Goal: Information Seeking & Learning: Learn about a topic

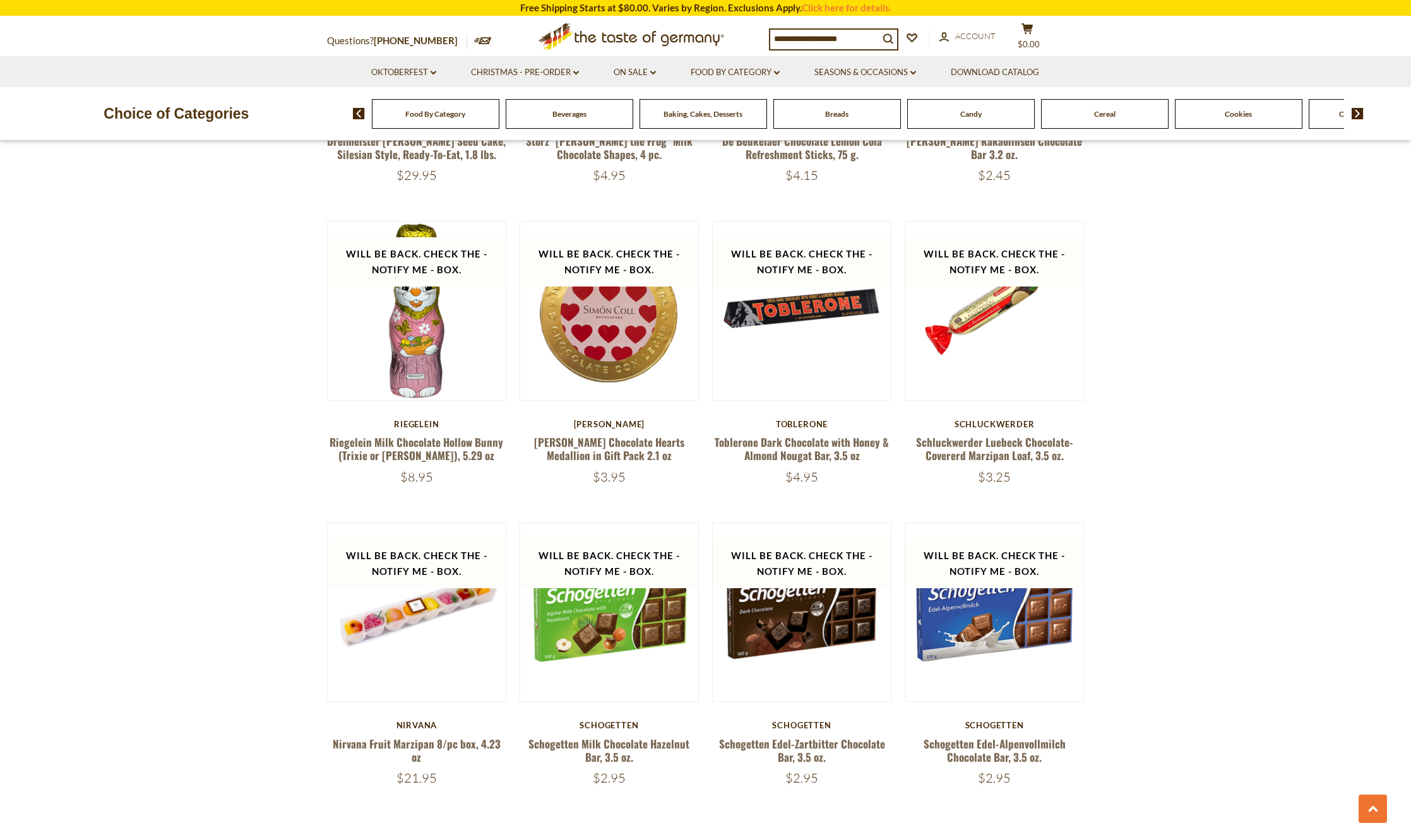
scroll to position [2966, 0]
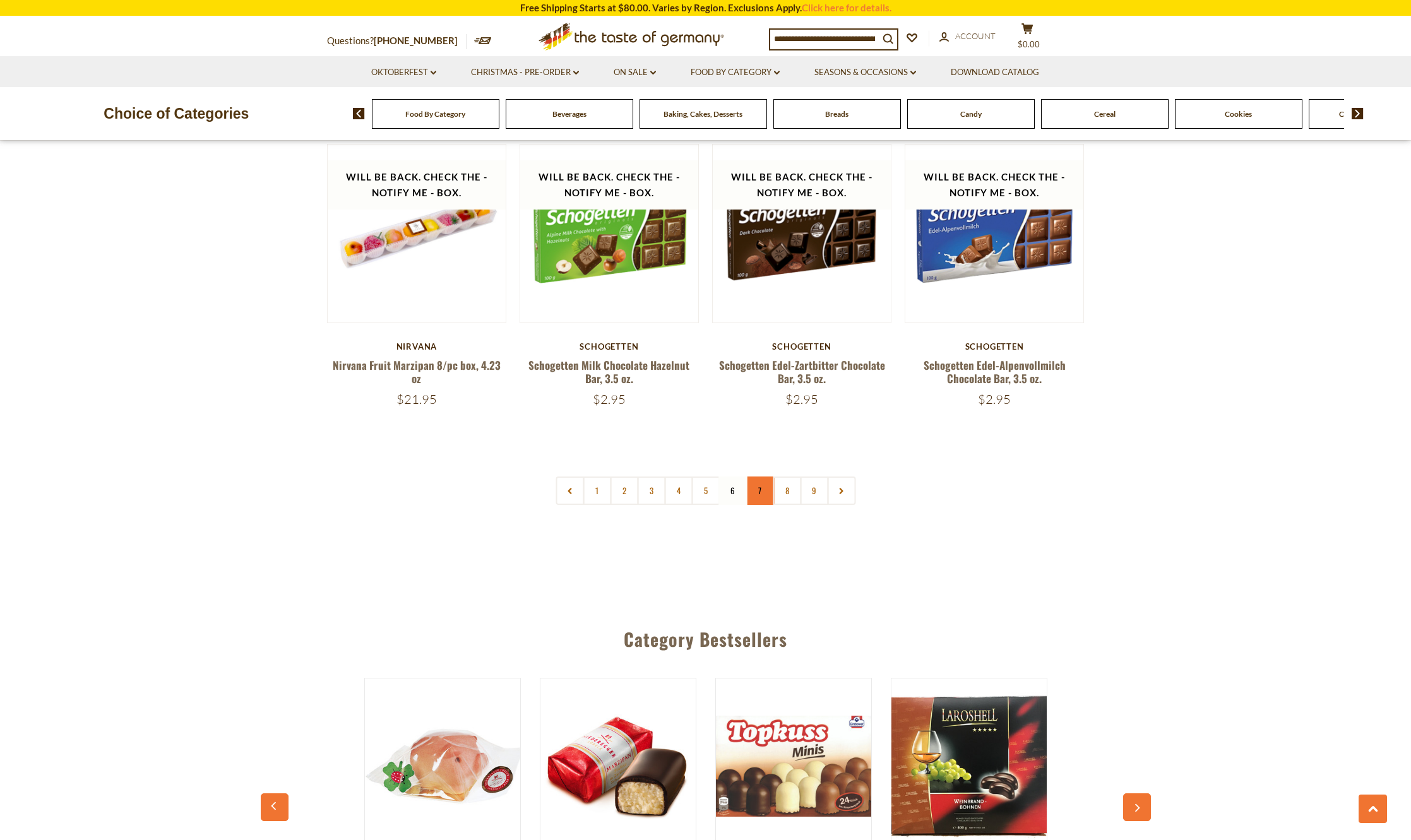
click at [748, 493] on link "7" at bounding box center [760, 491] width 28 height 28
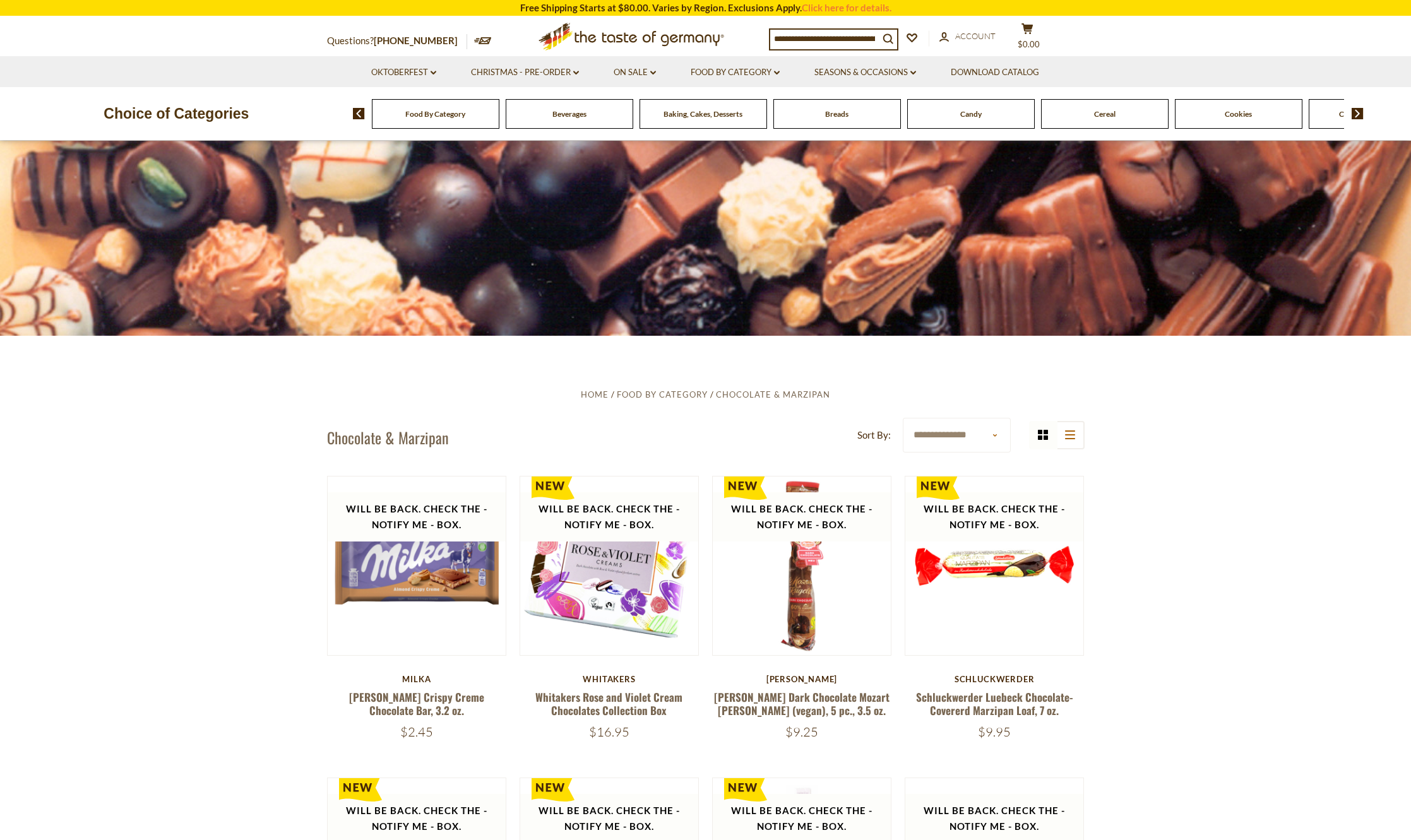
scroll to position [235, 0]
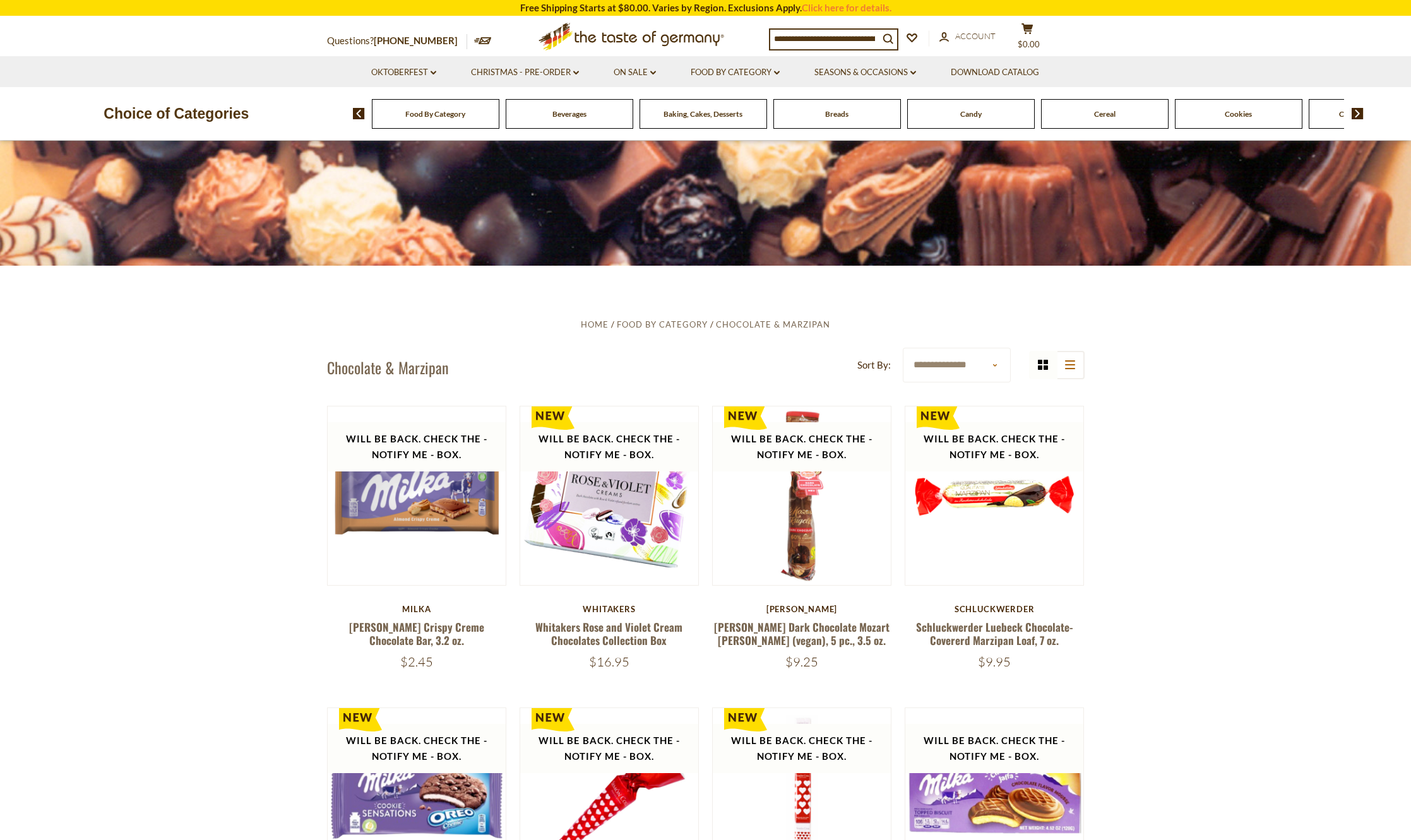
click at [955, 361] on select "**********" at bounding box center [957, 365] width 108 height 35
click at [858, 362] on label "Sort By:" at bounding box center [874, 365] width 33 height 16
click at [903, 362] on select "**********" at bounding box center [957, 365] width 108 height 35
click at [958, 363] on select "**********" at bounding box center [957, 365] width 108 height 35
drag, startPoint x: 1222, startPoint y: 387, endPoint x: 1211, endPoint y: 421, distance: 35.7
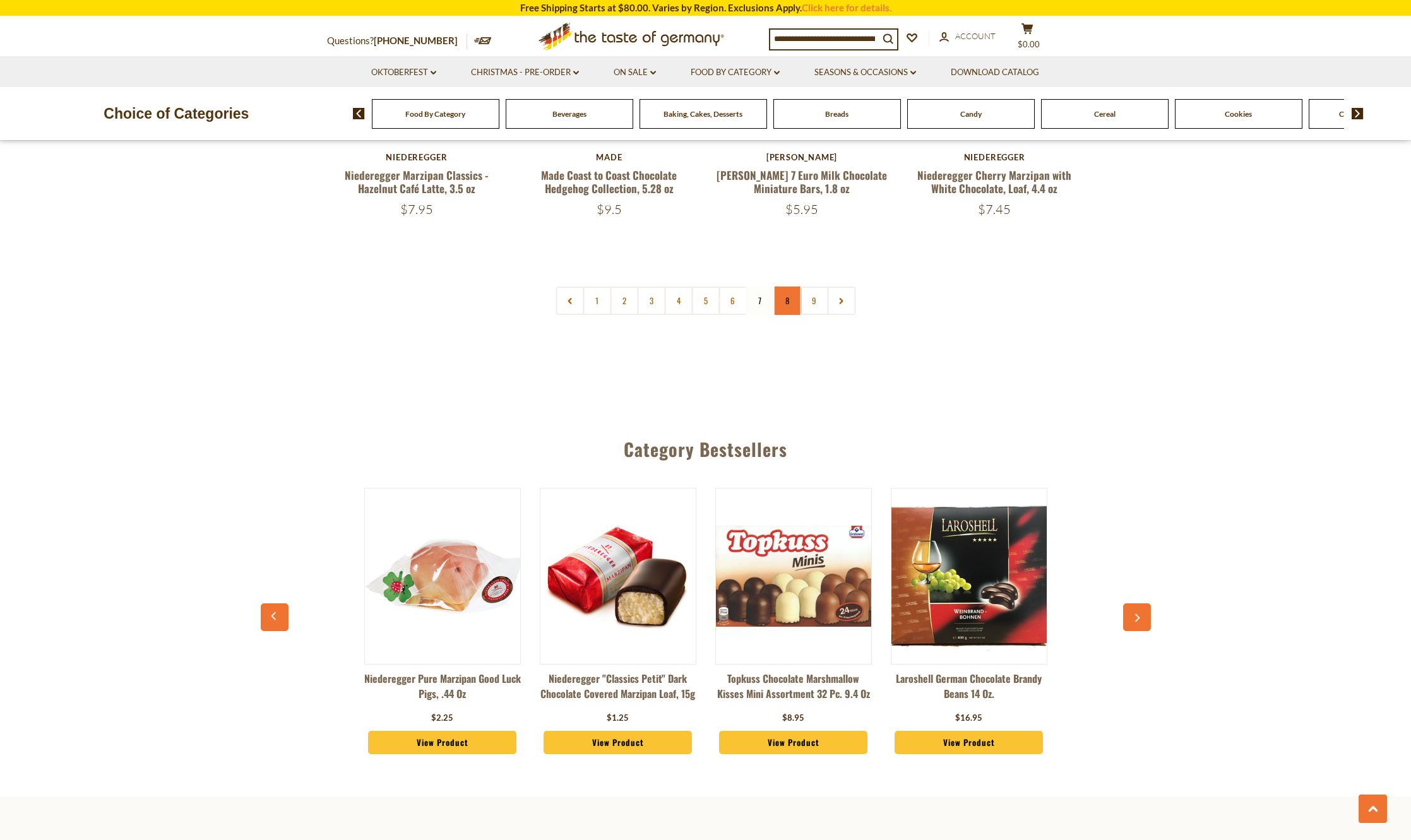
click at [784, 300] on link "8" at bounding box center [787, 301] width 28 height 28
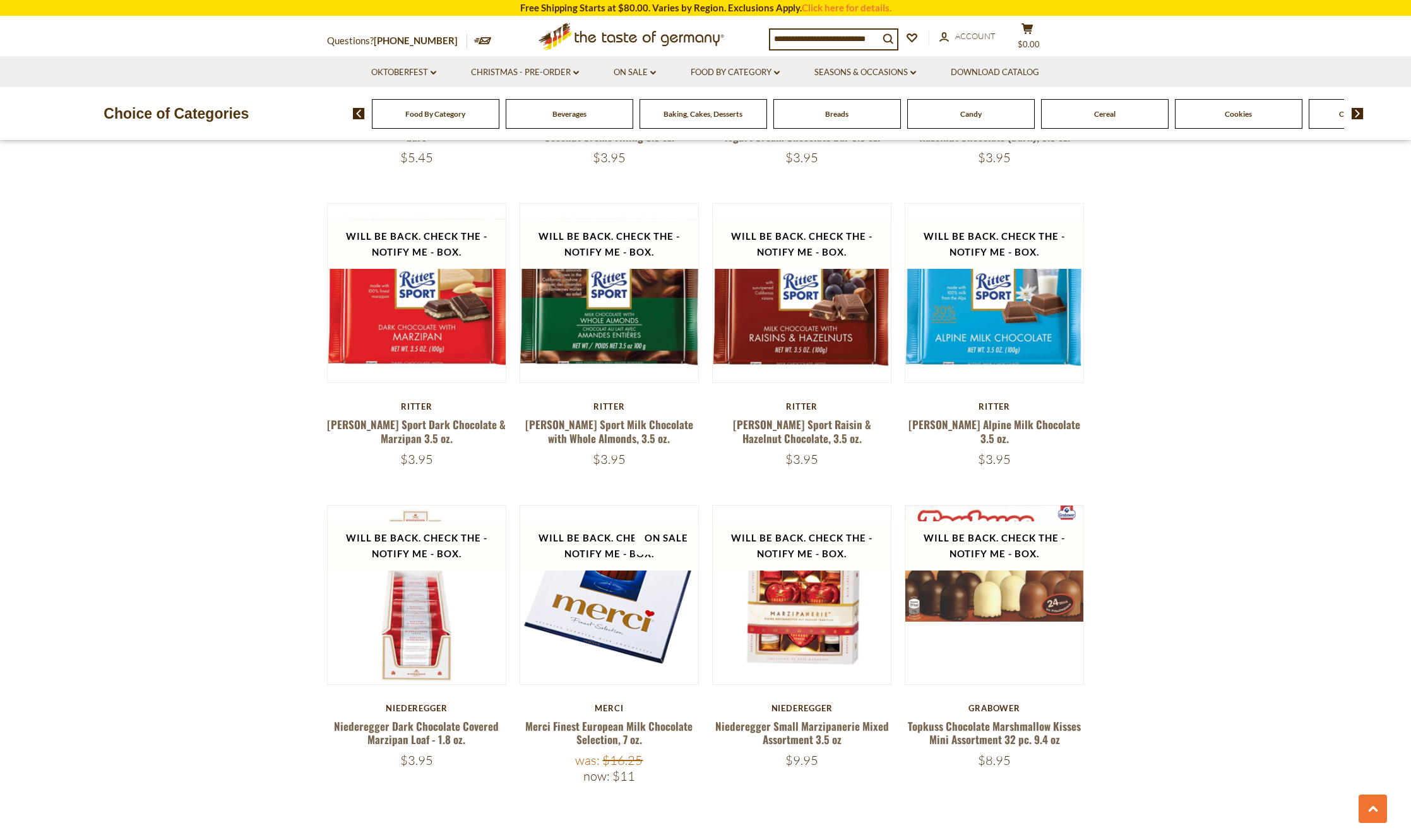
scroll to position [2729, 0]
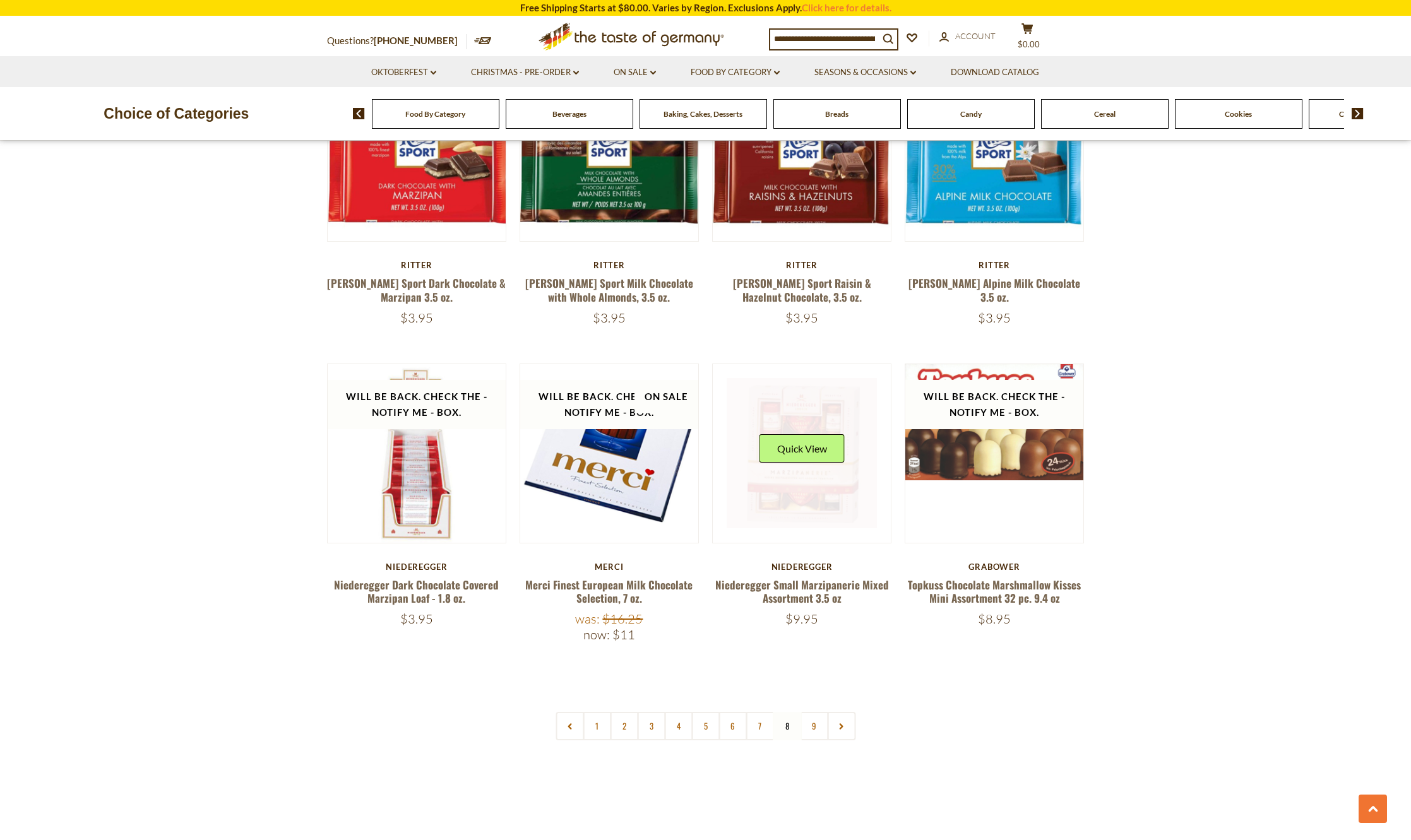
click at [796, 489] on link at bounding box center [802, 453] width 150 height 150
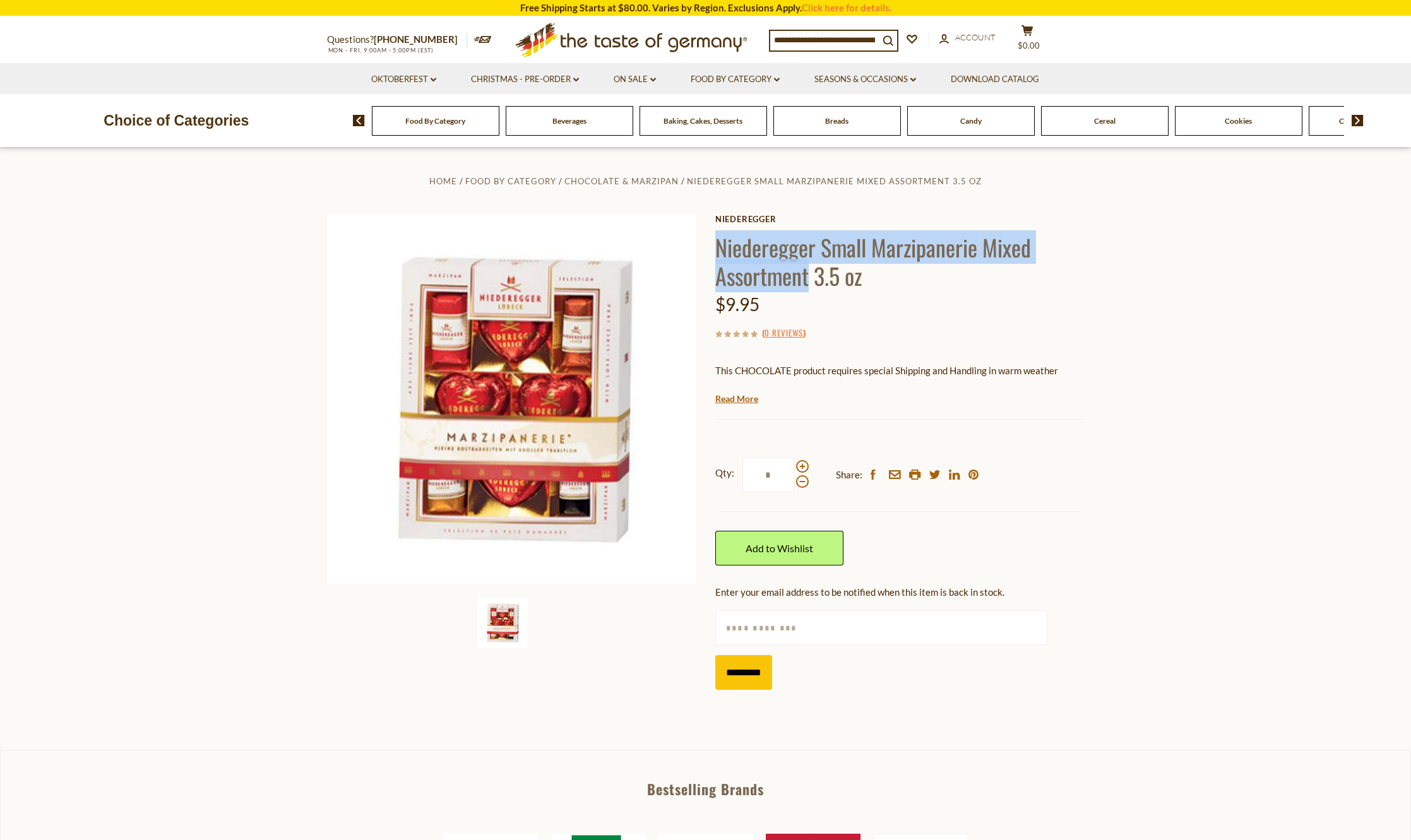
drag, startPoint x: 716, startPoint y: 246, endPoint x: 806, endPoint y: 269, distance: 92.9
click at [806, 269] on h1 "Niederegger Small Marzipanerie Mixed Assortment 3.5 oz" at bounding box center [900, 261] width 369 height 57
click at [786, 250] on h1 "Niederegger Small Marzipanerie Mixed Assortment 3.5 oz" at bounding box center [900, 261] width 369 height 57
drag, startPoint x: 771, startPoint y: 248, endPoint x: 809, endPoint y: 247, distance: 38.0
click at [809, 247] on div "Home Food By Category Chocolate & Marzipan Niederegger Small Marzipanerie Mixed…" at bounding box center [706, 436] width 776 height 526
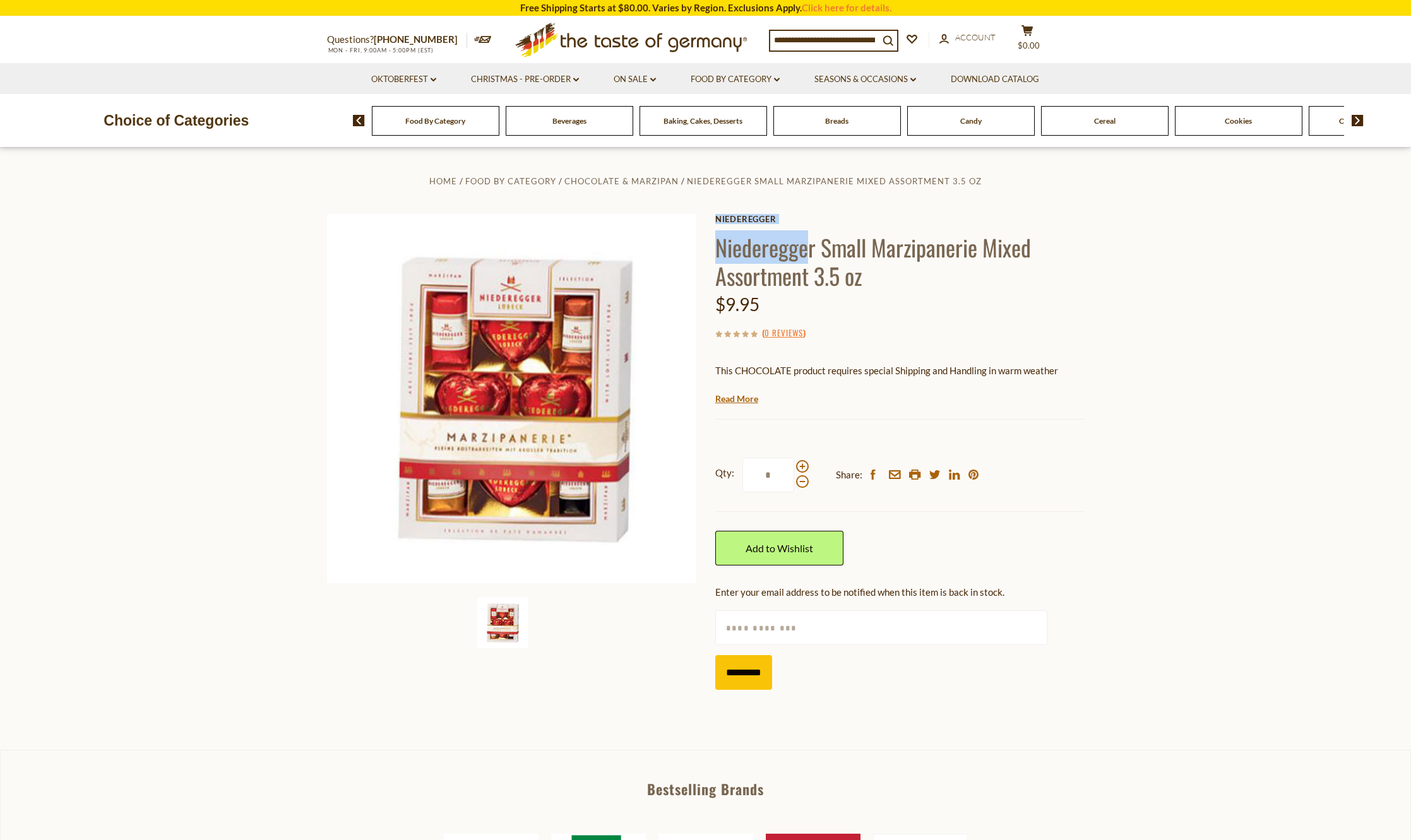
click at [809, 247] on h1 "Niederegger Small Marzipanerie Mixed Assortment 3.5 oz" at bounding box center [900, 261] width 369 height 57
drag, startPoint x: 816, startPoint y: 246, endPoint x: 715, endPoint y: 248, distance: 101.0
click at [715, 248] on h1 "Niederegger Small Marzipanerie Mixed Assortment 3.5 oz" at bounding box center [900, 261] width 369 height 57
copy h1 "Niederegger"
paste input "**********"
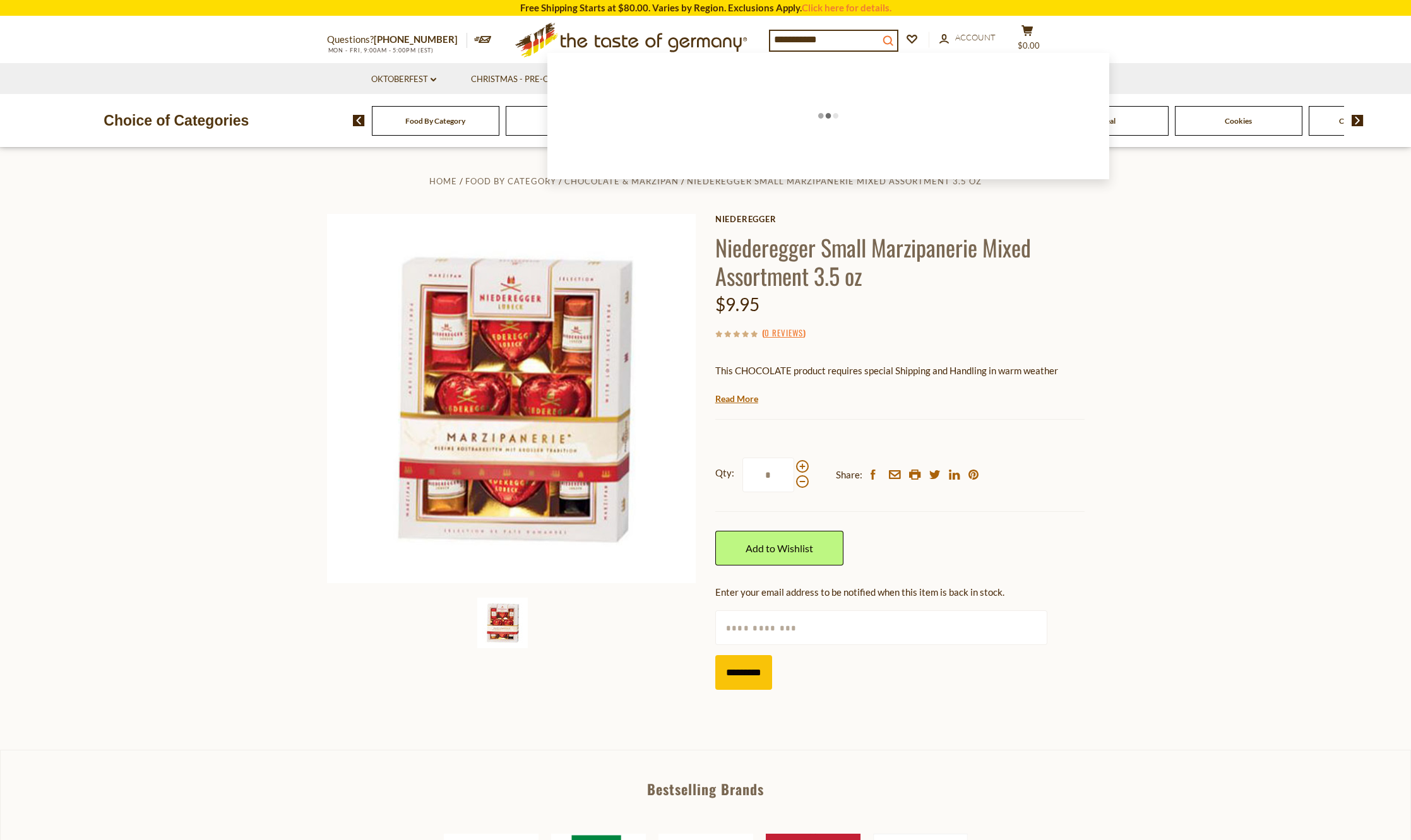
type input "**********"
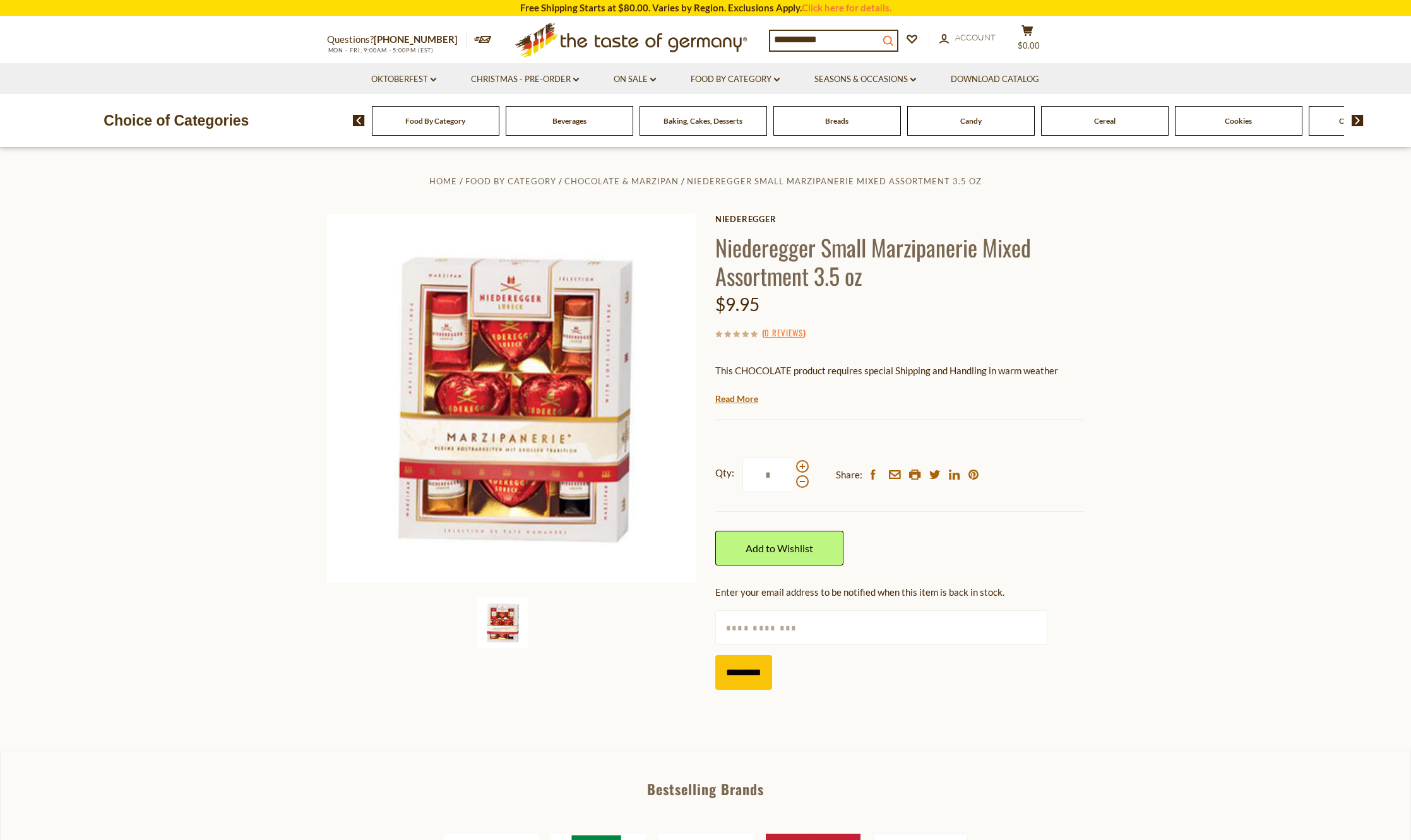
click at [894, 40] on icon "search_icon" at bounding box center [888, 40] width 11 height 11
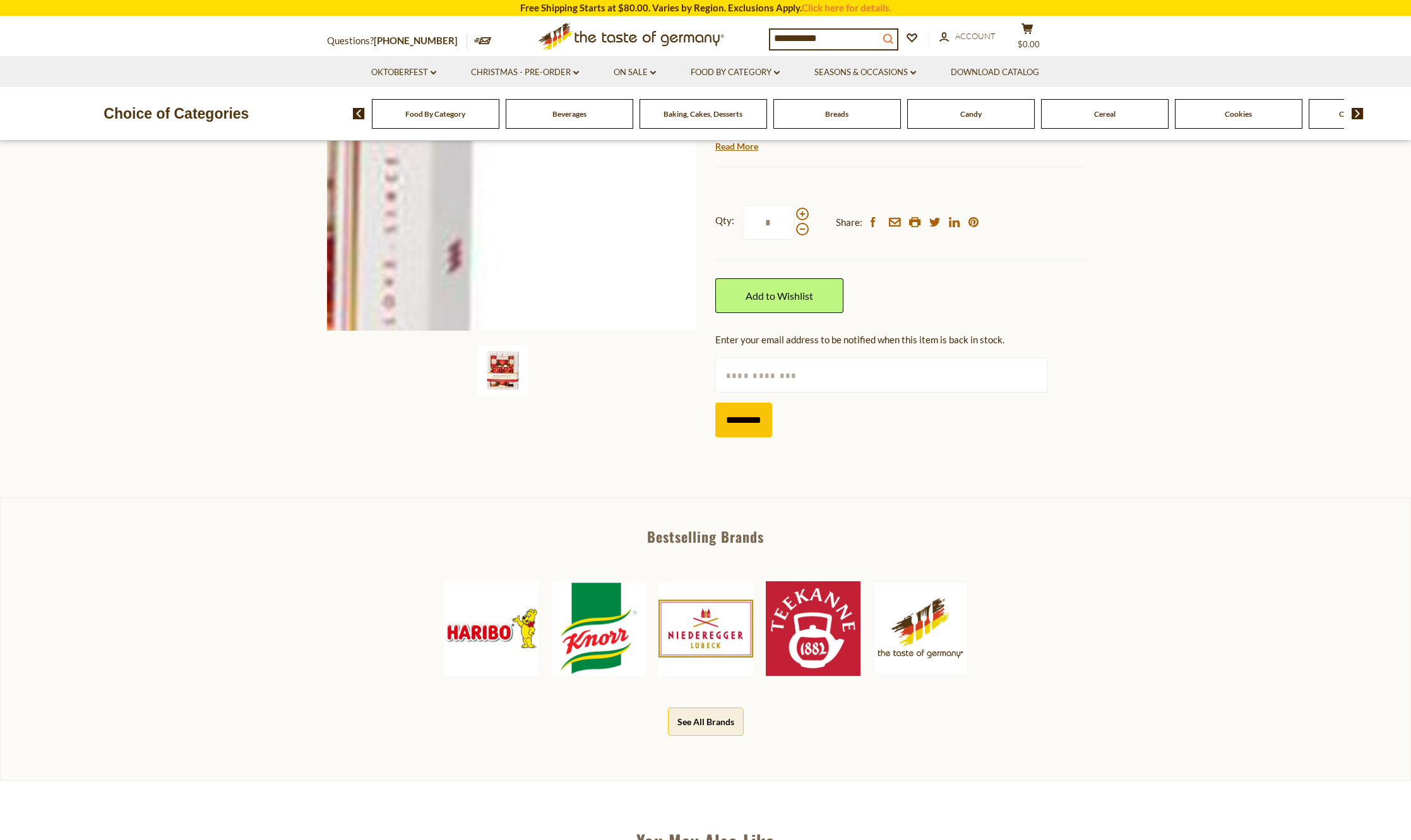
scroll to position [468, 0]
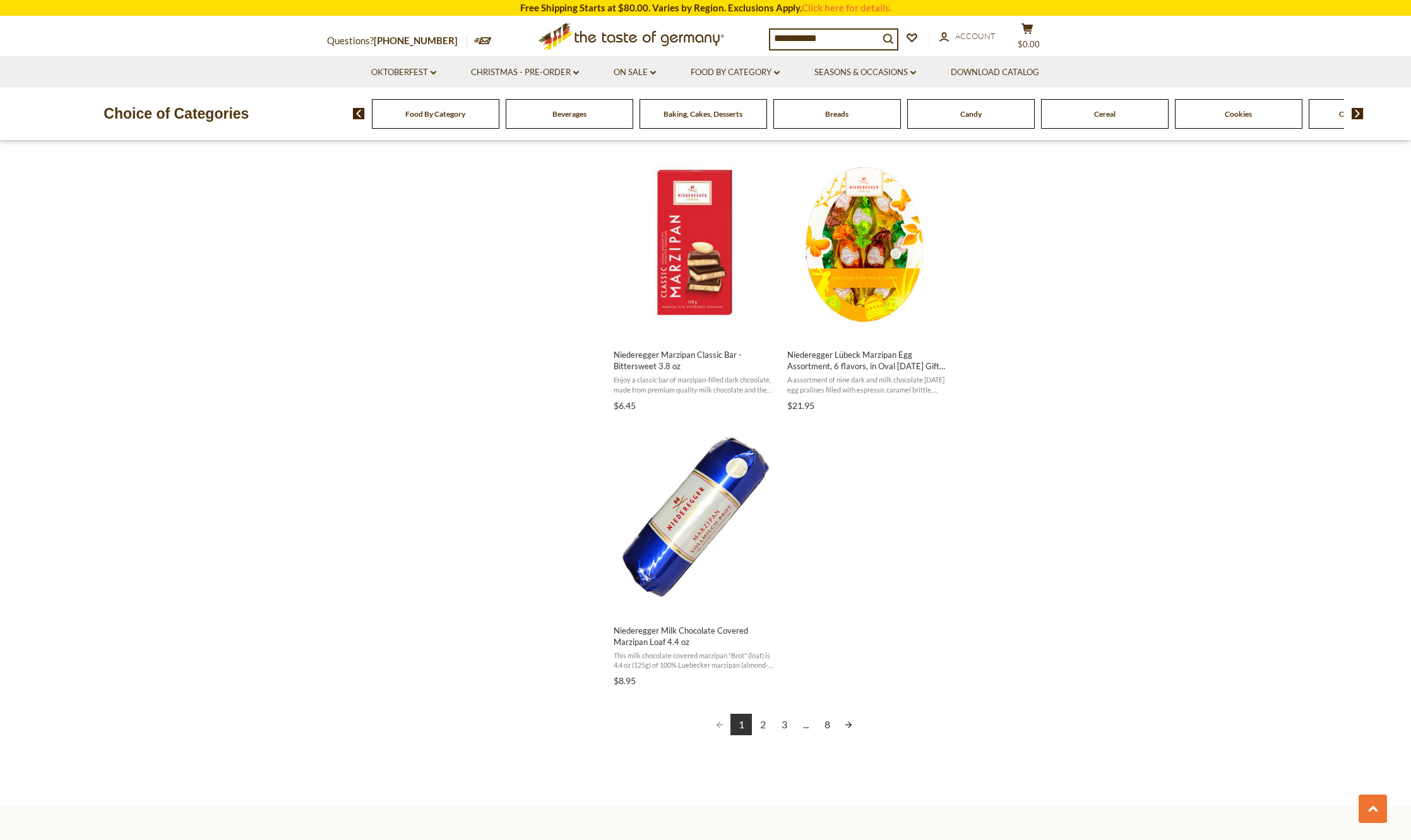
scroll to position [1957, 0]
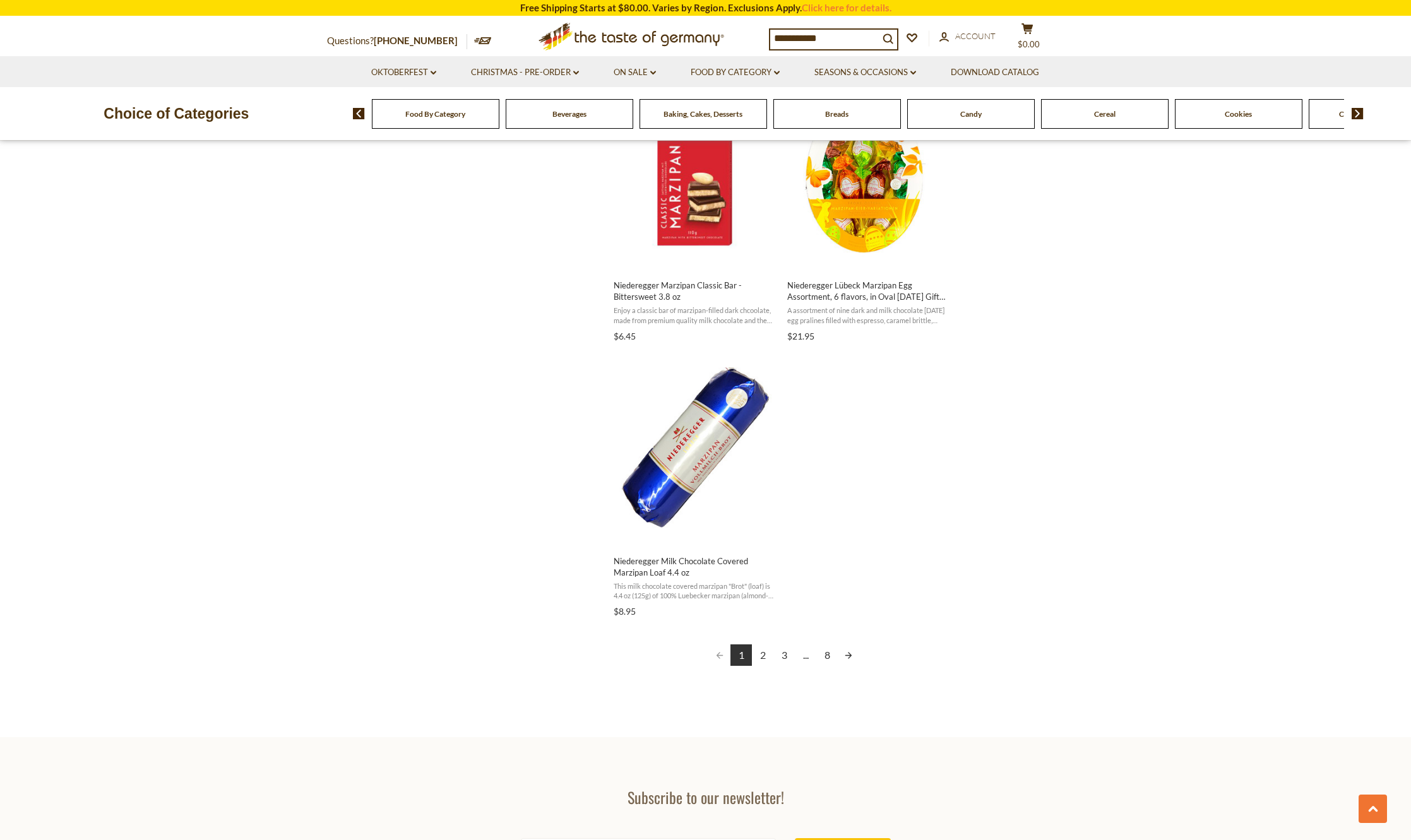
click at [764, 644] on link "2" at bounding box center [763, 655] width 21 height 21
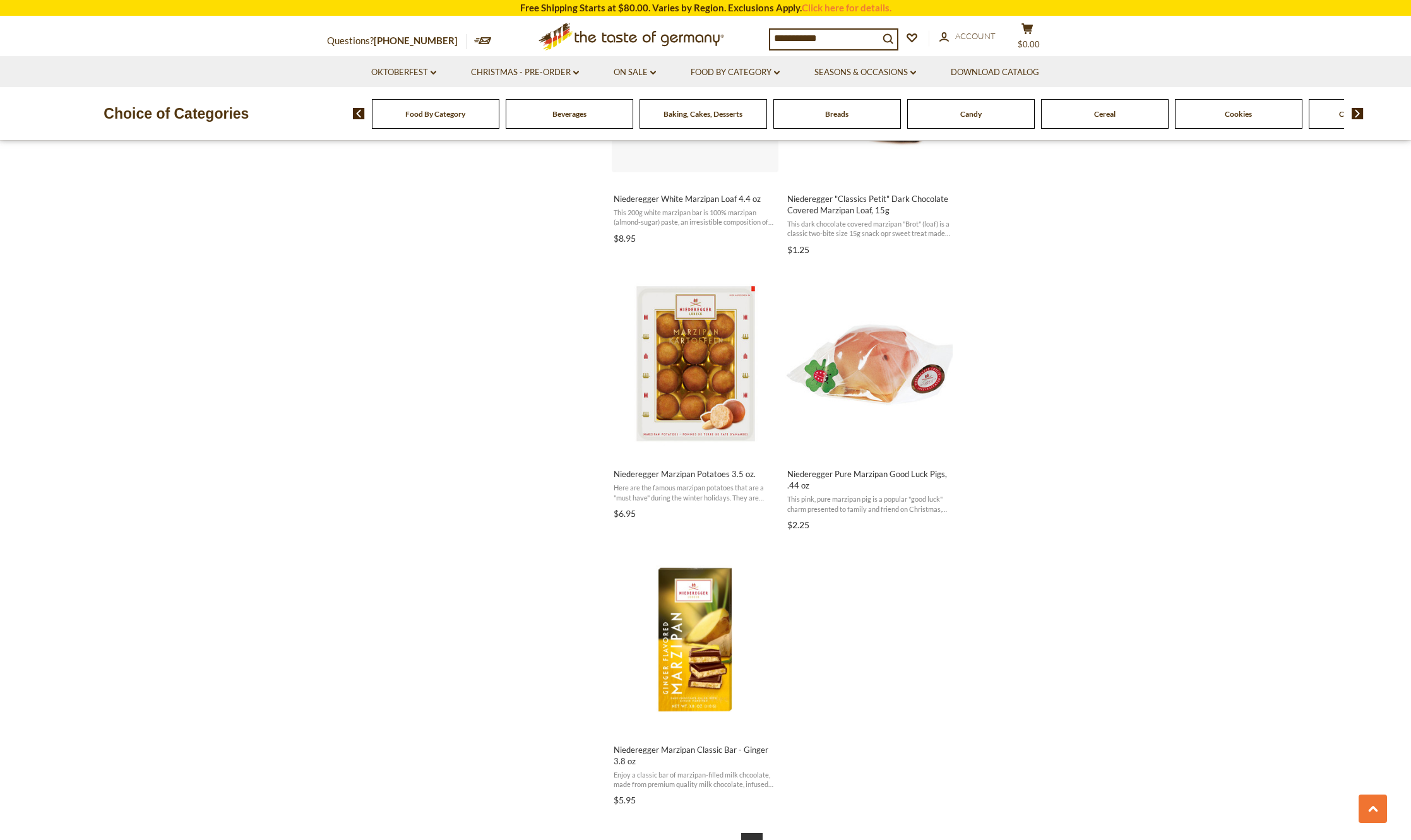
scroll to position [1957, 0]
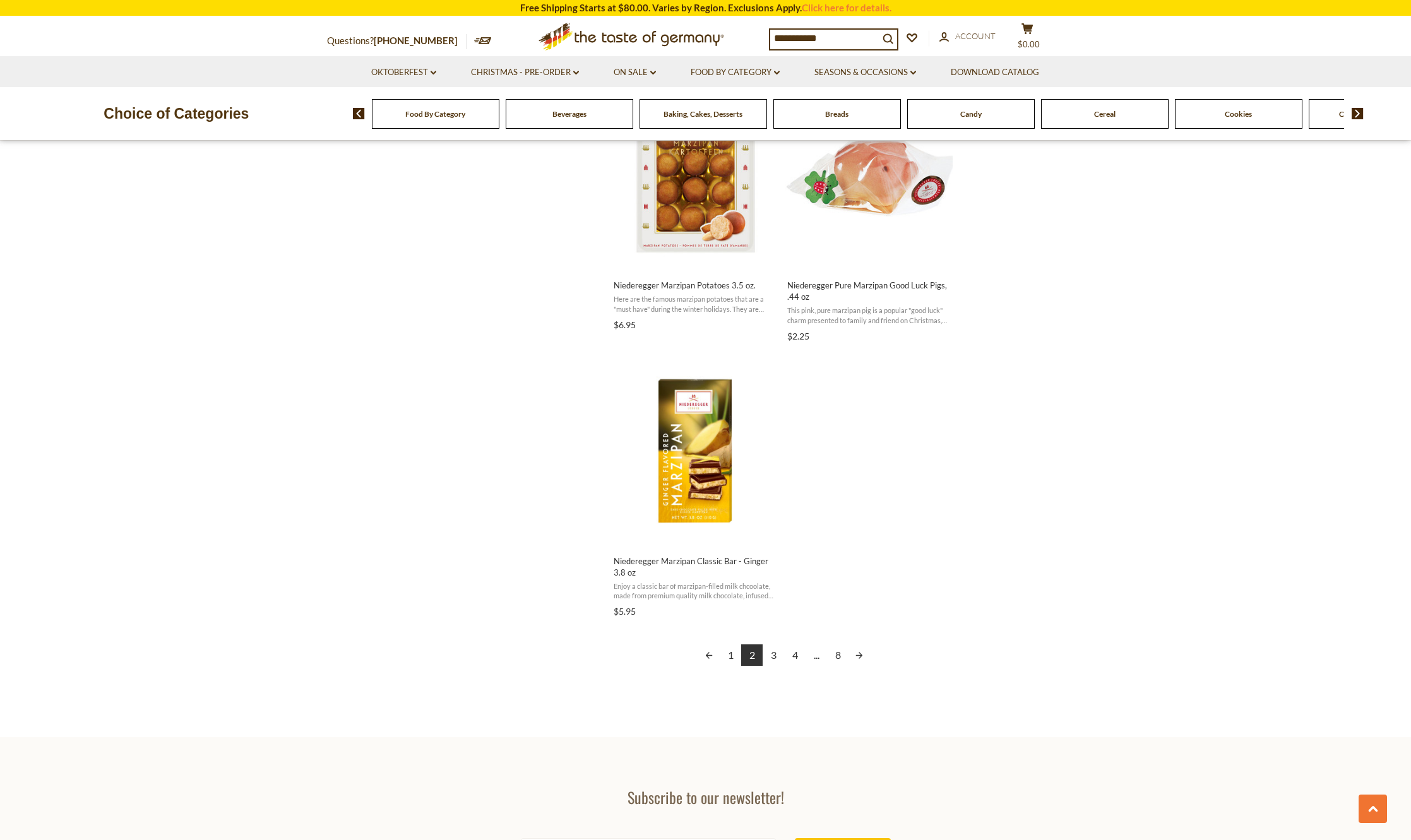
click at [775, 651] on link "3" at bounding box center [774, 655] width 21 height 21
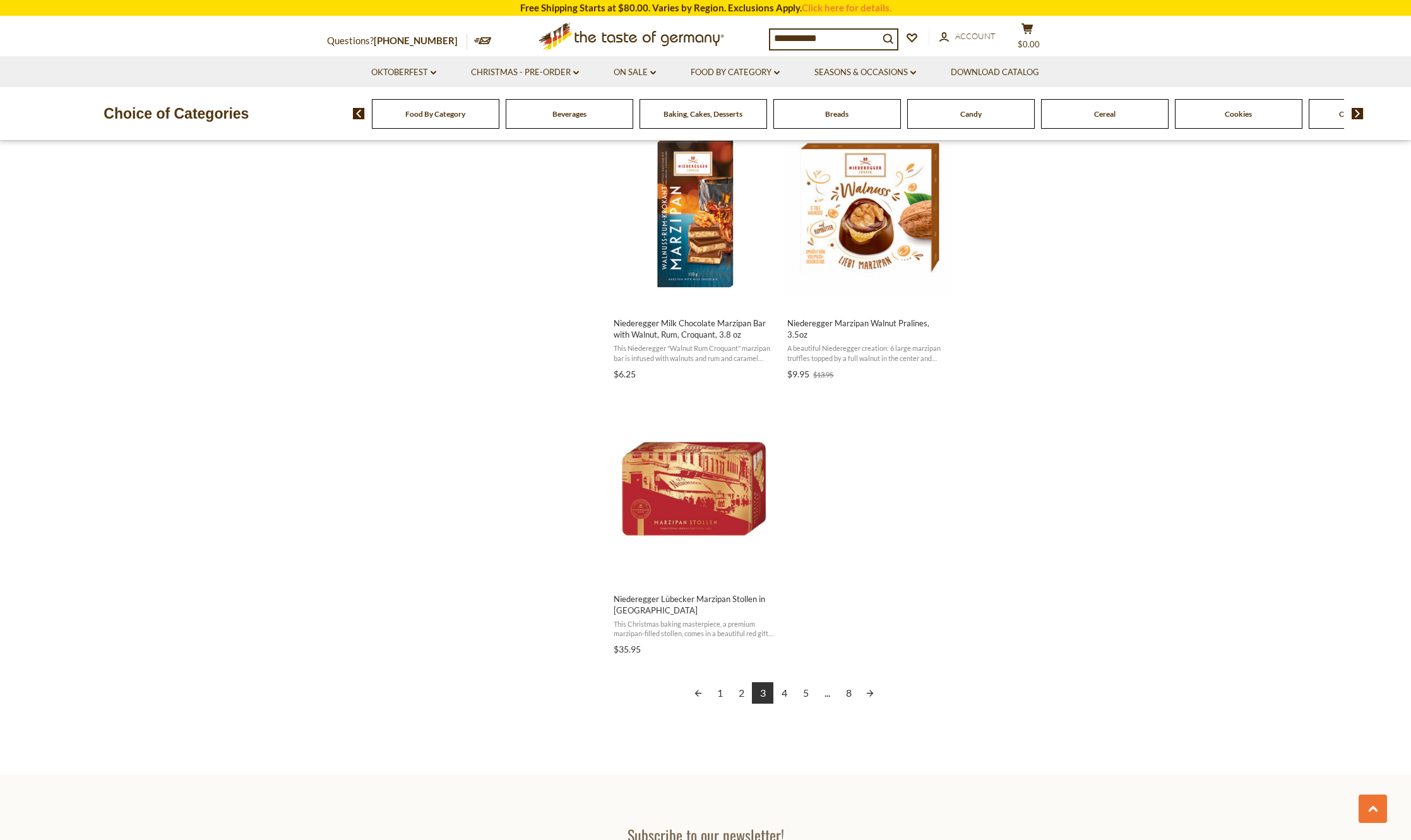
scroll to position [2083, 0]
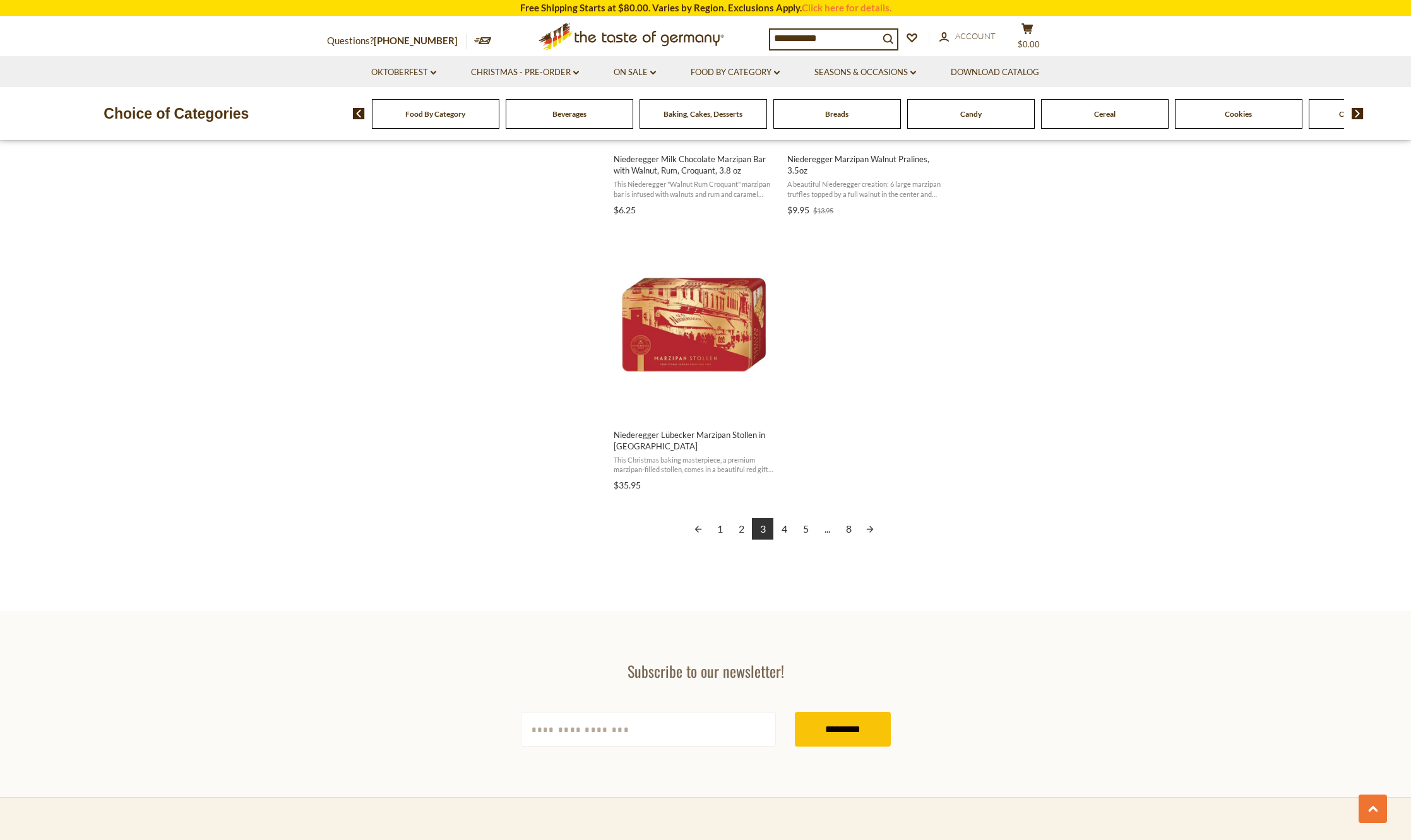
click at [782, 524] on link "4" at bounding box center [784, 529] width 21 height 21
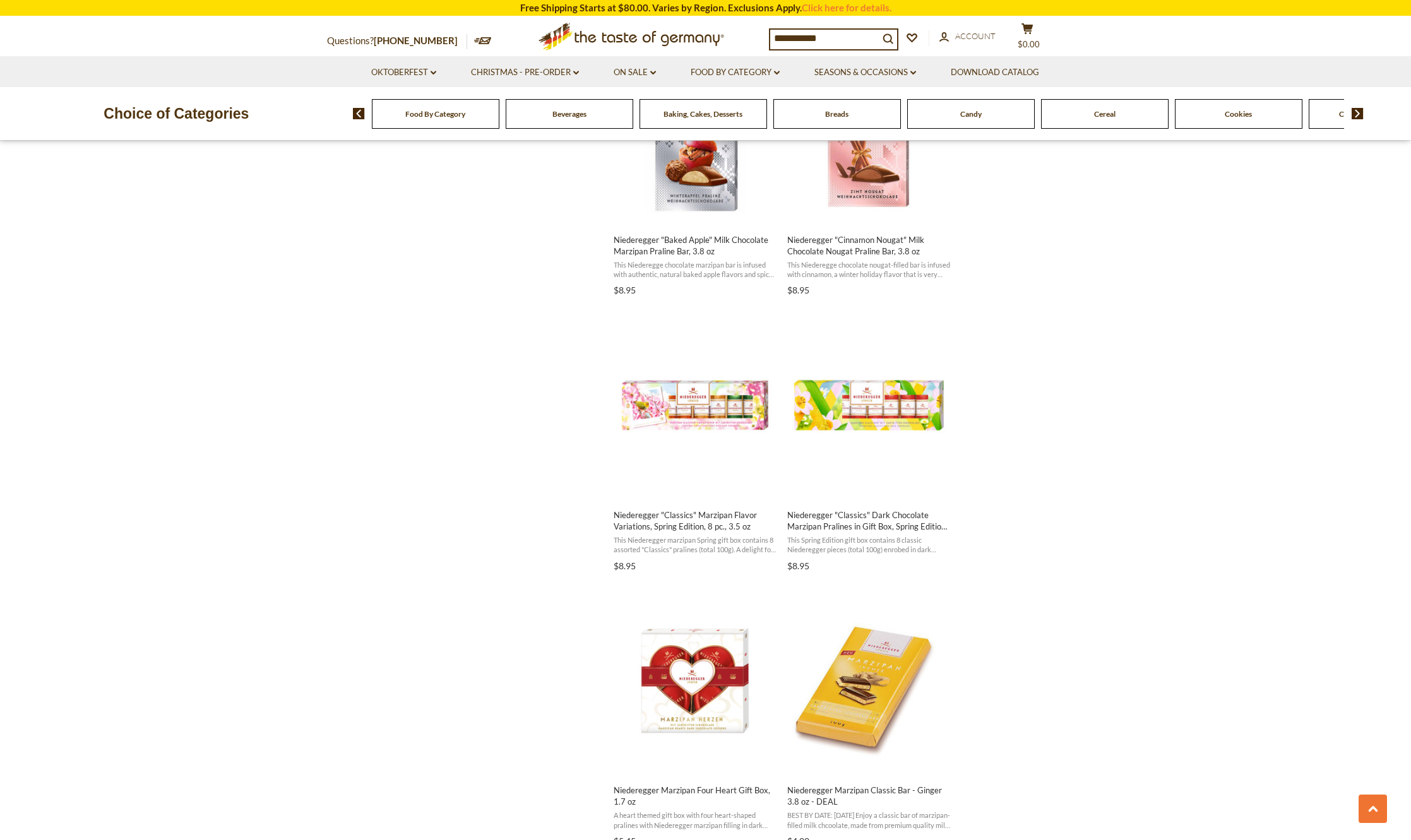
scroll to position [1767, 0]
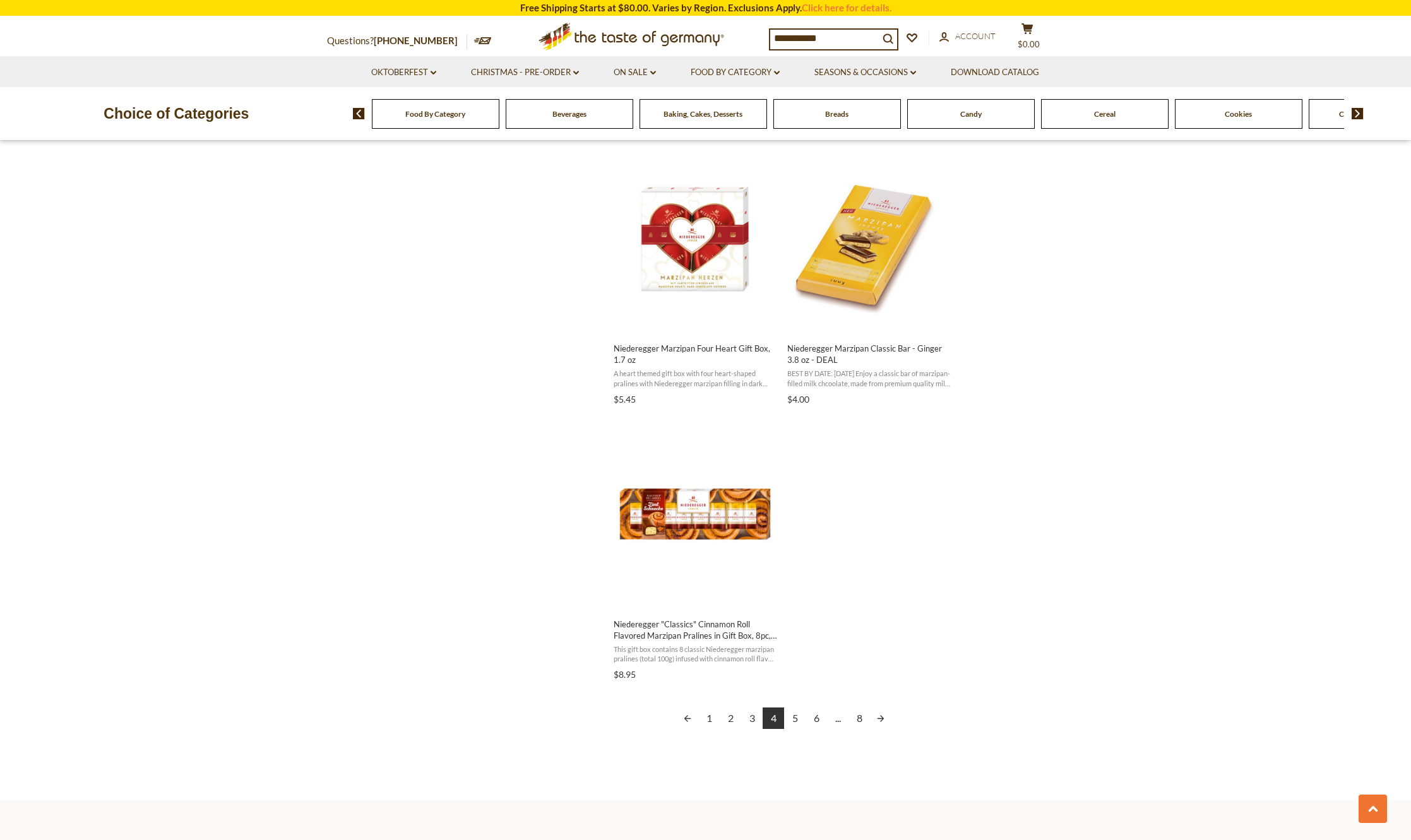
click at [796, 722] on link "5" at bounding box center [795, 718] width 21 height 21
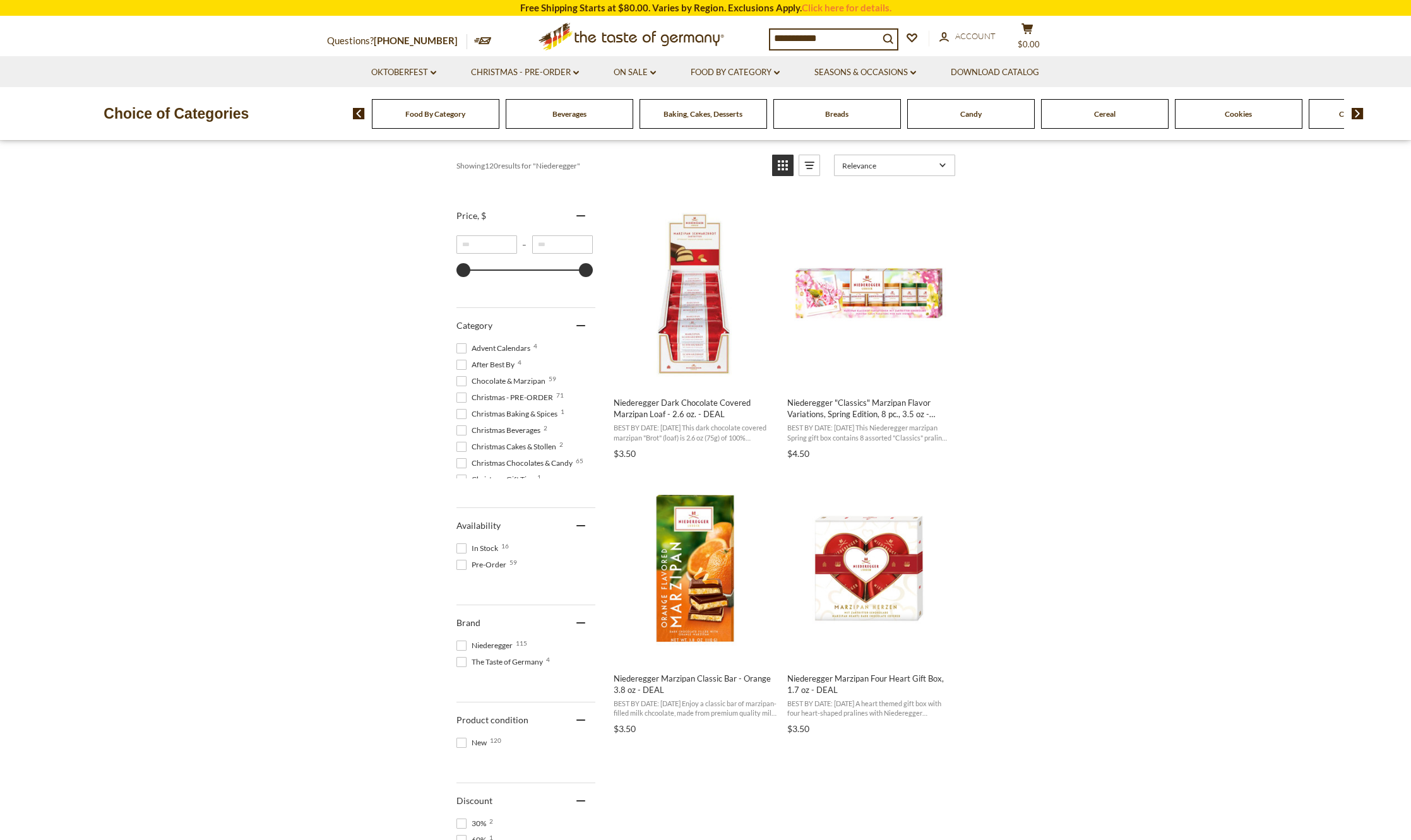
scroll to position [253, 0]
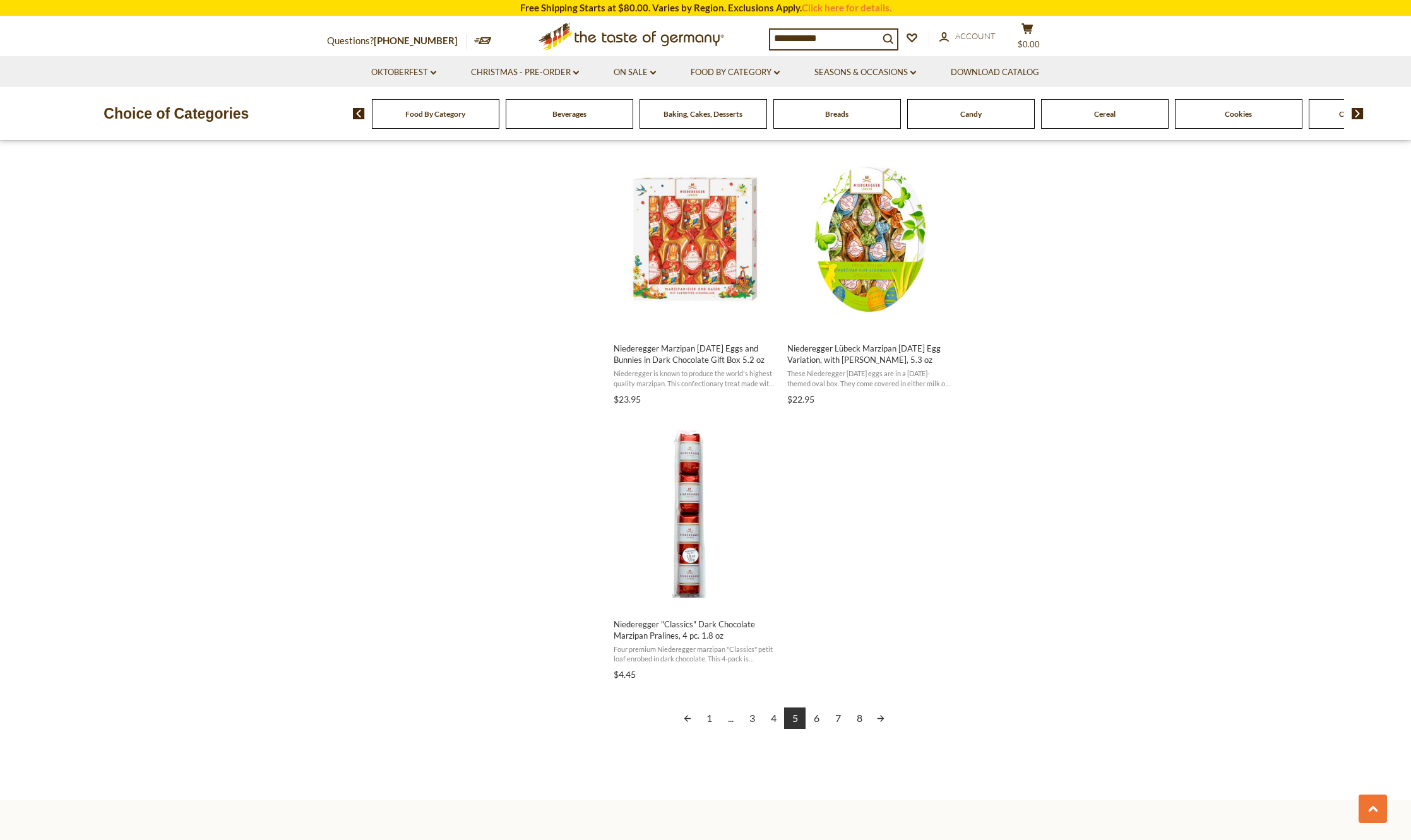
click at [813, 715] on link "6" at bounding box center [816, 718] width 21 height 21
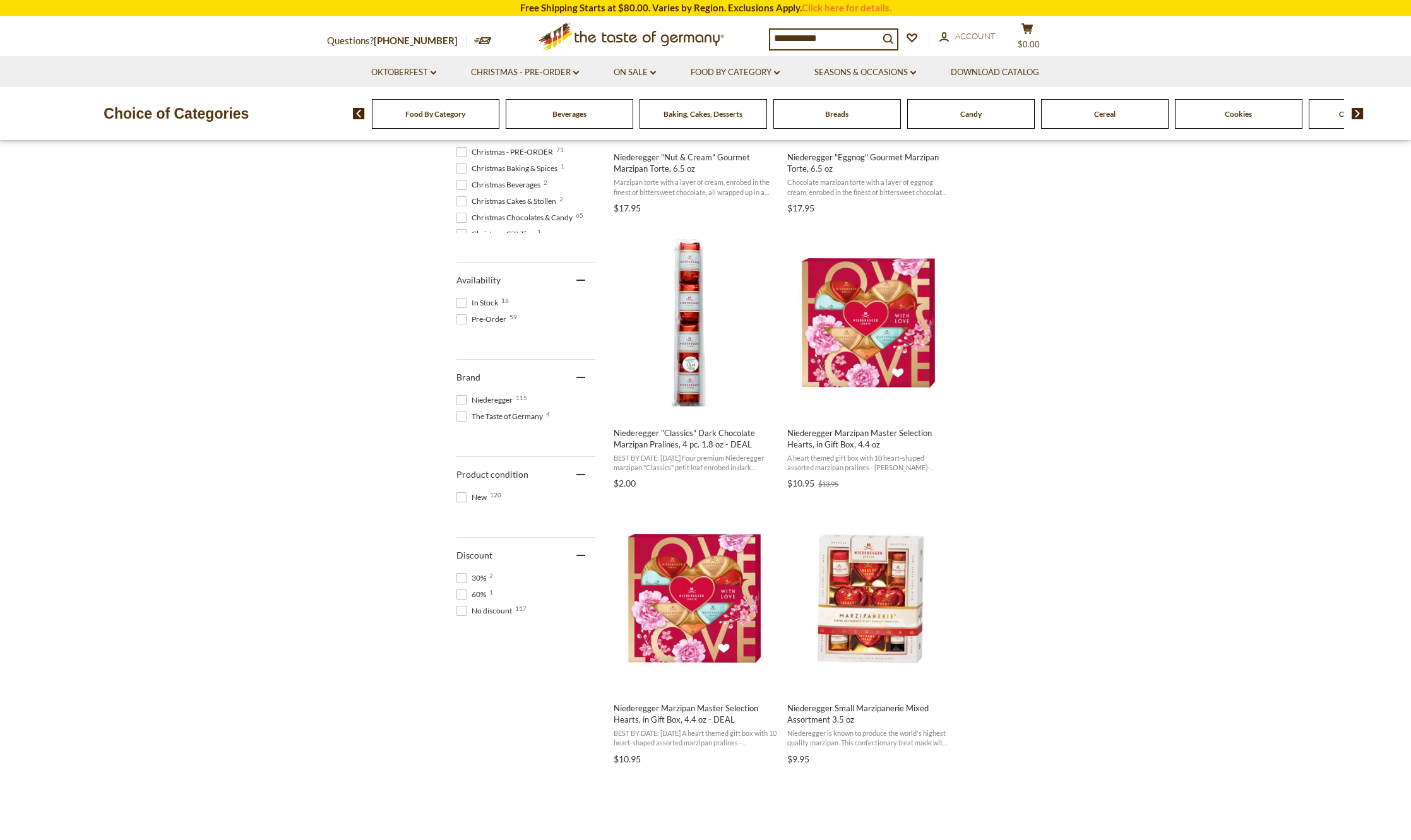
scroll to position [505, 0]
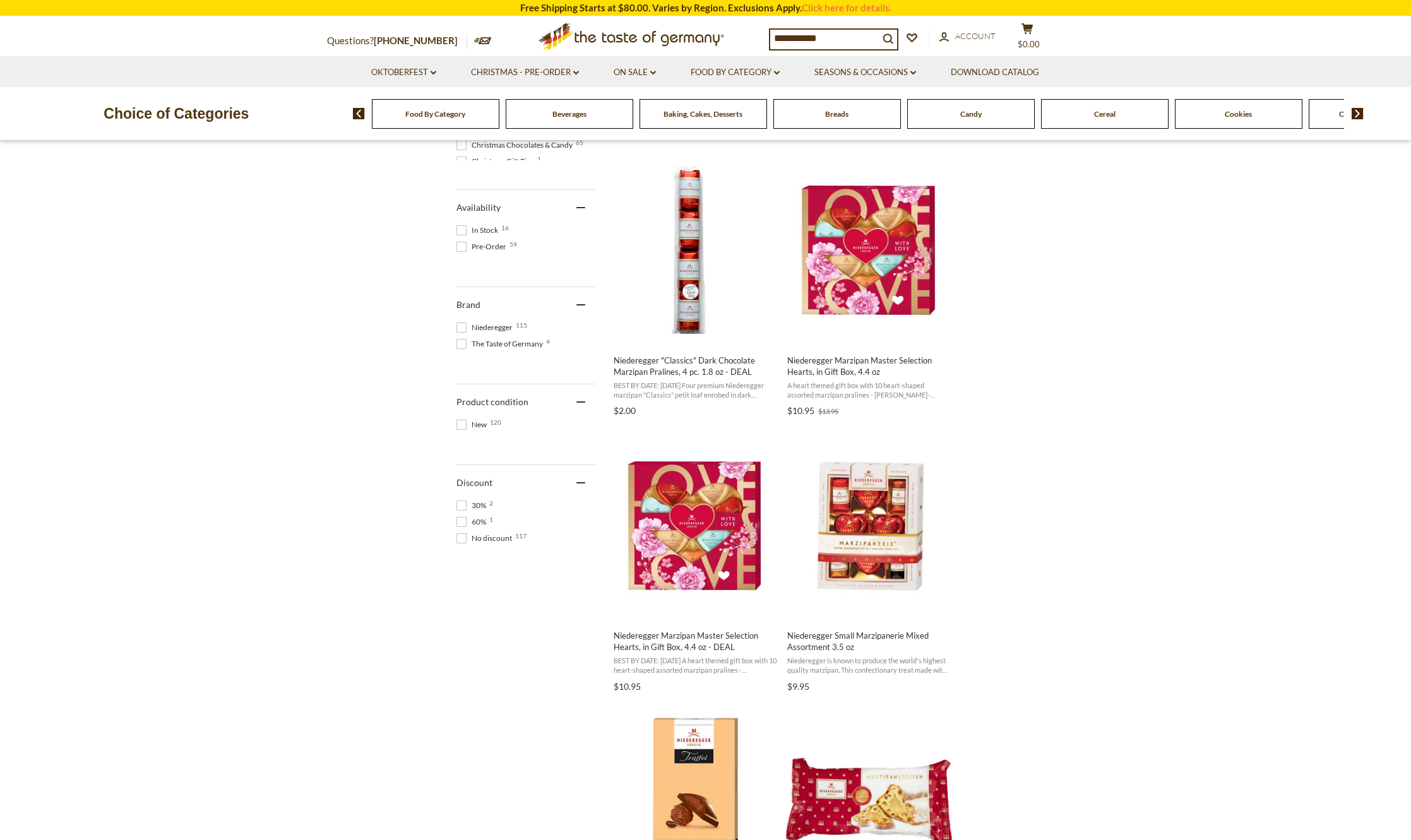
drag, startPoint x: 848, startPoint y: 509, endPoint x: 1065, endPoint y: 516, distance: 217.1
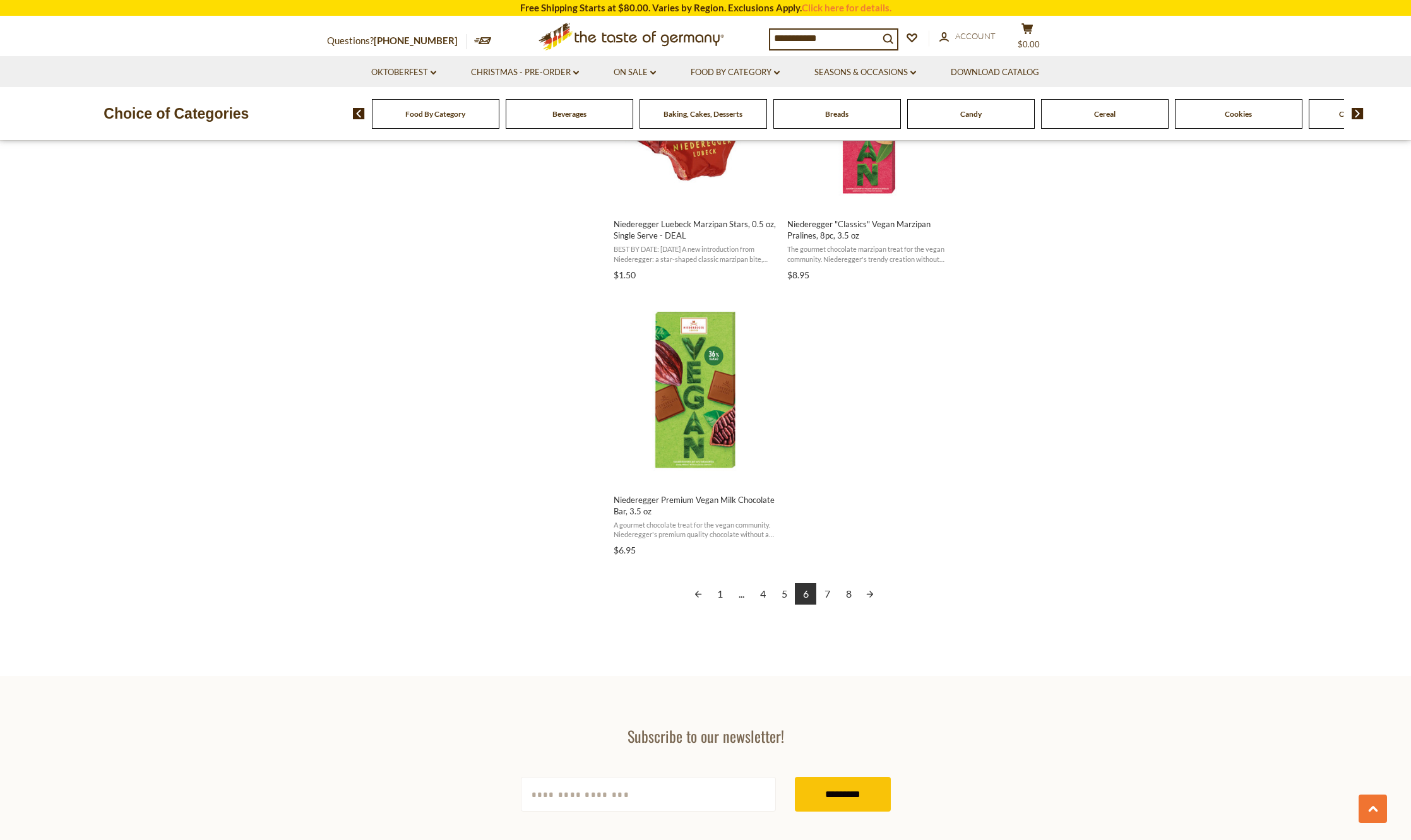
scroll to position [2020, 0]
click at [831, 590] on link "7" at bounding box center [827, 592] width 21 height 21
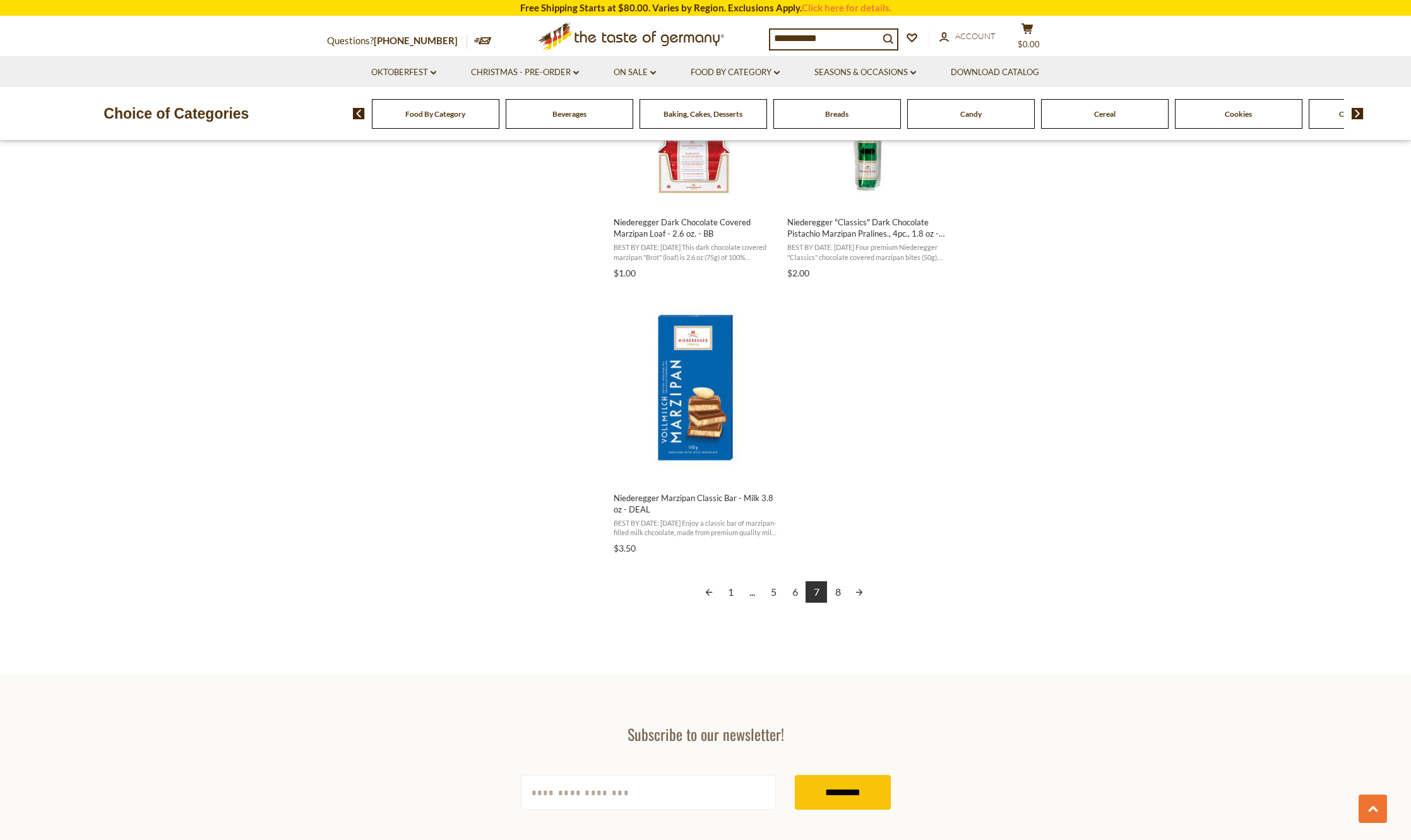
click at [841, 585] on link "8" at bounding box center [838, 592] width 21 height 21
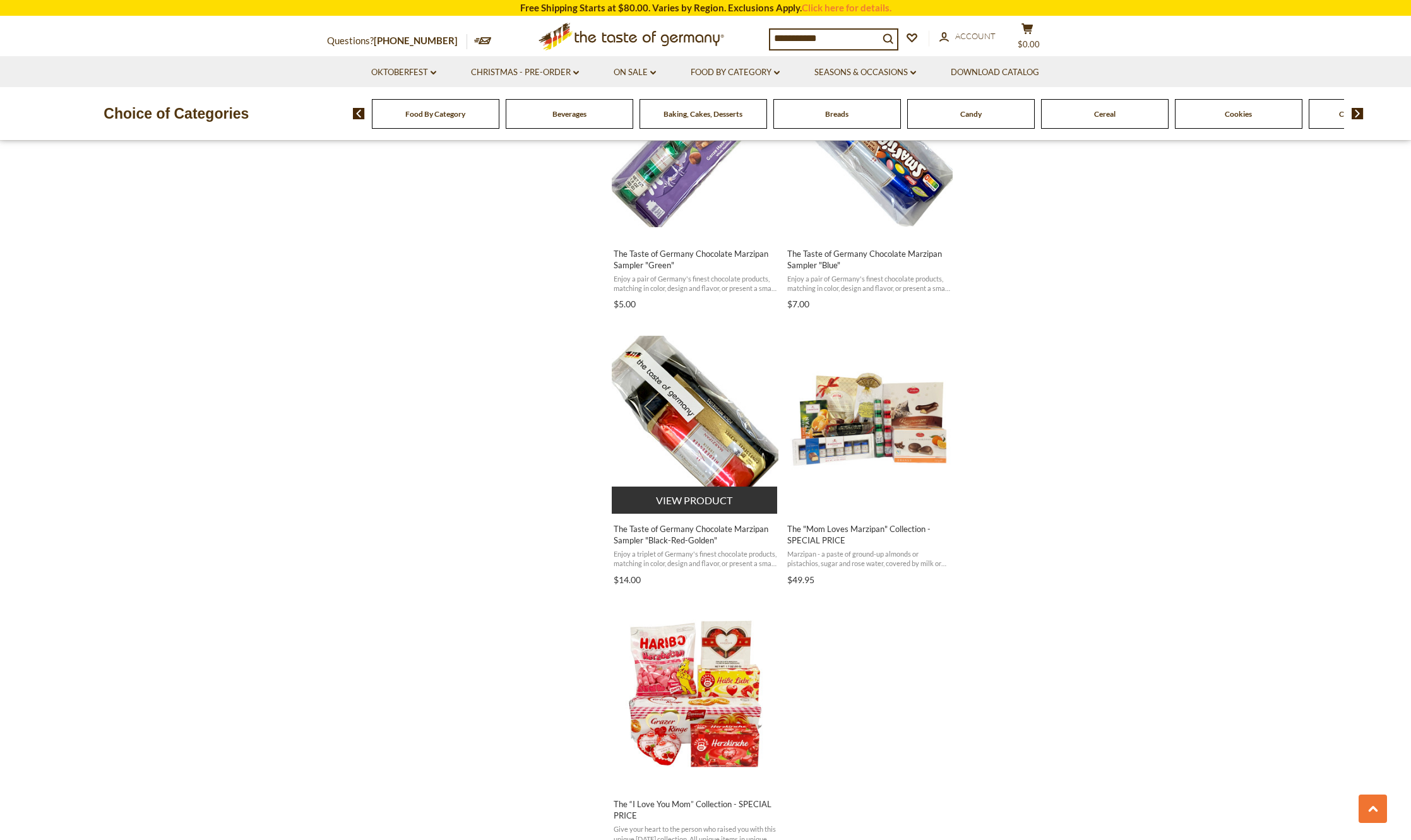
scroll to position [1830, 0]
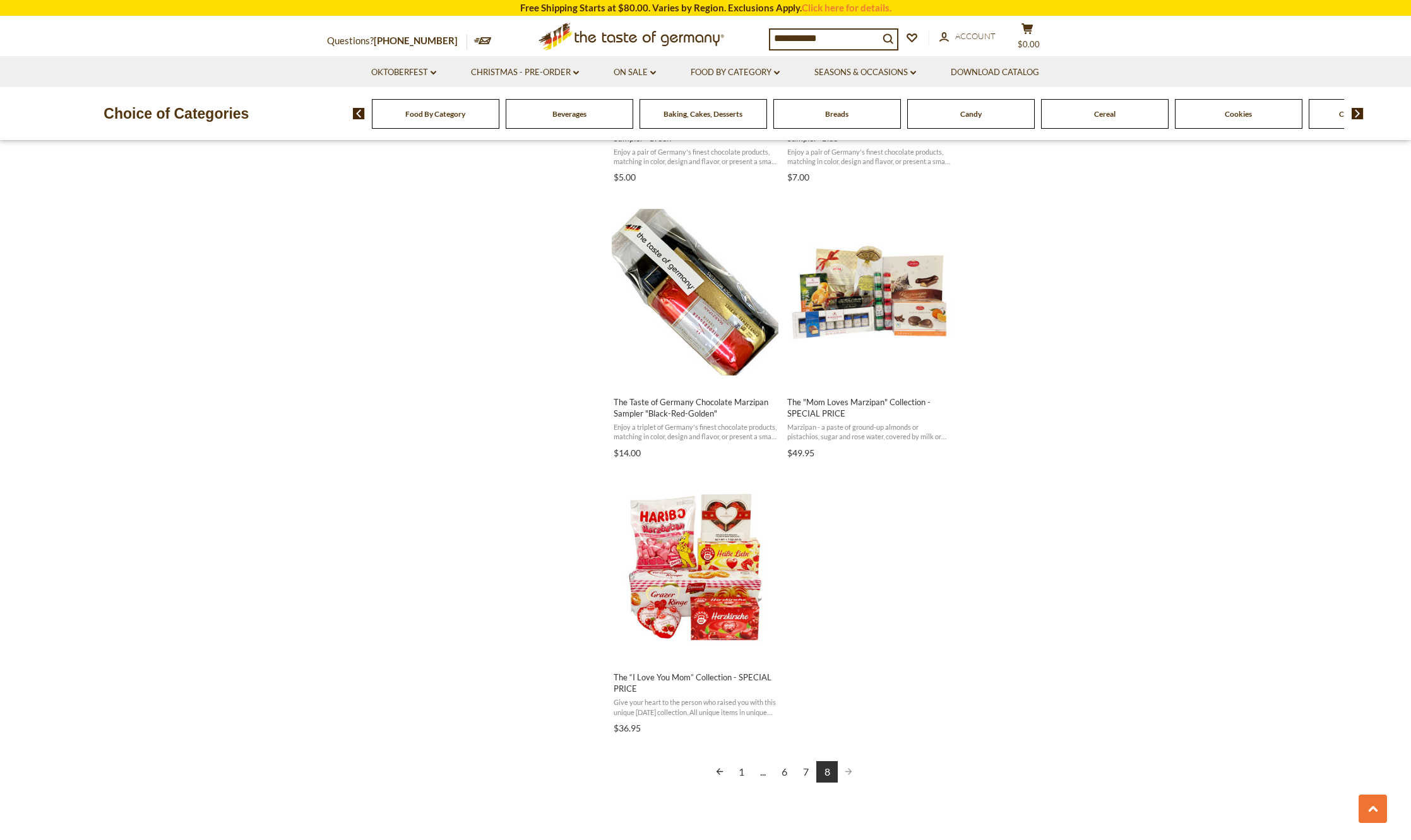
click at [825, 41] on input "**********" at bounding box center [824, 38] width 109 height 18
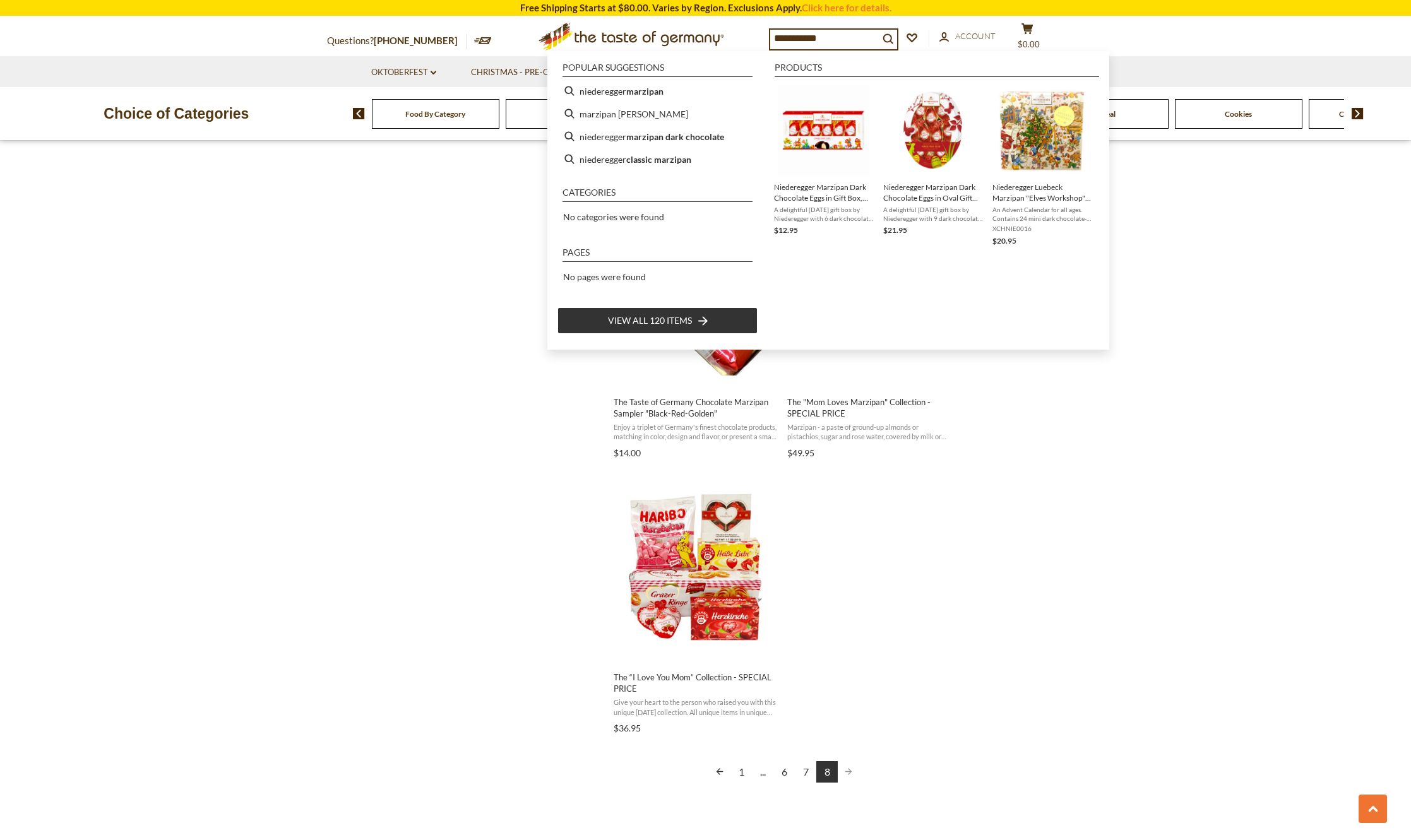
drag, startPoint x: 834, startPoint y: 38, endPoint x: 752, endPoint y: 43, distance: 82.2
click at [752, 43] on div "**********" at bounding box center [706, 36] width 776 height 39
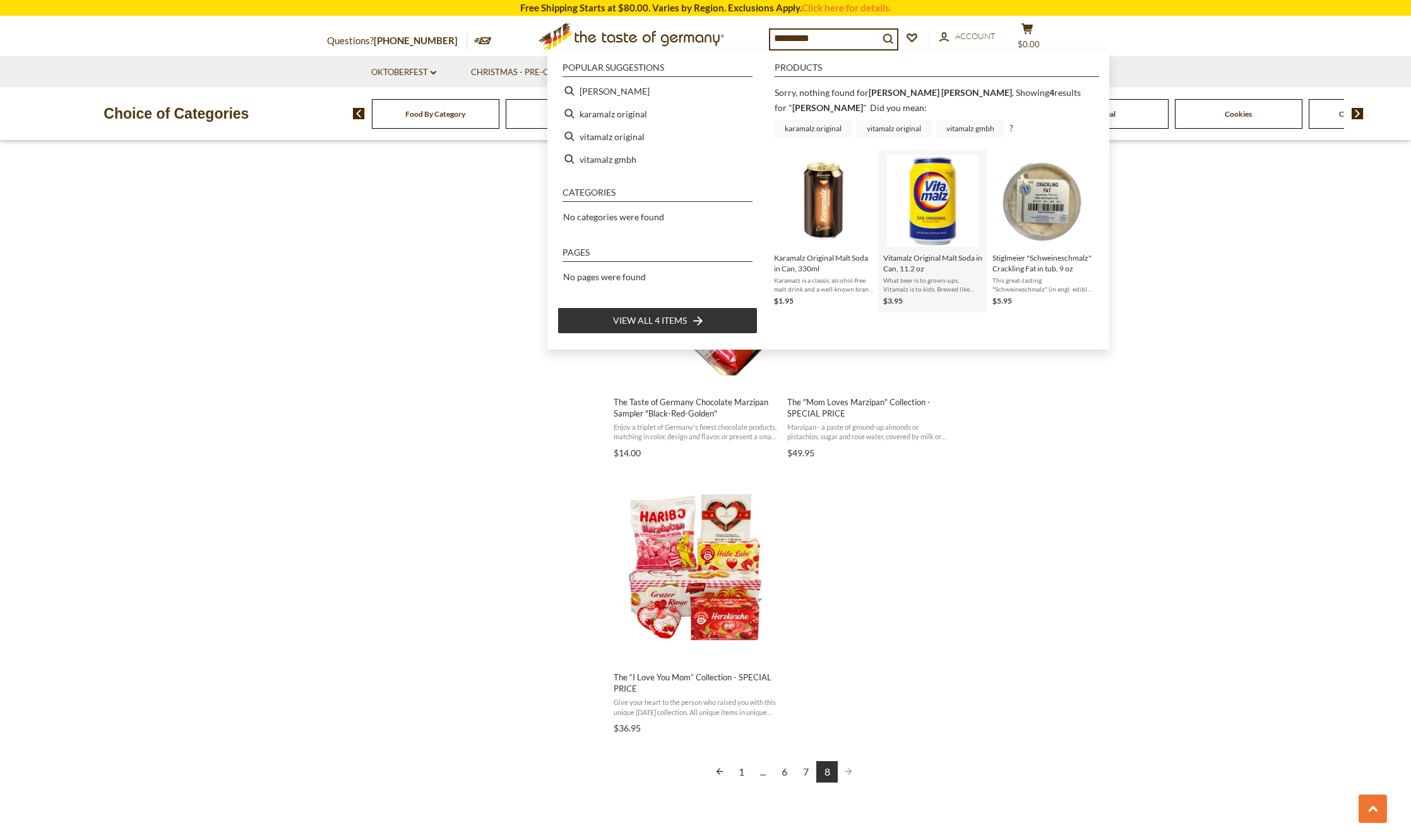
type input "*********"
click at [946, 208] on img "Vitamalz Original Malt Soda in Can, 11.2 oz" at bounding box center [933, 201] width 92 height 92
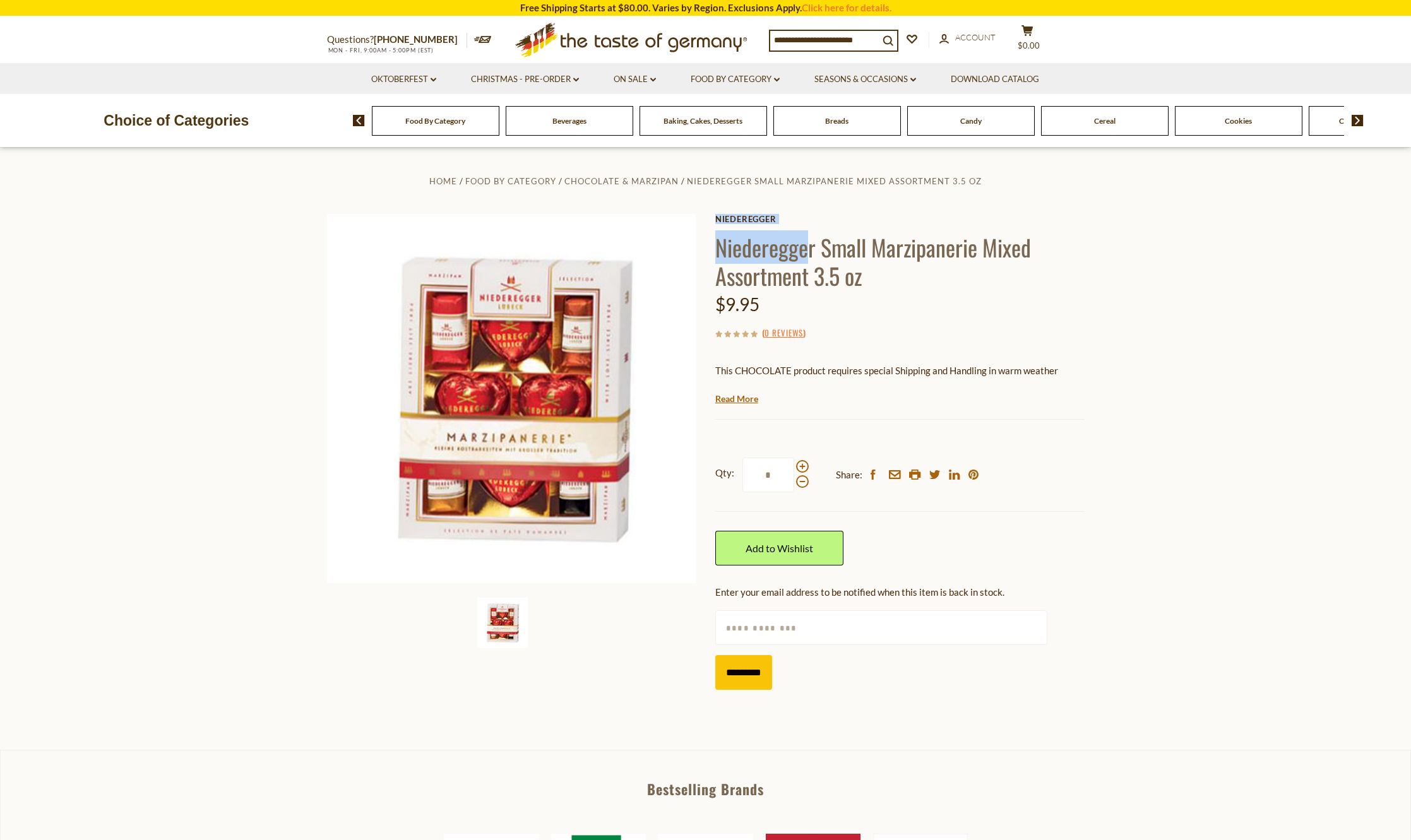
drag, startPoint x: 730, startPoint y: 253, endPoint x: 807, endPoint y: 249, distance: 77.1
click at [807, 249] on div "Home Food By Category Chocolate & Marzipan Niederegger Small Marzipanerie Mixed…" at bounding box center [706, 436] width 776 height 526
click at [772, 214] on div "Home Food By Category Chocolate & Marzipan Niederegger Small Marzipanerie Mixed…" at bounding box center [706, 436] width 776 height 526
click at [770, 216] on link "Niederegger" at bounding box center [900, 219] width 369 height 10
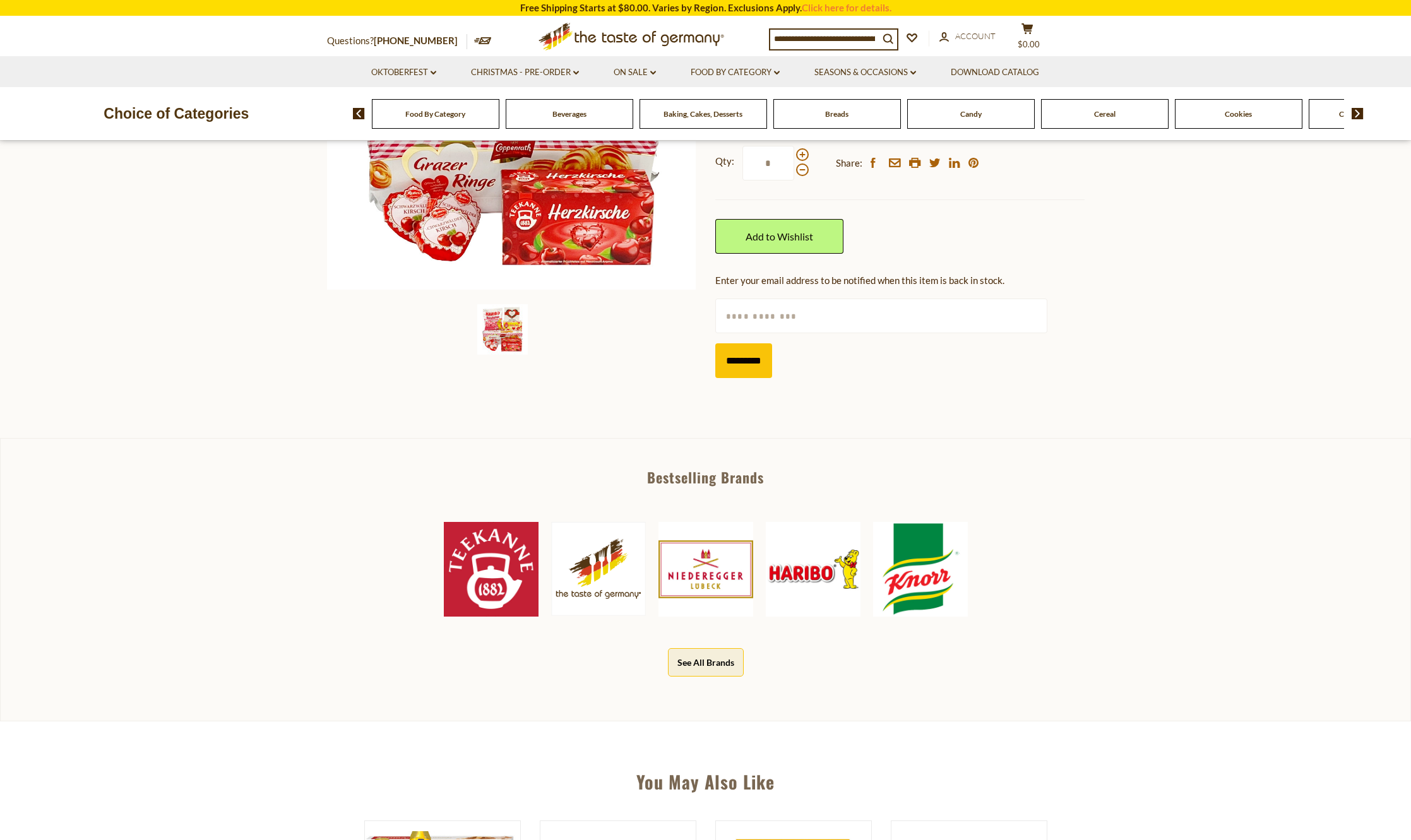
scroll to position [316, 0]
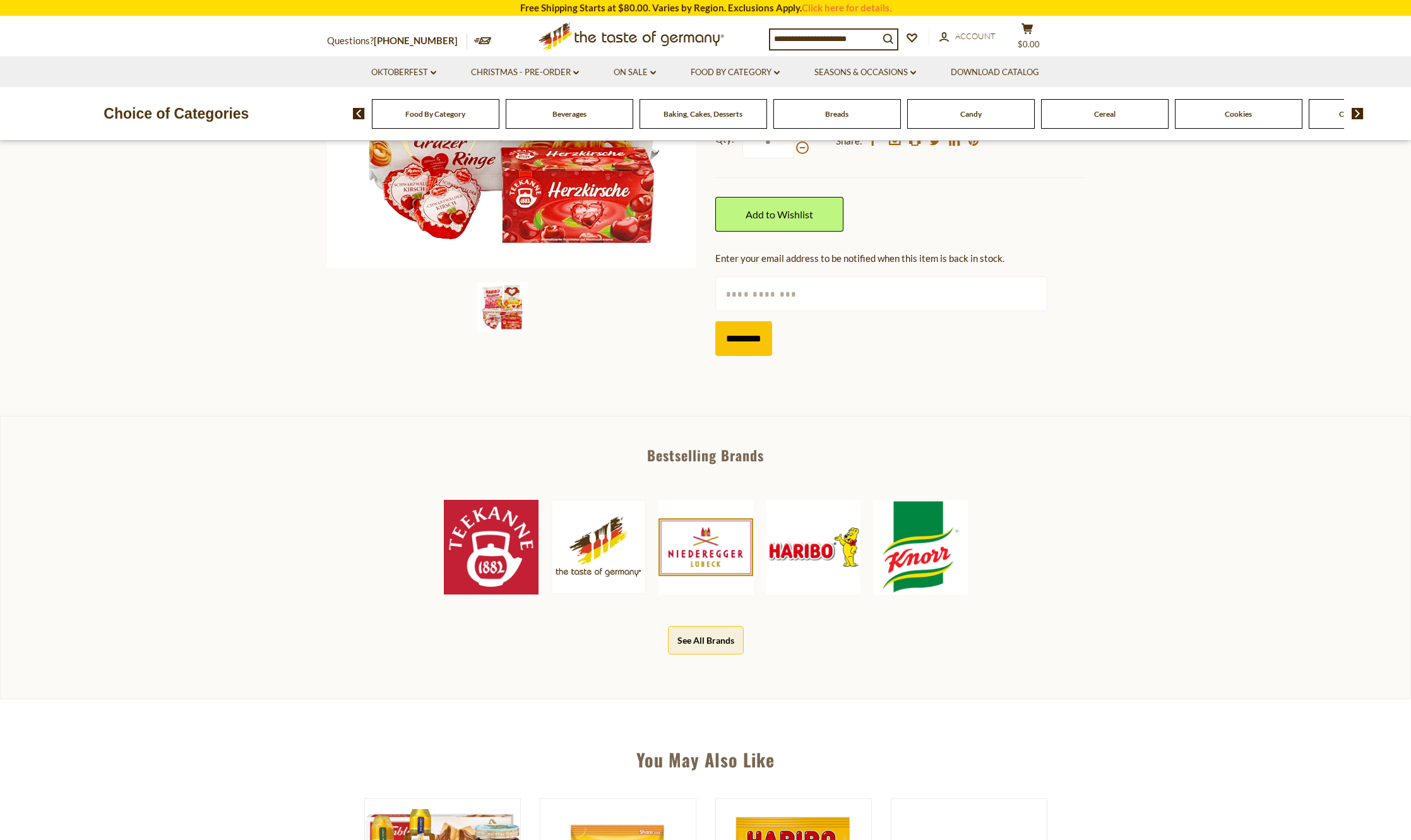
click at [758, 292] on input "text" at bounding box center [882, 294] width 332 height 35
type input "**********"
click at [742, 343] on input "*********" at bounding box center [744, 338] width 57 height 35
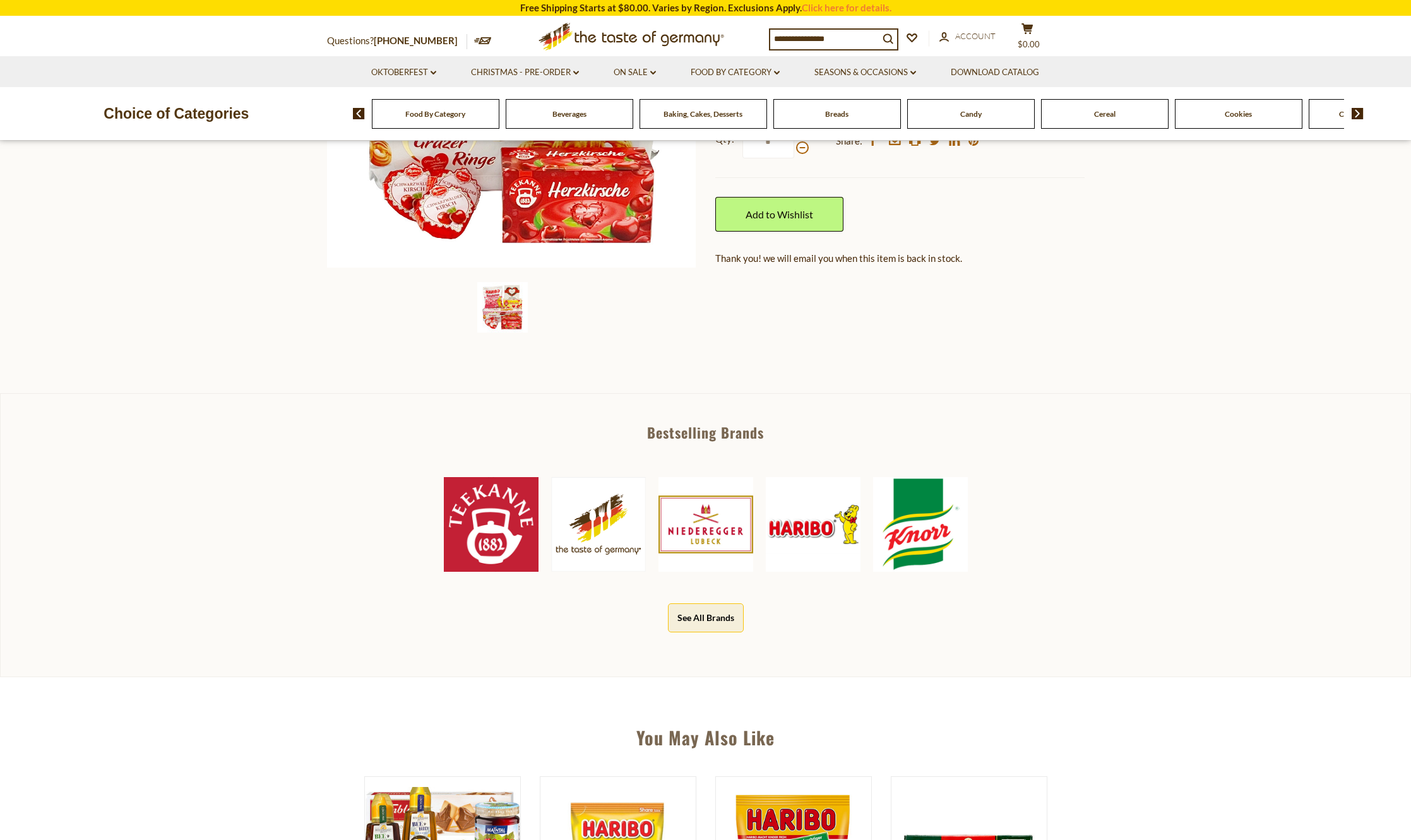
click at [686, 541] on img at bounding box center [706, 524] width 94 height 94
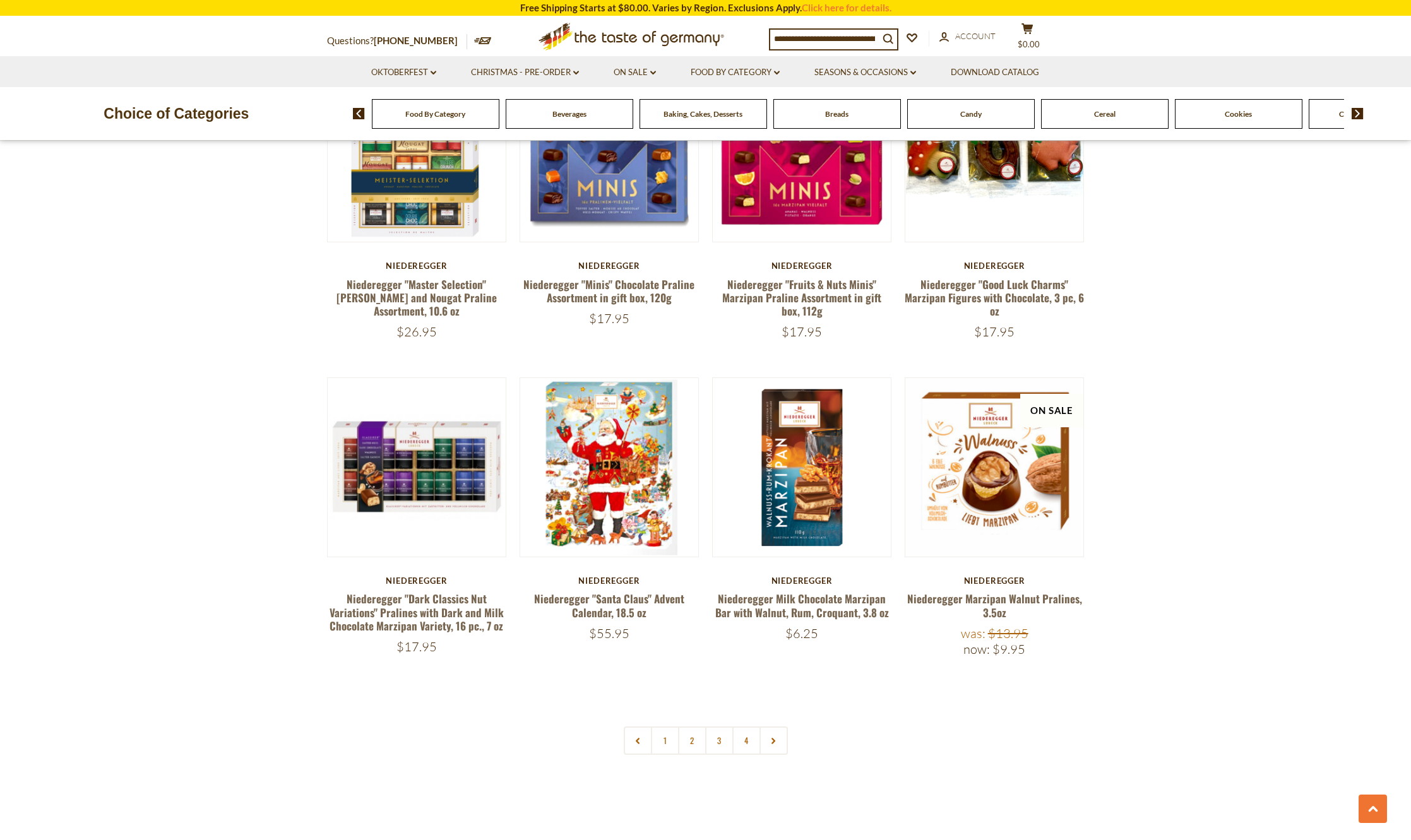
scroll to position [2588, 0]
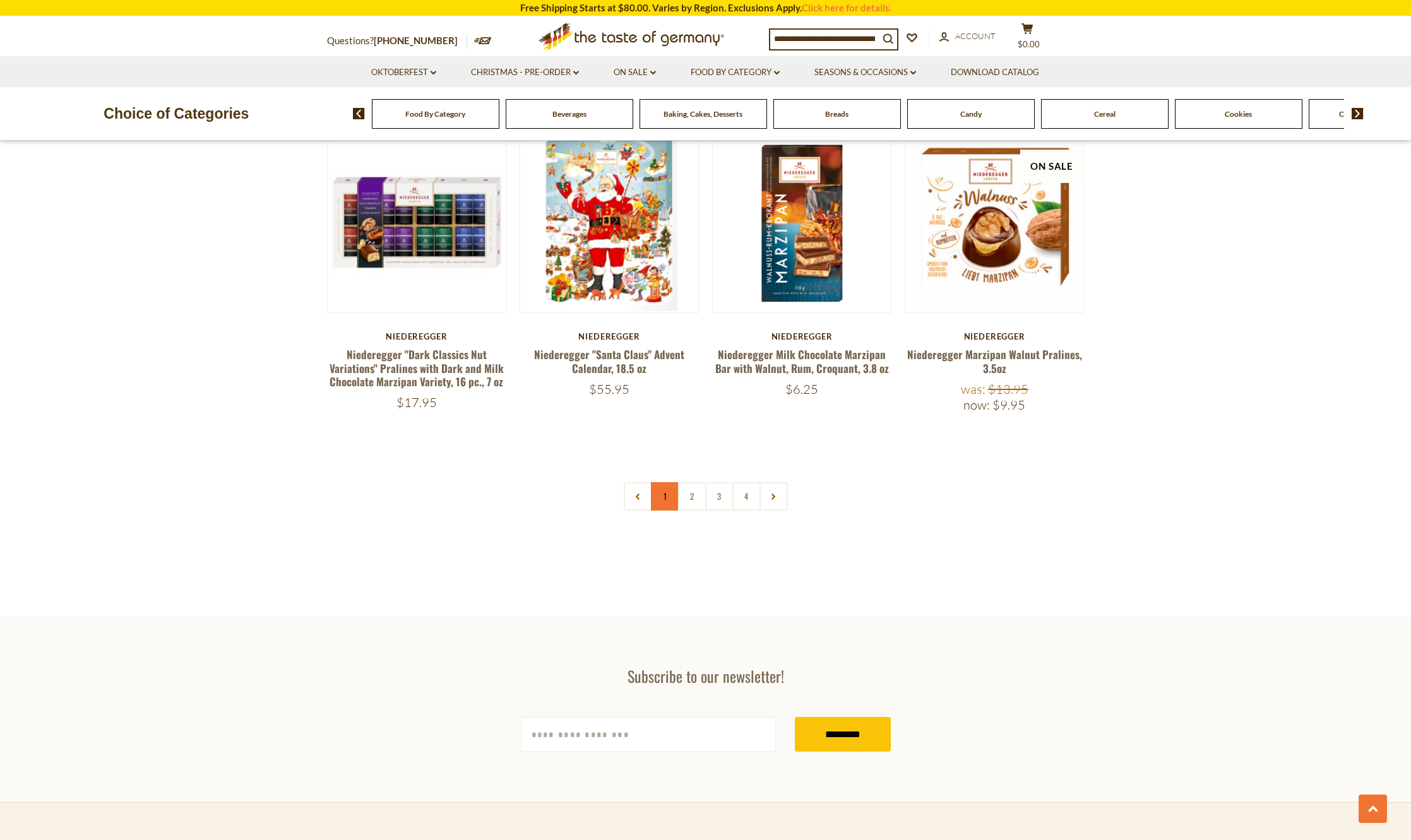
click at [664, 483] on link "1" at bounding box center [665, 497] width 28 height 28
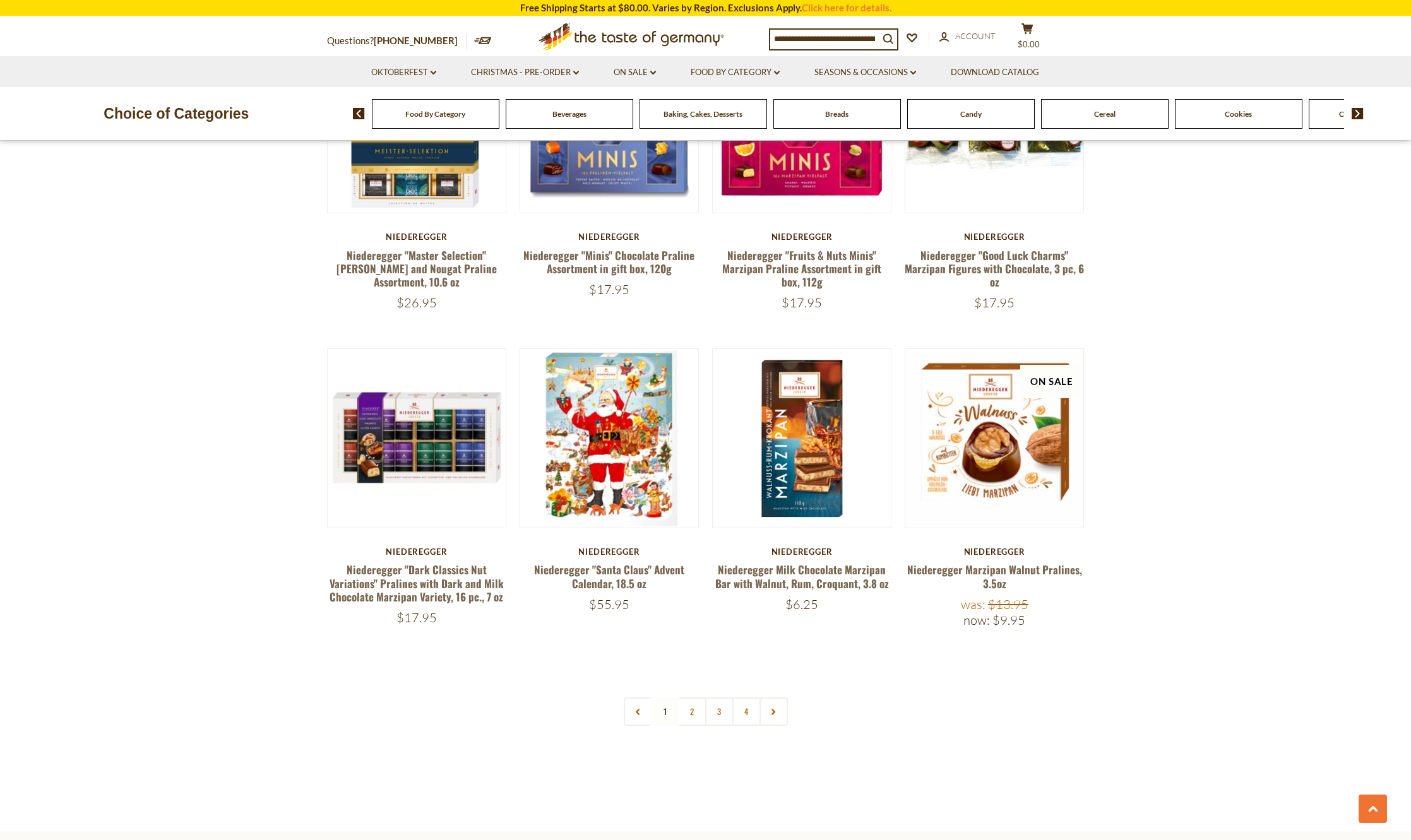
scroll to position [2597, 0]
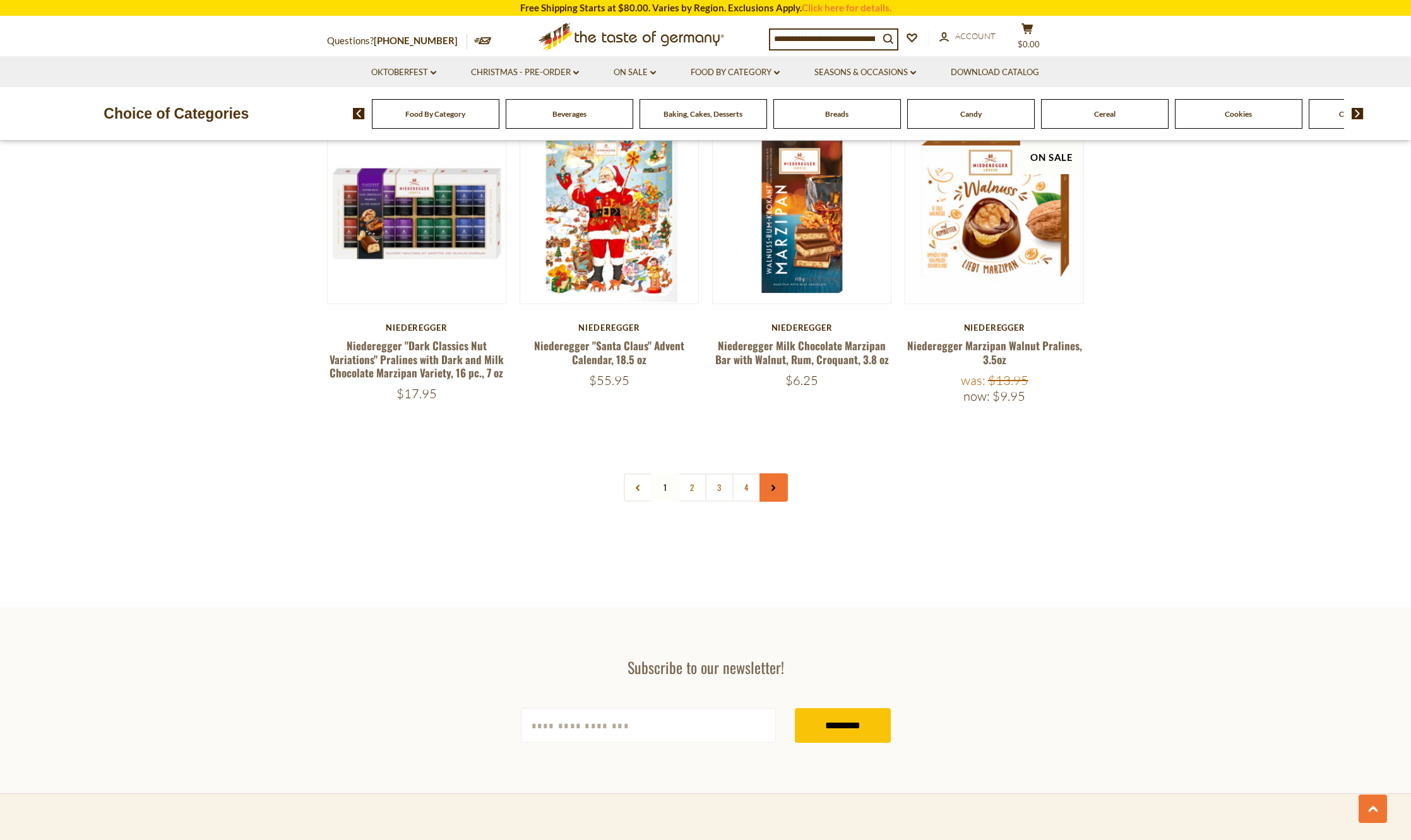
click at [778, 482] on link at bounding box center [774, 487] width 28 height 28
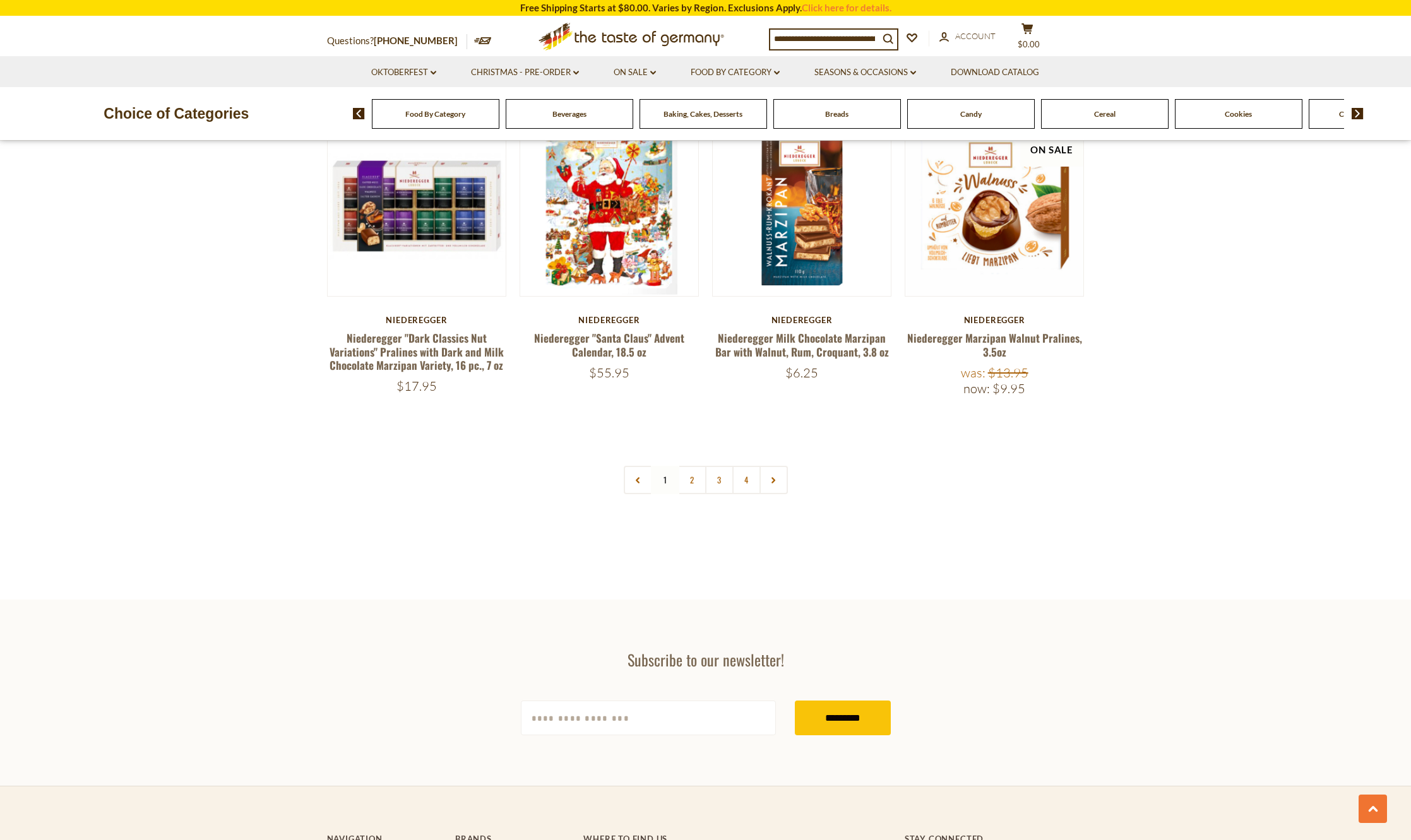
scroll to position [2840, 0]
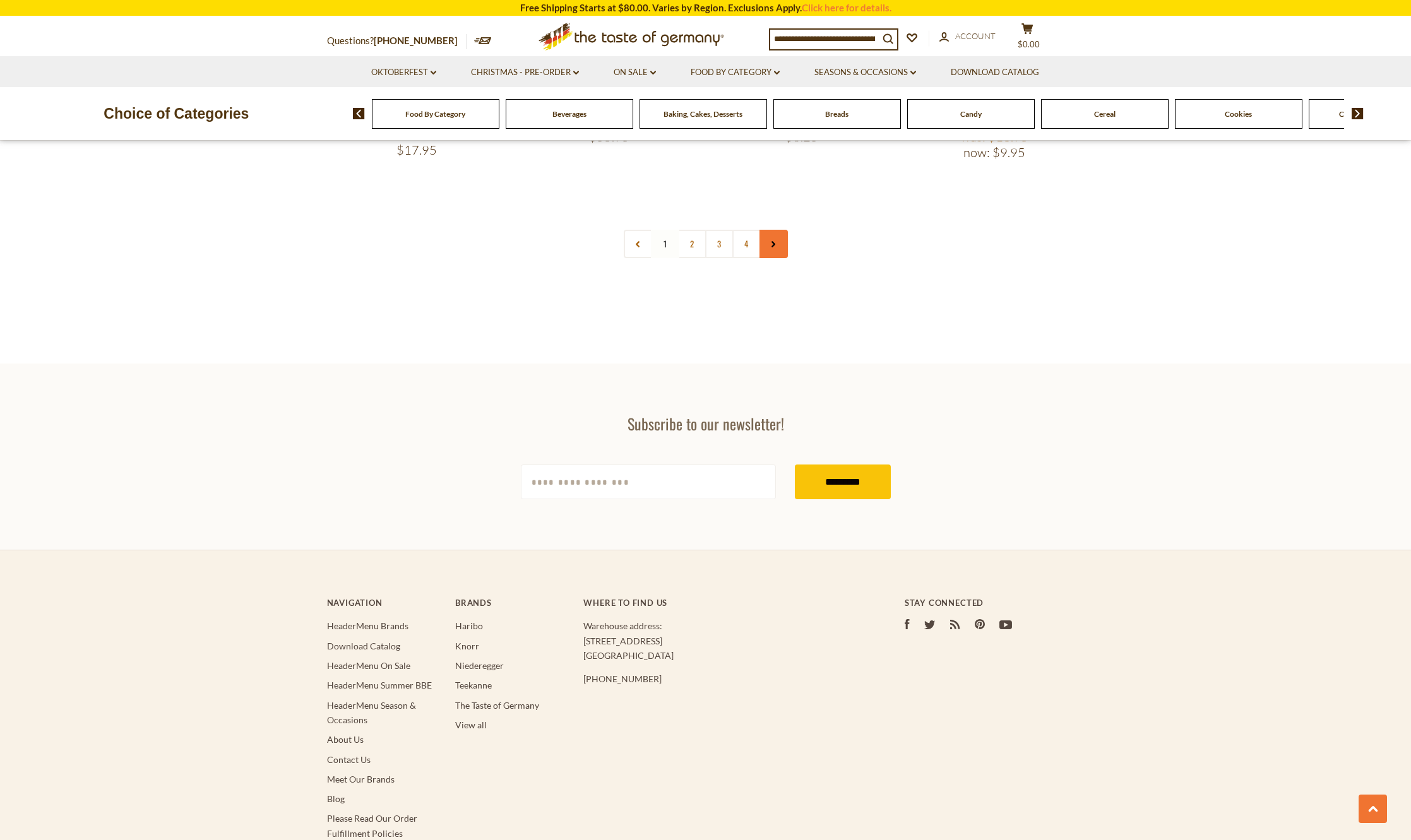
click at [768, 238] on link at bounding box center [774, 244] width 28 height 28
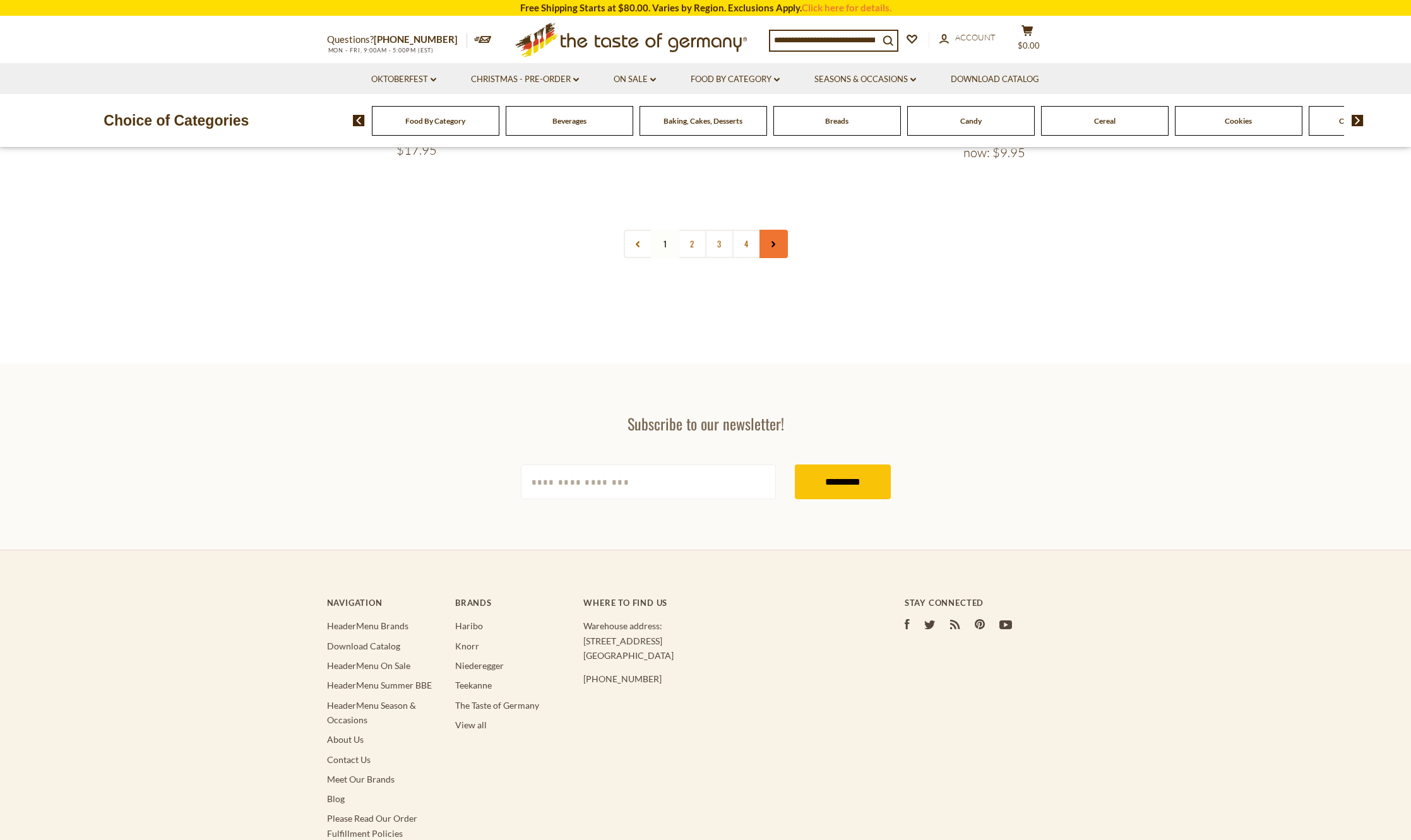
scroll to position [0, 0]
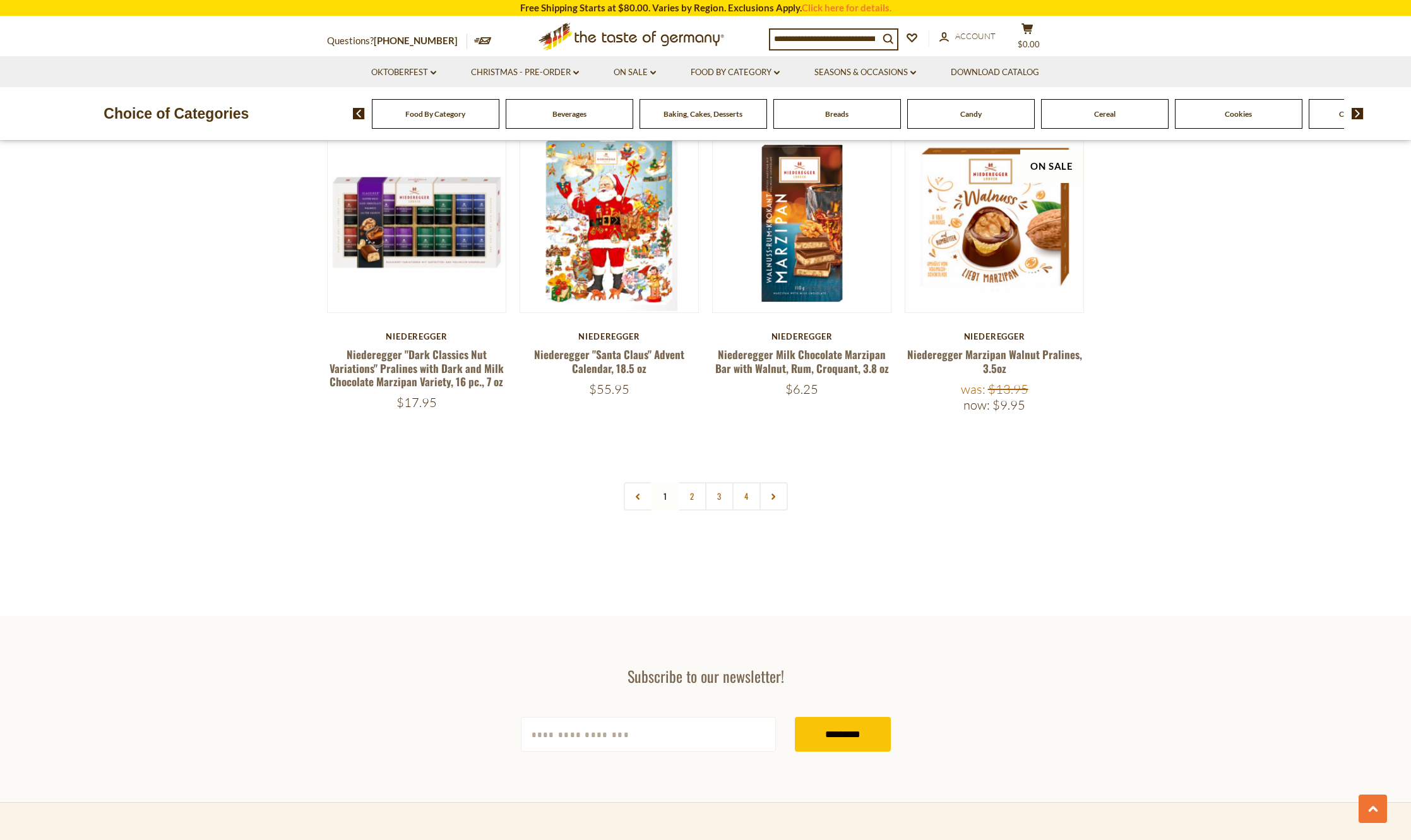
click at [688, 482] on link "2" at bounding box center [692, 497] width 28 height 28
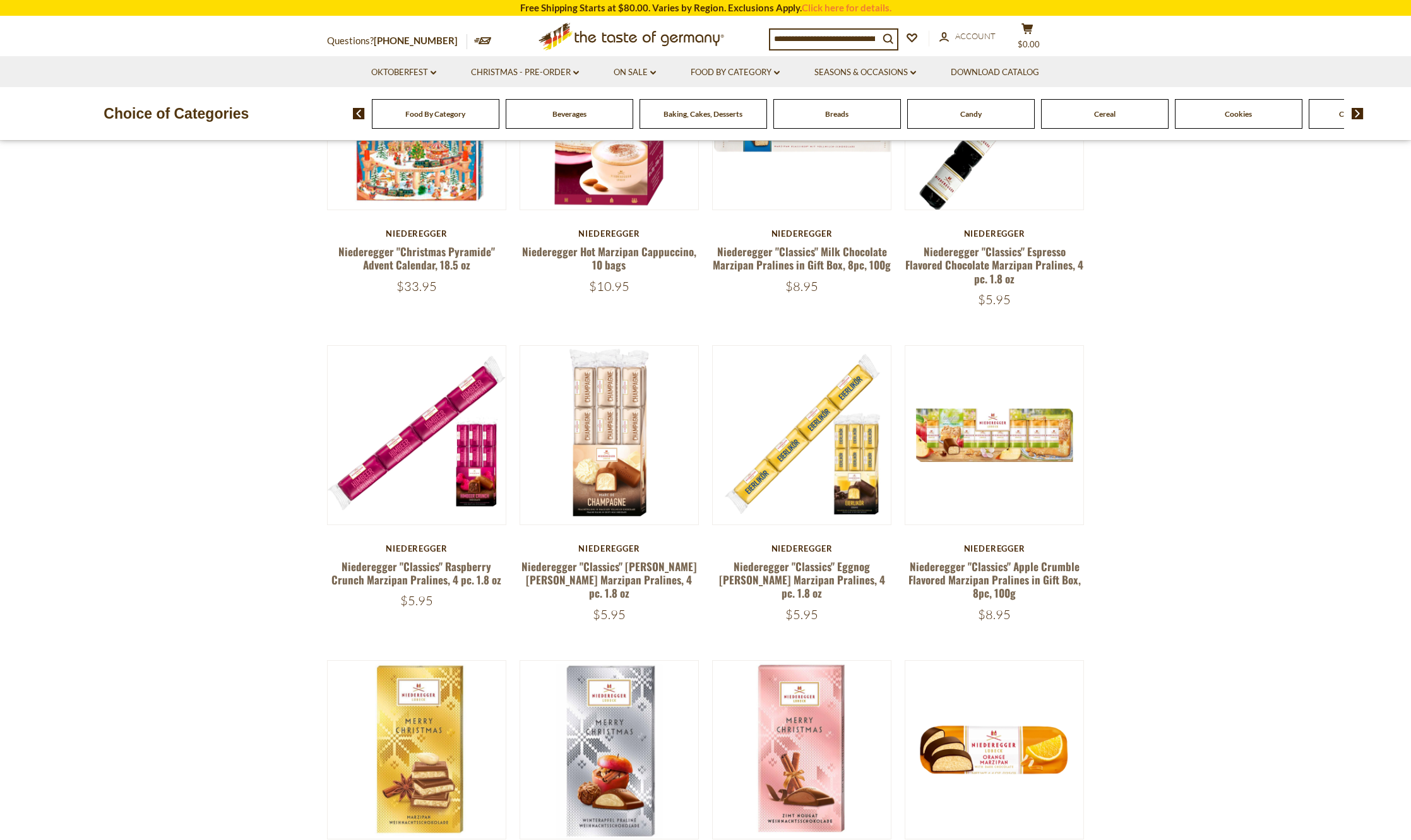
scroll to position [821, 0]
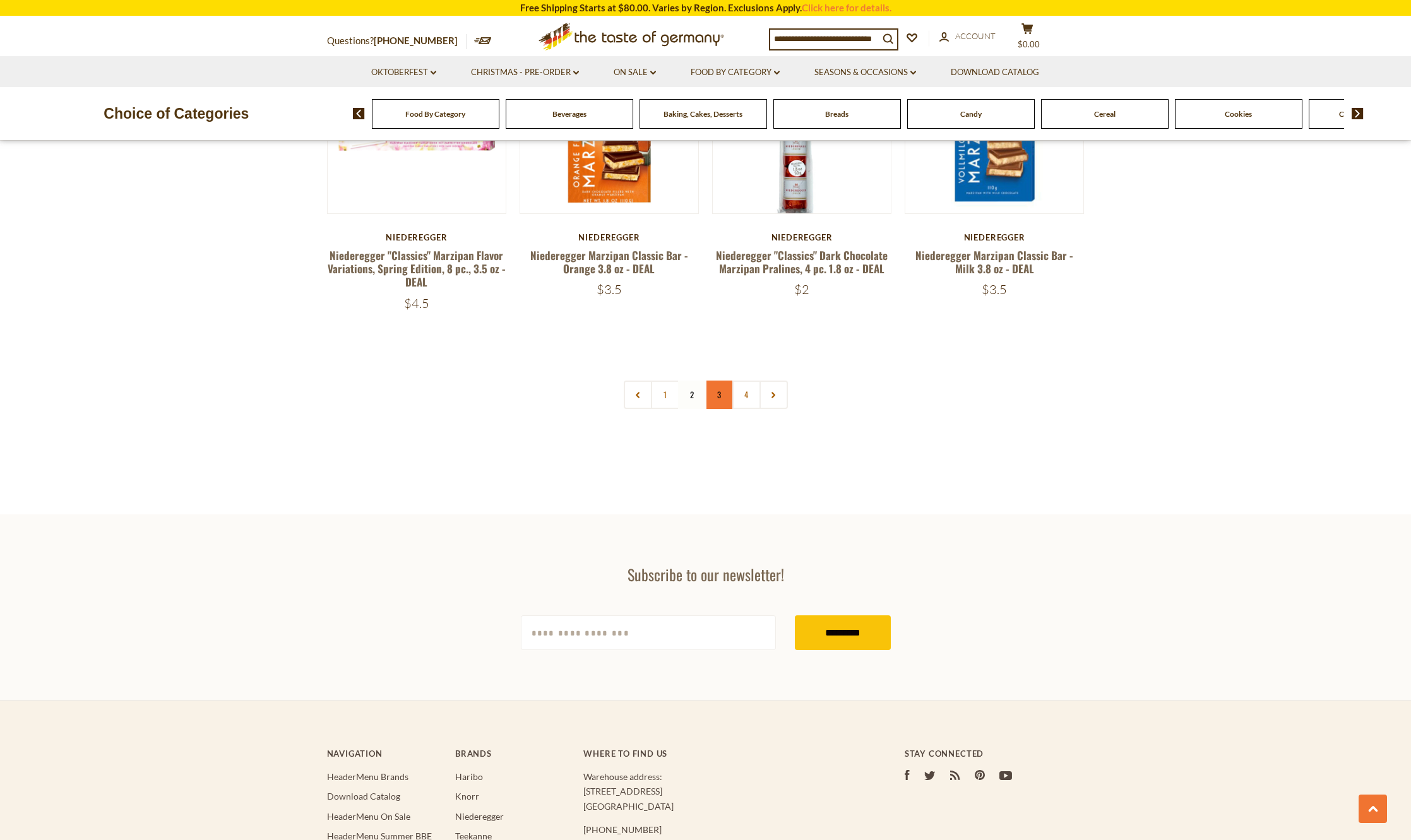
click at [718, 384] on link "3" at bounding box center [720, 394] width 28 height 28
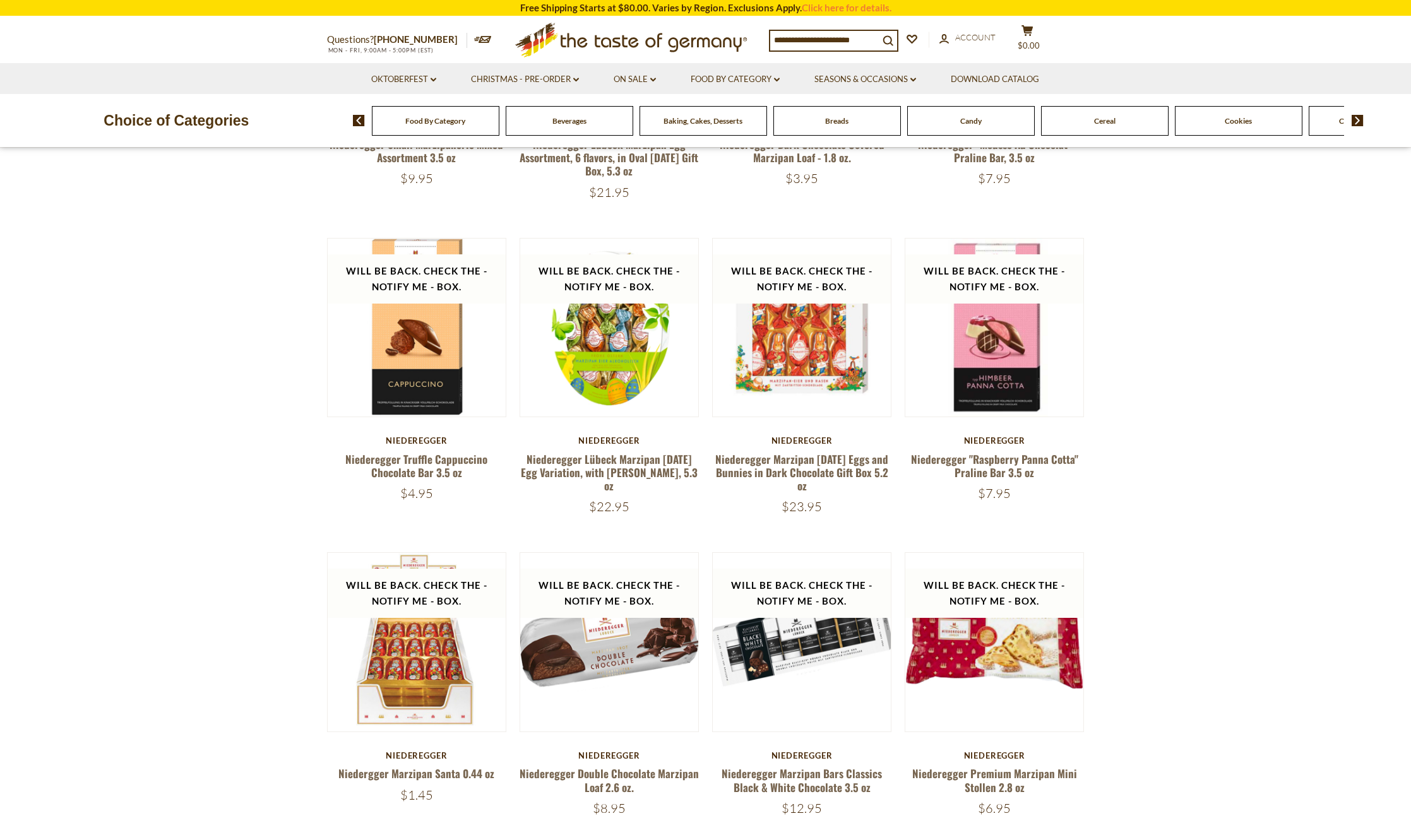
scroll to position [0, 0]
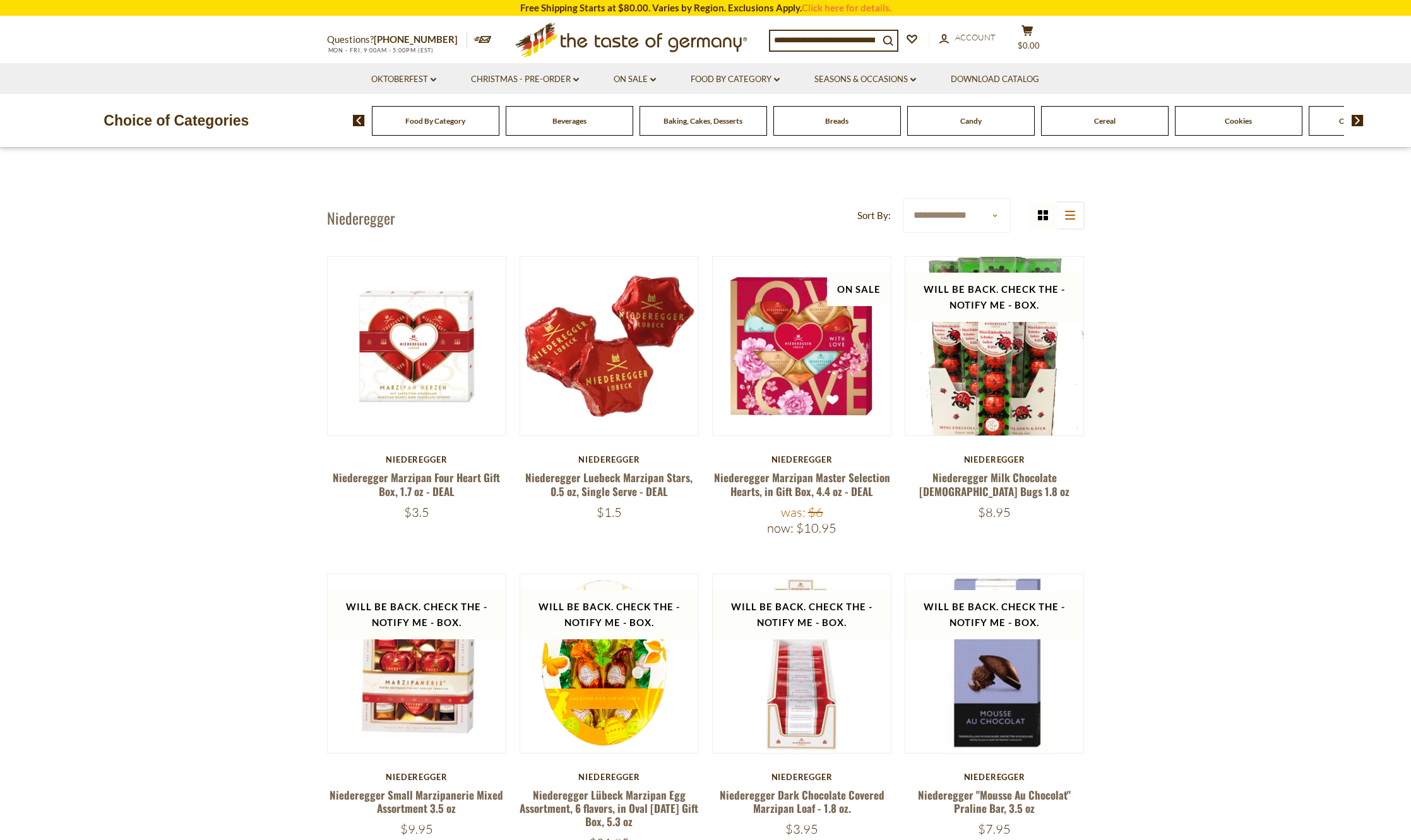
click at [500, 128] on div "Candy" at bounding box center [436, 121] width 128 height 30
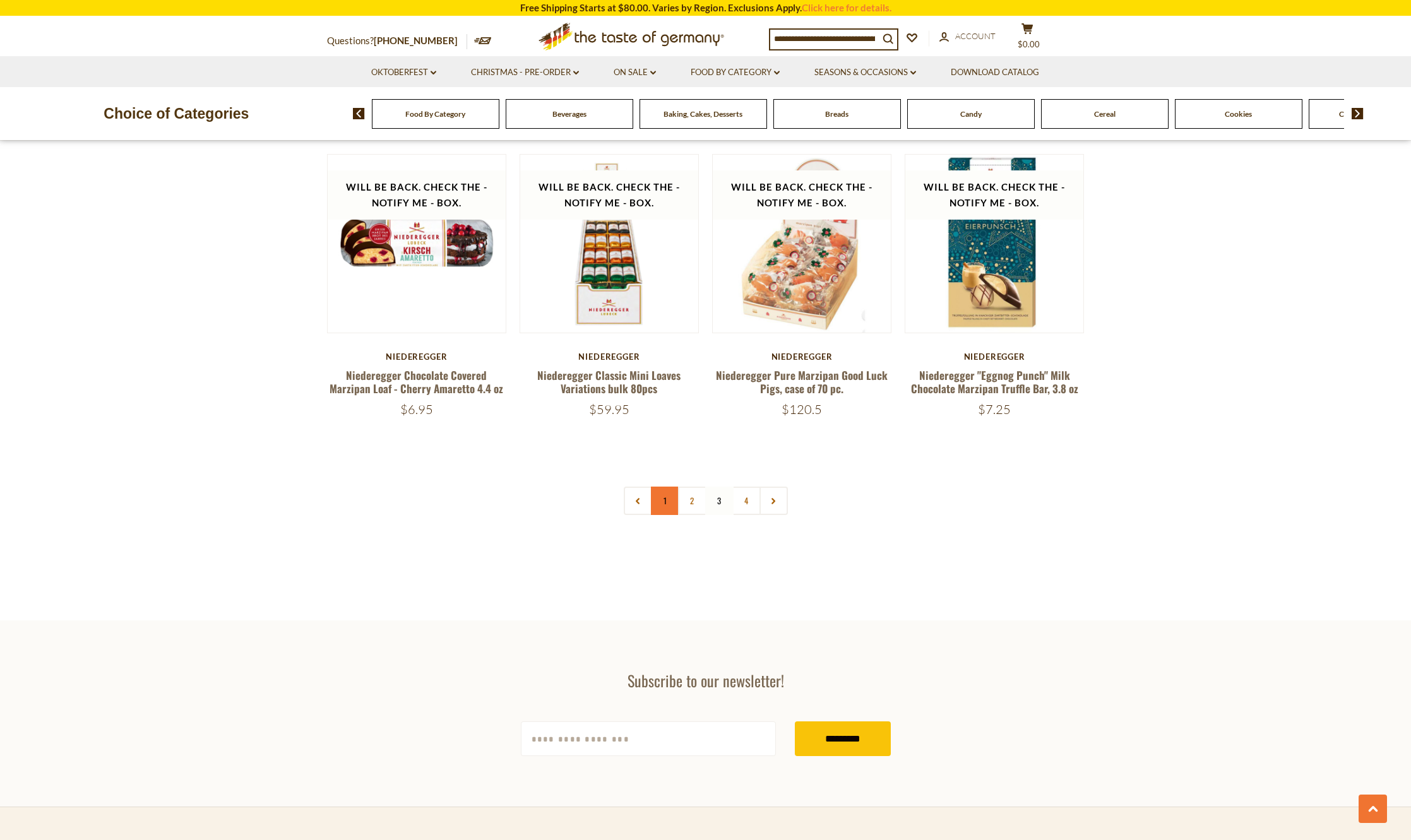
click at [664, 496] on link "1" at bounding box center [665, 501] width 28 height 28
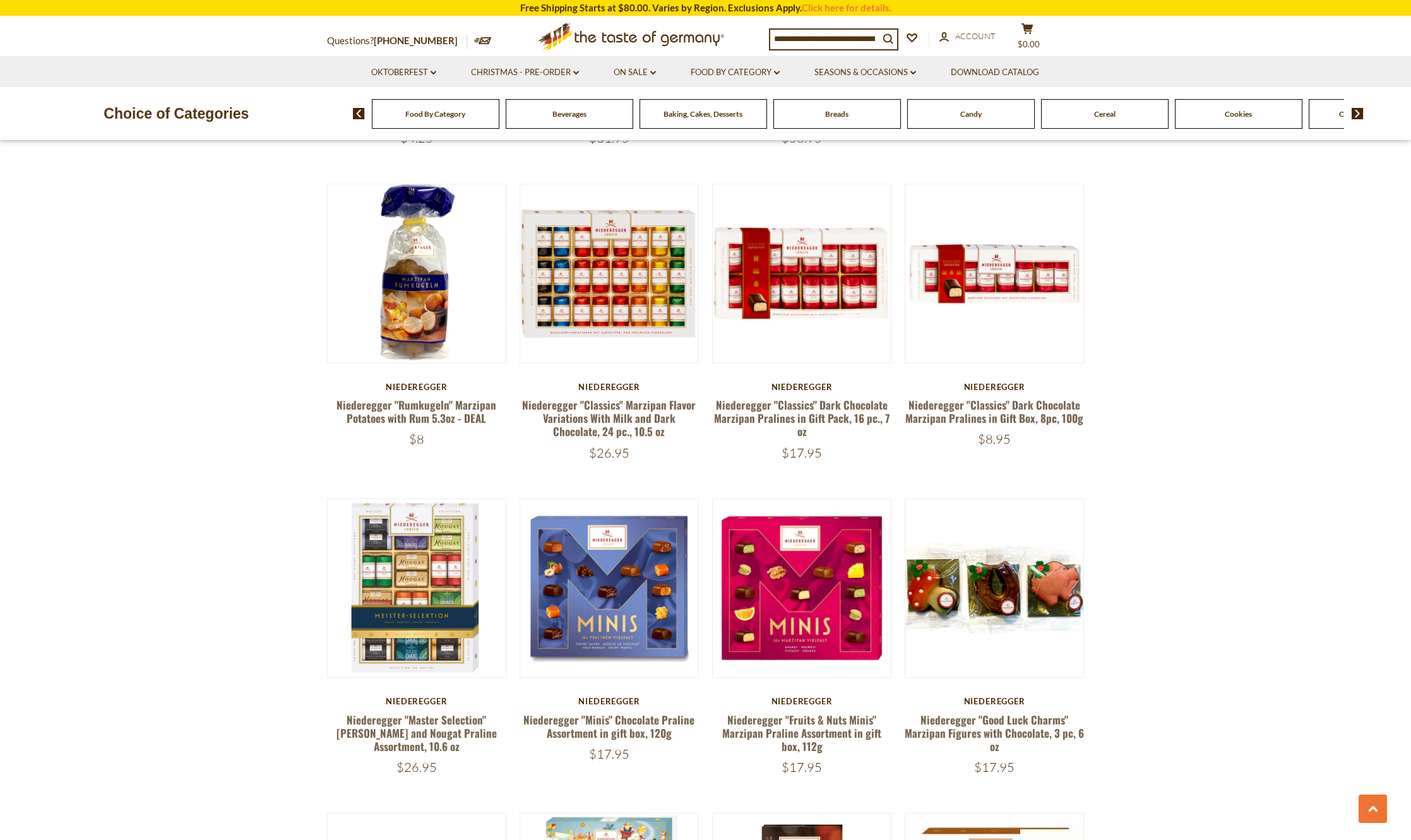
scroll to position [1894, 0]
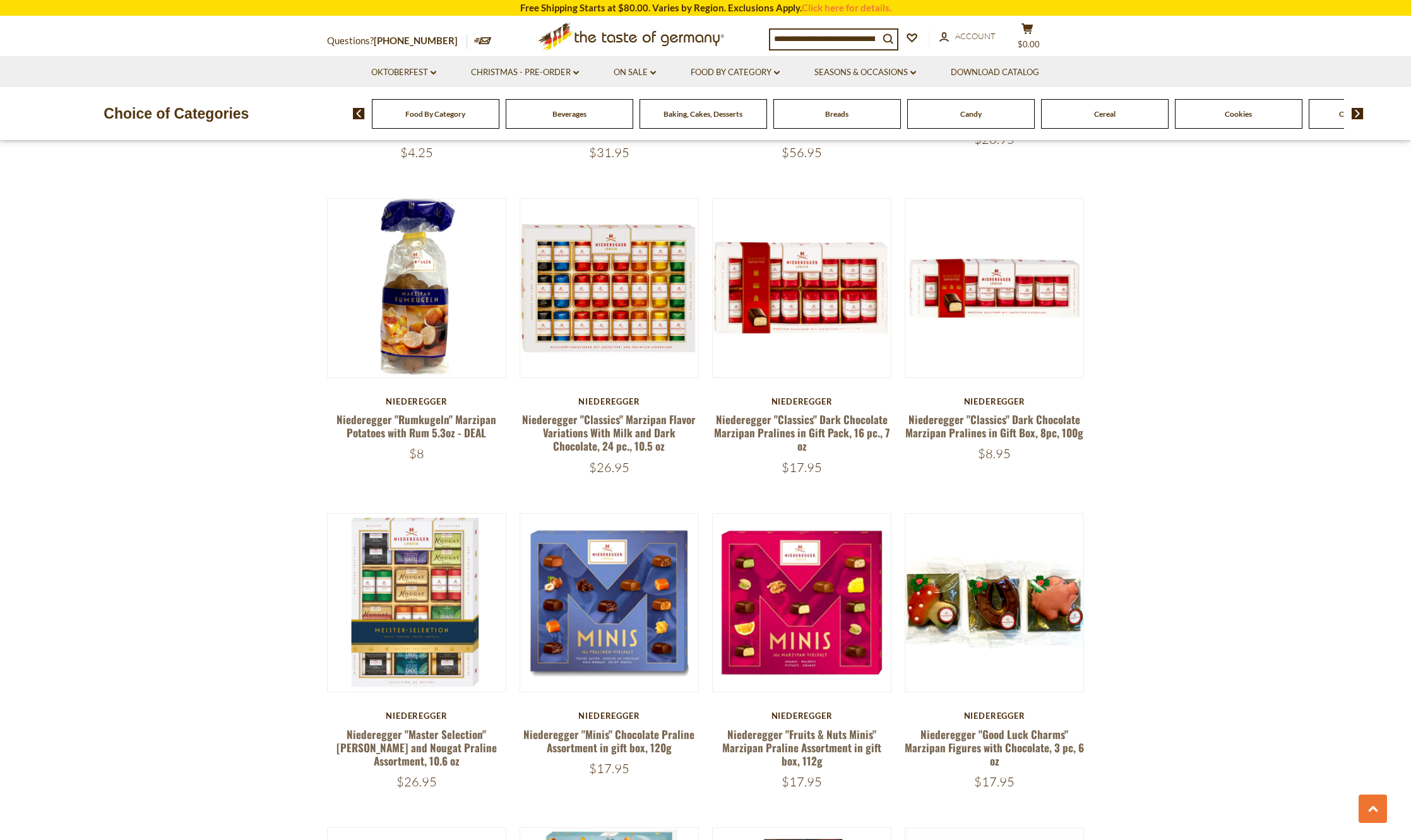
click at [969, 117] on span "Candy" at bounding box center [971, 114] width 21 height 9
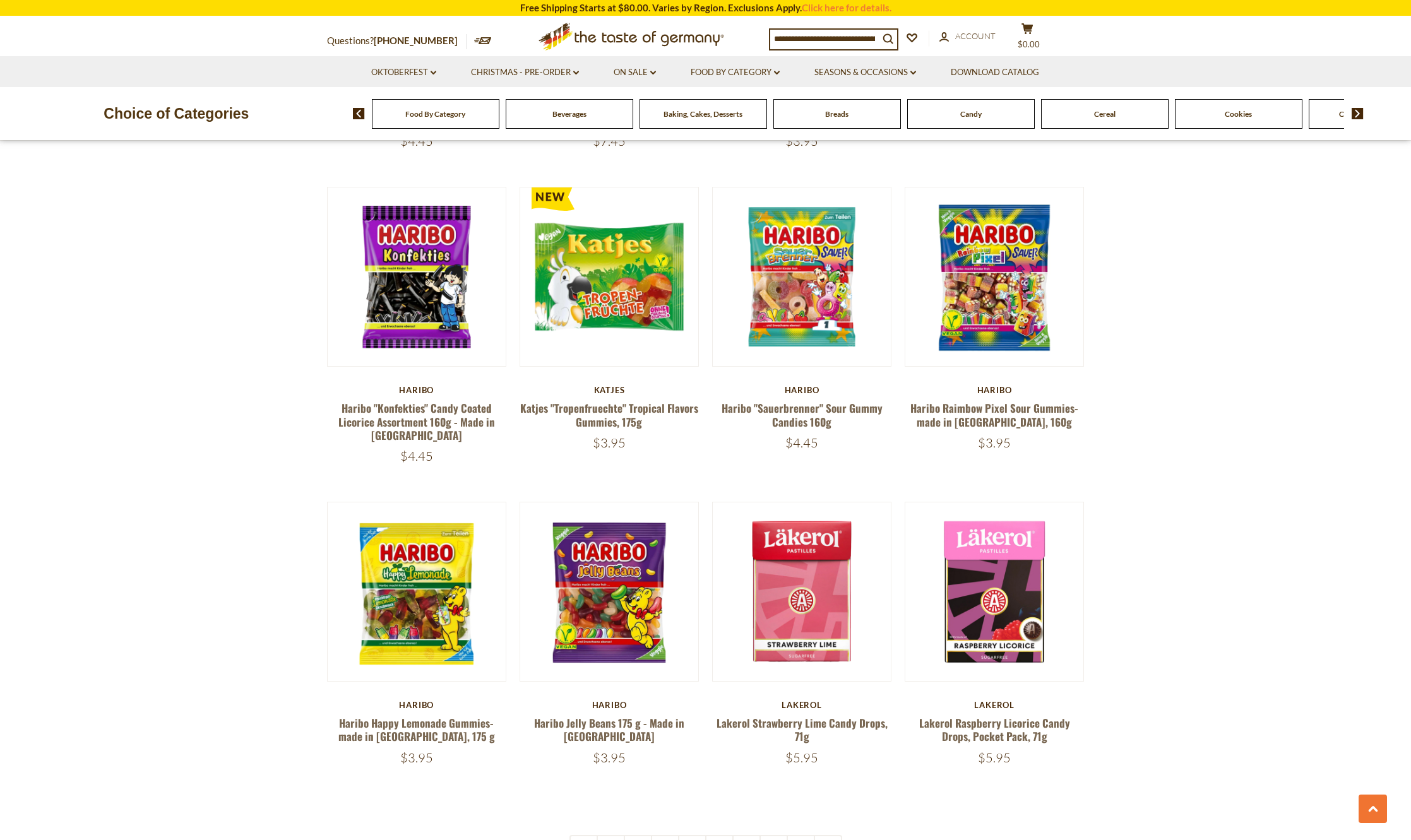
scroll to position [2777, 0]
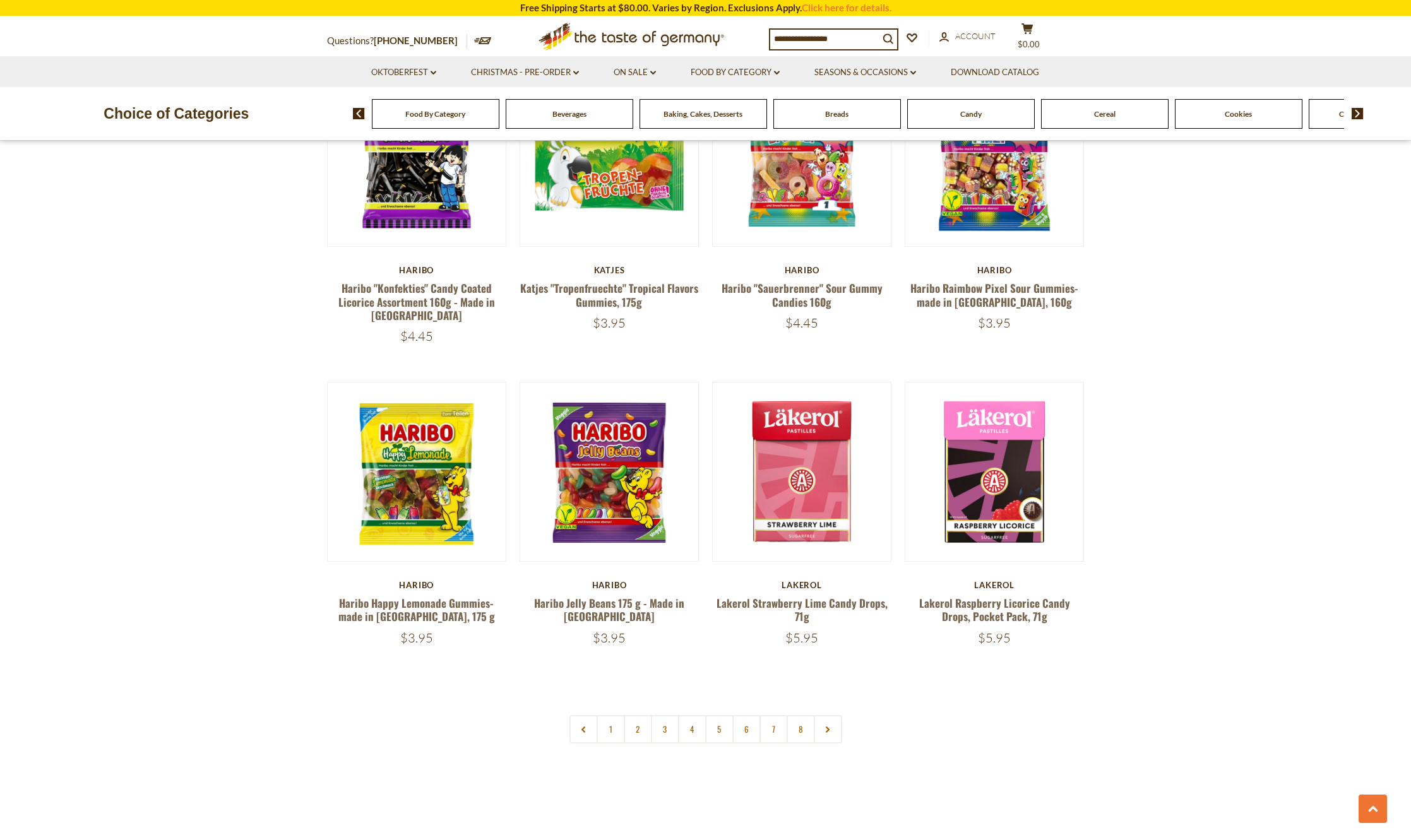
click at [634, 715] on link "2" at bounding box center [638, 729] width 28 height 28
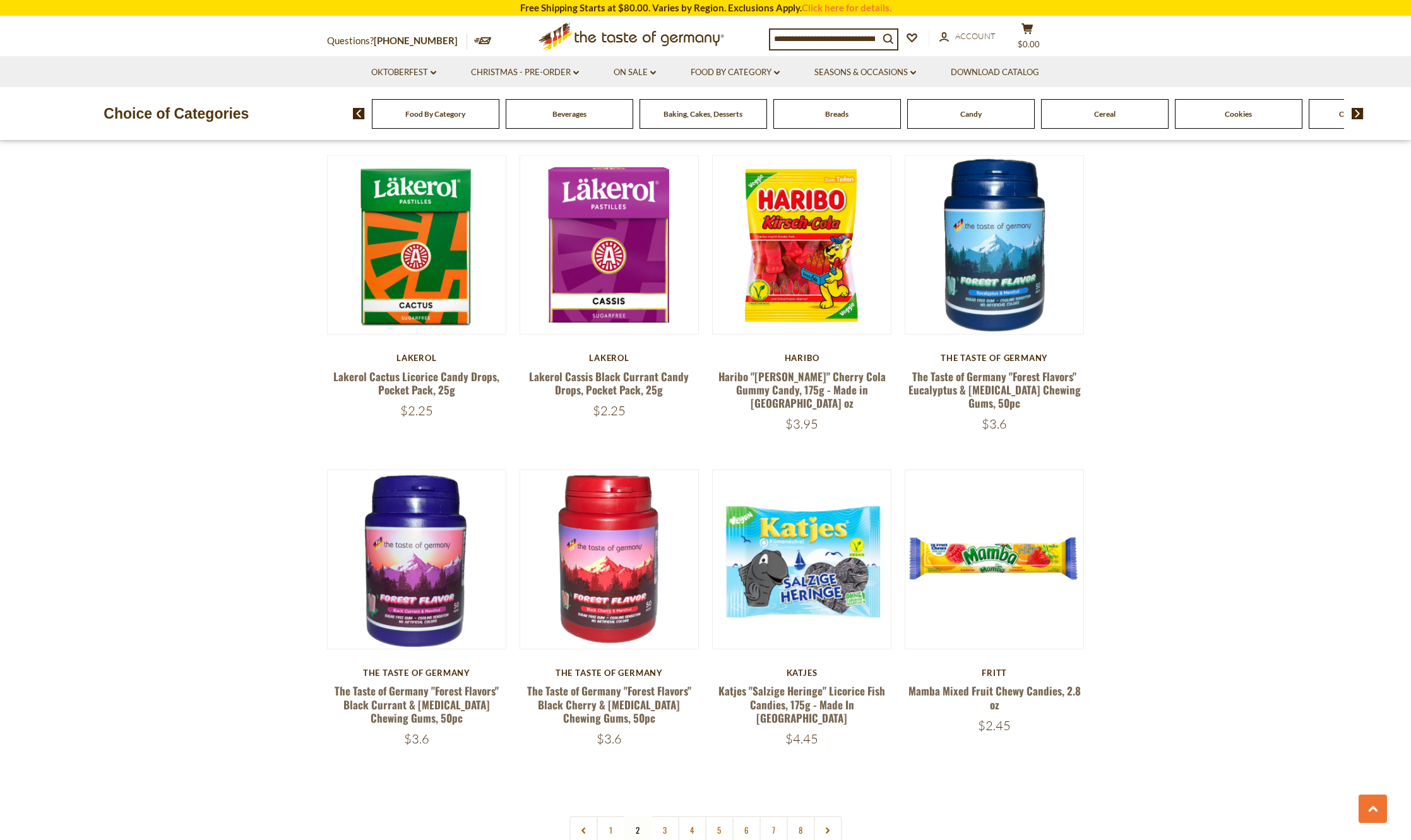
scroll to position [2792, 0]
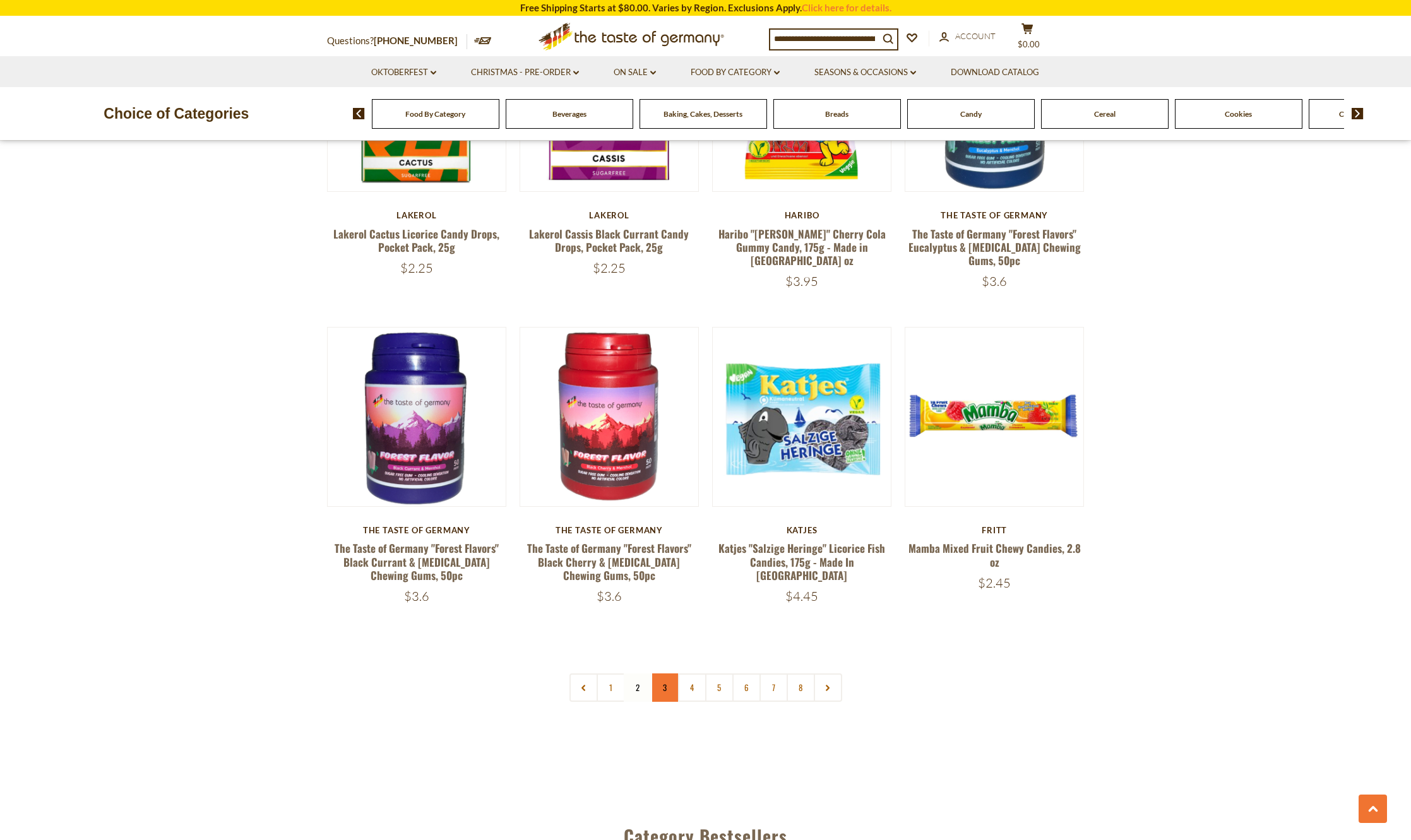
click at [659, 673] on link "3" at bounding box center [665, 687] width 28 height 28
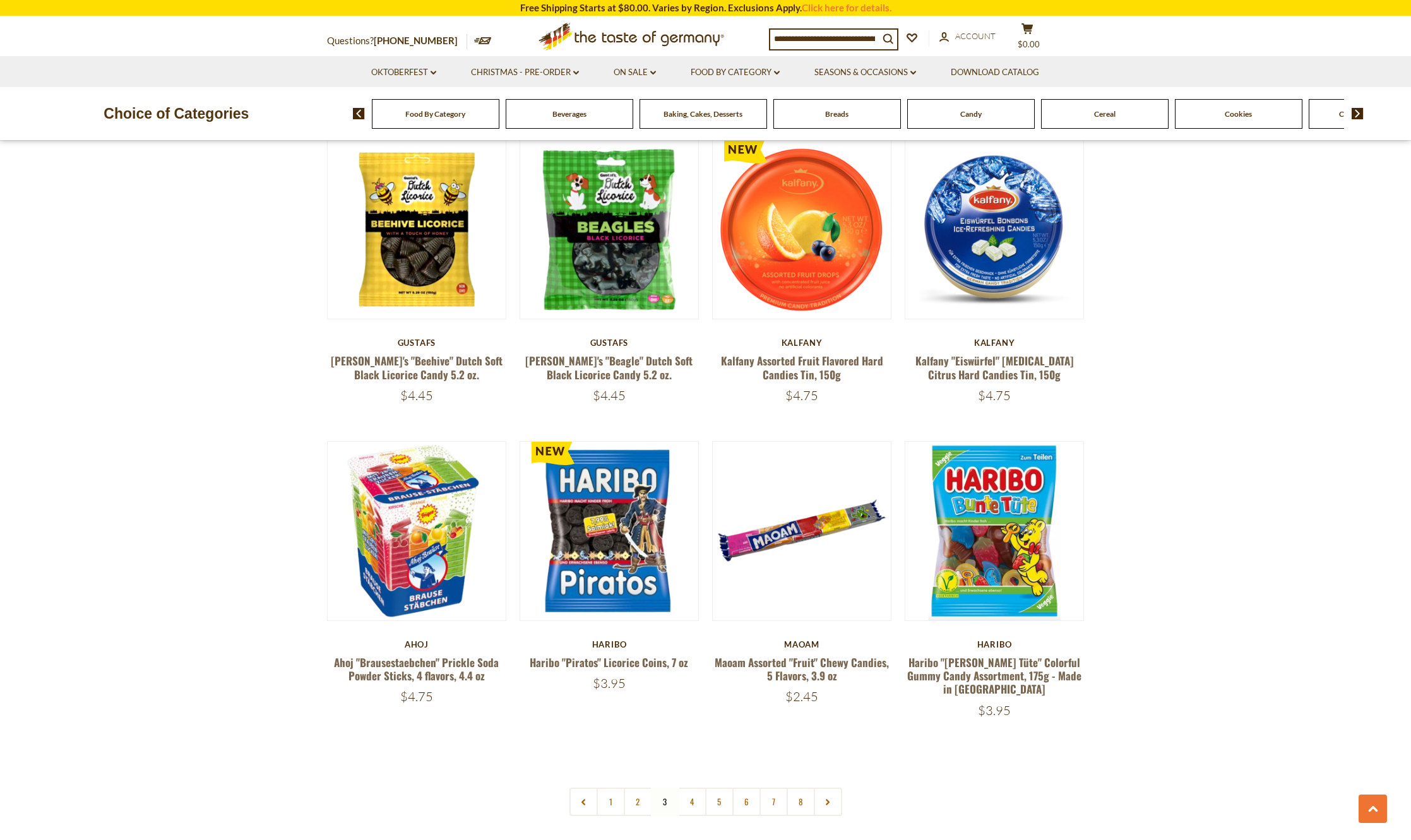
scroll to position [2729, 0]
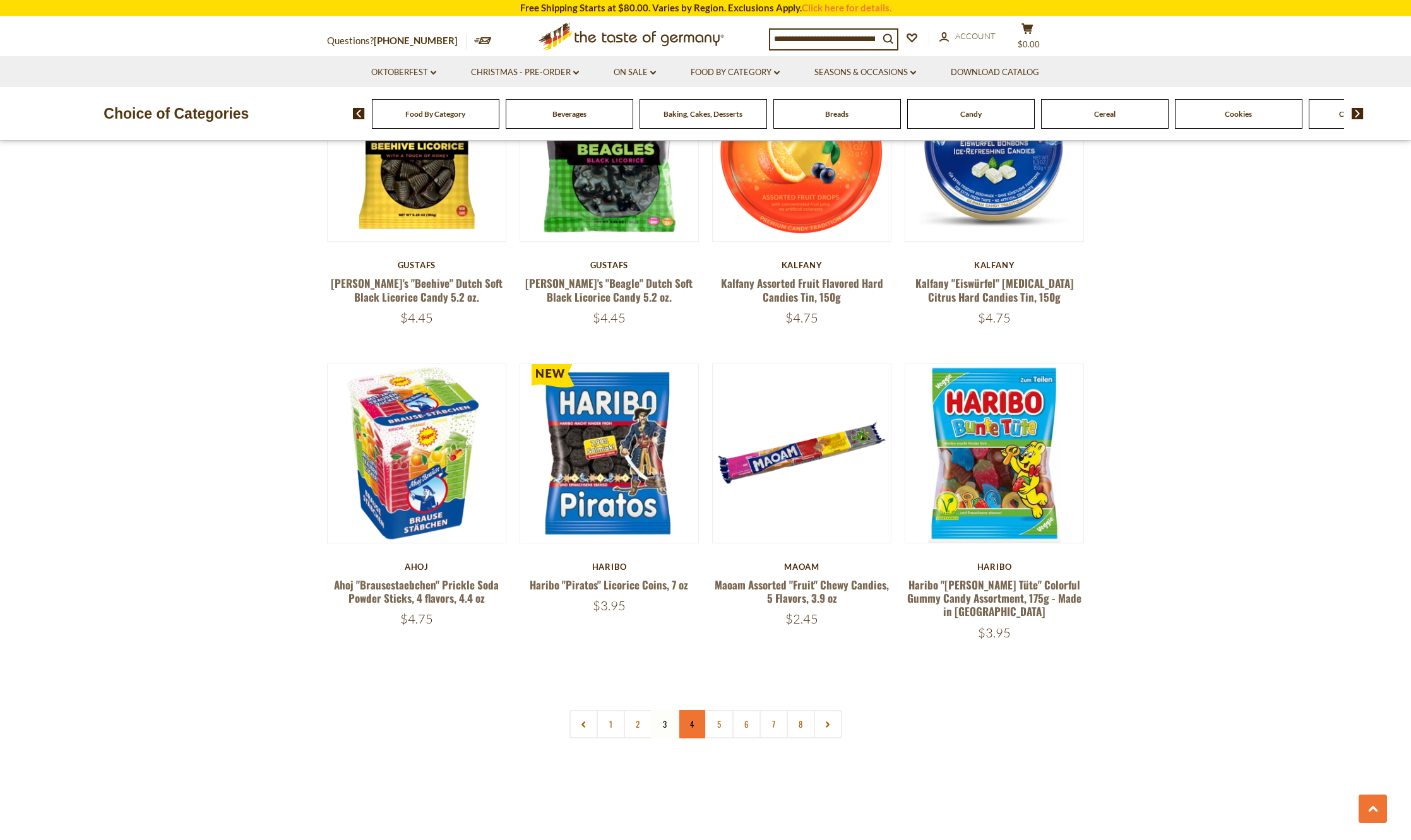
click at [692, 710] on link "4" at bounding box center [692, 724] width 28 height 28
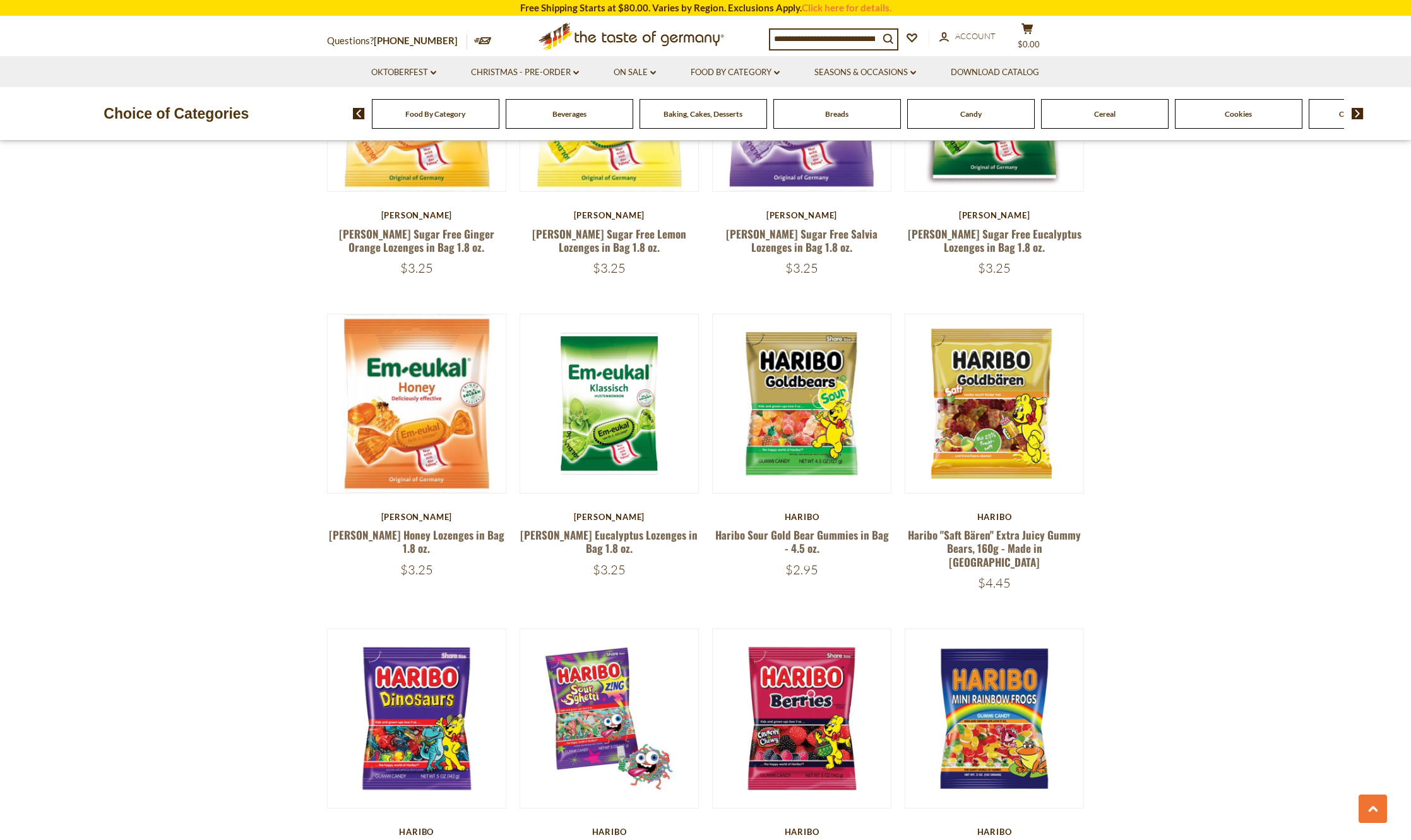
scroll to position [2665, 0]
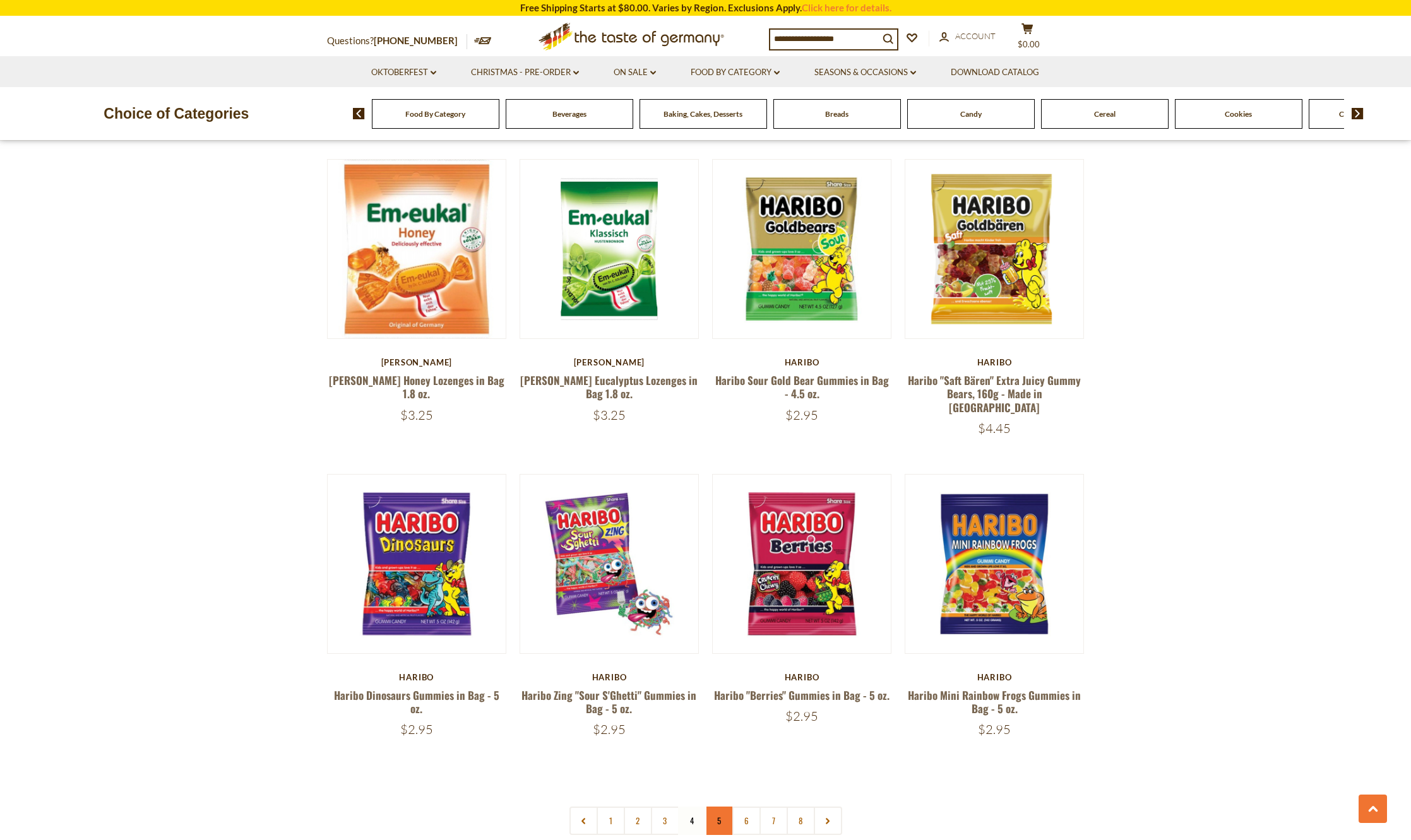
click at [715, 807] on link "5" at bounding box center [720, 821] width 28 height 28
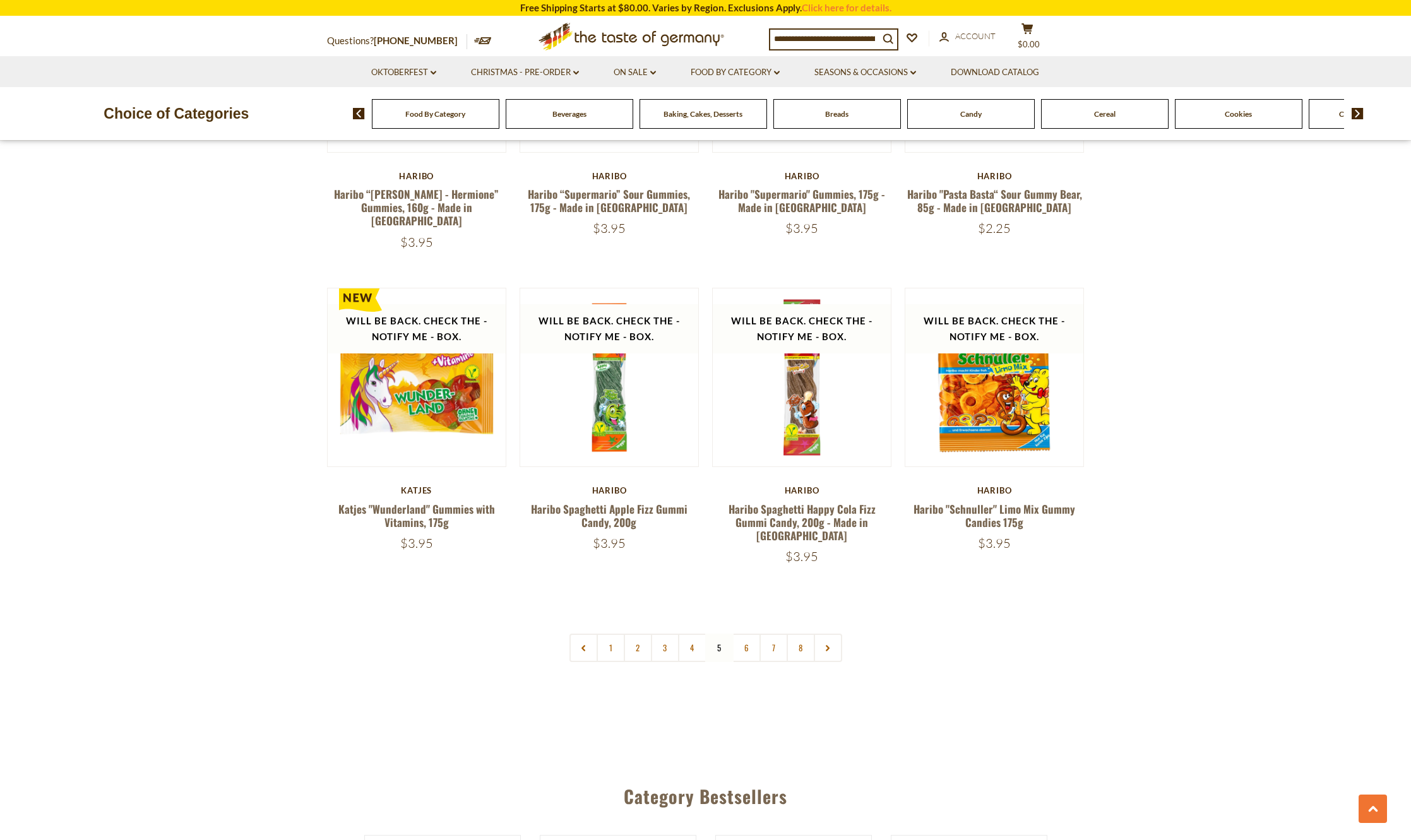
scroll to position [2981, 0]
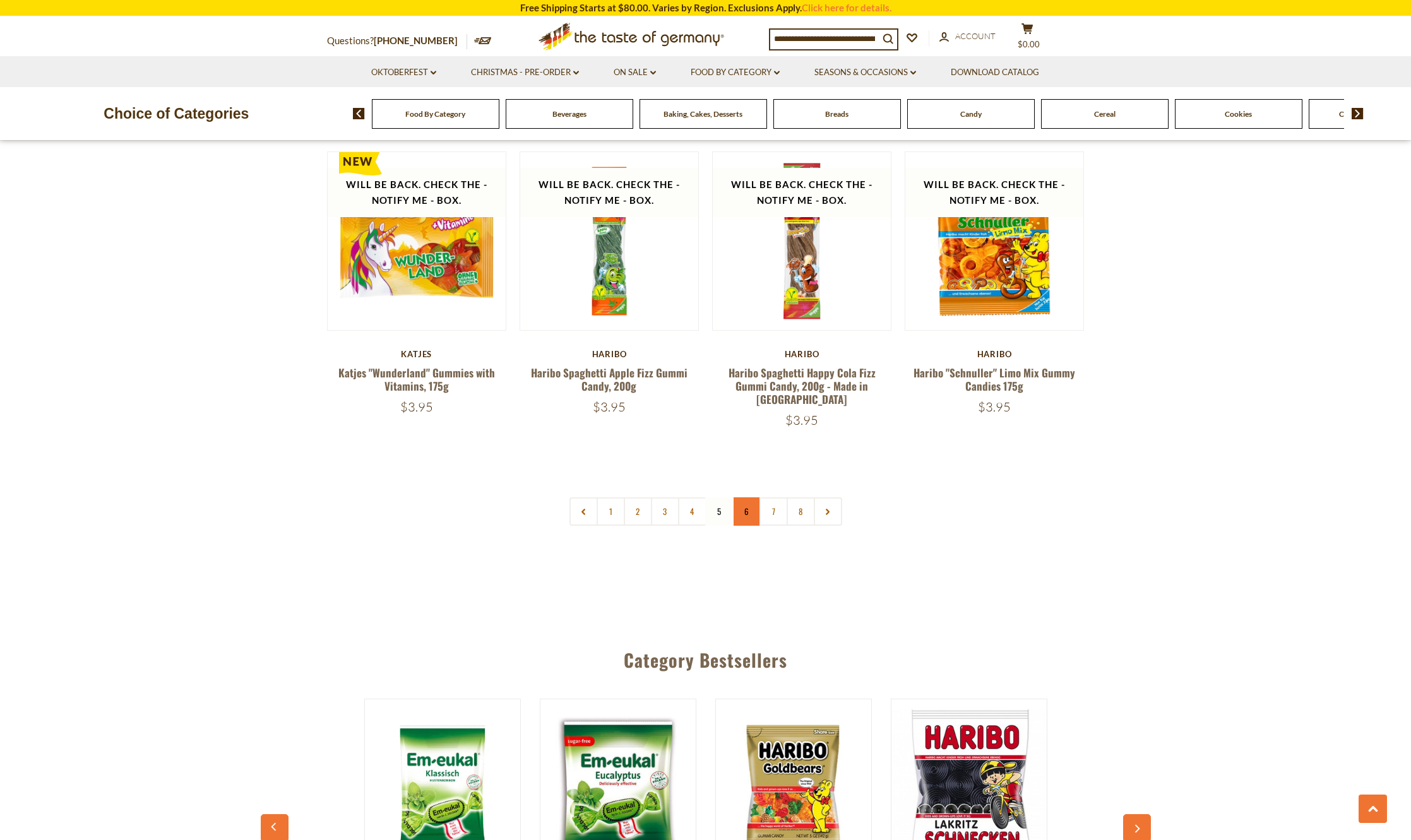
click at [741, 497] on link "6" at bounding box center [747, 512] width 28 height 28
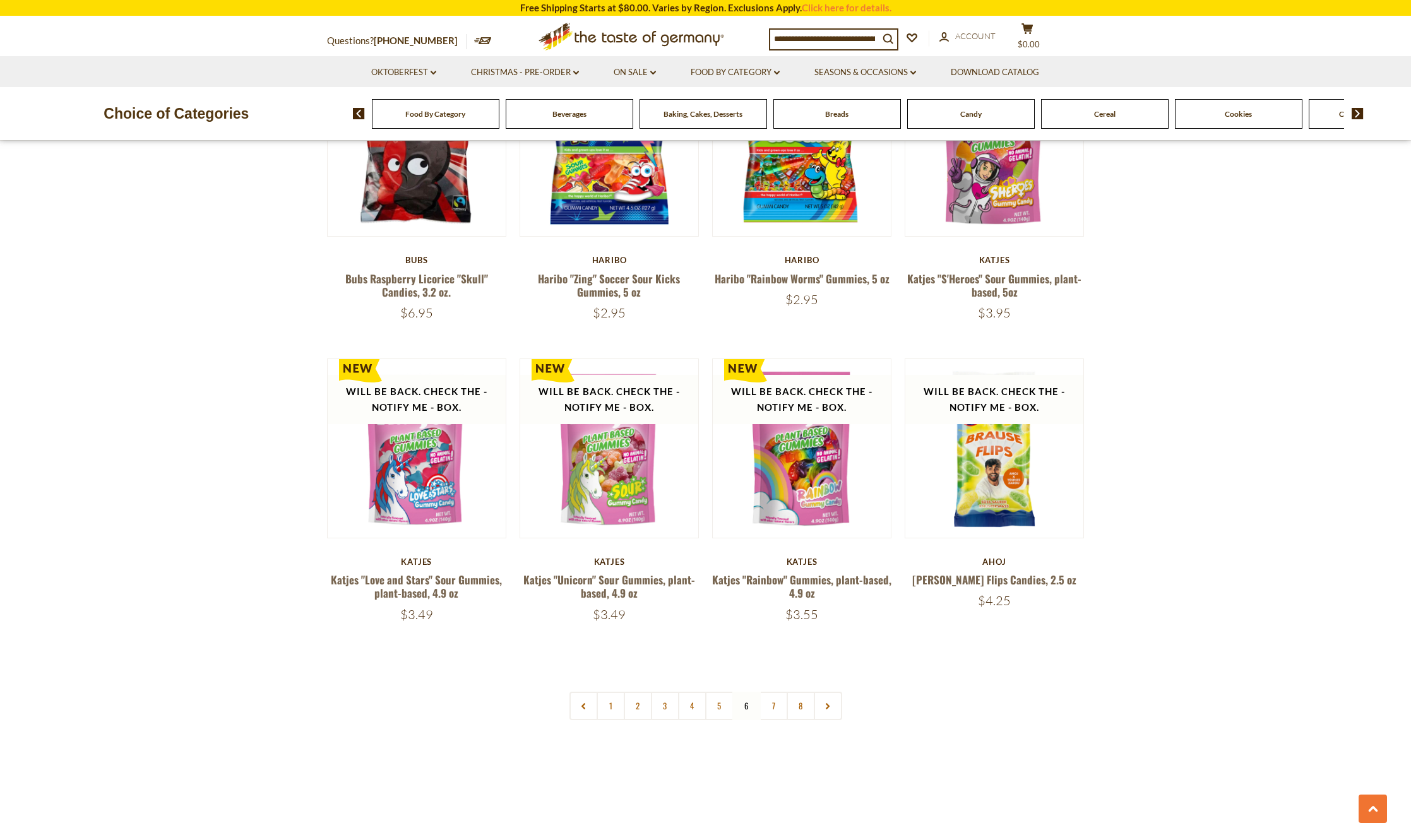
scroll to position [2792, 0]
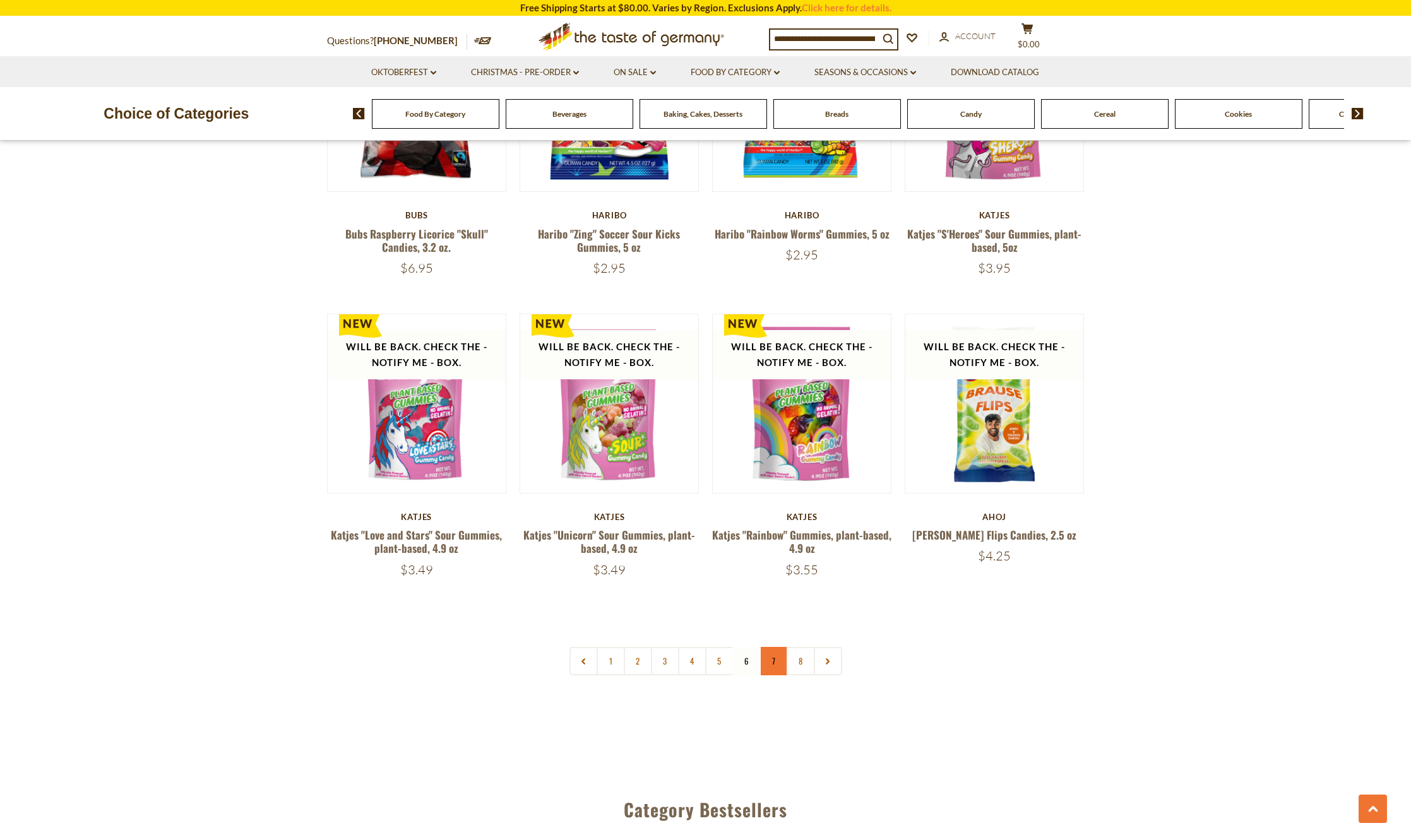
click at [775, 647] on link "7" at bounding box center [774, 661] width 28 height 28
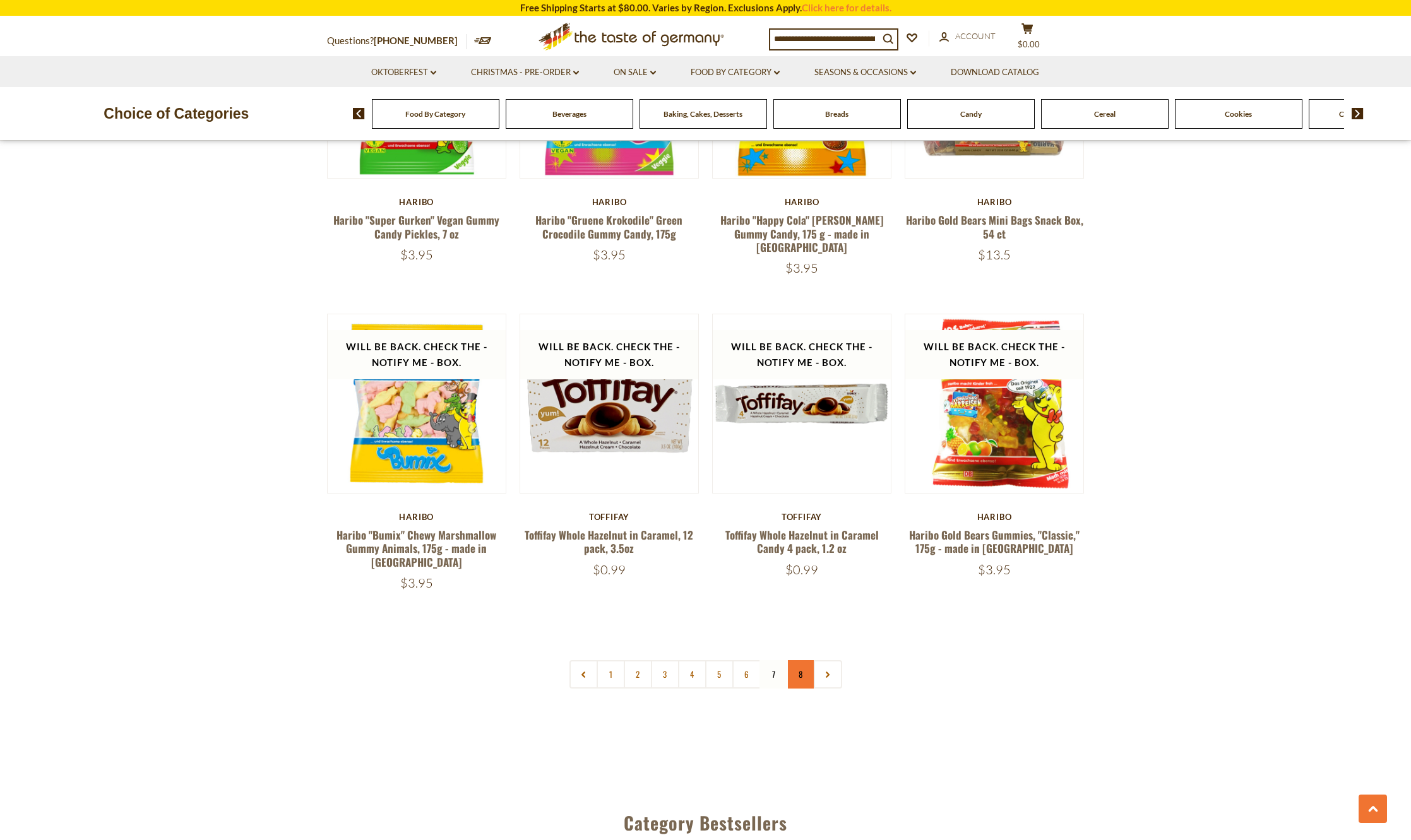
click at [805, 661] on link "8" at bounding box center [801, 675] width 28 height 28
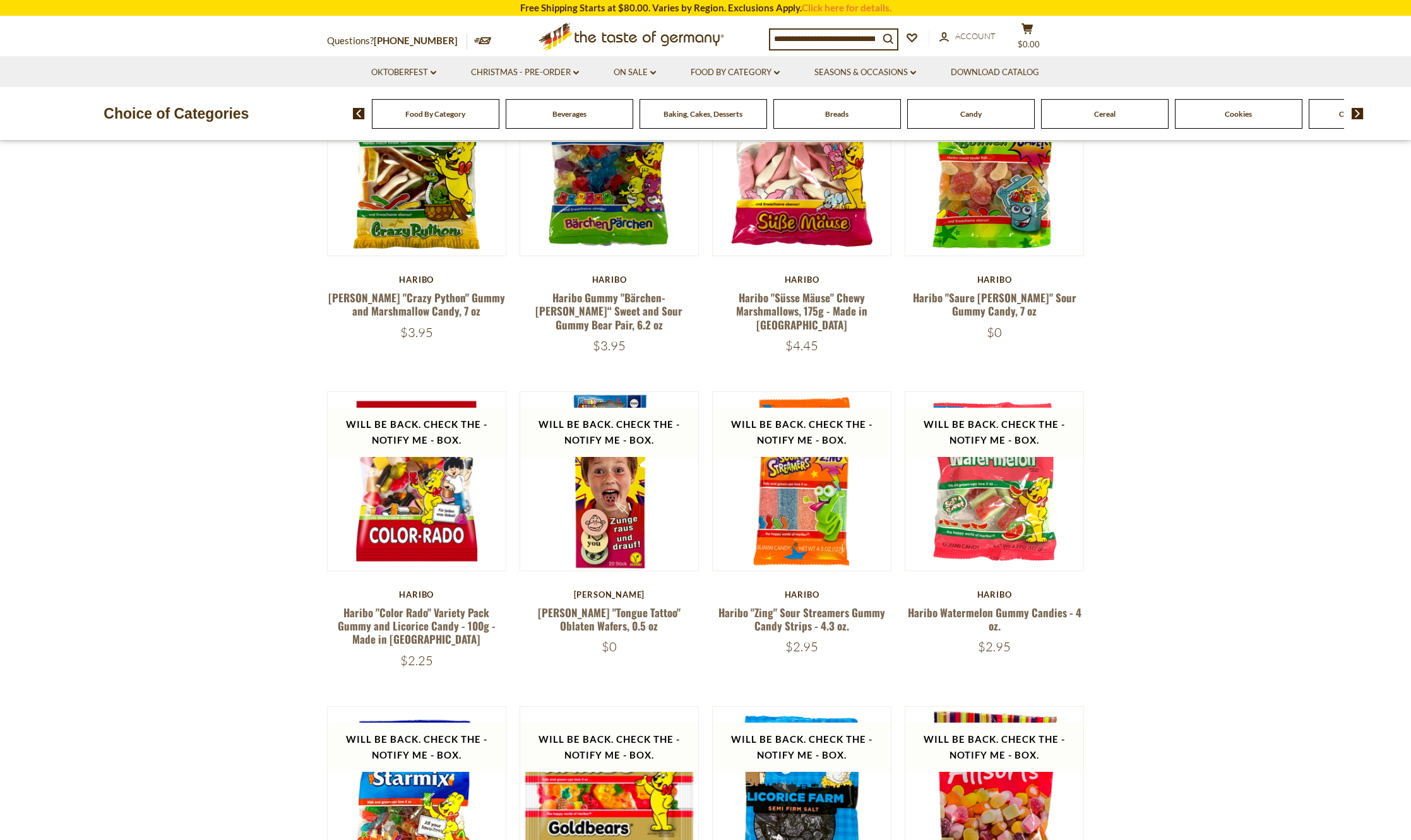
scroll to position [456, 0]
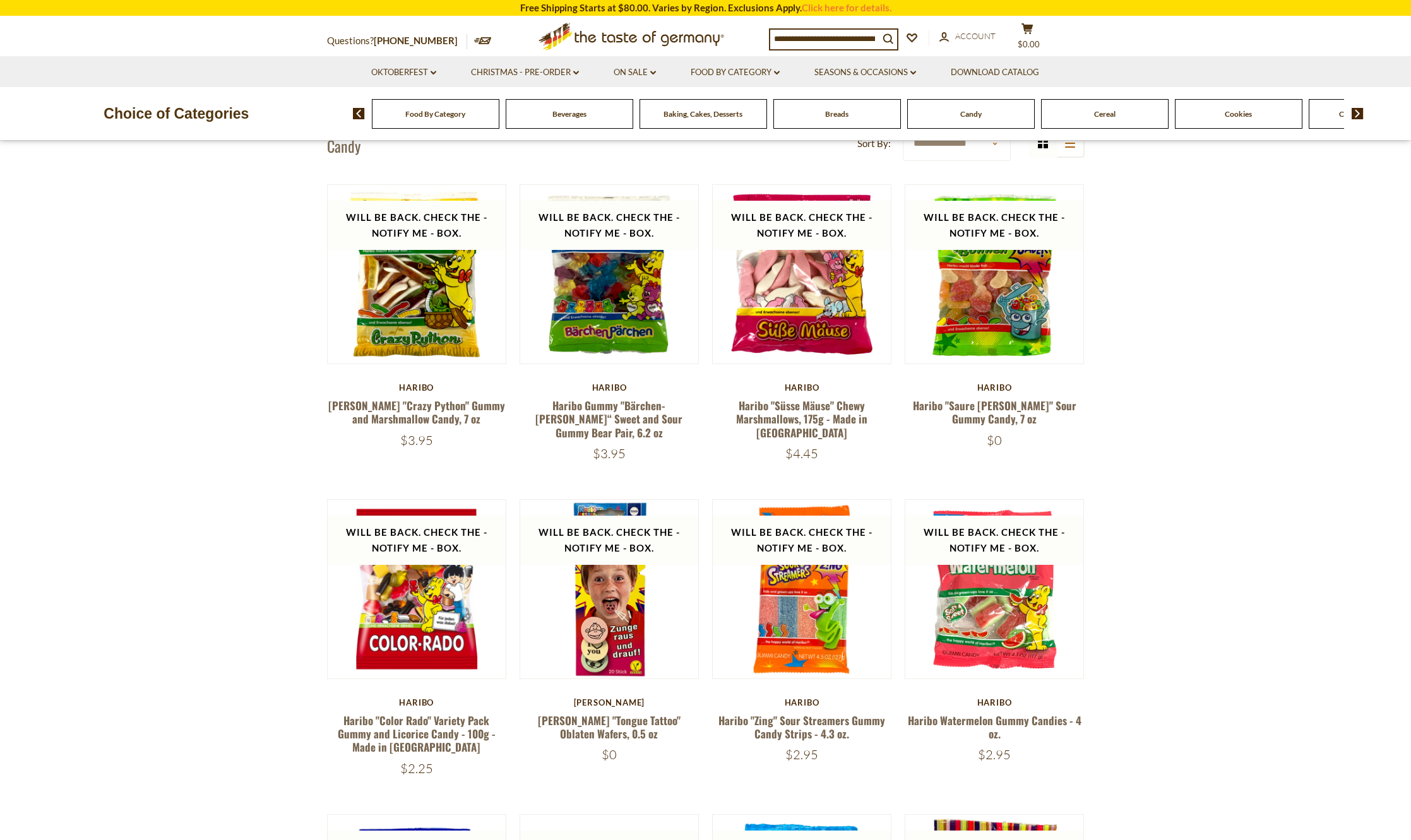
click at [965, 117] on span "Candy" at bounding box center [971, 114] width 21 height 9
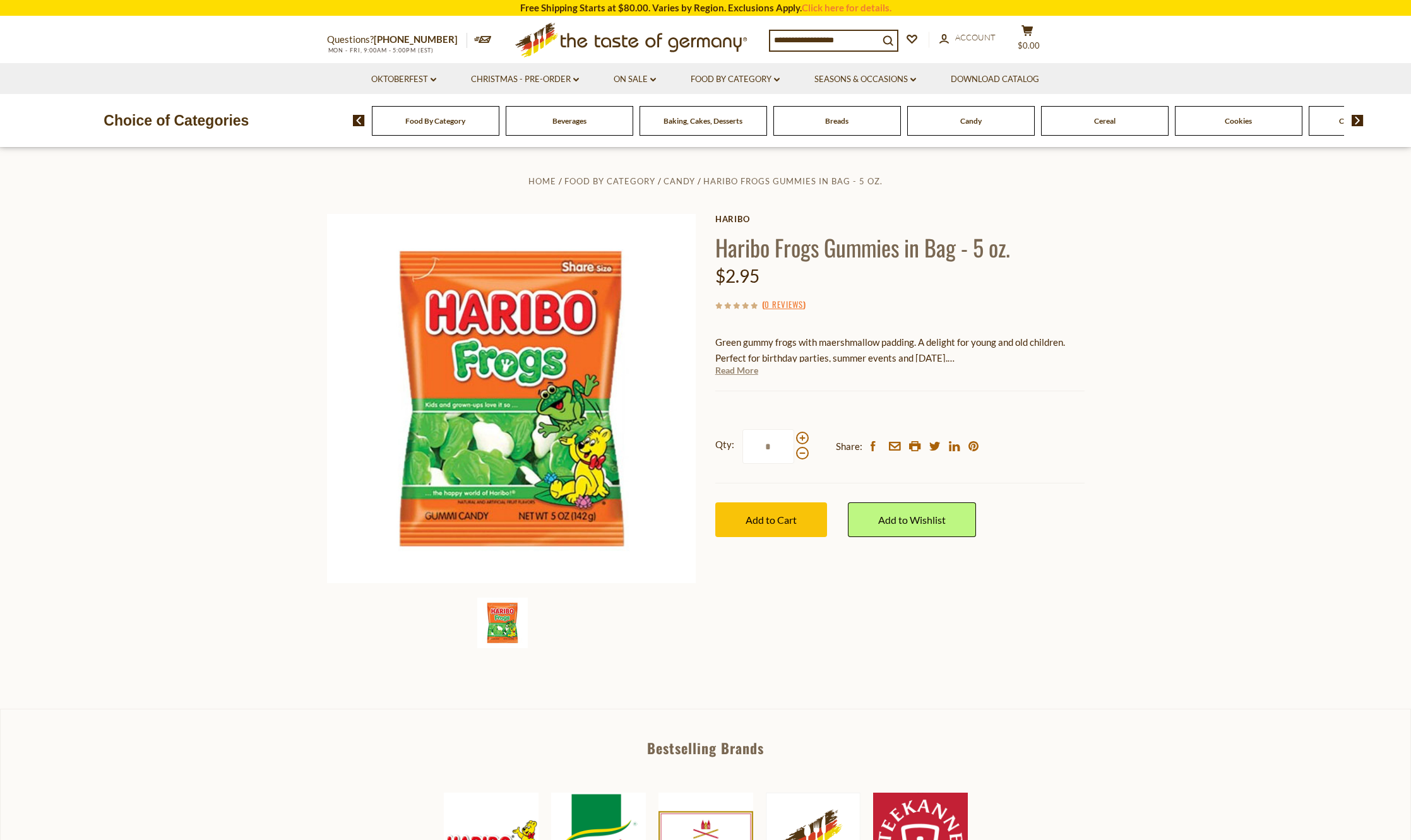
click at [740, 366] on link "Read More" at bounding box center [737, 370] width 43 height 13
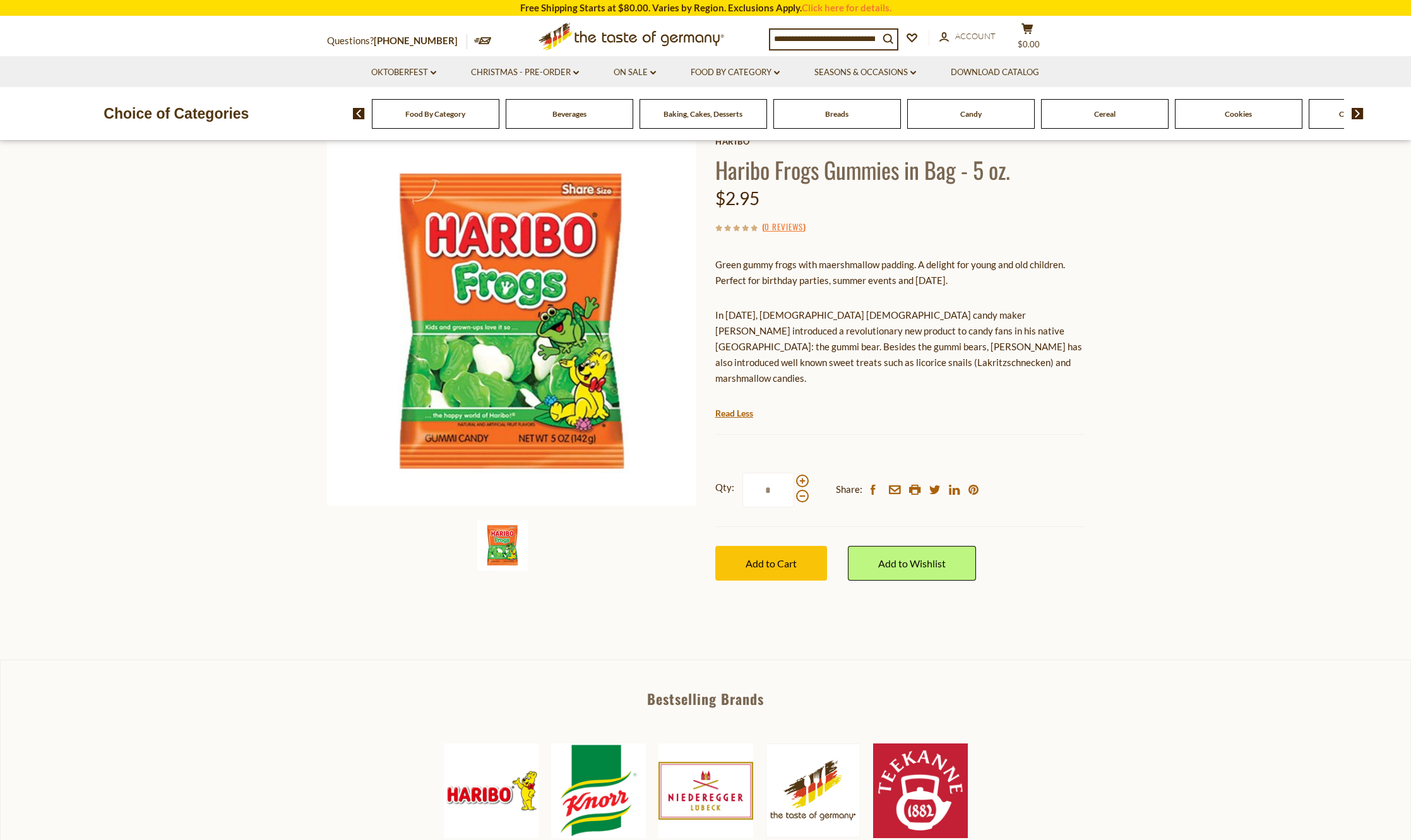
scroll to position [63, 0]
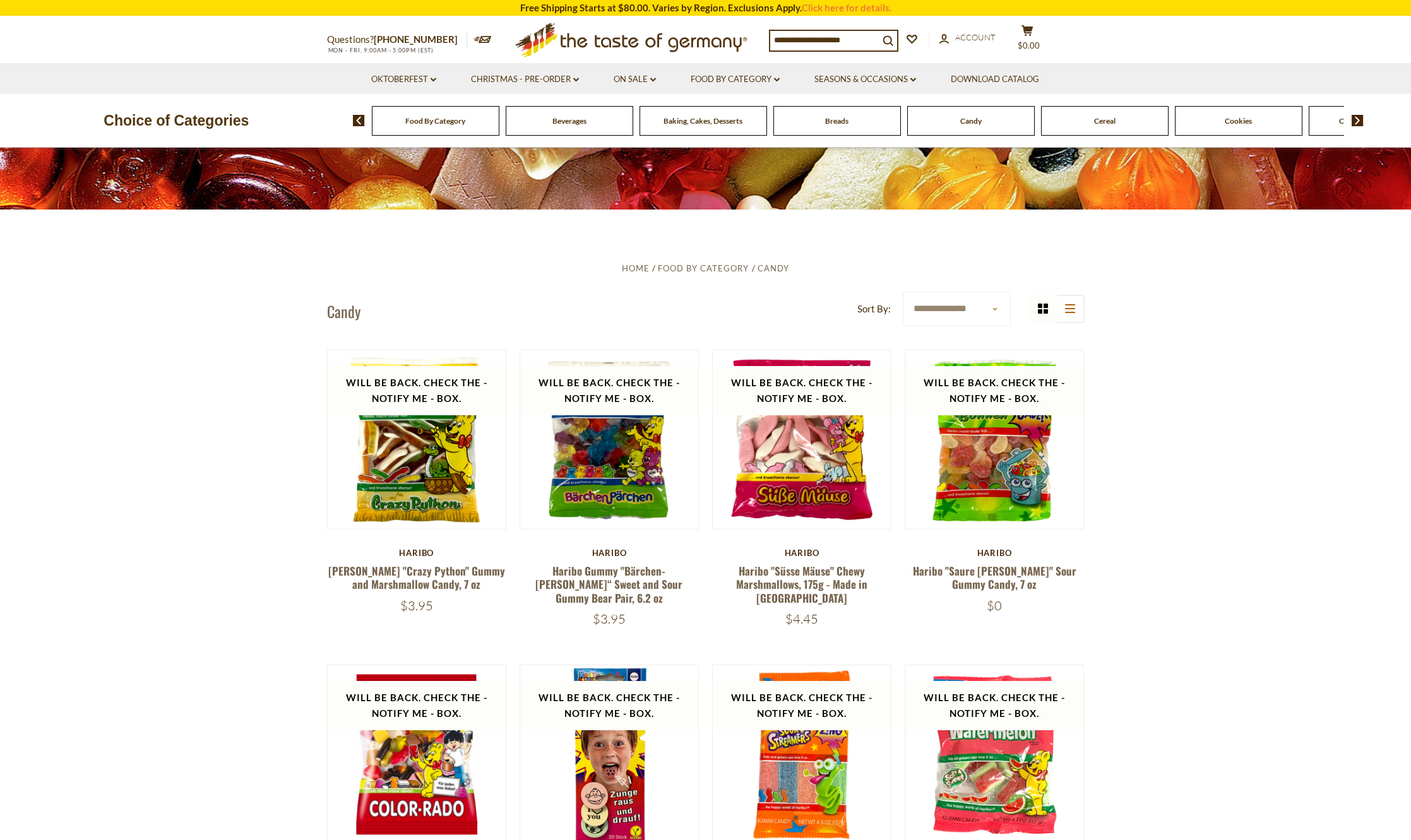
scroll to position [316, 0]
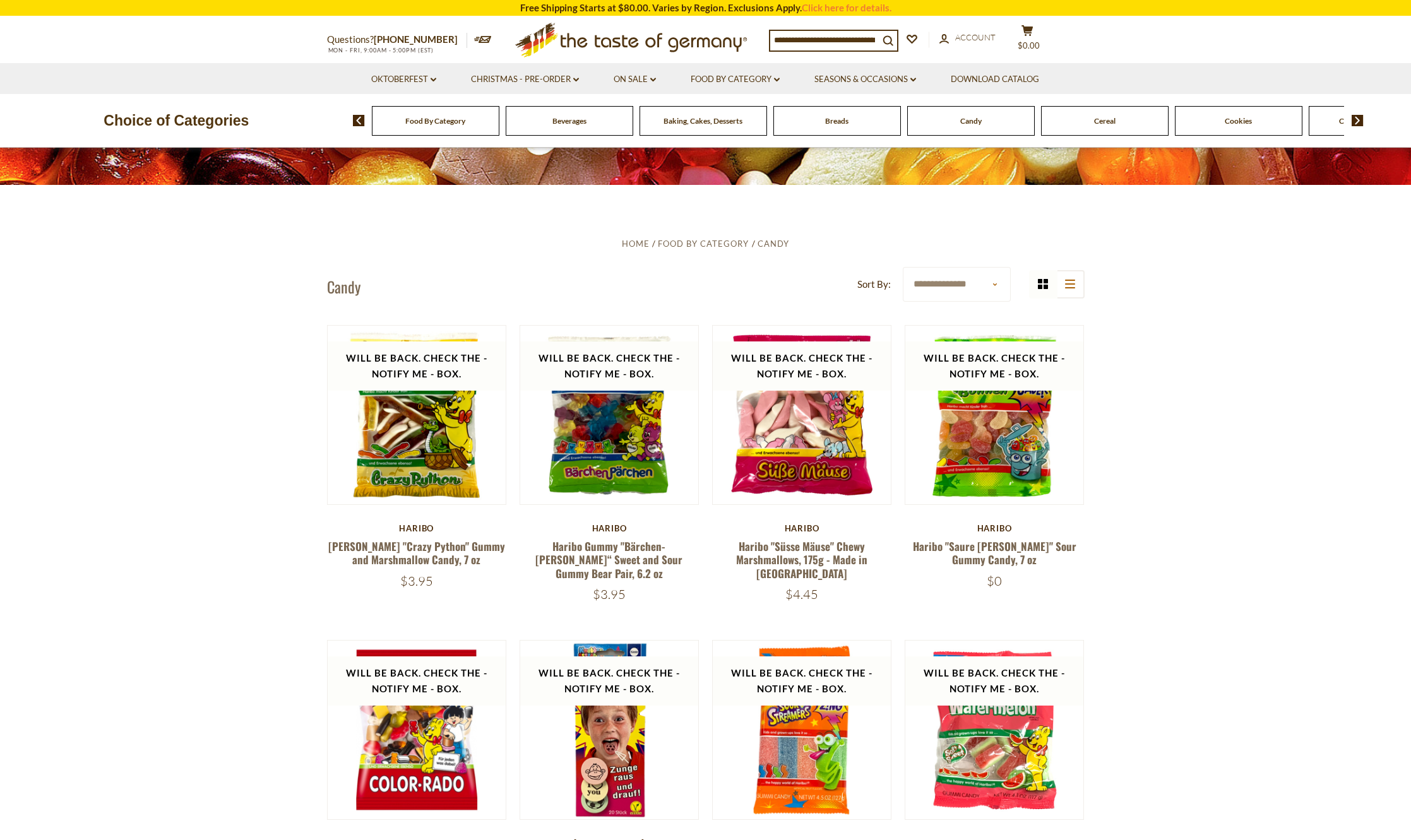
click at [968, 121] on span "Candy" at bounding box center [971, 121] width 21 height 9
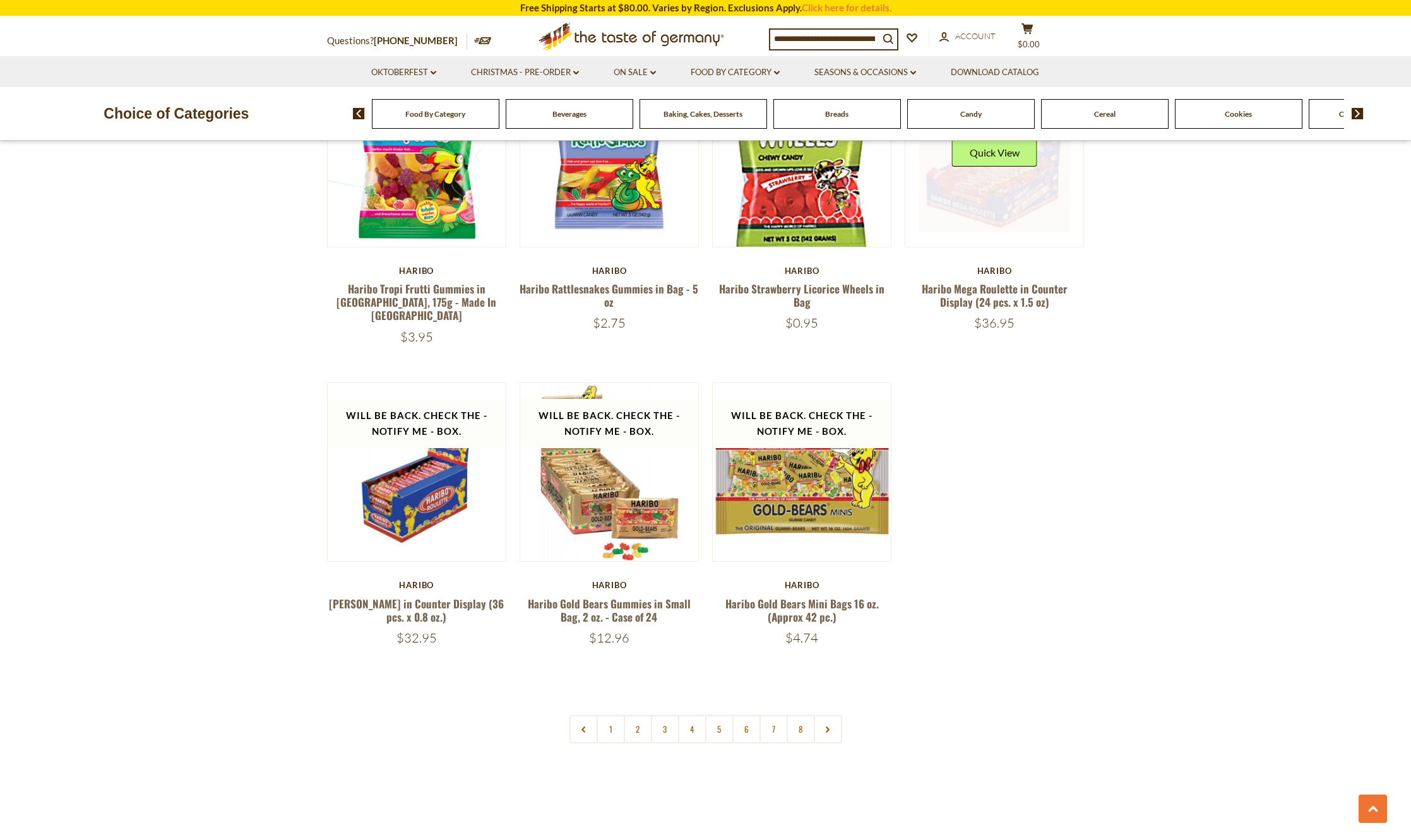
scroll to position [3029, 0]
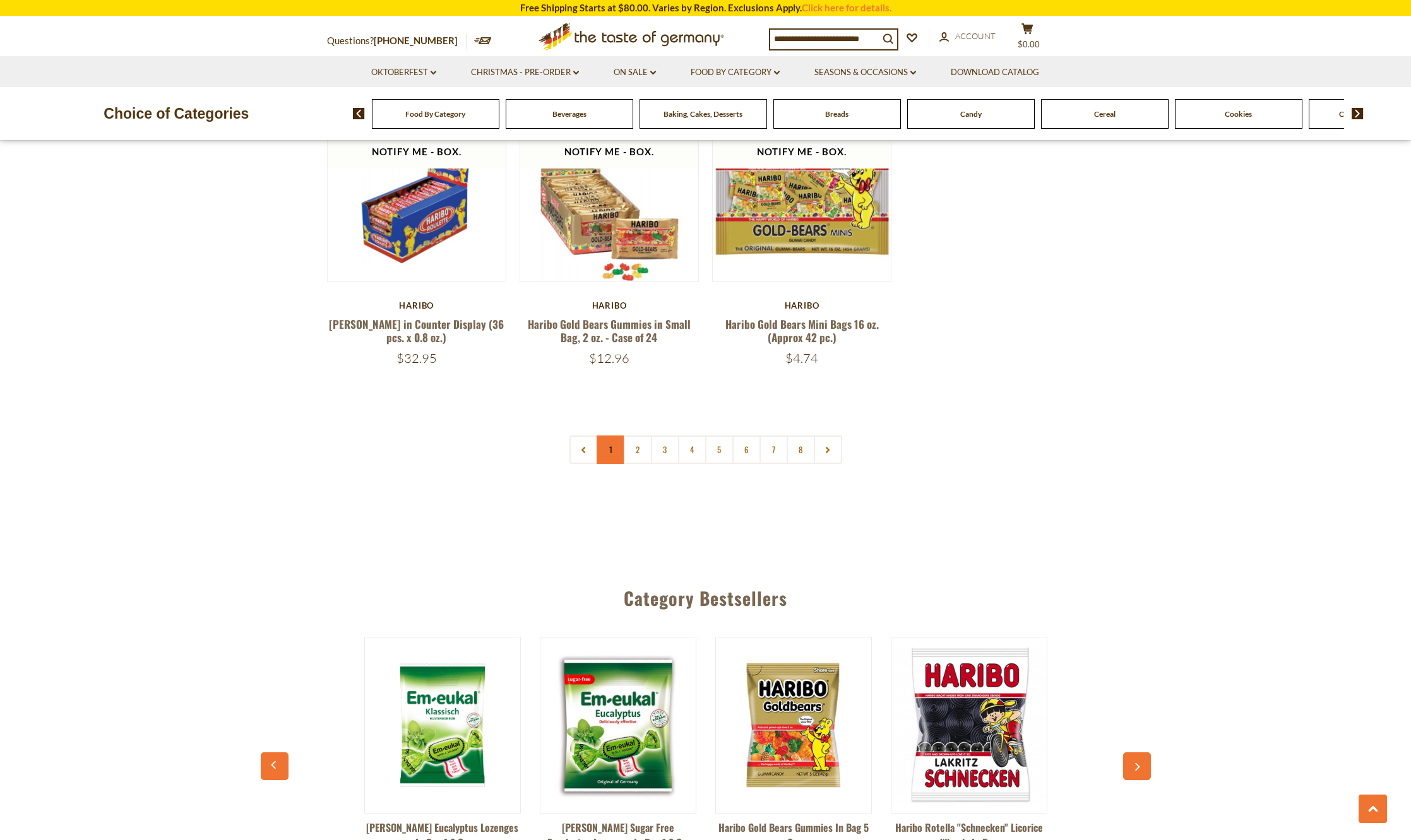
click at [609, 436] on link "1" at bounding box center [611, 450] width 28 height 28
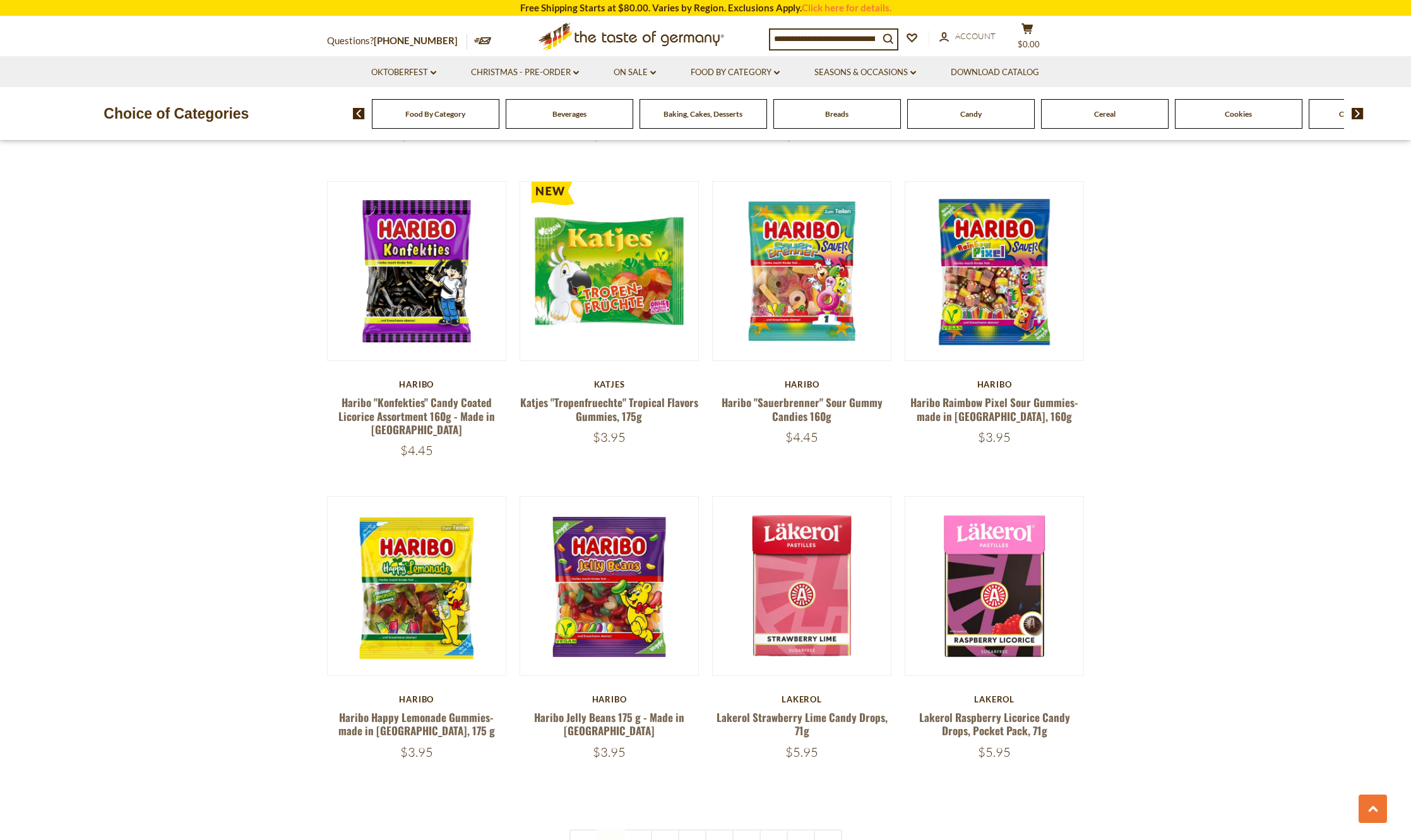
scroll to position [2729, 0]
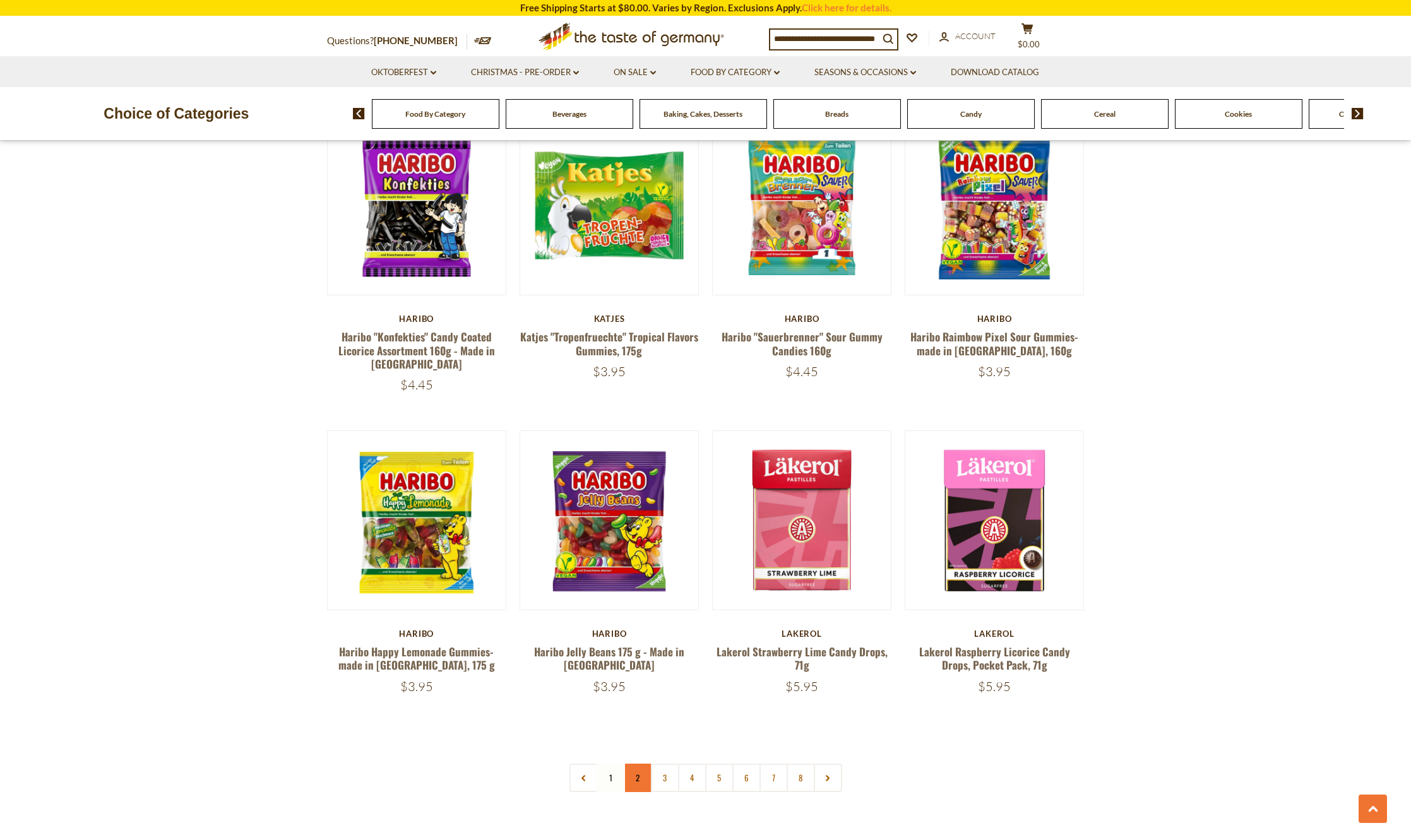
click at [634, 763] on link "2" at bounding box center [638, 778] width 28 height 28
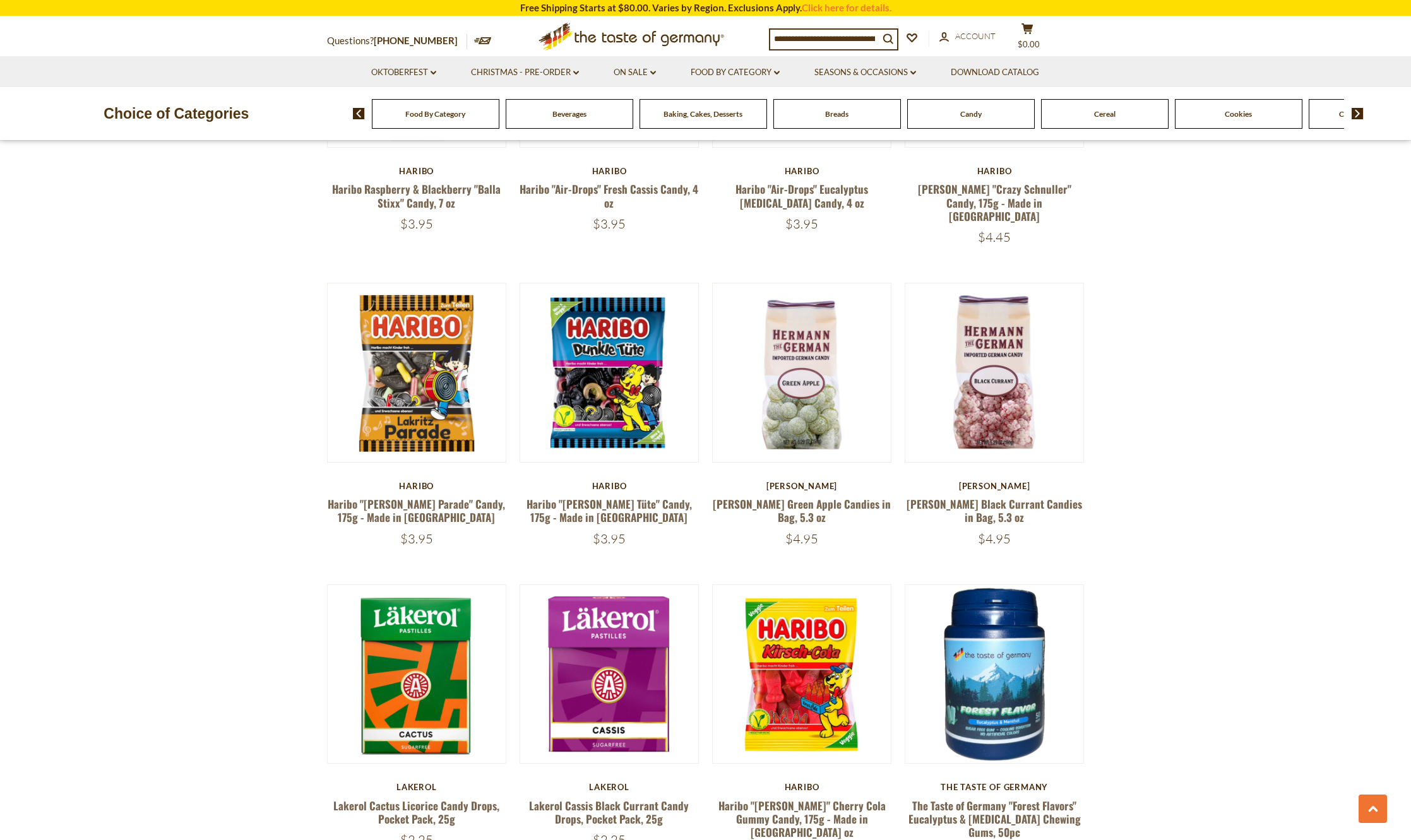
scroll to position [2097, 0]
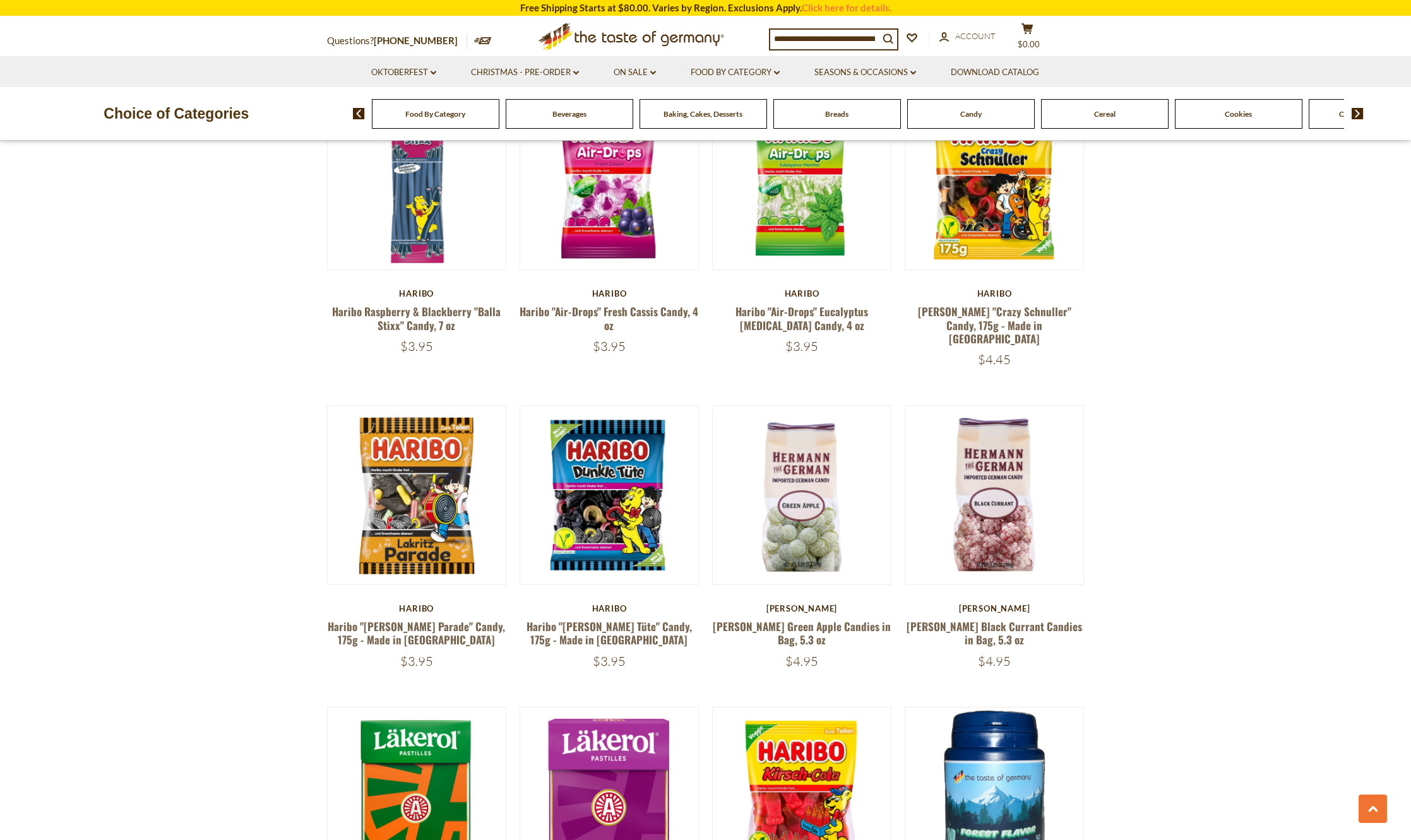
click at [500, 120] on div "Cookies" at bounding box center [436, 114] width 128 height 30
click at [1238, 112] on span "Cookies" at bounding box center [1239, 114] width 27 height 9
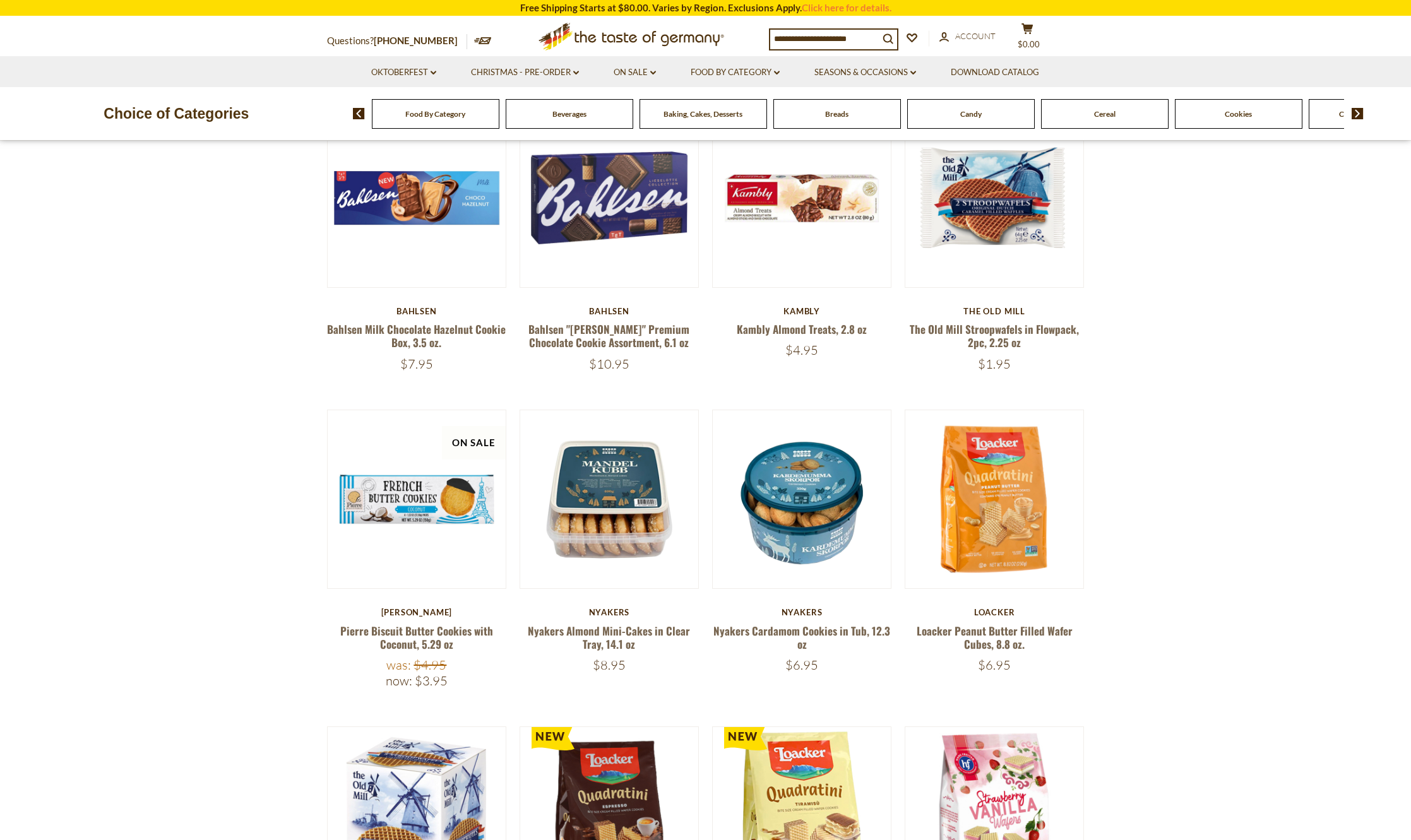
scroll to position [442, 0]
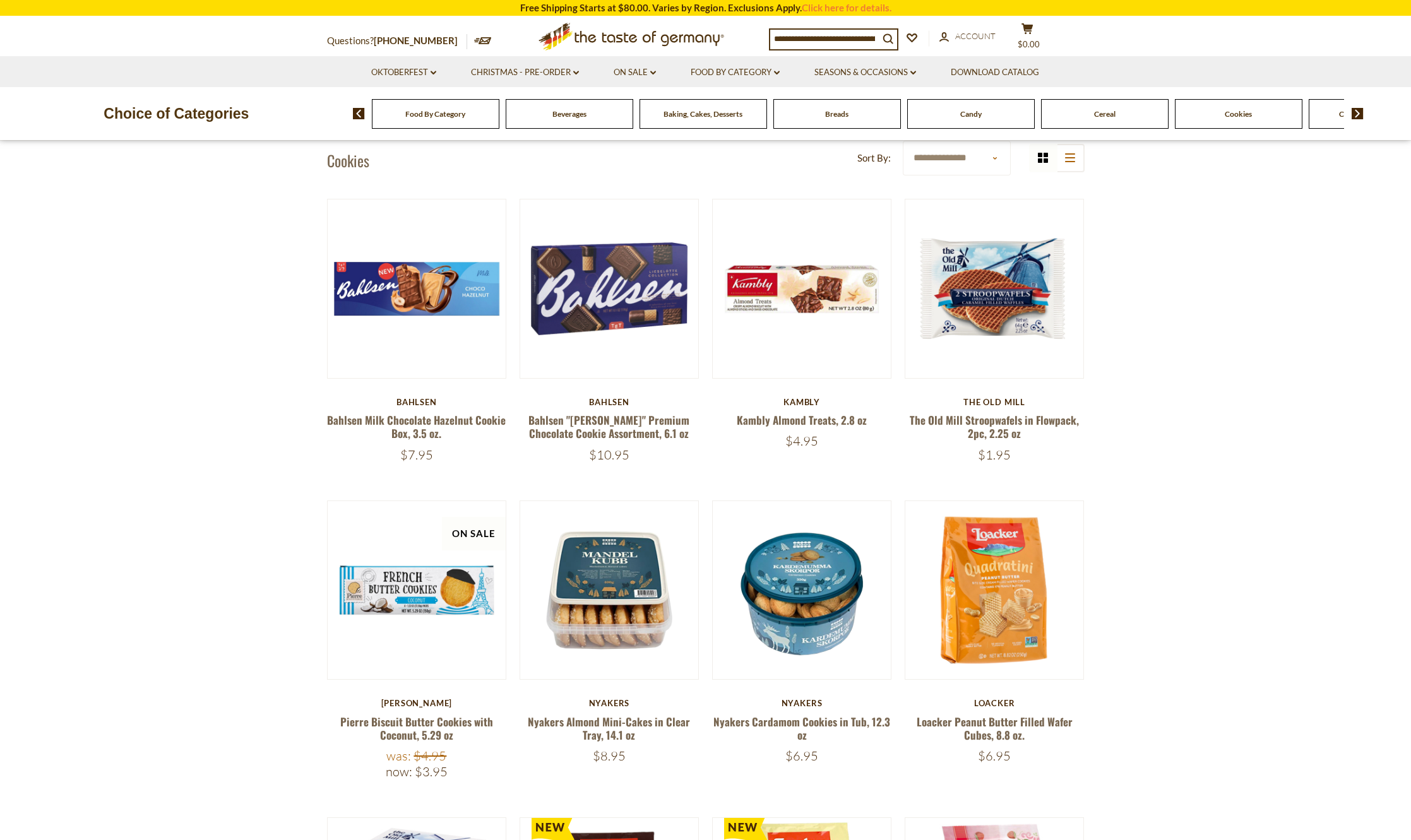
click at [500, 114] on div "Coffee, Cocoa & Tea" at bounding box center [436, 114] width 128 height 30
drag, startPoint x: 1336, startPoint y: 114, endPoint x: 1195, endPoint y: 109, distance: 141.1
click at [1355, 113] on img at bounding box center [1358, 114] width 12 height 11
click at [326, 109] on div "Chocolate & Marzipan" at bounding box center [263, 114] width 128 height 30
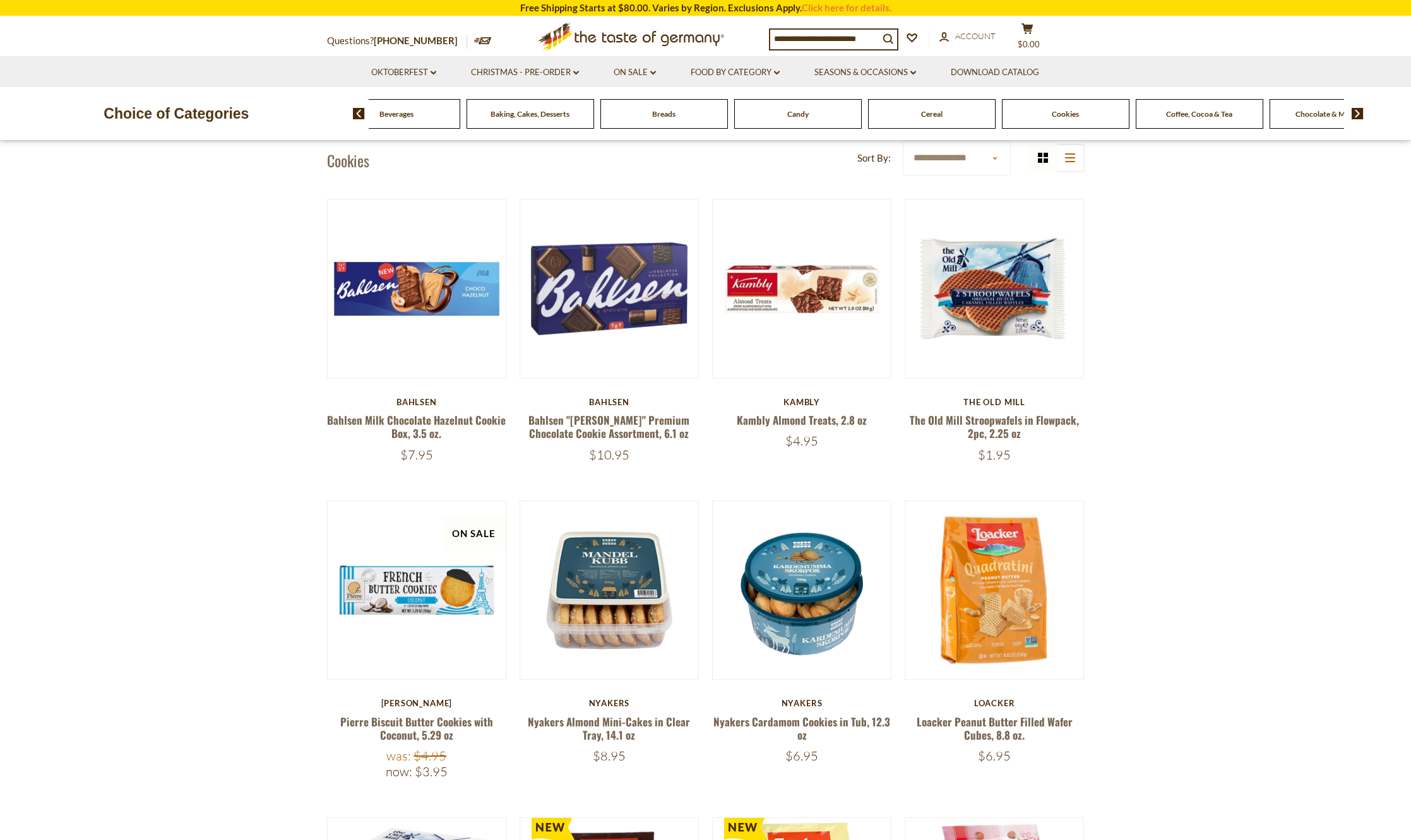
click at [1304, 114] on span "Chocolate & Marzipan" at bounding box center [1334, 114] width 75 height 9
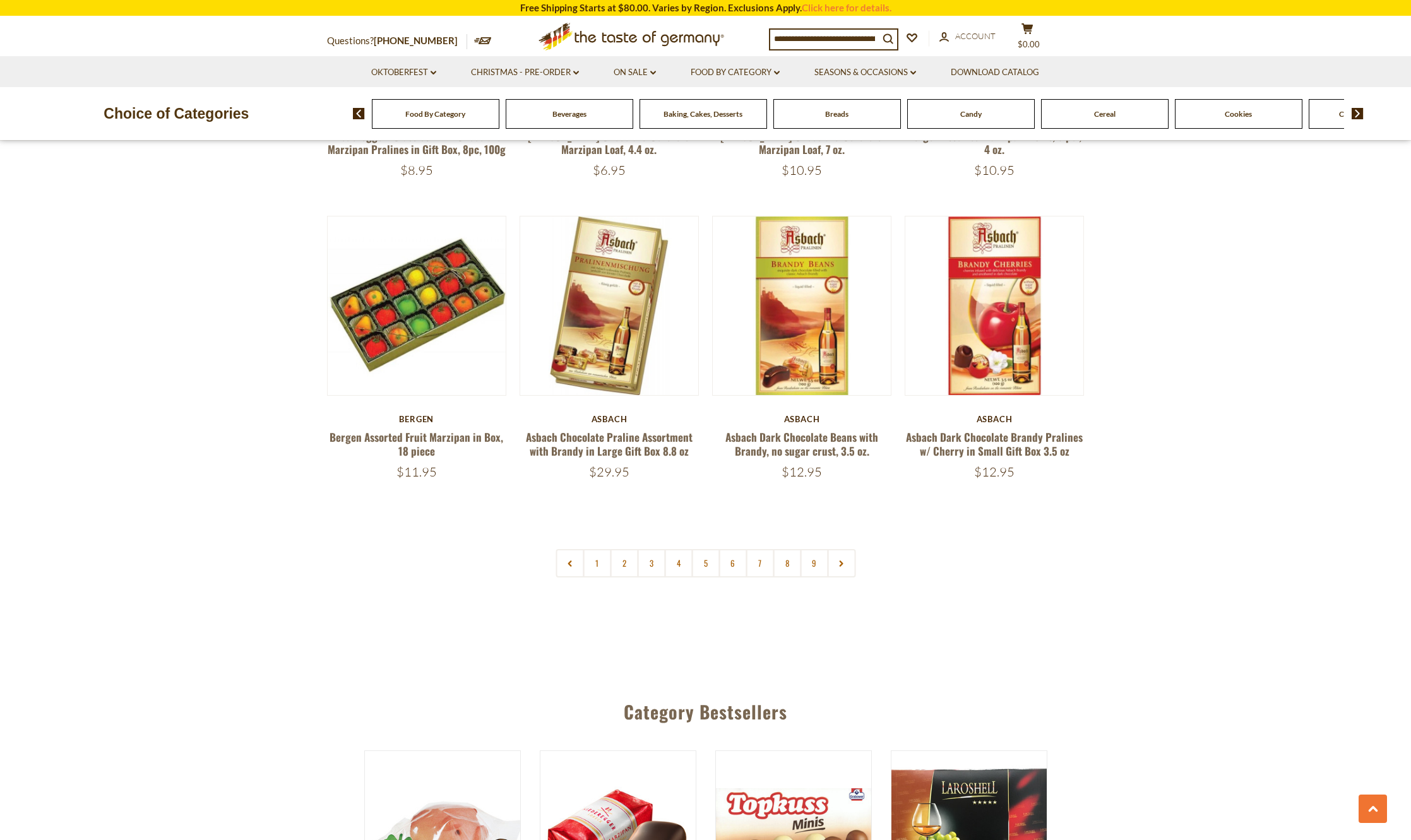
scroll to position [2903, 0]
click at [622, 568] on link "2" at bounding box center [624, 563] width 28 height 28
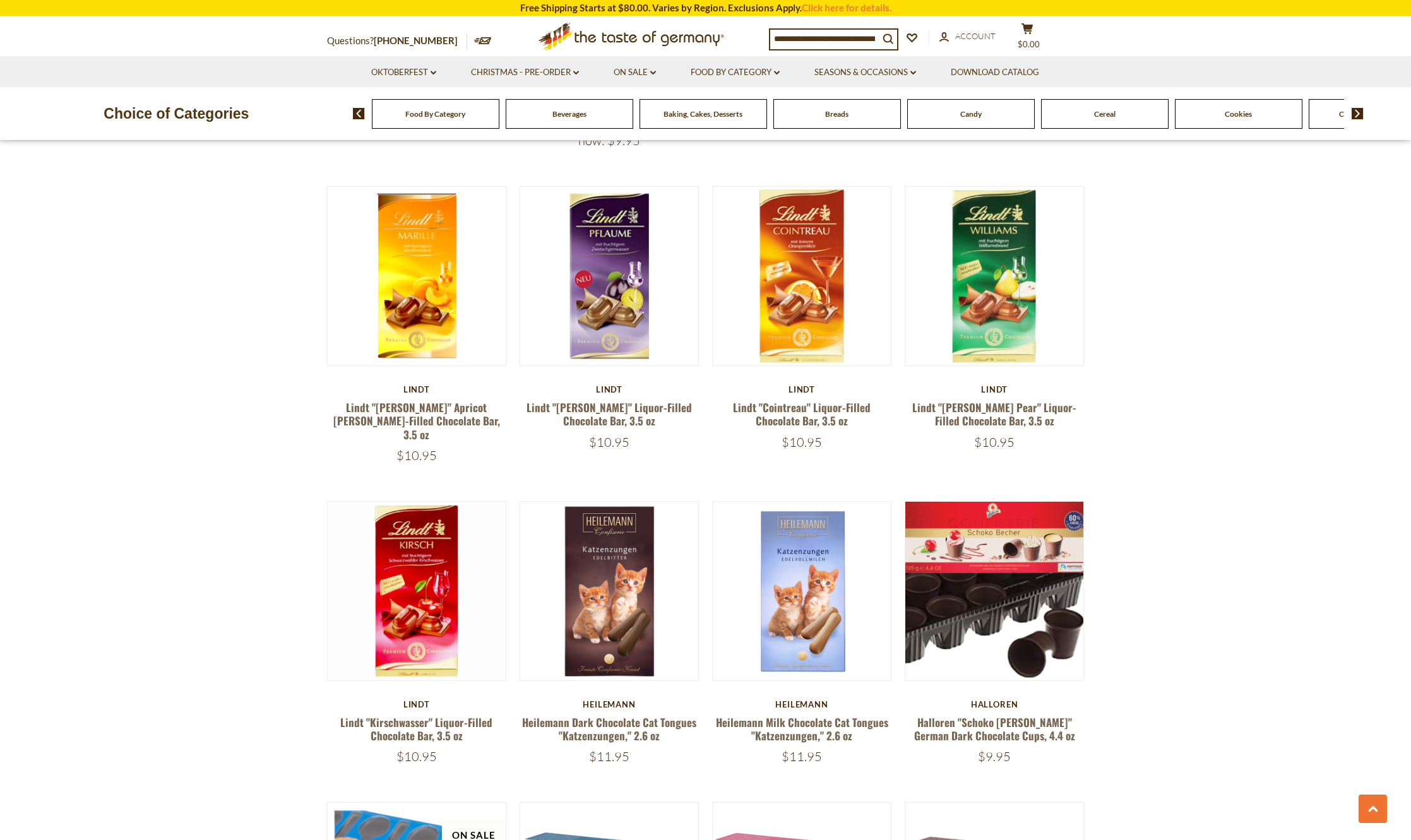
scroll to position [2413, 0]
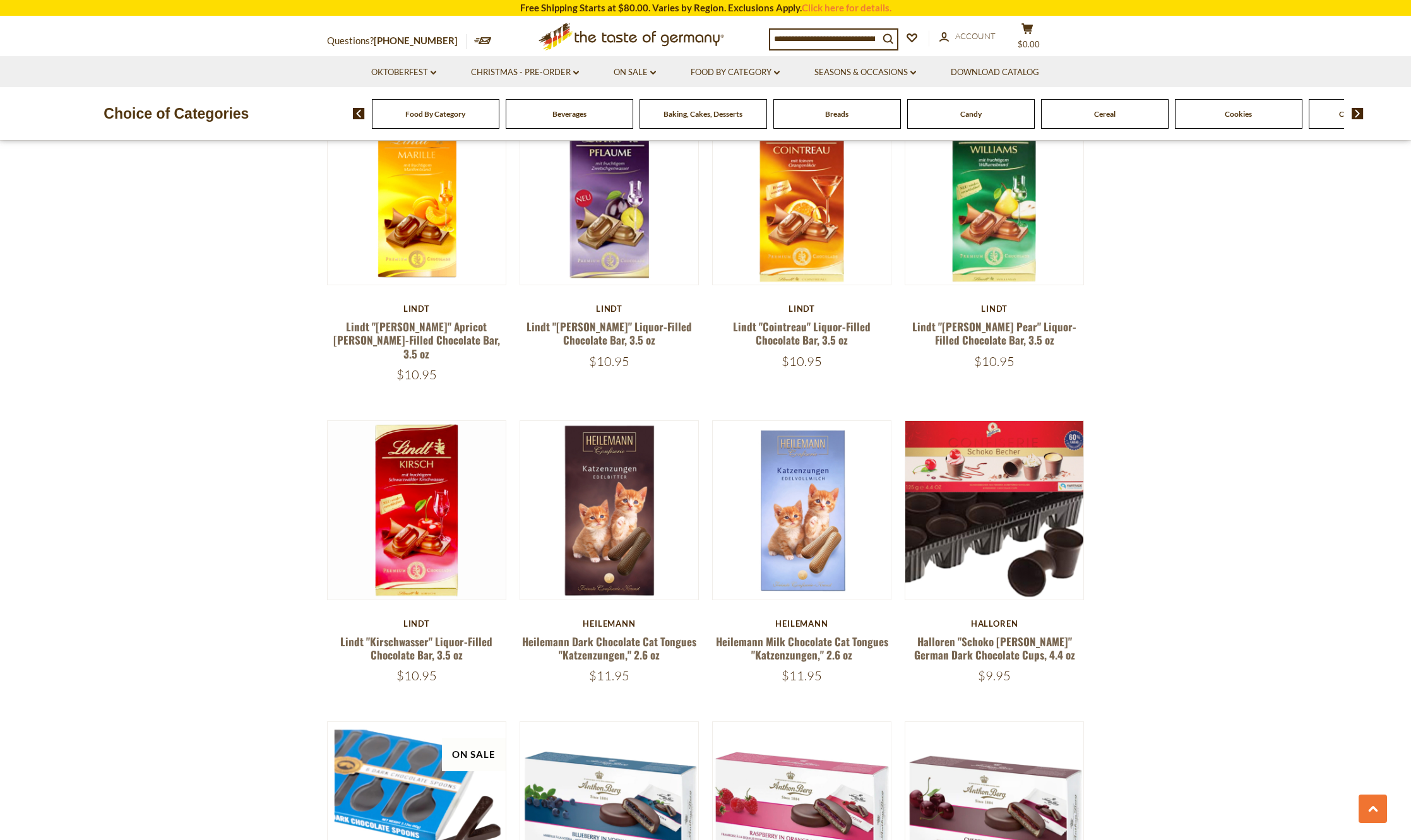
click at [798, 38] on input at bounding box center [824, 38] width 109 height 18
type input "****"
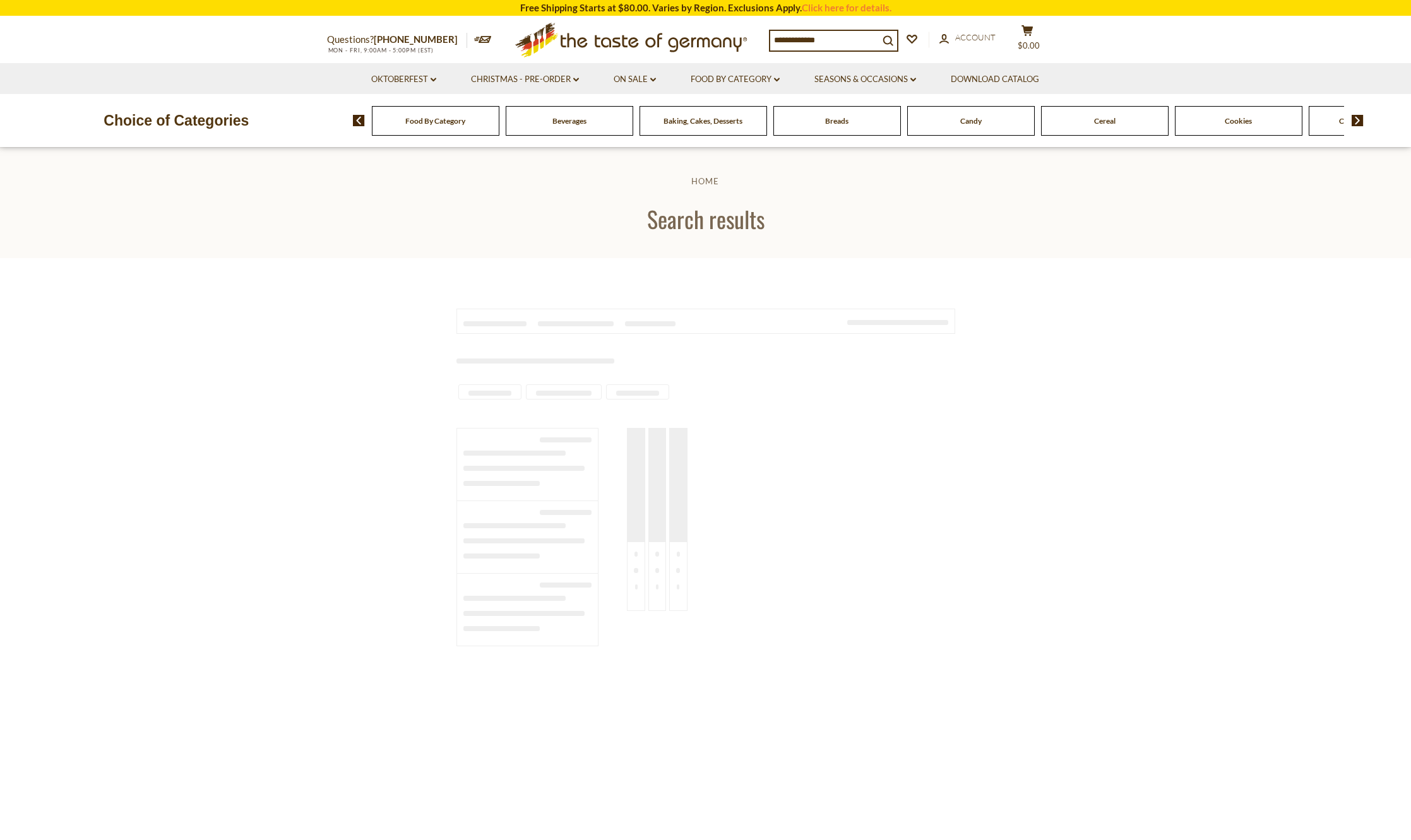
type input "****"
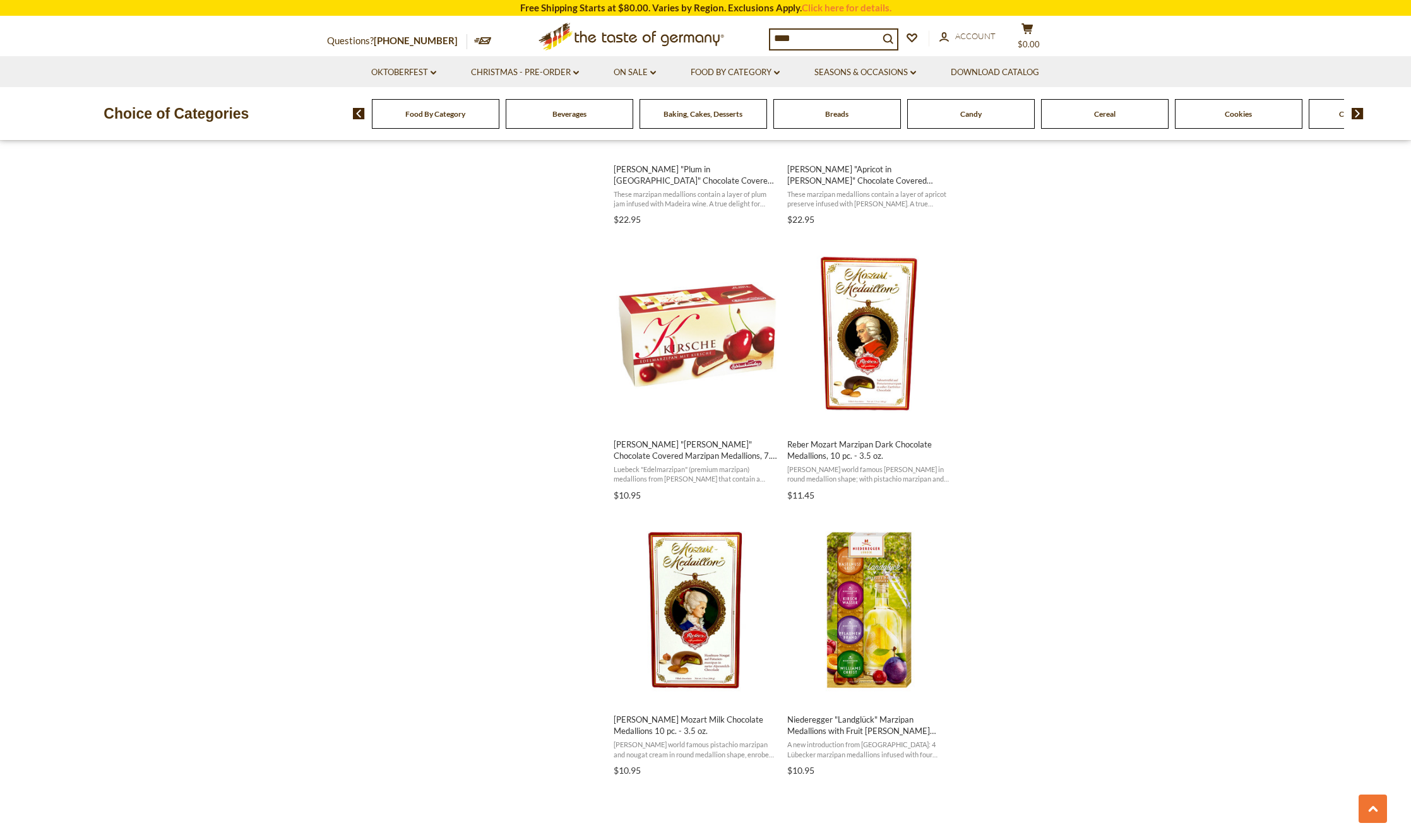
scroll to position [1578, 0]
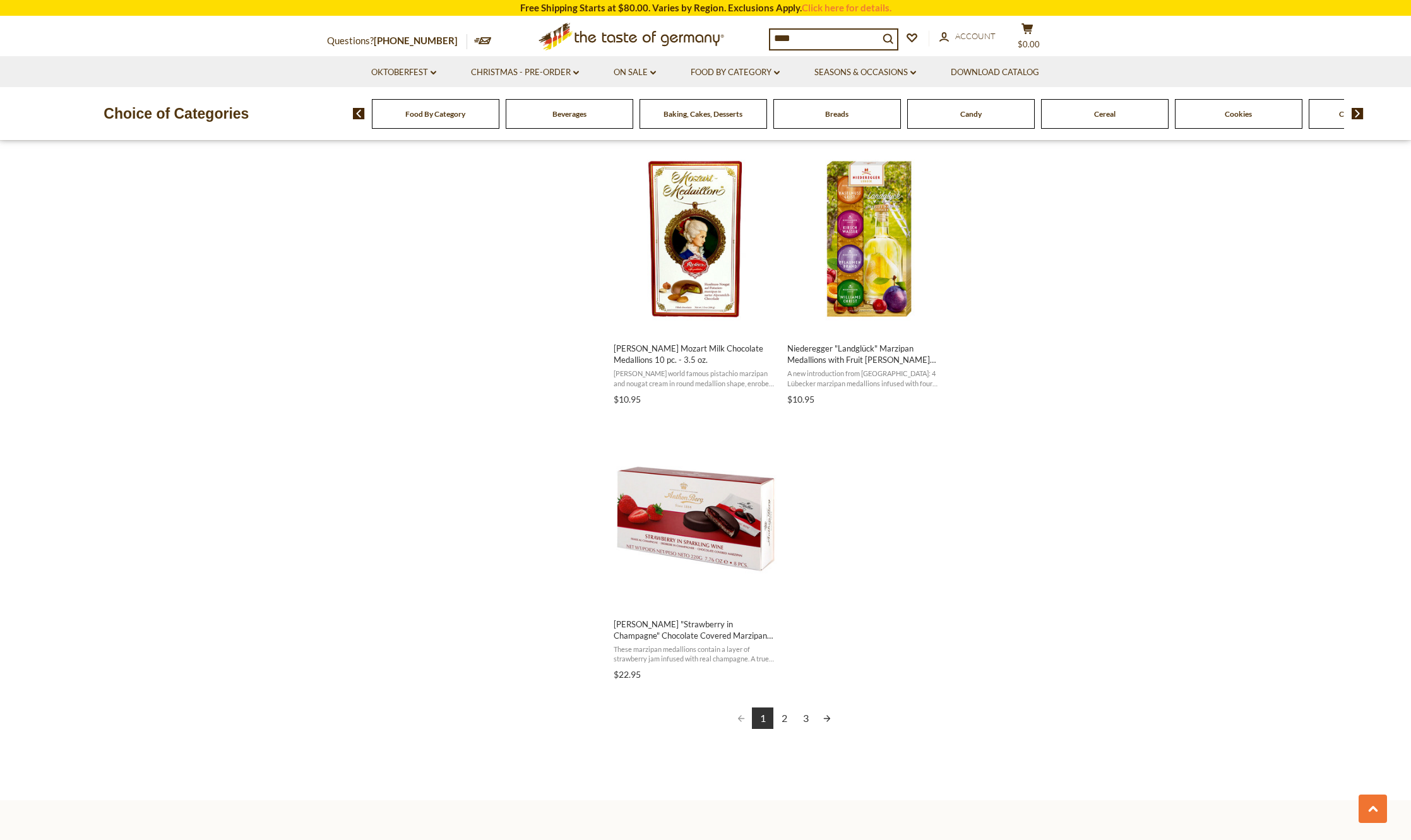
click at [781, 714] on link "2" at bounding box center [784, 718] width 21 height 21
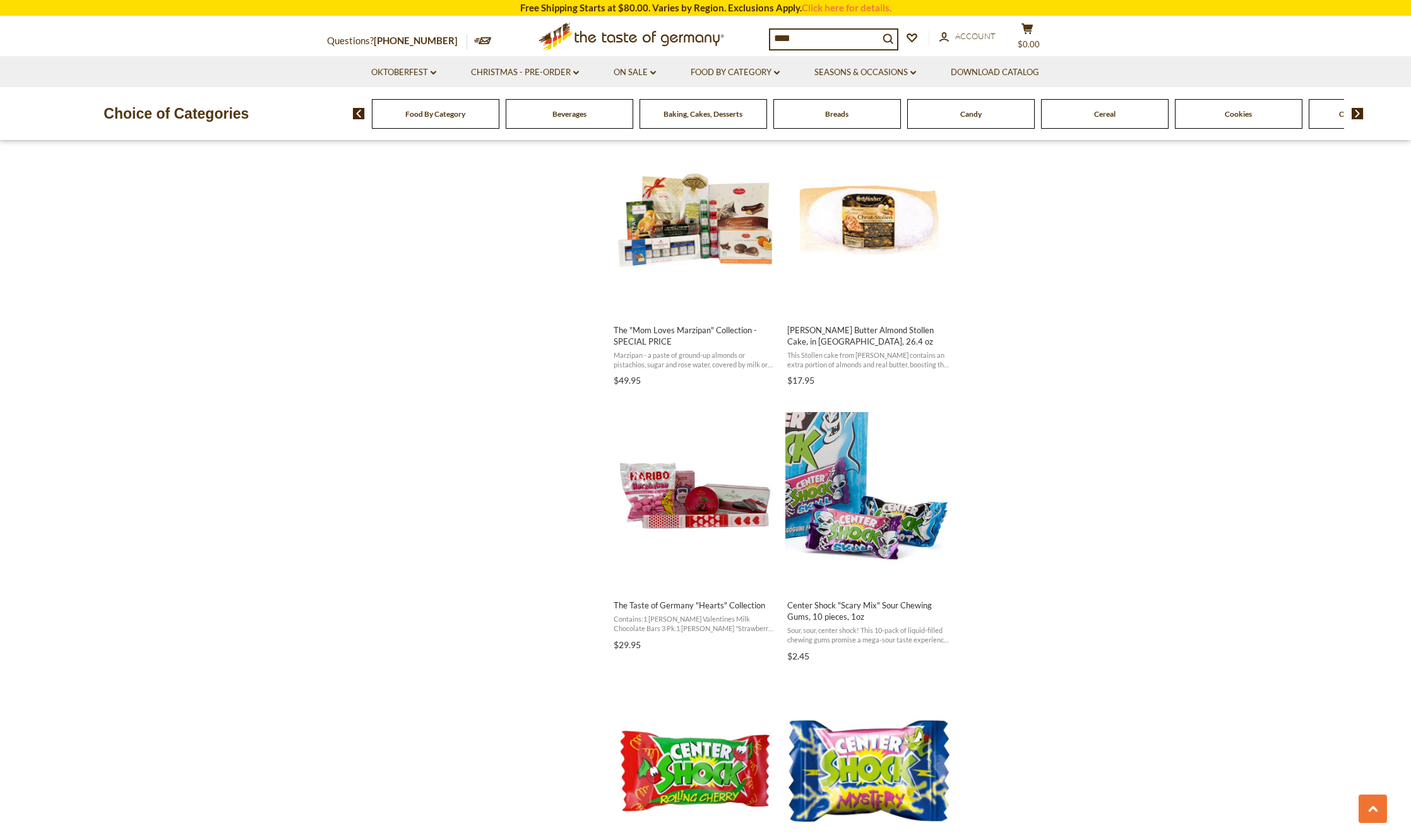
scroll to position [1325, 0]
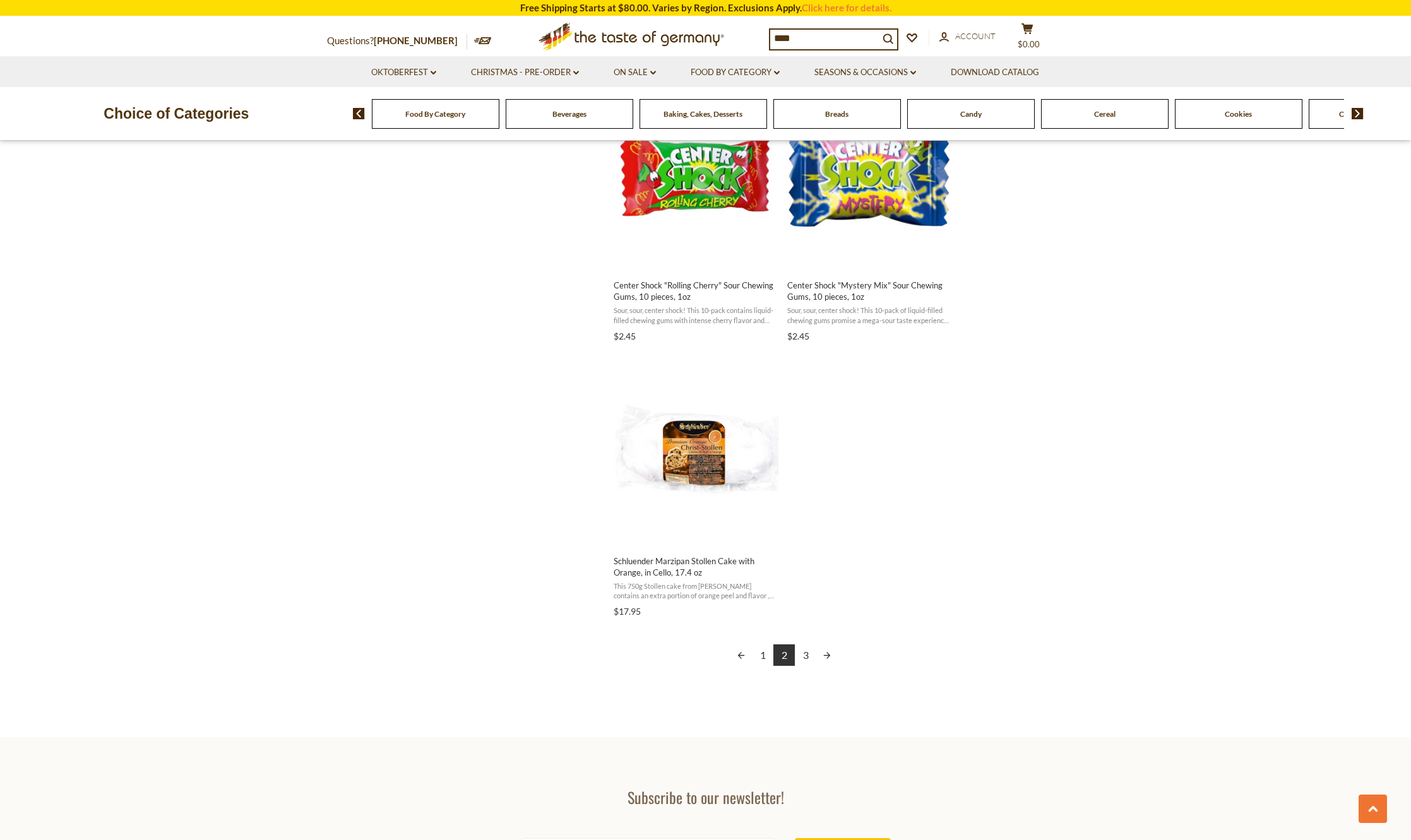
click at [807, 653] on link "3" at bounding box center [806, 655] width 21 height 21
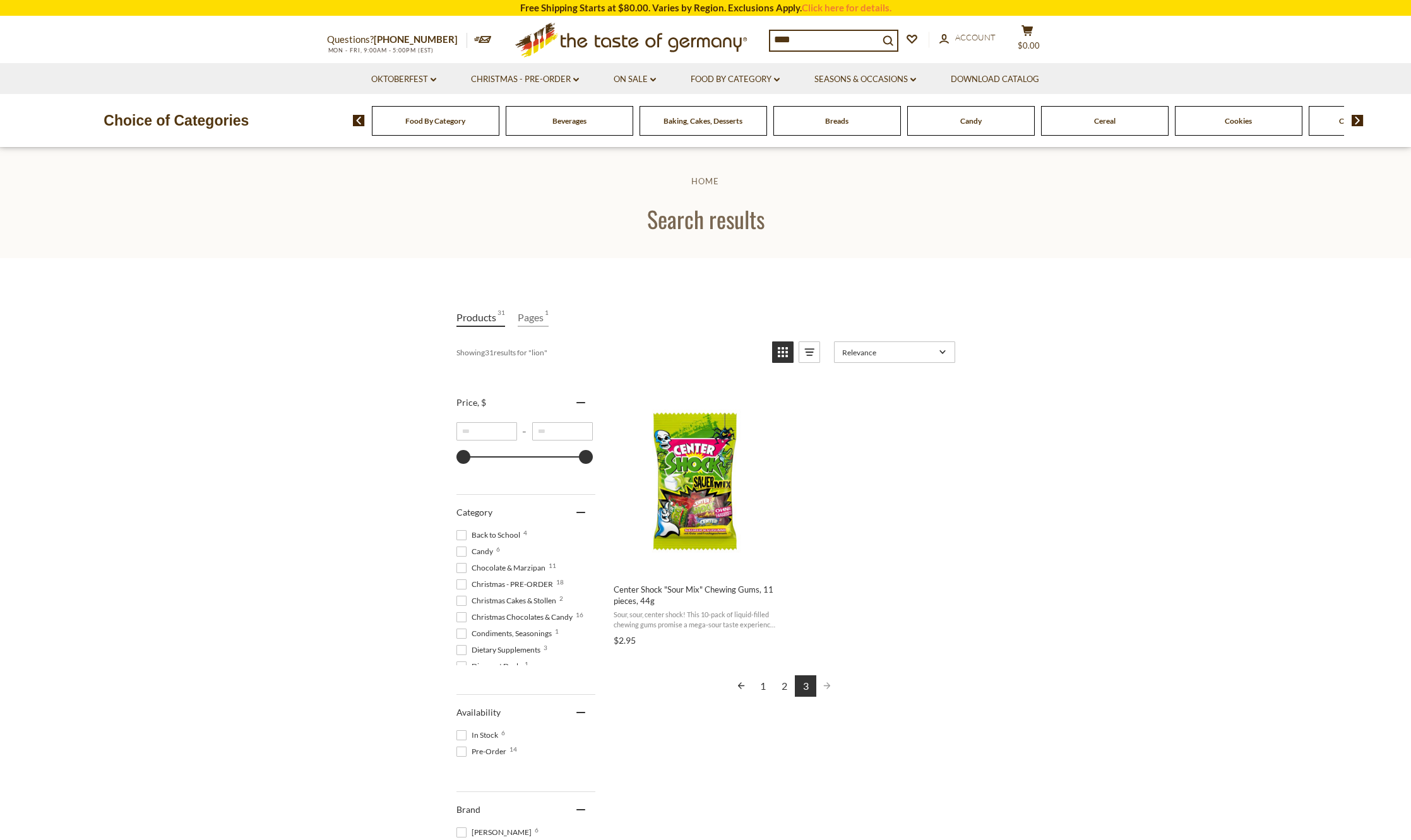
click at [1370, 123] on div "Food By Category Beverages Baking, Cakes, Desserts Breads Candy Cereal Cookies …" at bounding box center [882, 121] width 1058 height 31
click at [1361, 121] on img at bounding box center [1358, 121] width 12 height 11
click at [1189, 123] on span "Chocolate & Marzipan" at bounding box center [1172, 121] width 75 height 9
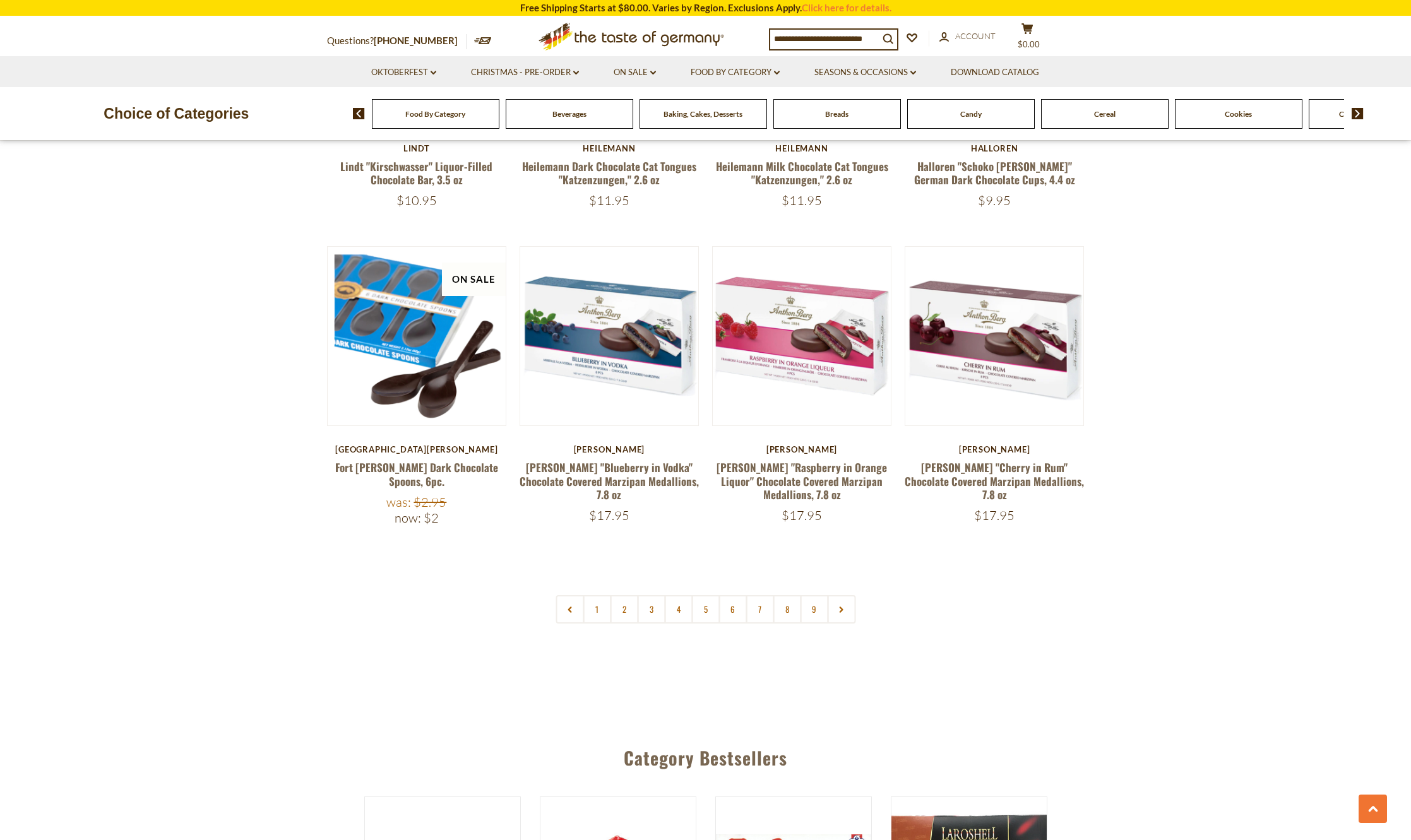
scroll to position [2903, 0]
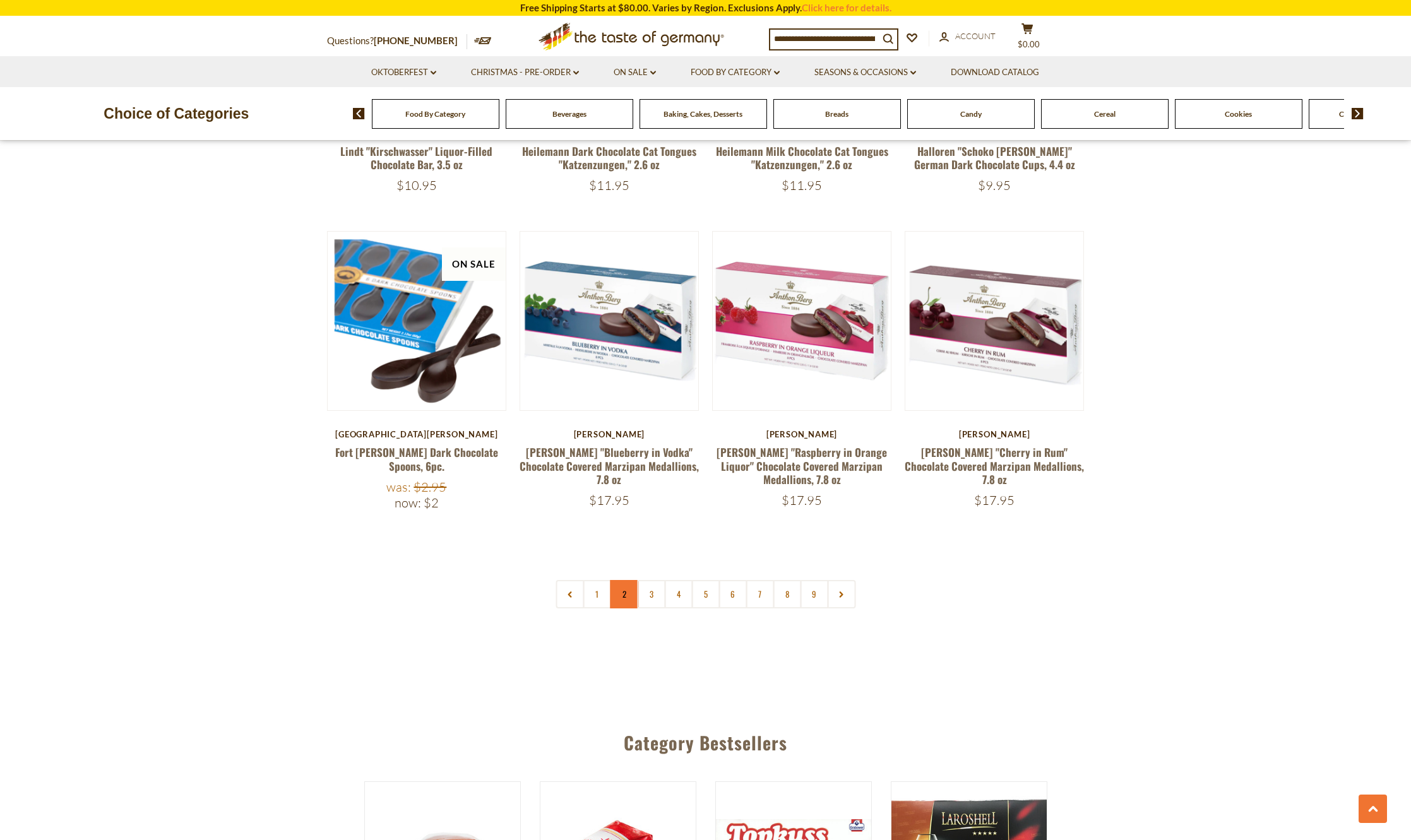
click at [626, 580] on link "2" at bounding box center [624, 595] width 28 height 28
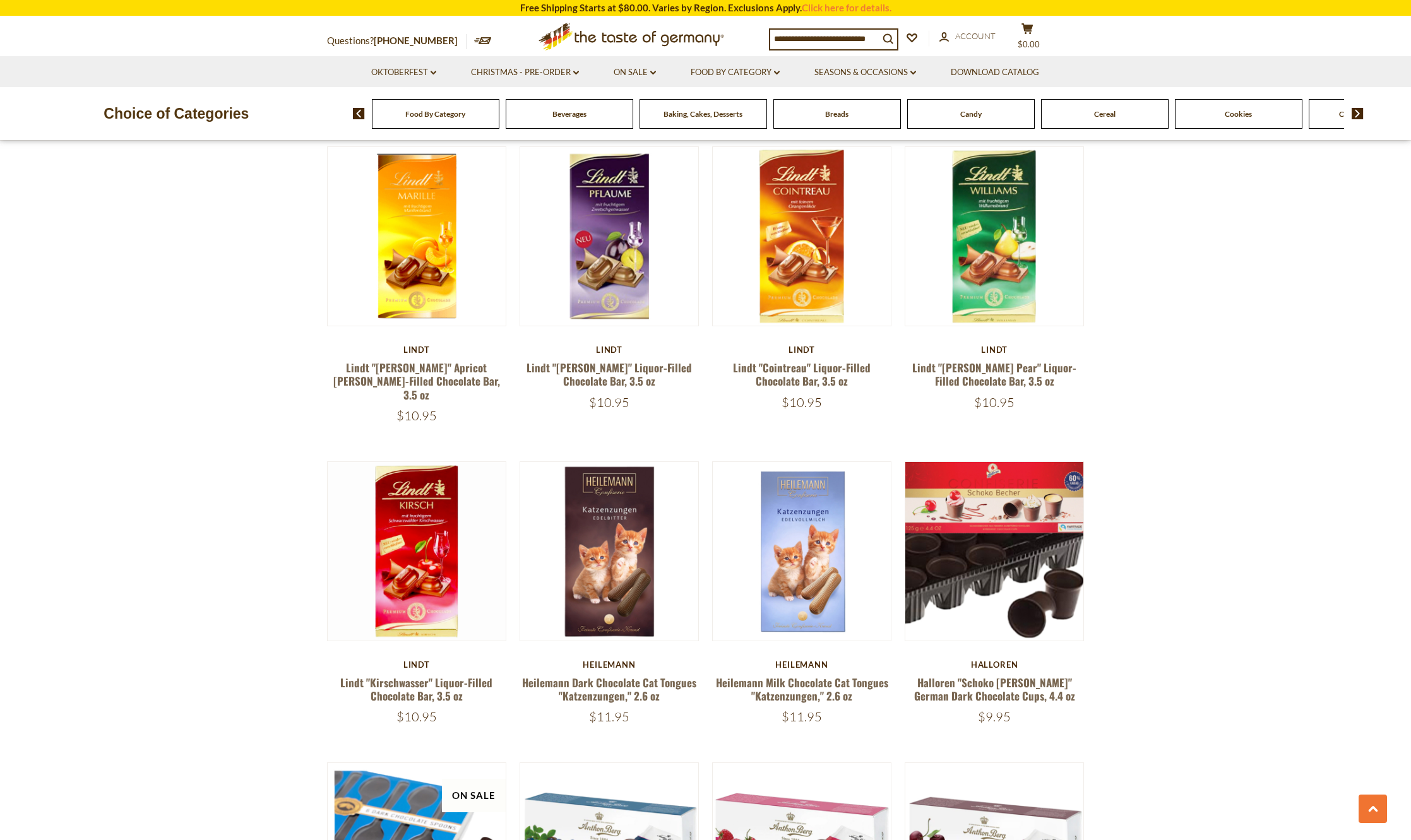
scroll to position [2792, 0]
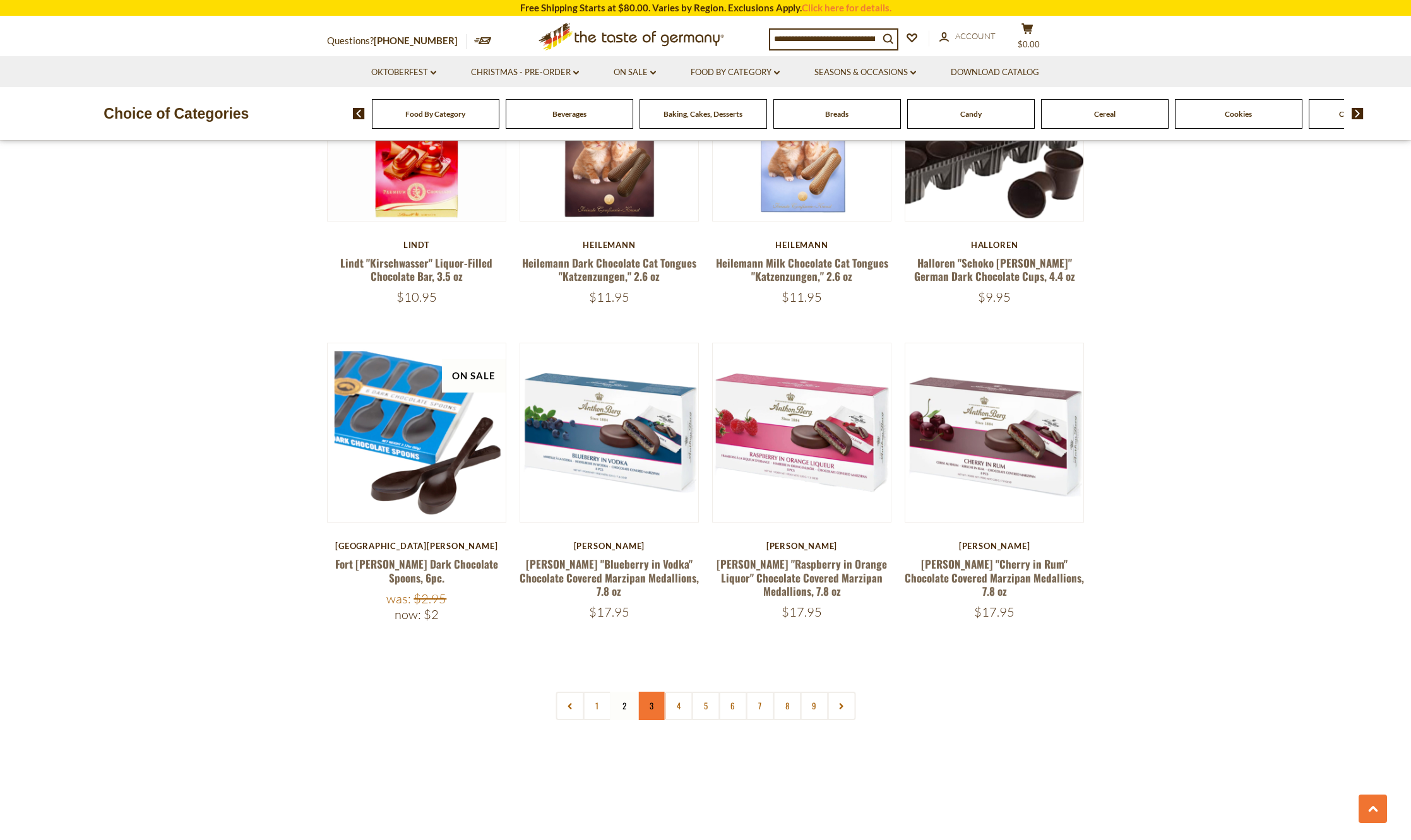
click at [650, 692] on link "3" at bounding box center [652, 706] width 28 height 28
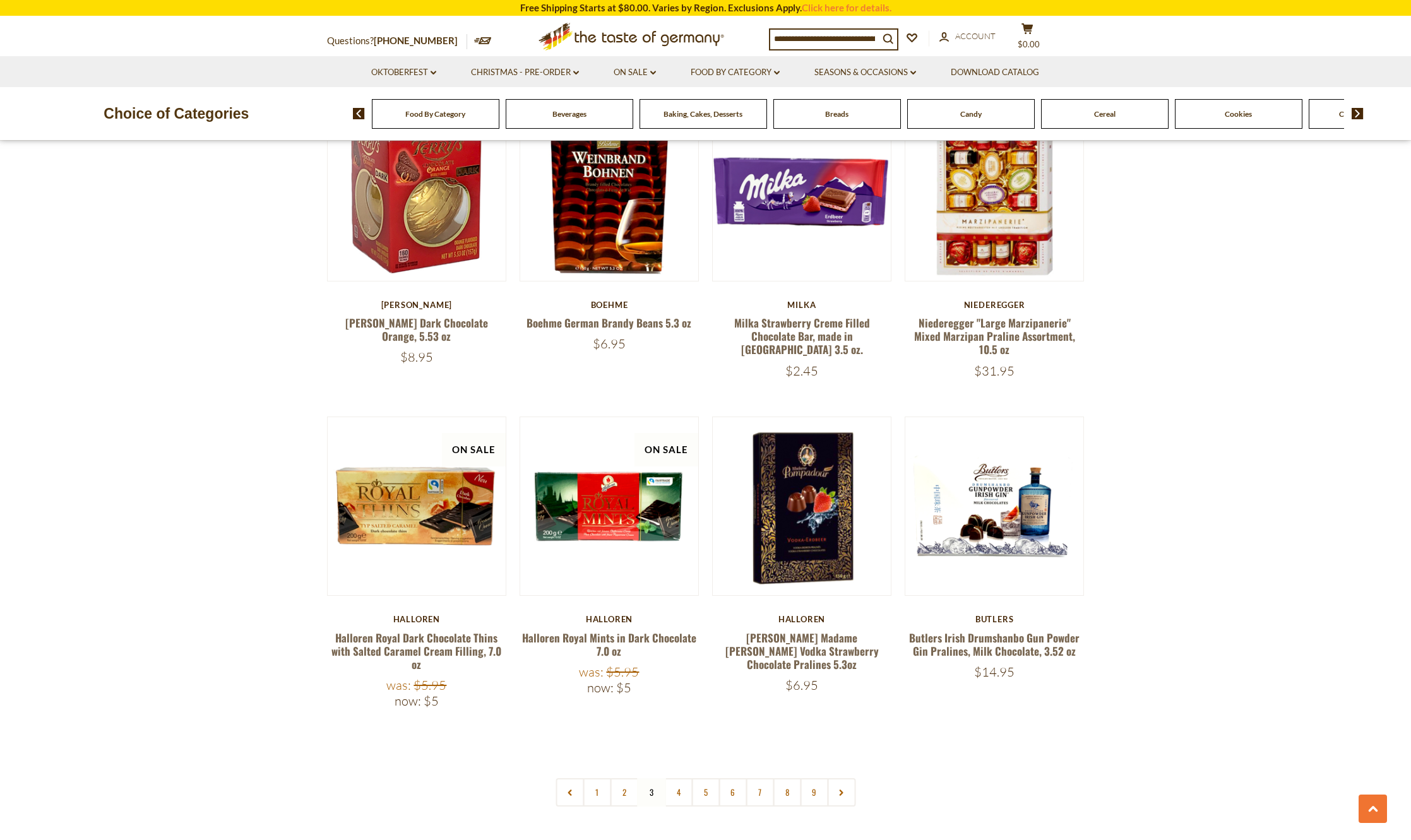
scroll to position [2855, 0]
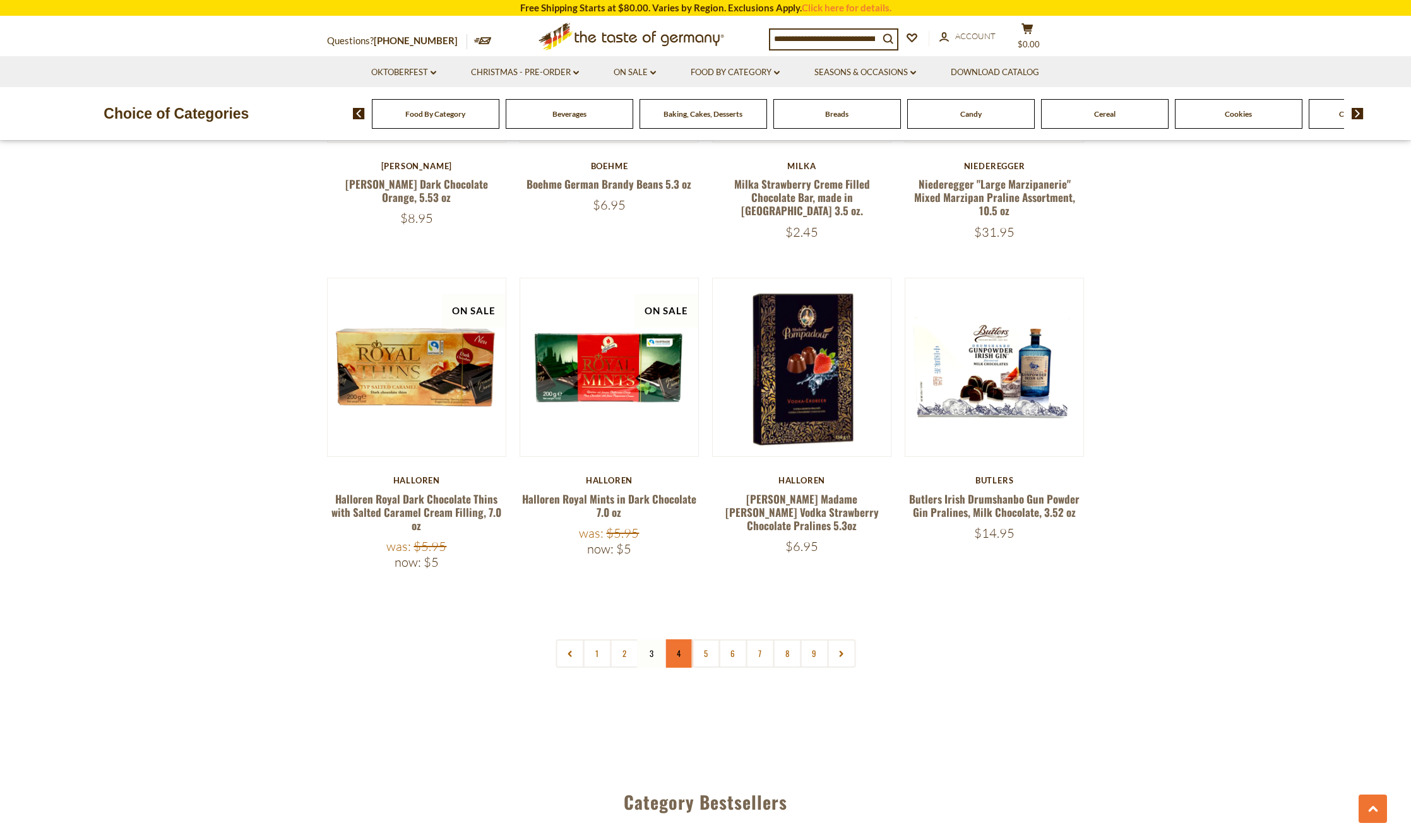
click at [684, 639] on link "4" at bounding box center [679, 653] width 28 height 28
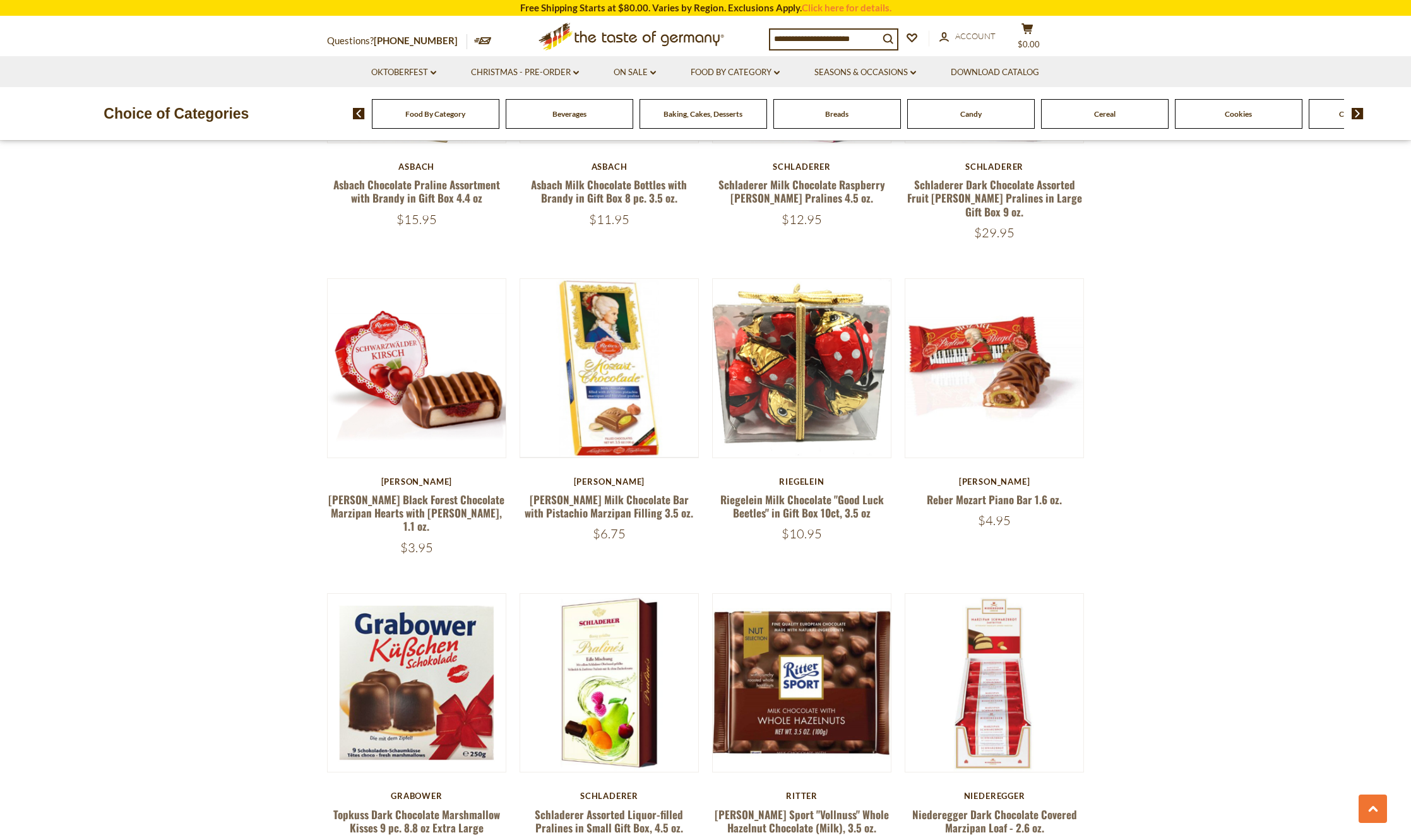
scroll to position [2792, 0]
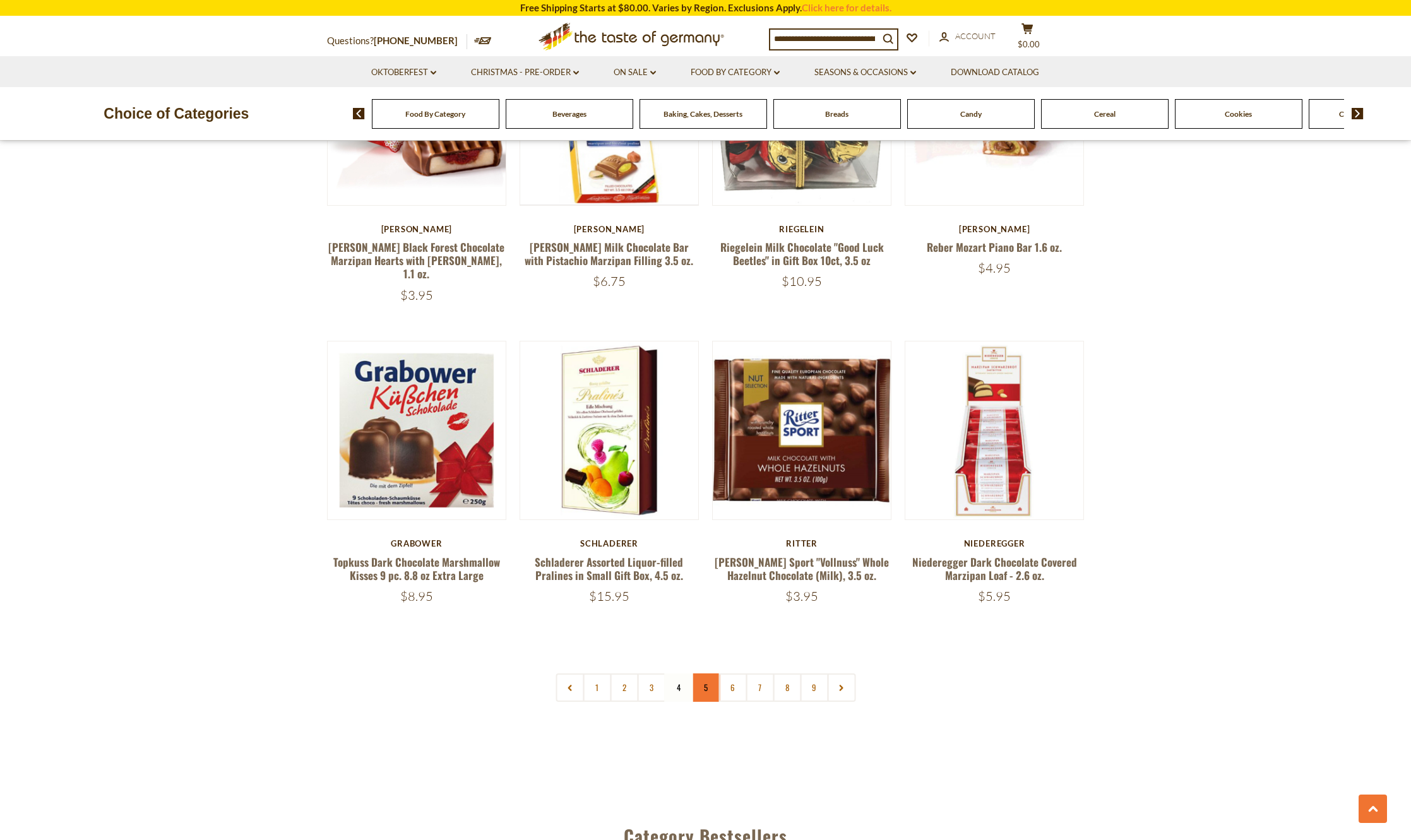
click at [701, 673] on link "5" at bounding box center [706, 687] width 28 height 28
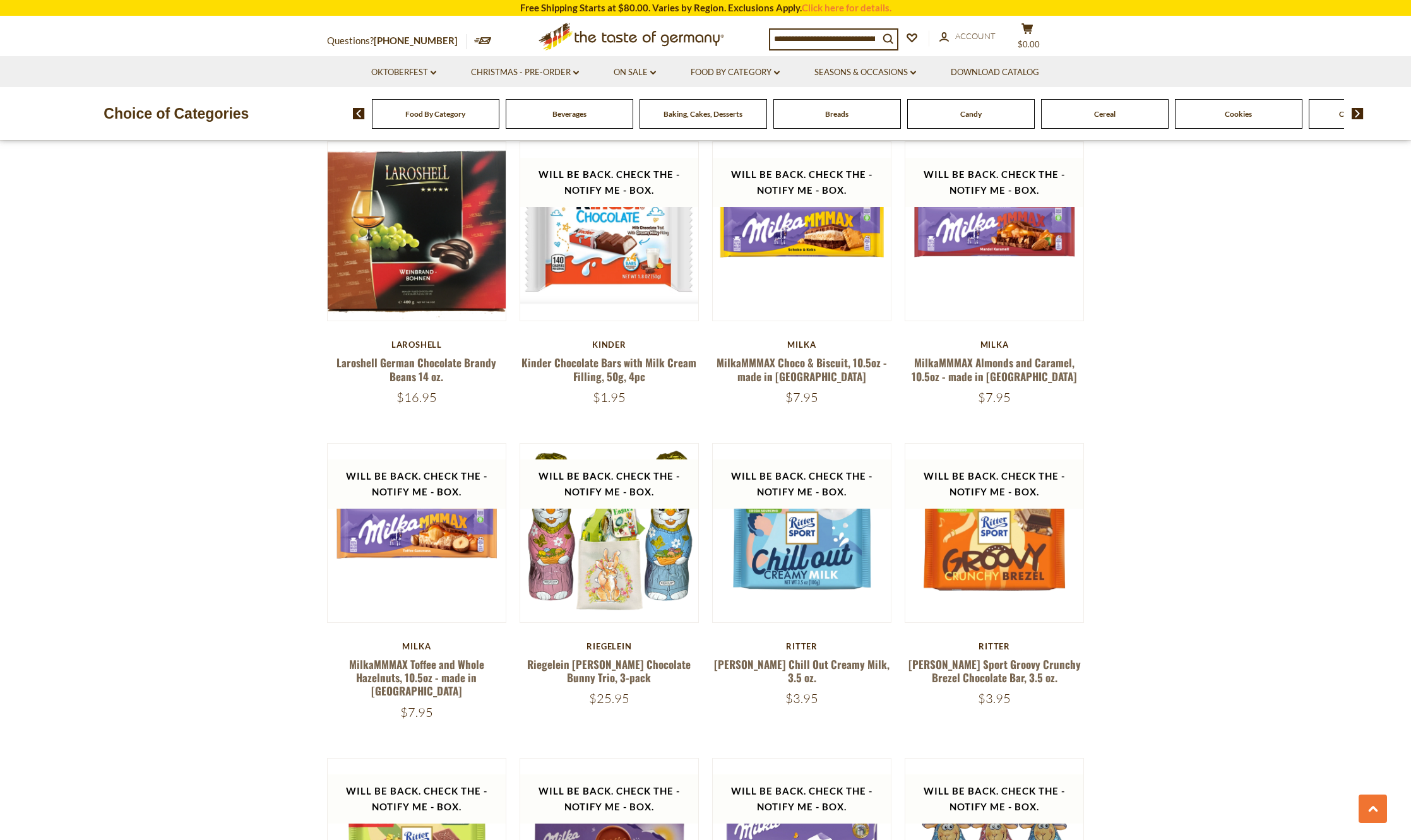
scroll to position [2476, 0]
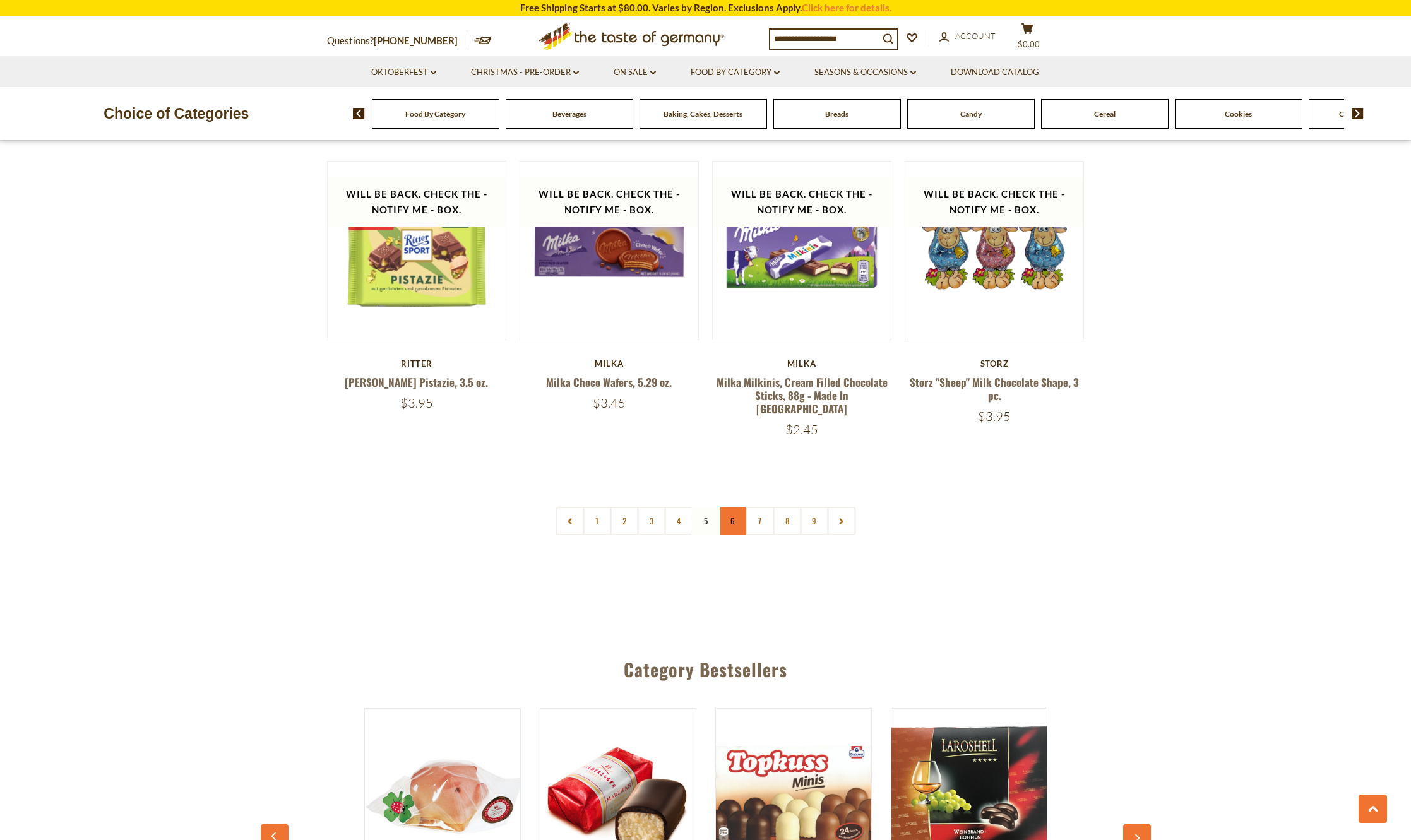
click at [737, 507] on link "6" at bounding box center [732, 521] width 28 height 28
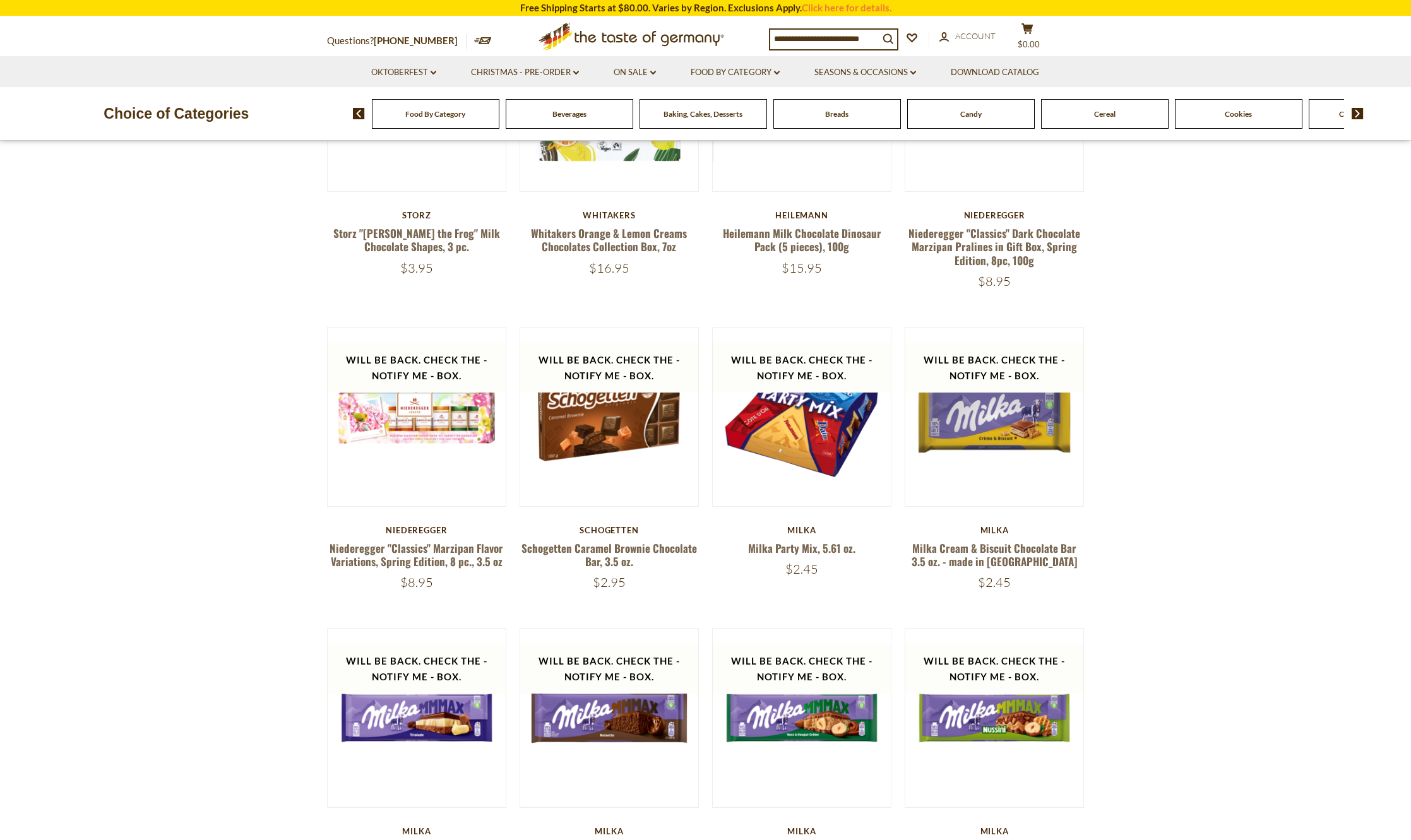
scroll to position [582, 0]
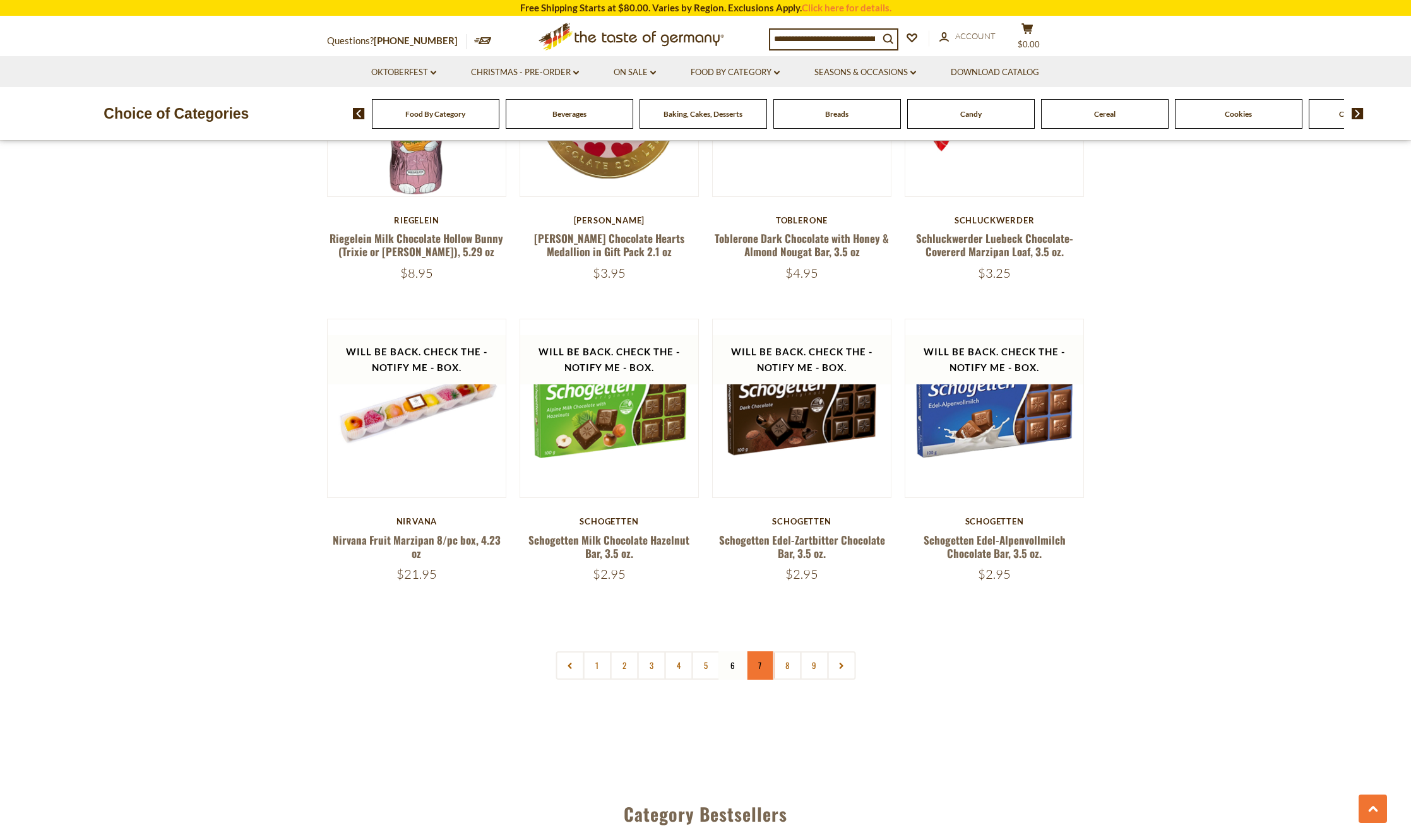
click at [764, 665] on link "7" at bounding box center [760, 665] width 28 height 28
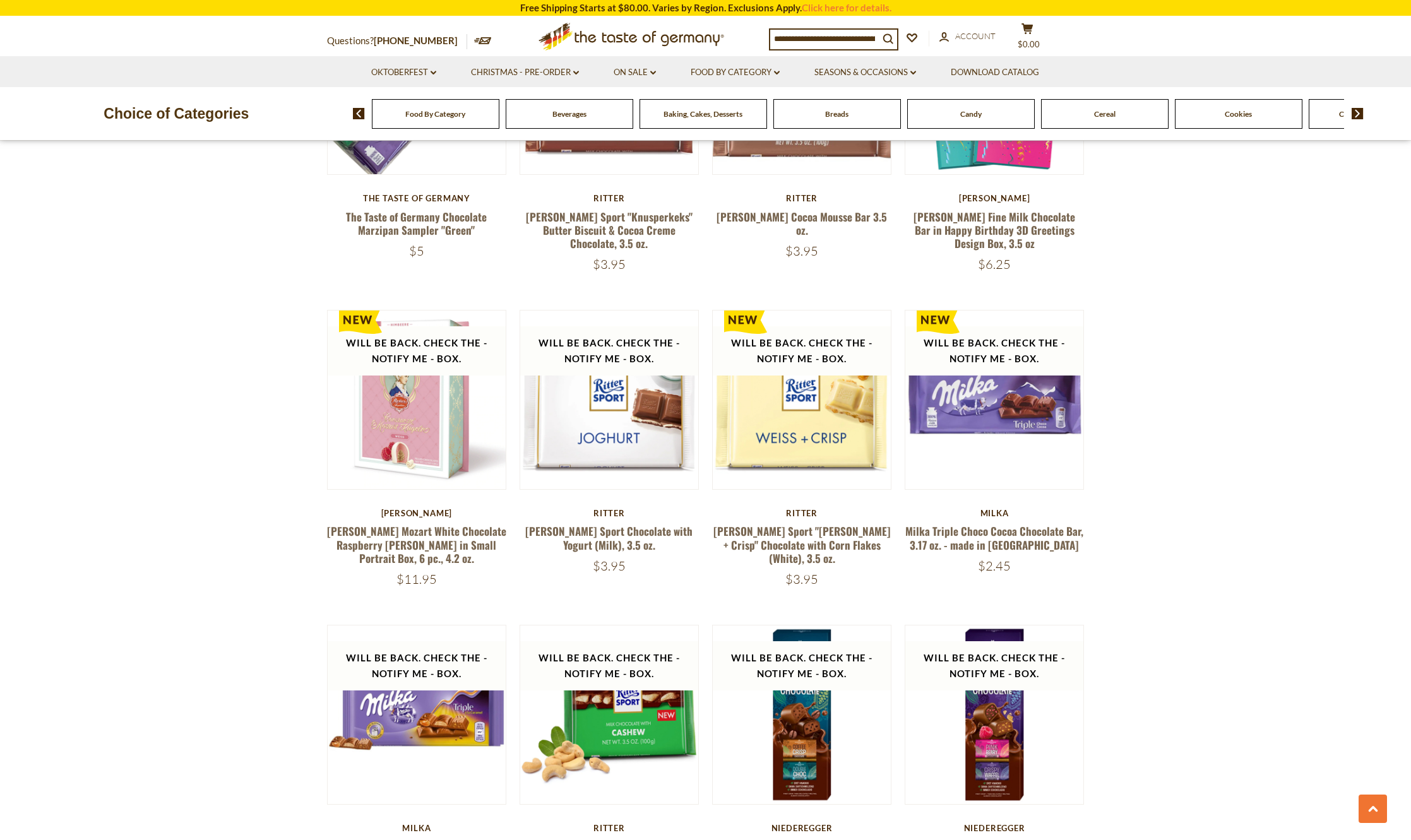
scroll to position [2287, 0]
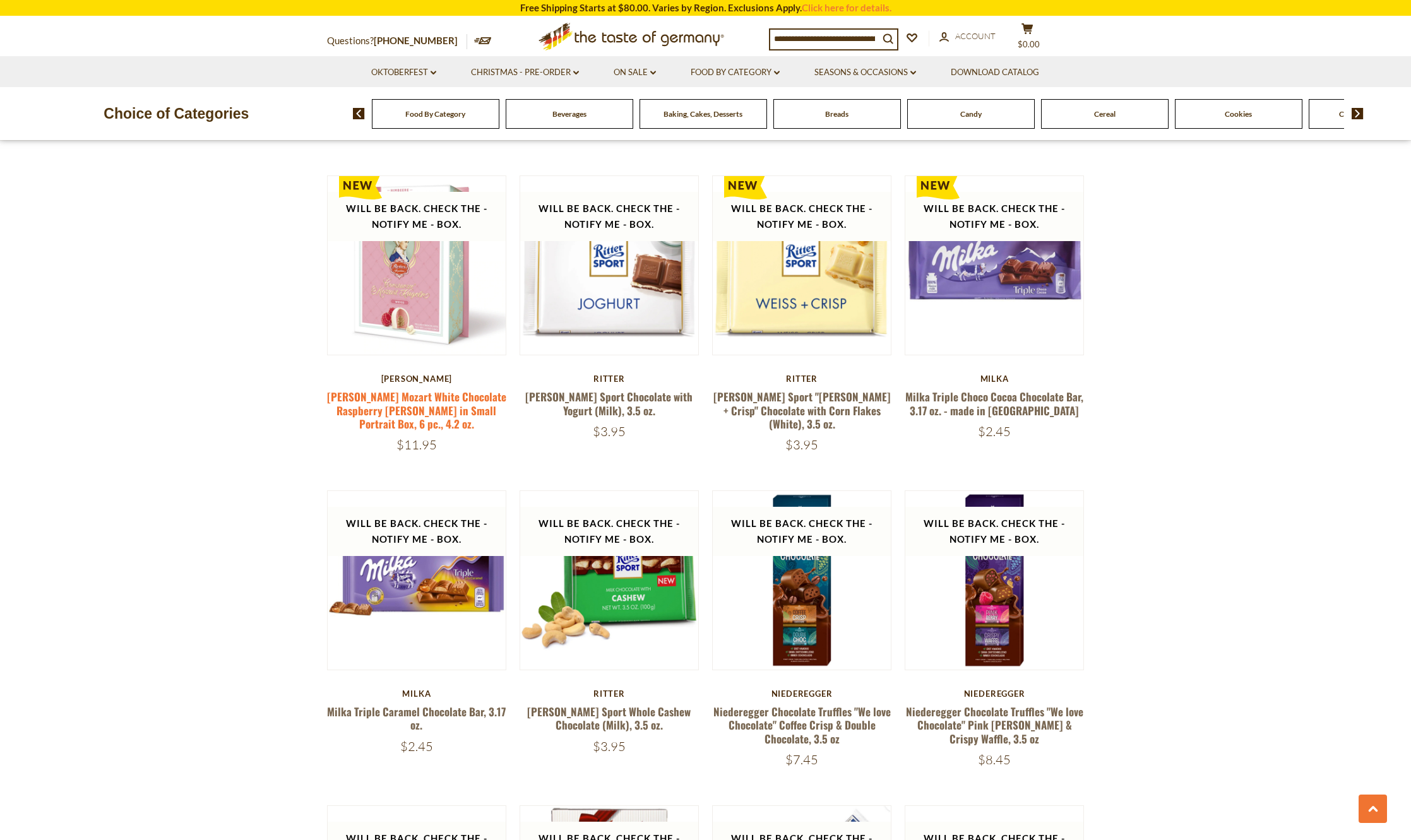
click at [476, 417] on link "[PERSON_NAME] Mozart White Chocolate Raspberry [PERSON_NAME] in Small Portrait …" at bounding box center [417, 410] width 180 height 43
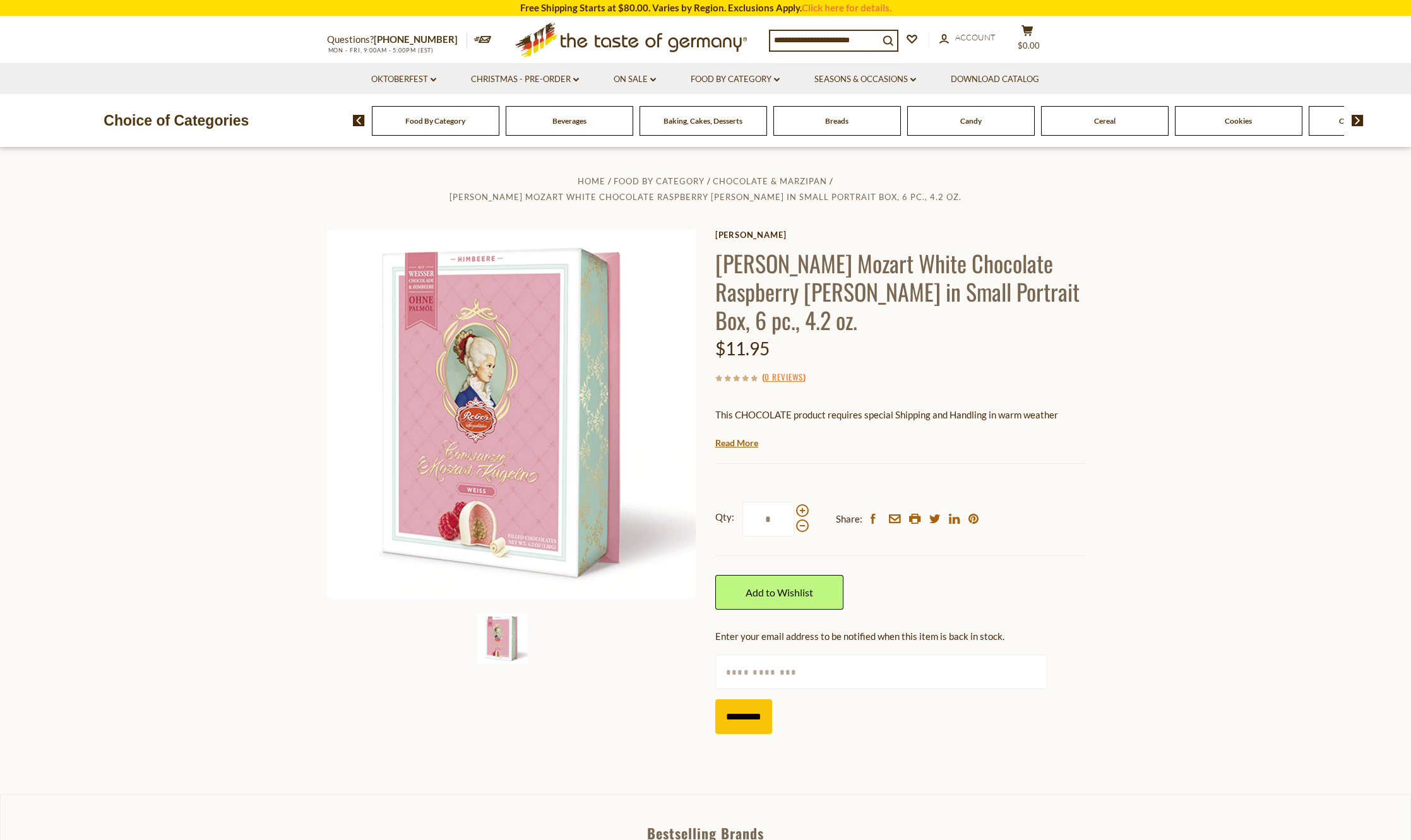
click at [786, 655] on input "text" at bounding box center [882, 672] width 332 height 35
type input "**********"
click at [748, 702] on input "*********" at bounding box center [744, 717] width 57 height 35
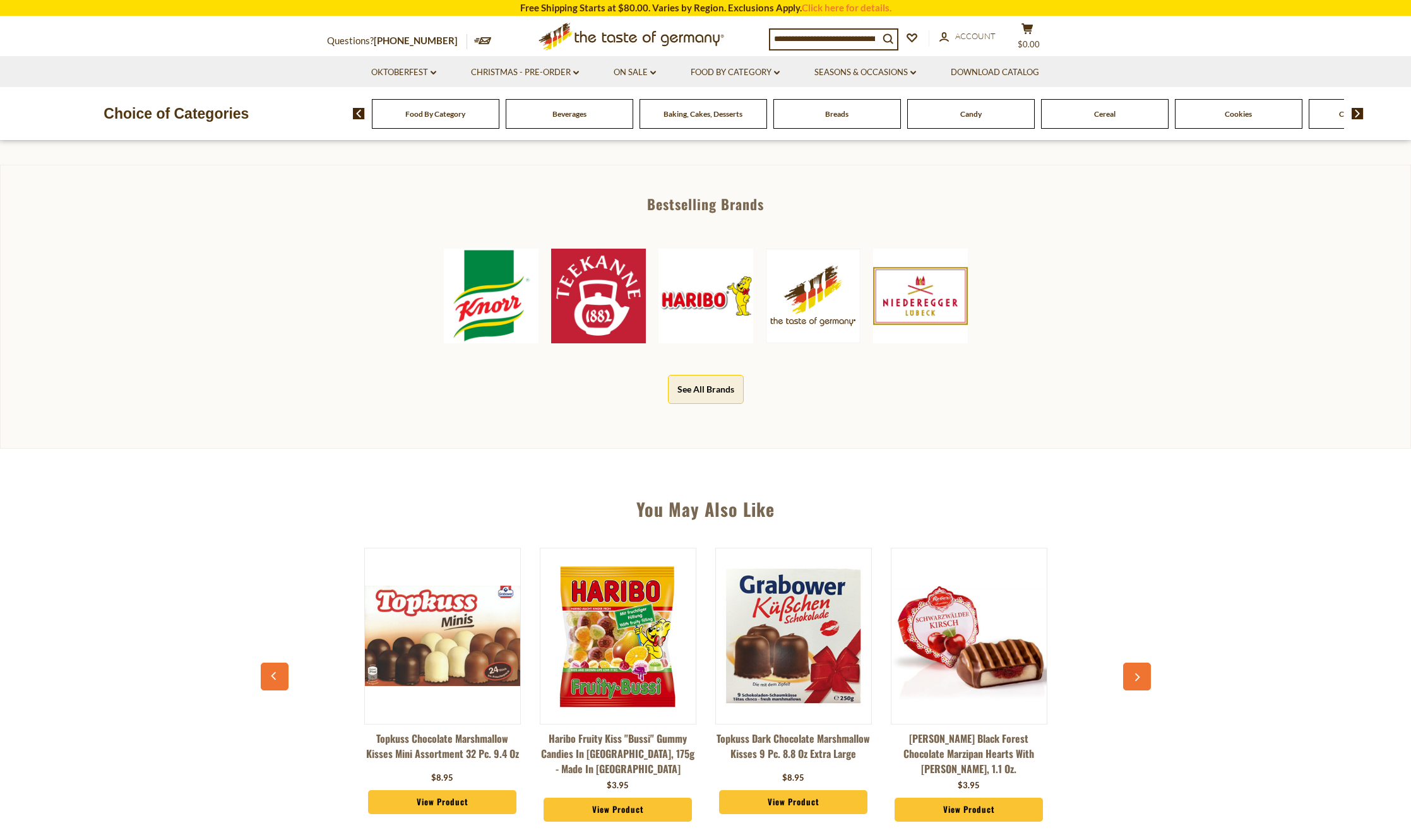
scroll to position [695, 0]
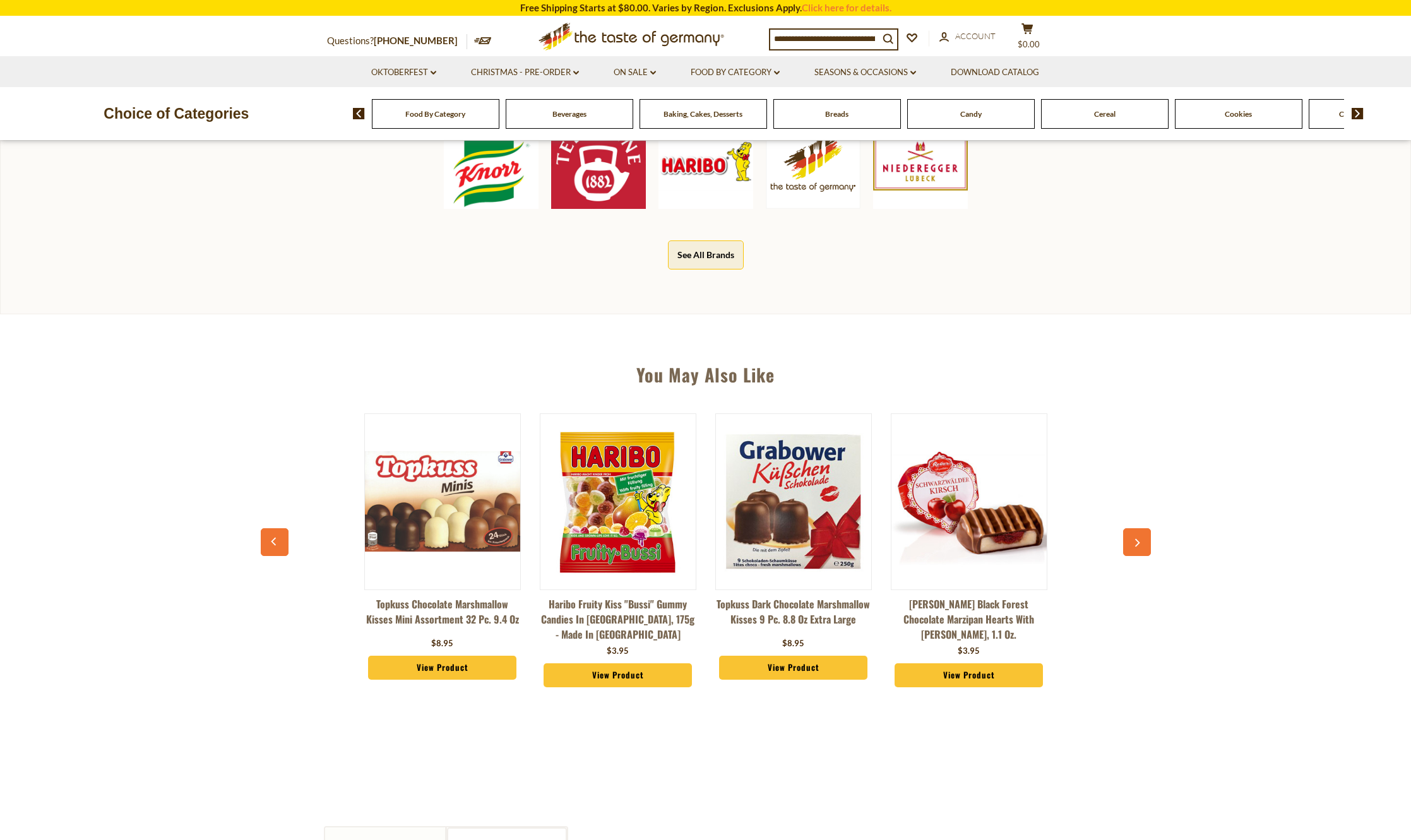
click at [973, 472] on img at bounding box center [969, 502] width 155 height 155
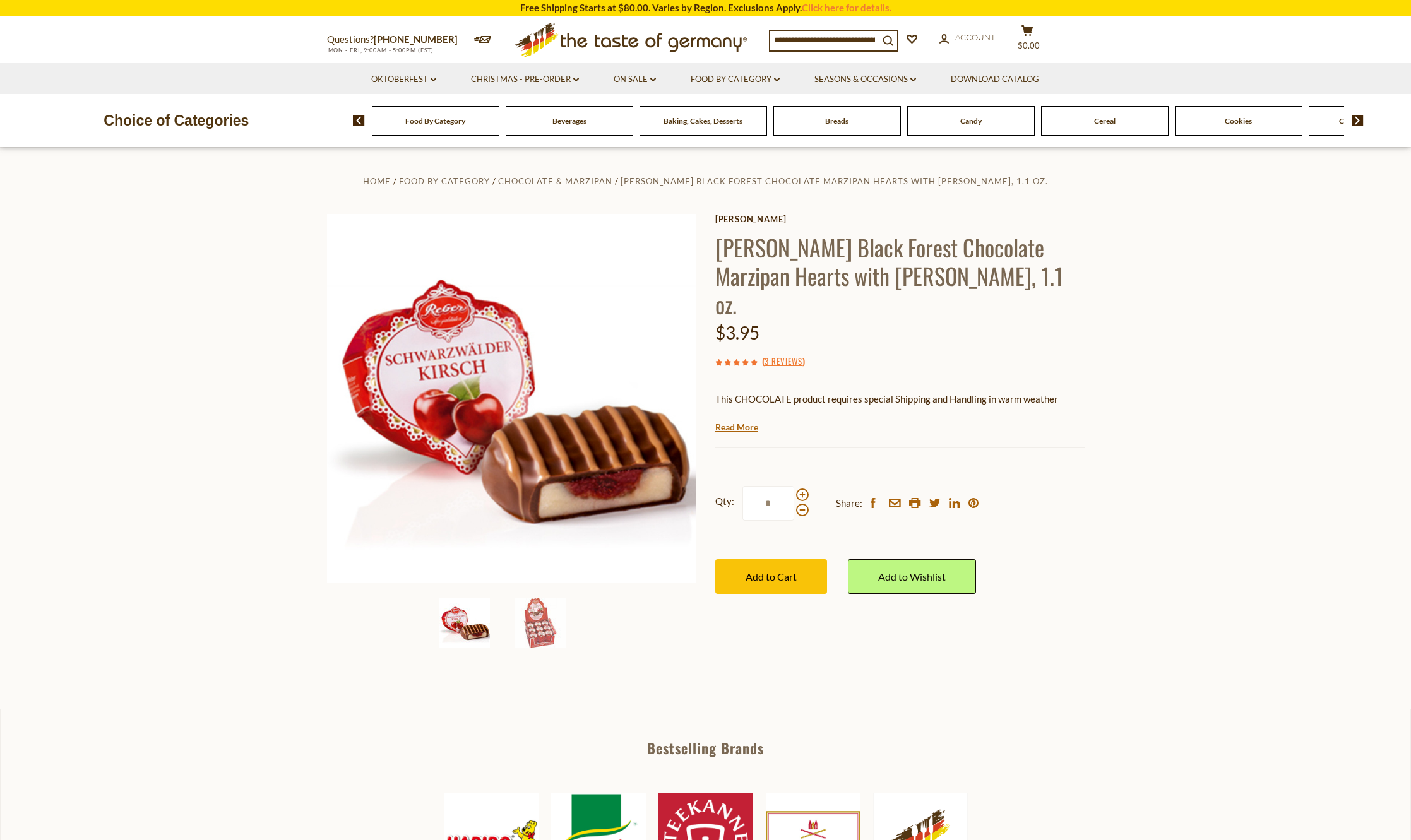
click at [723, 219] on link "[PERSON_NAME]" at bounding box center [900, 219] width 369 height 10
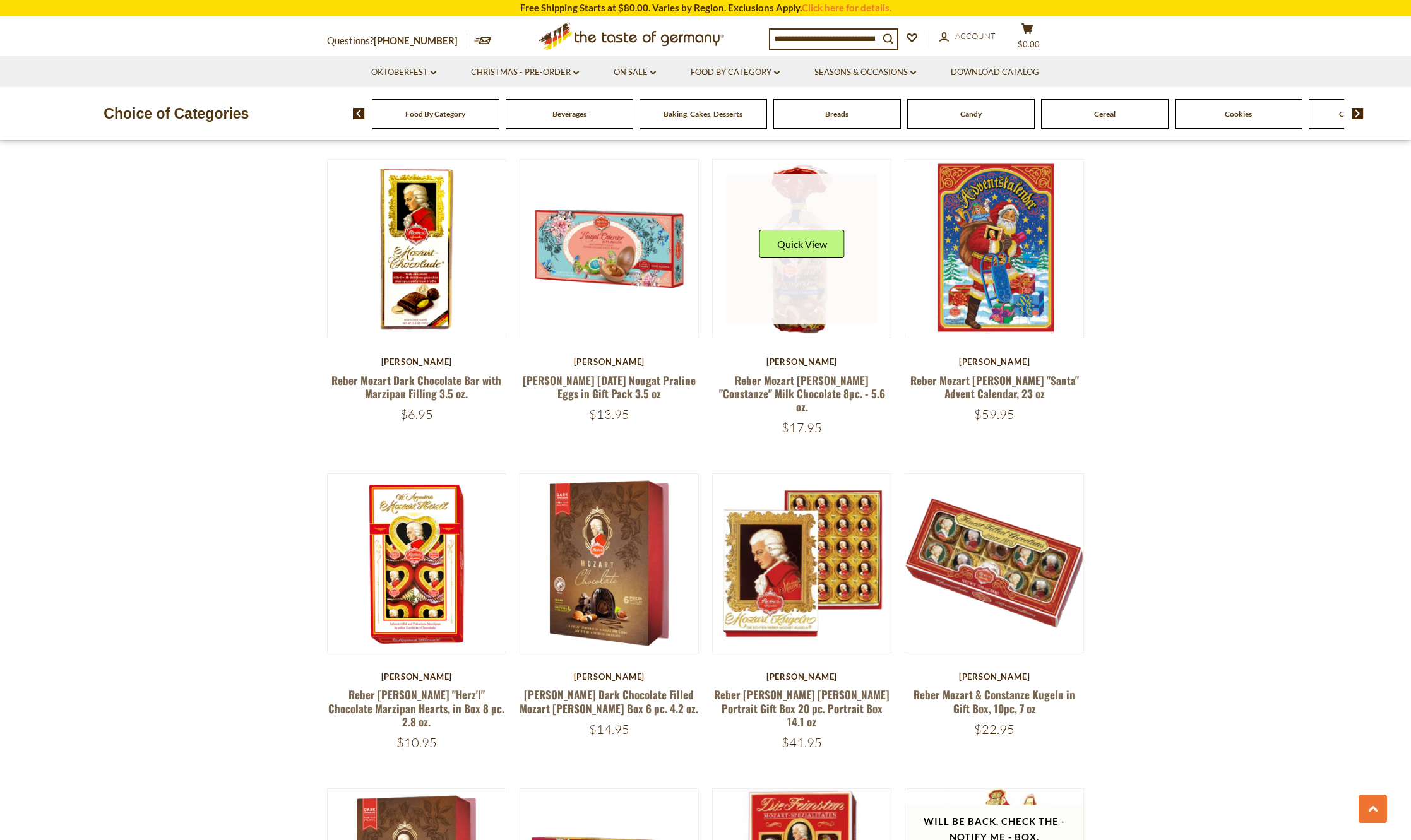
scroll to position [1010, 0]
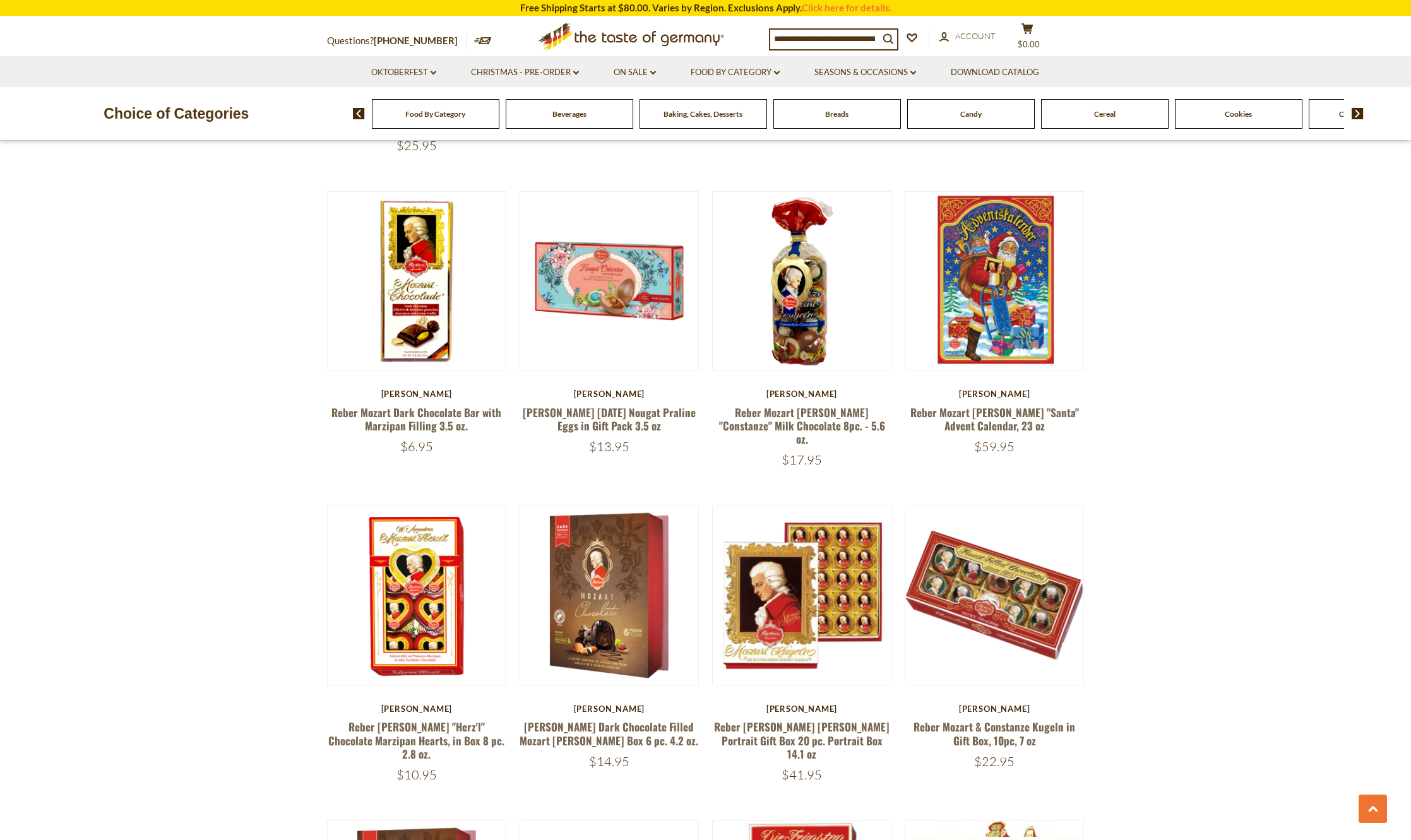
click at [806, 39] on input at bounding box center [824, 38] width 109 height 18
type input "******"
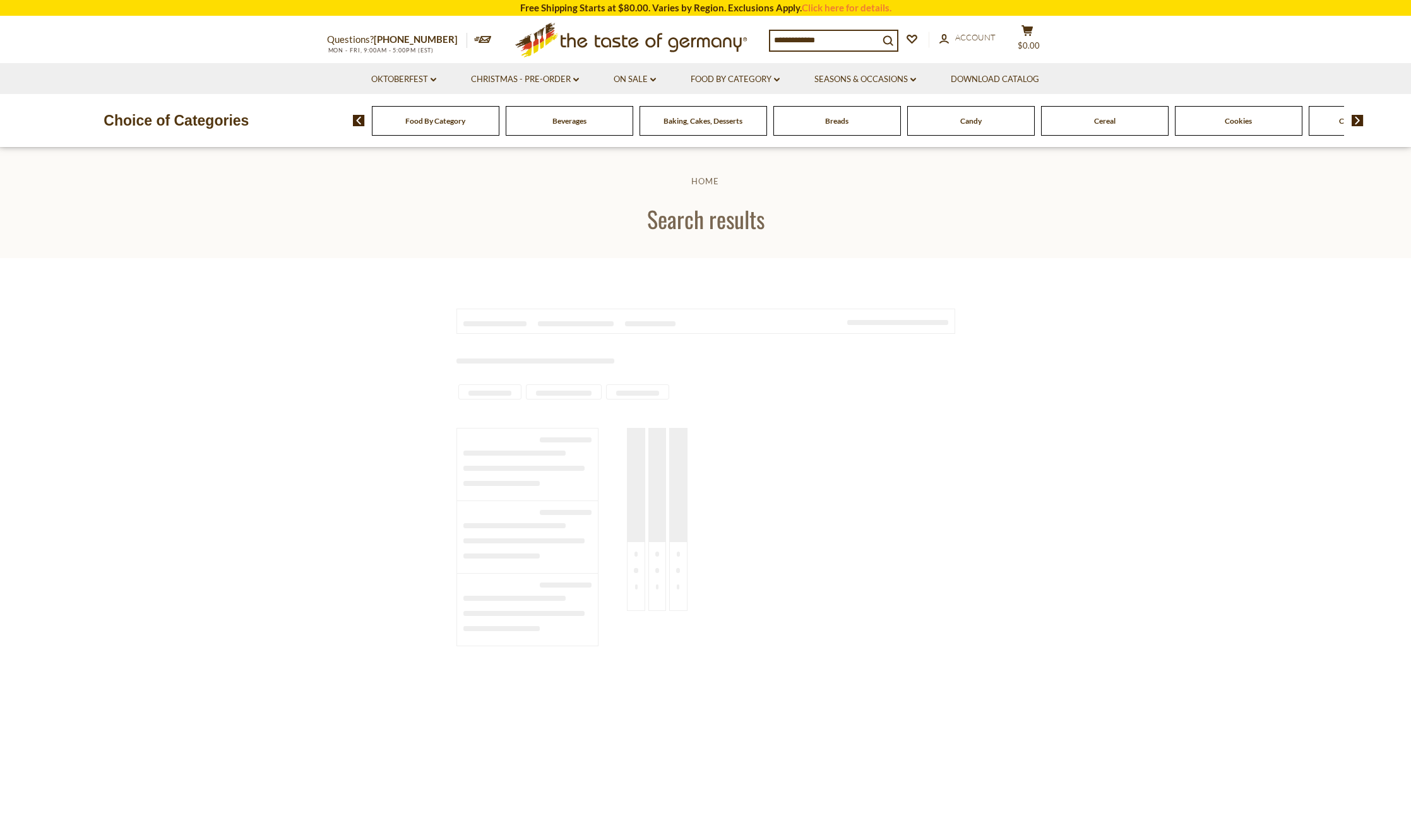
type input "******"
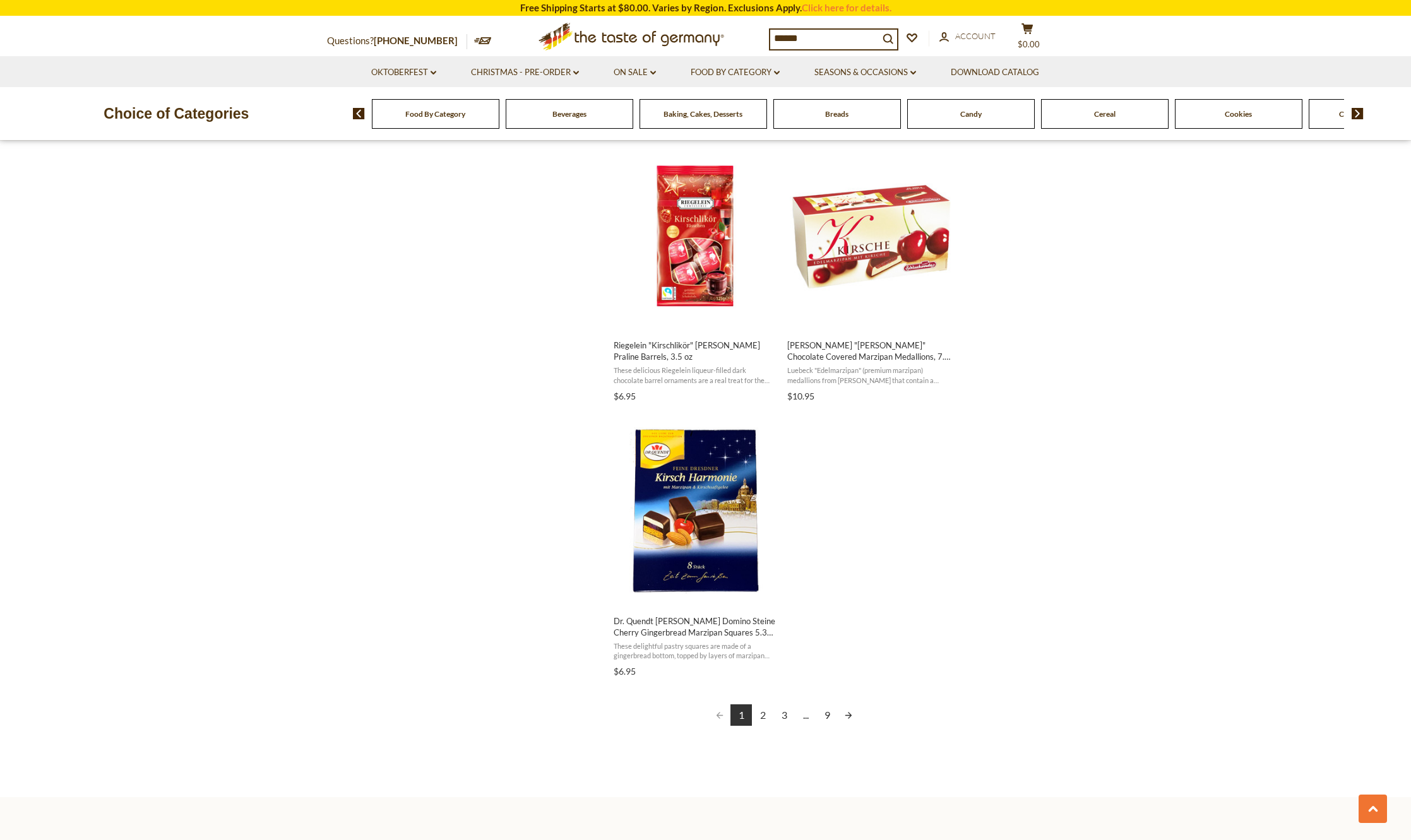
scroll to position [1957, 0]
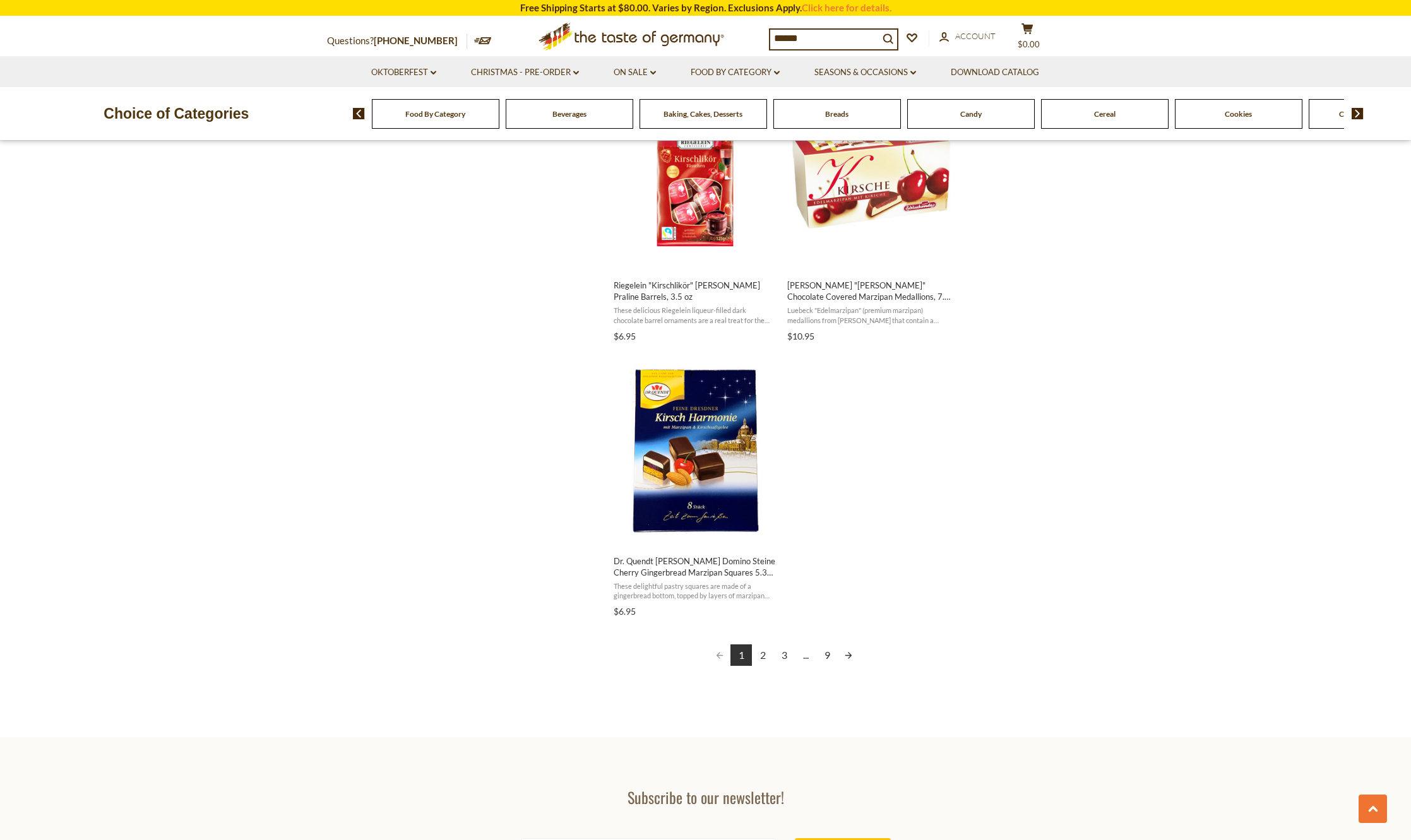
click at [760, 654] on link "2" at bounding box center [763, 655] width 21 height 21
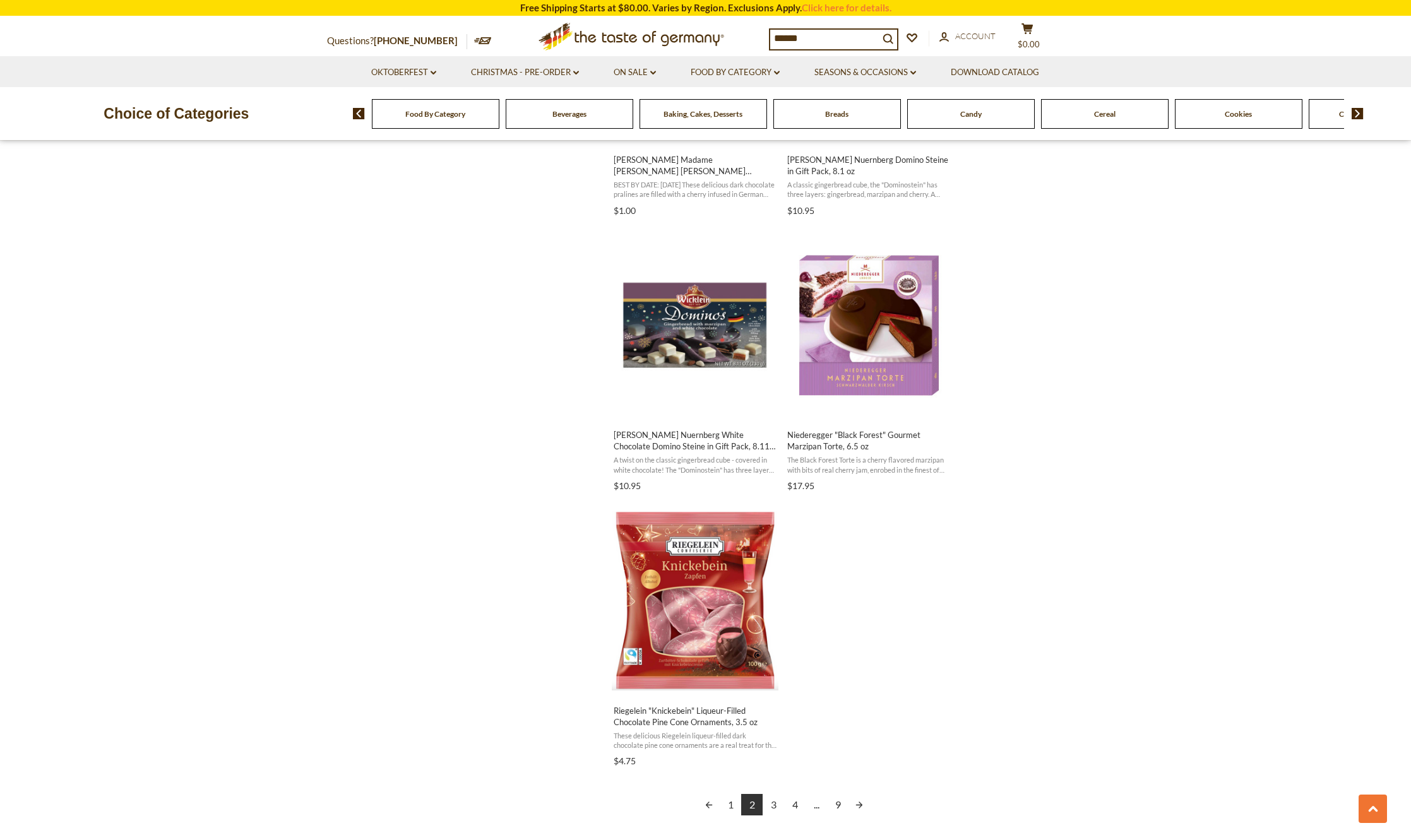
scroll to position [1894, 0]
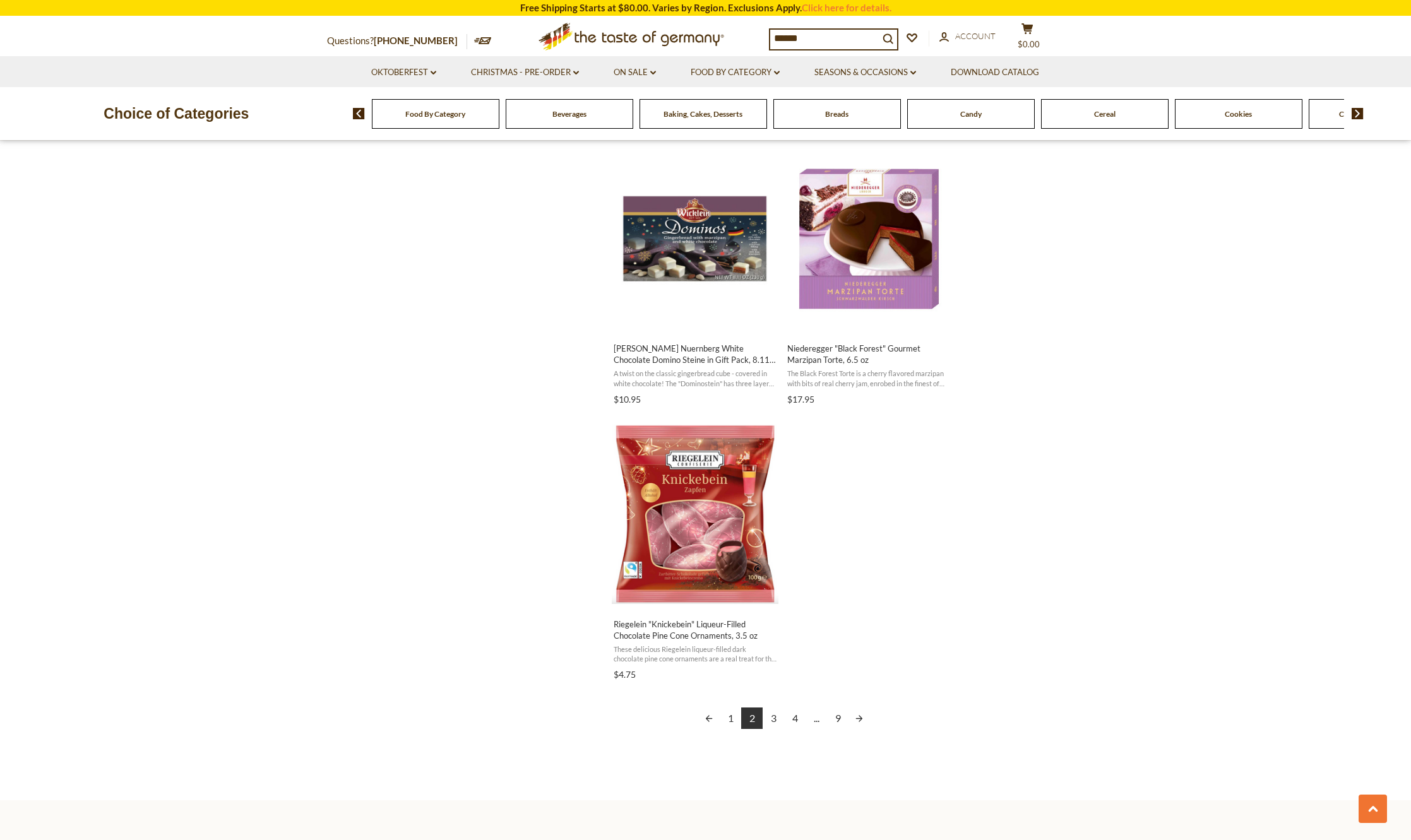
click at [779, 719] on link "3" at bounding box center [774, 718] width 21 height 21
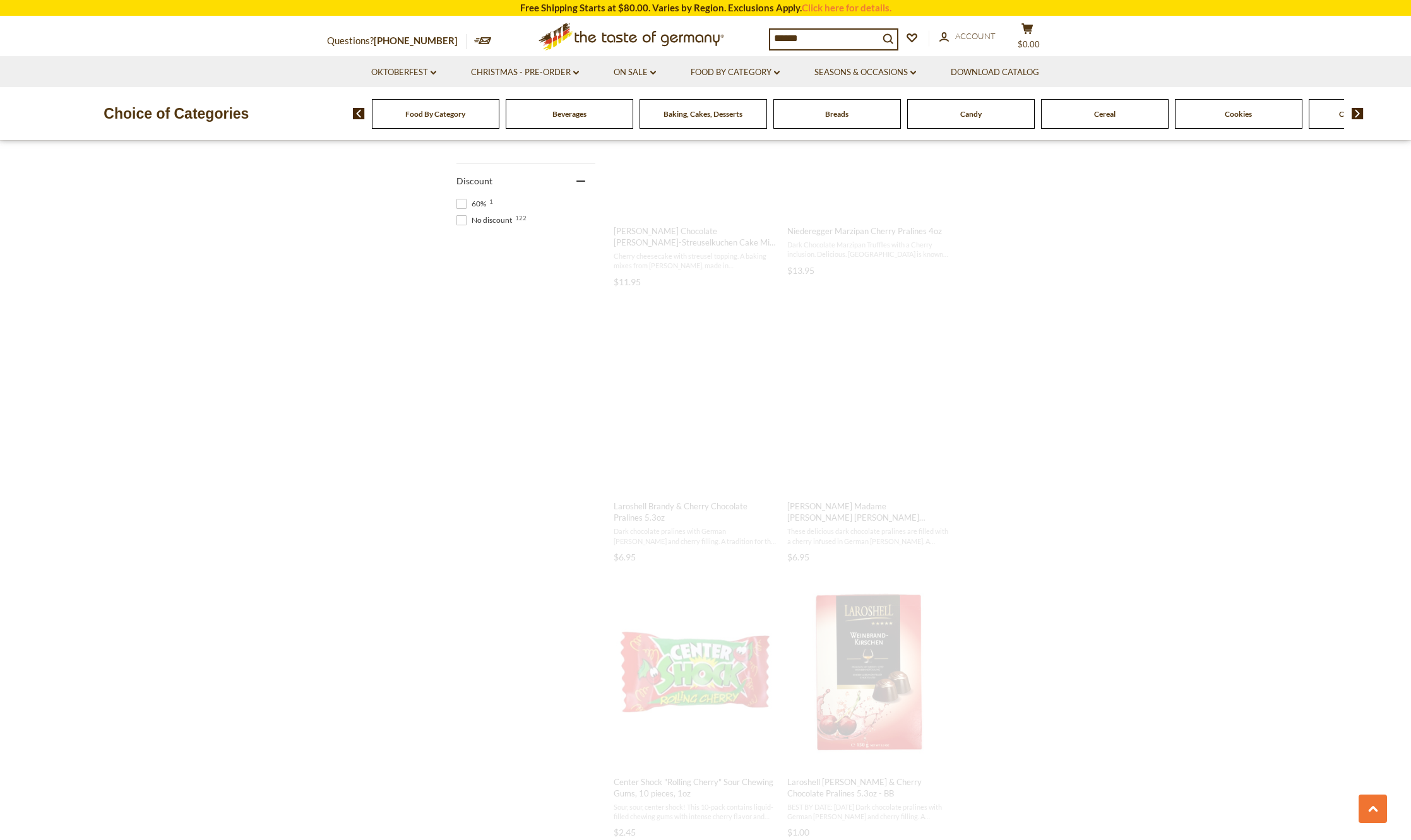
scroll to position [172, 0]
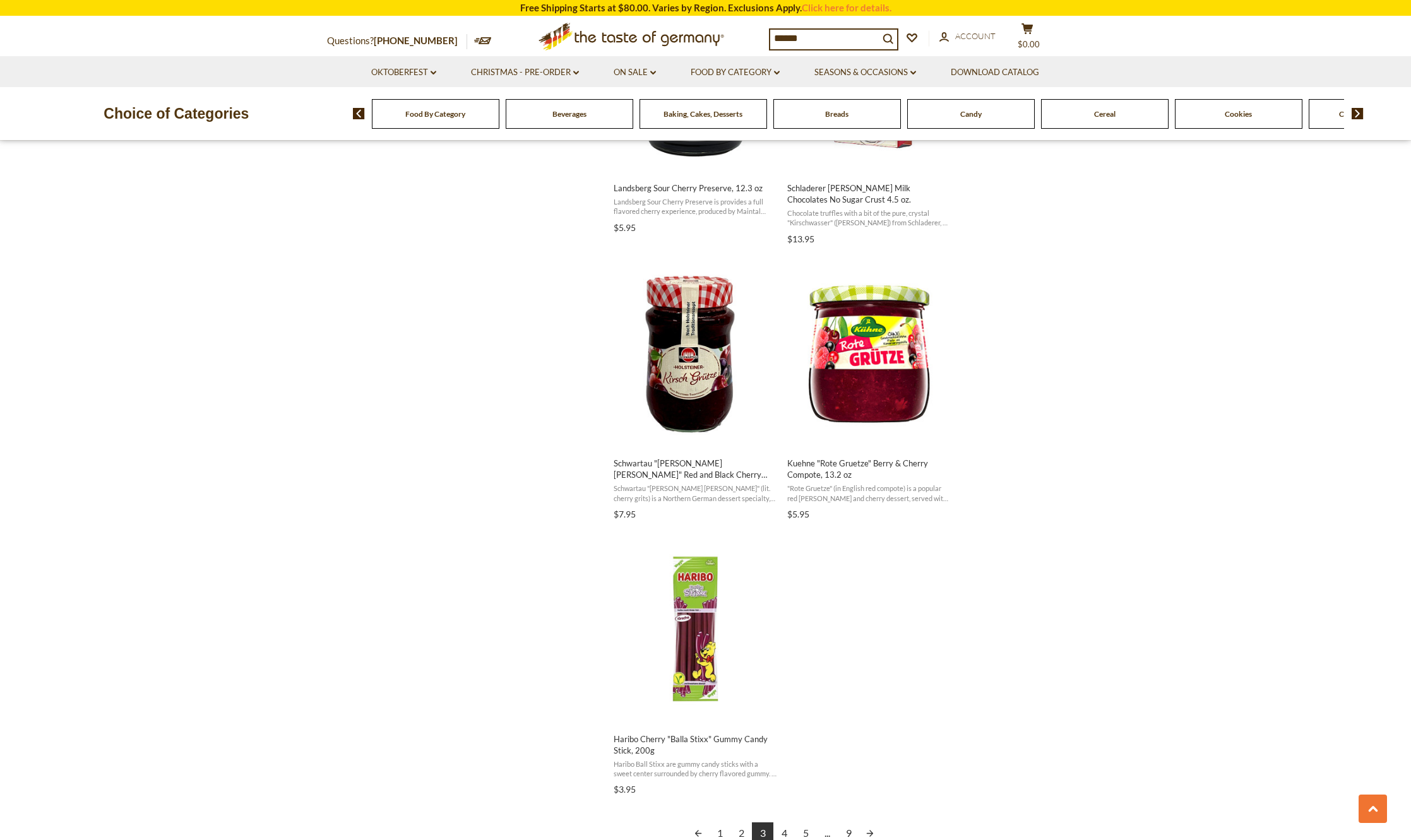
scroll to position [1894, 0]
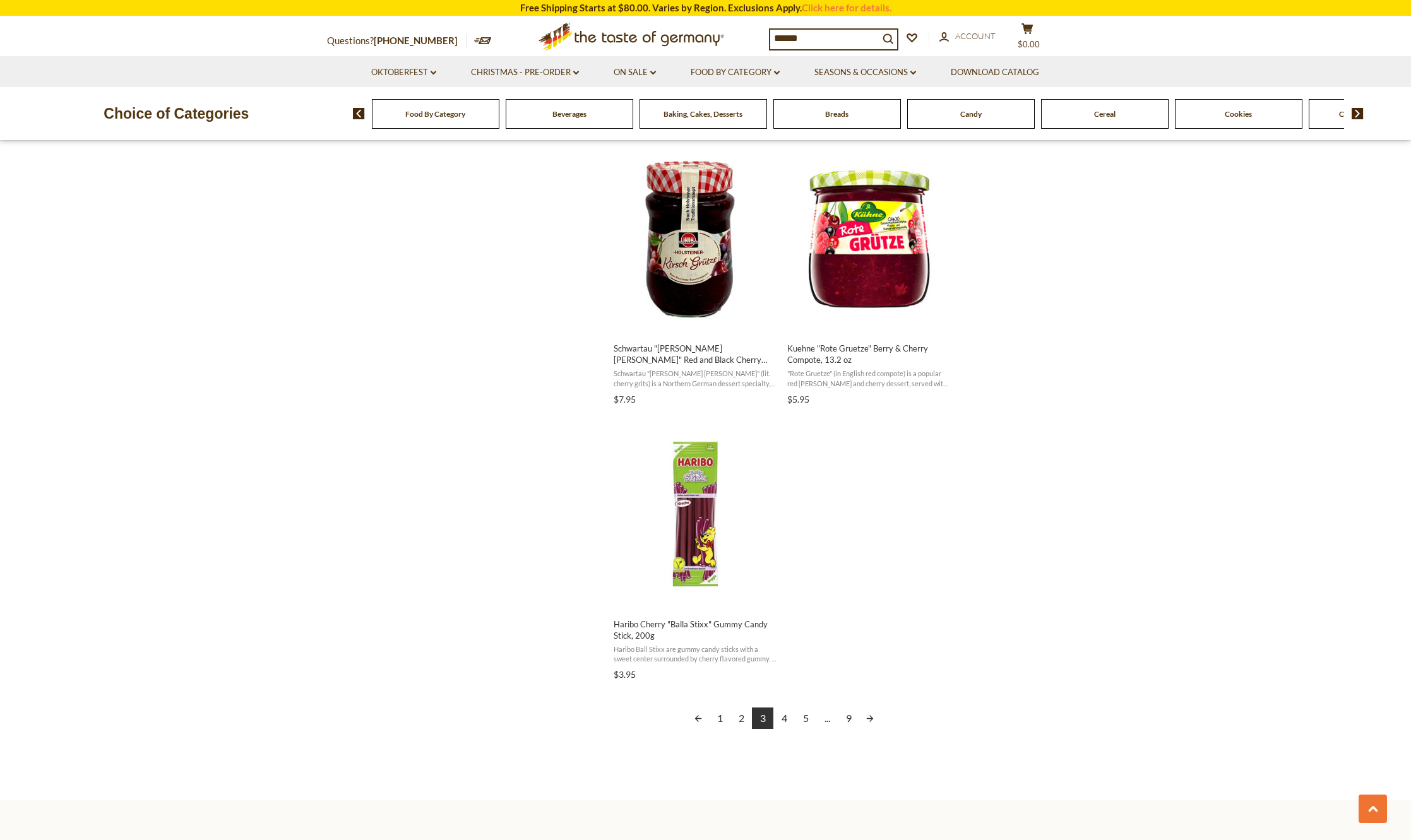
click at [788, 718] on link "4" at bounding box center [784, 718] width 21 height 21
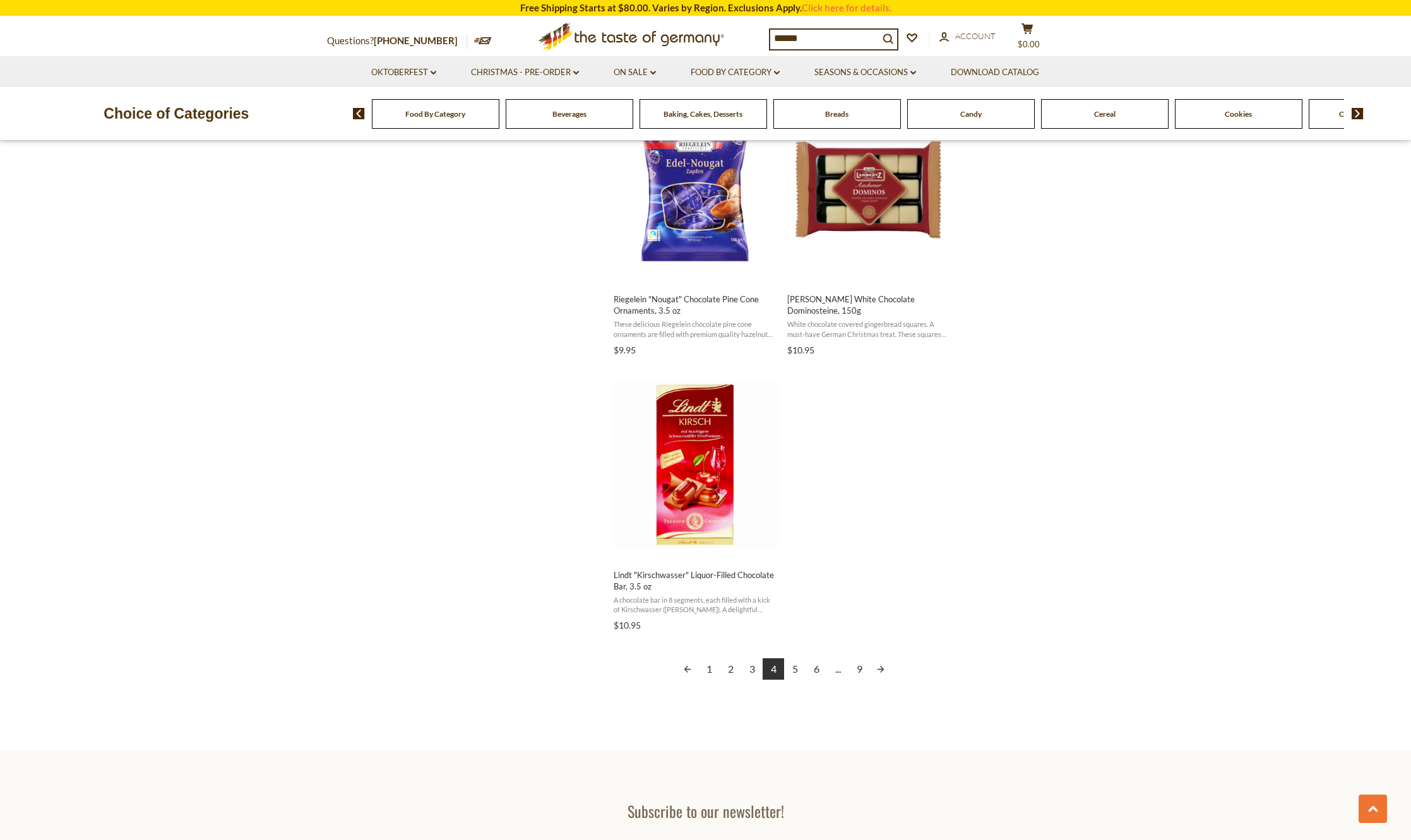
scroll to position [2020, 0]
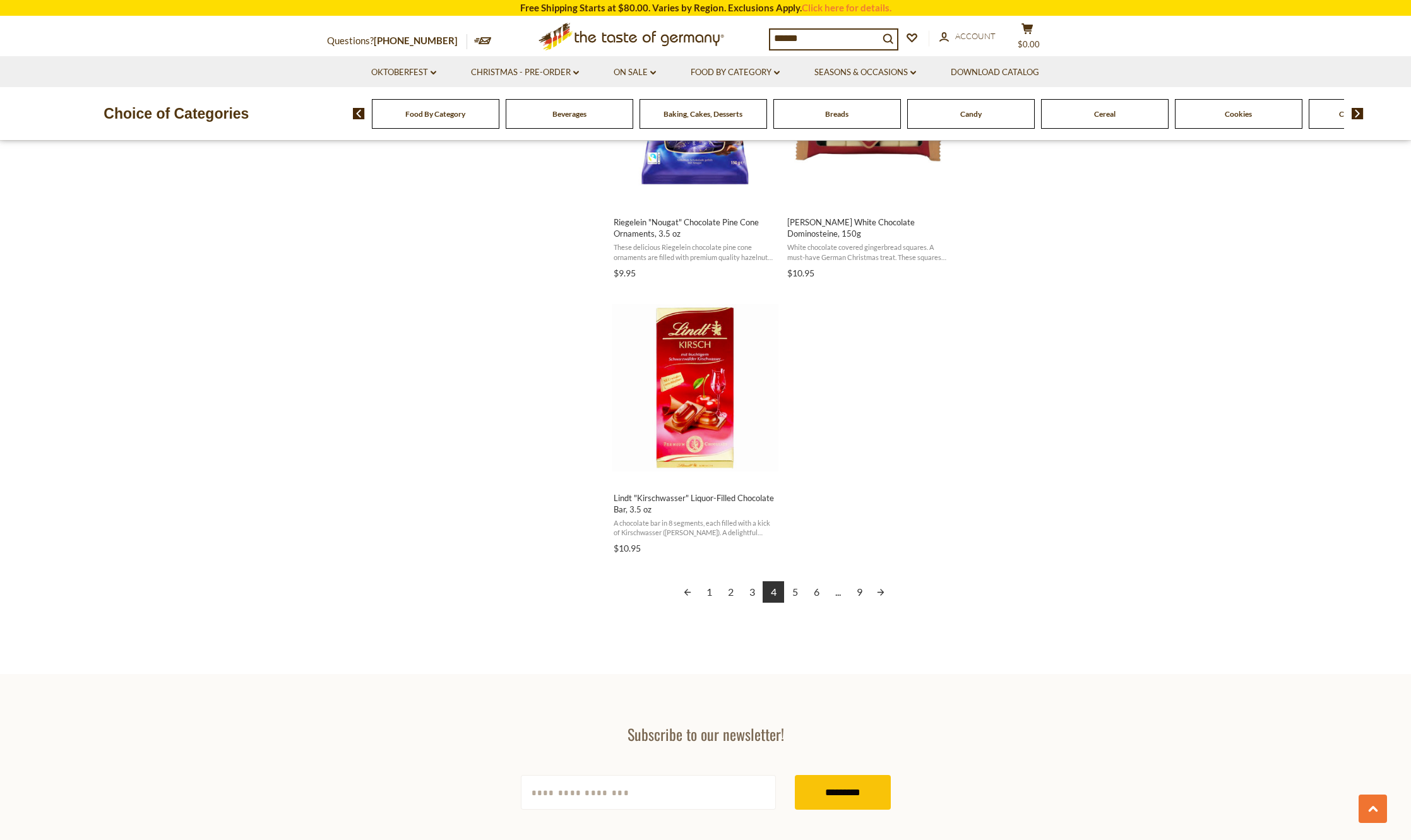
click at [793, 591] on link "5" at bounding box center [795, 592] width 21 height 21
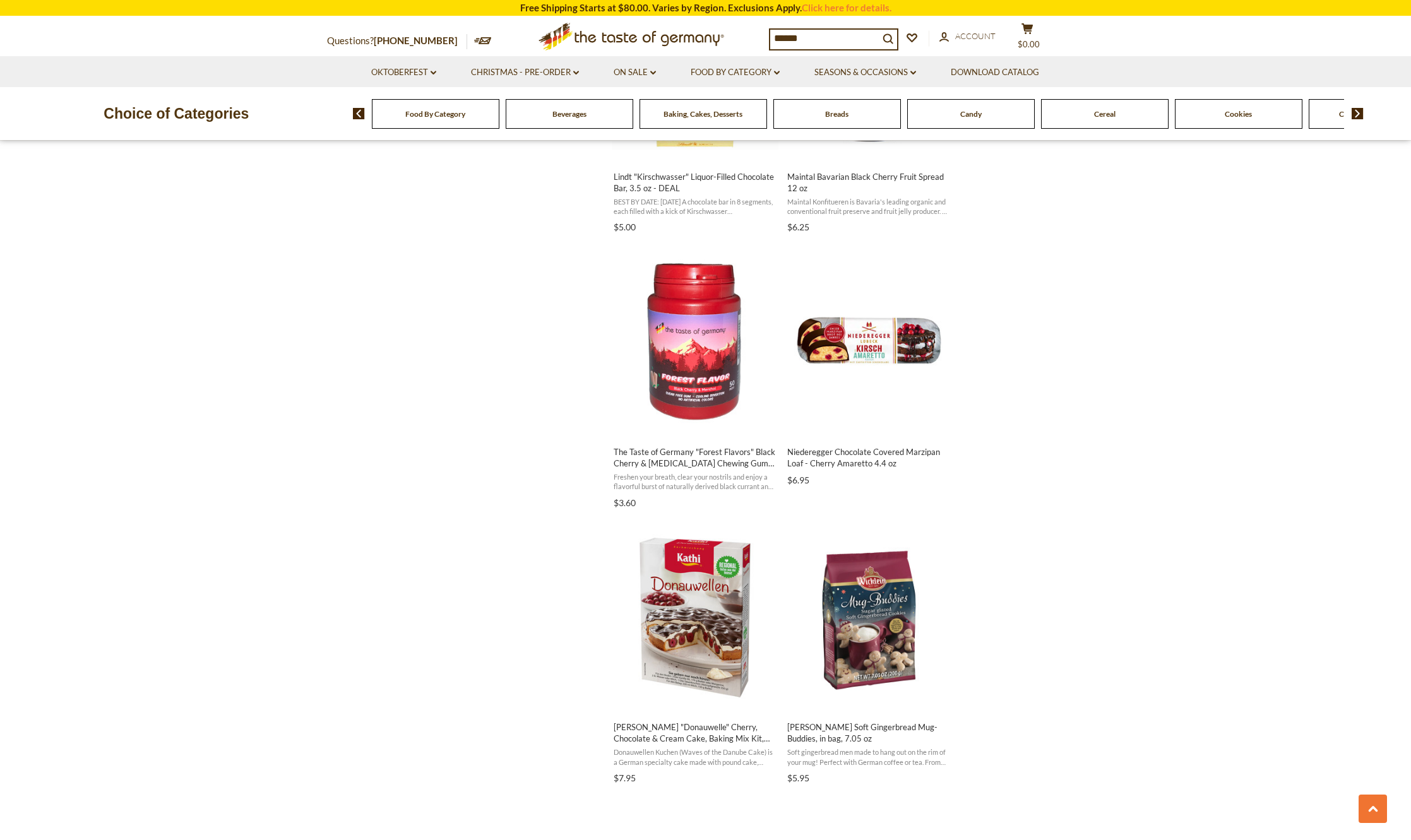
scroll to position [1830, 0]
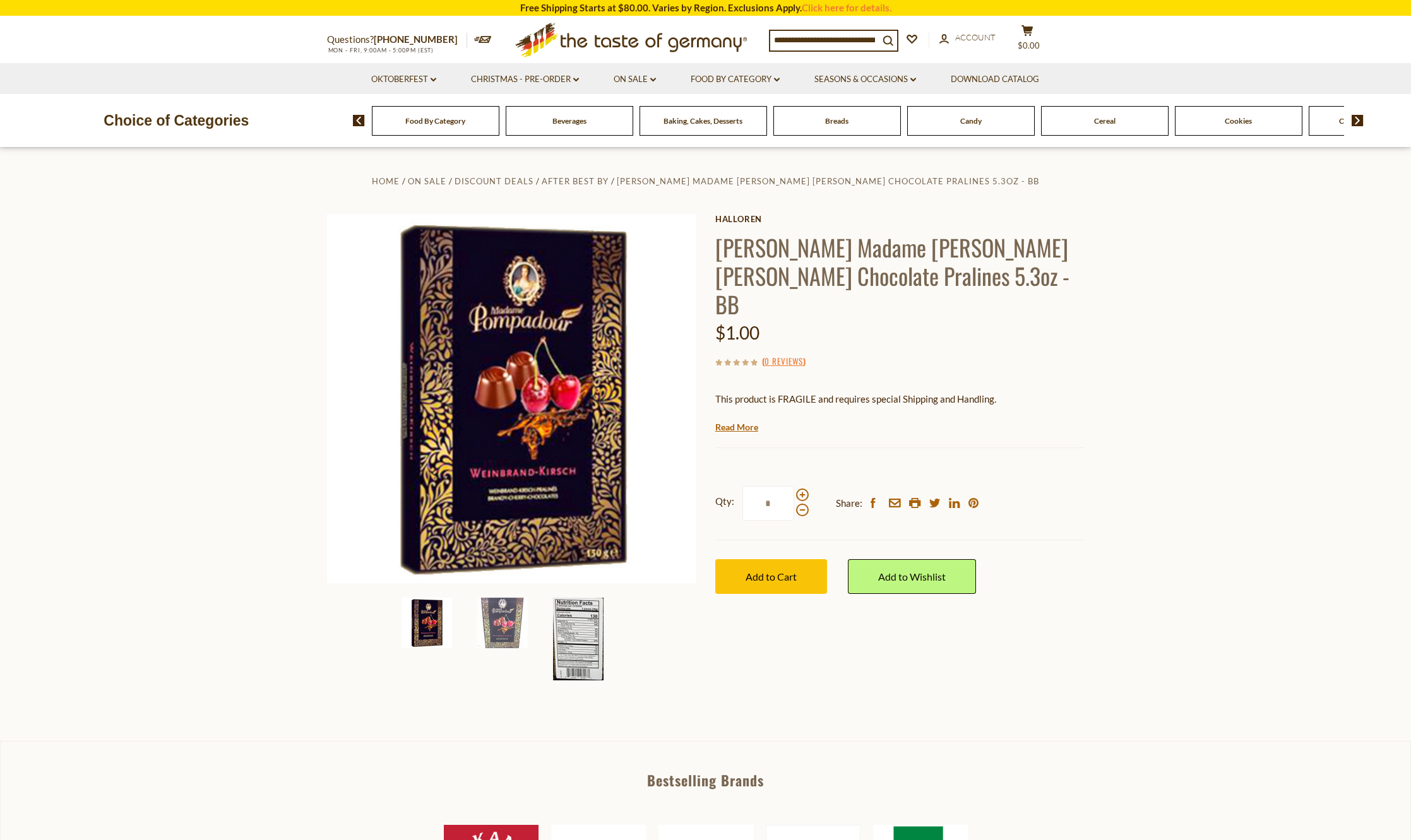
click at [584, 641] on img at bounding box center [578, 639] width 50 height 83
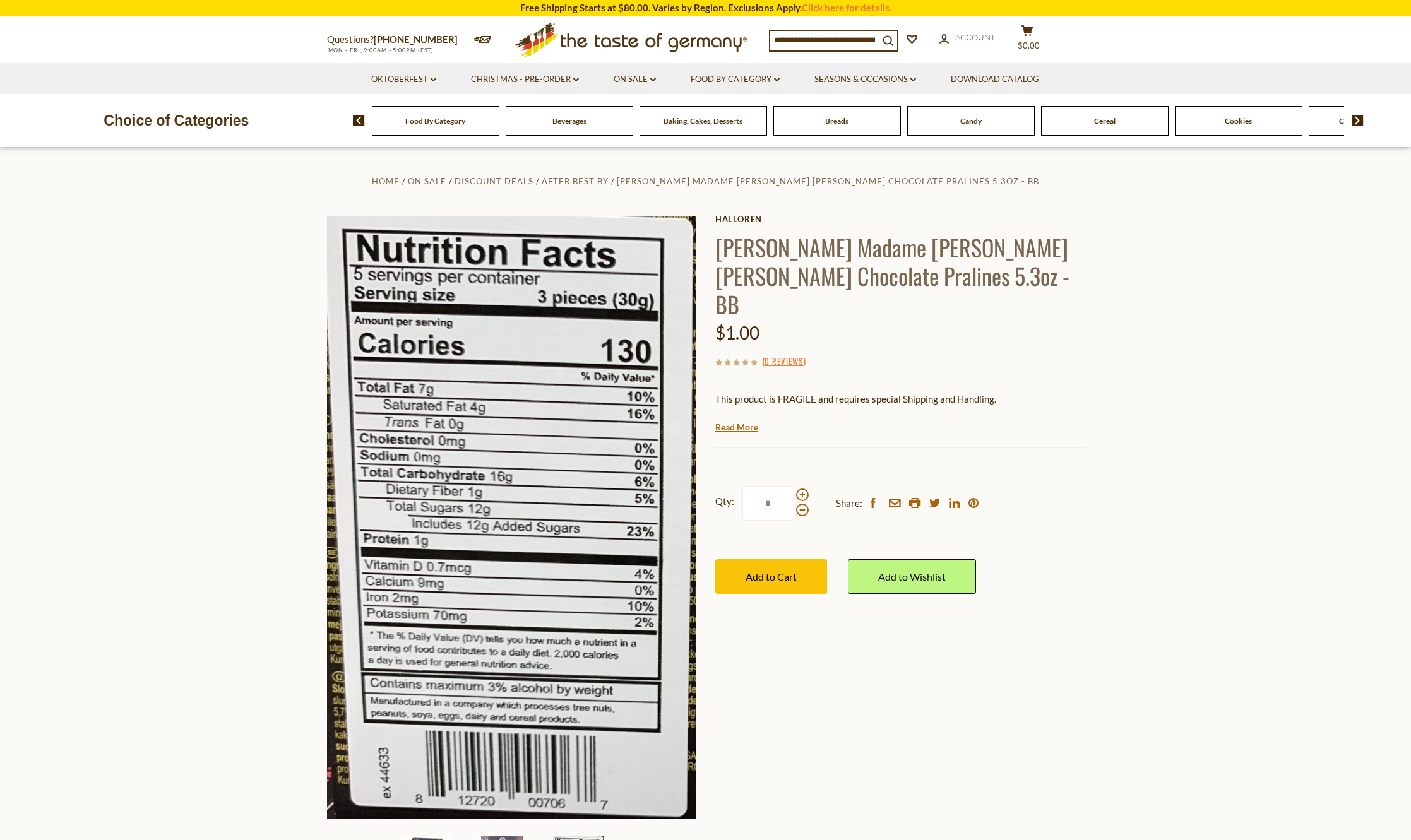
scroll to position [253, 0]
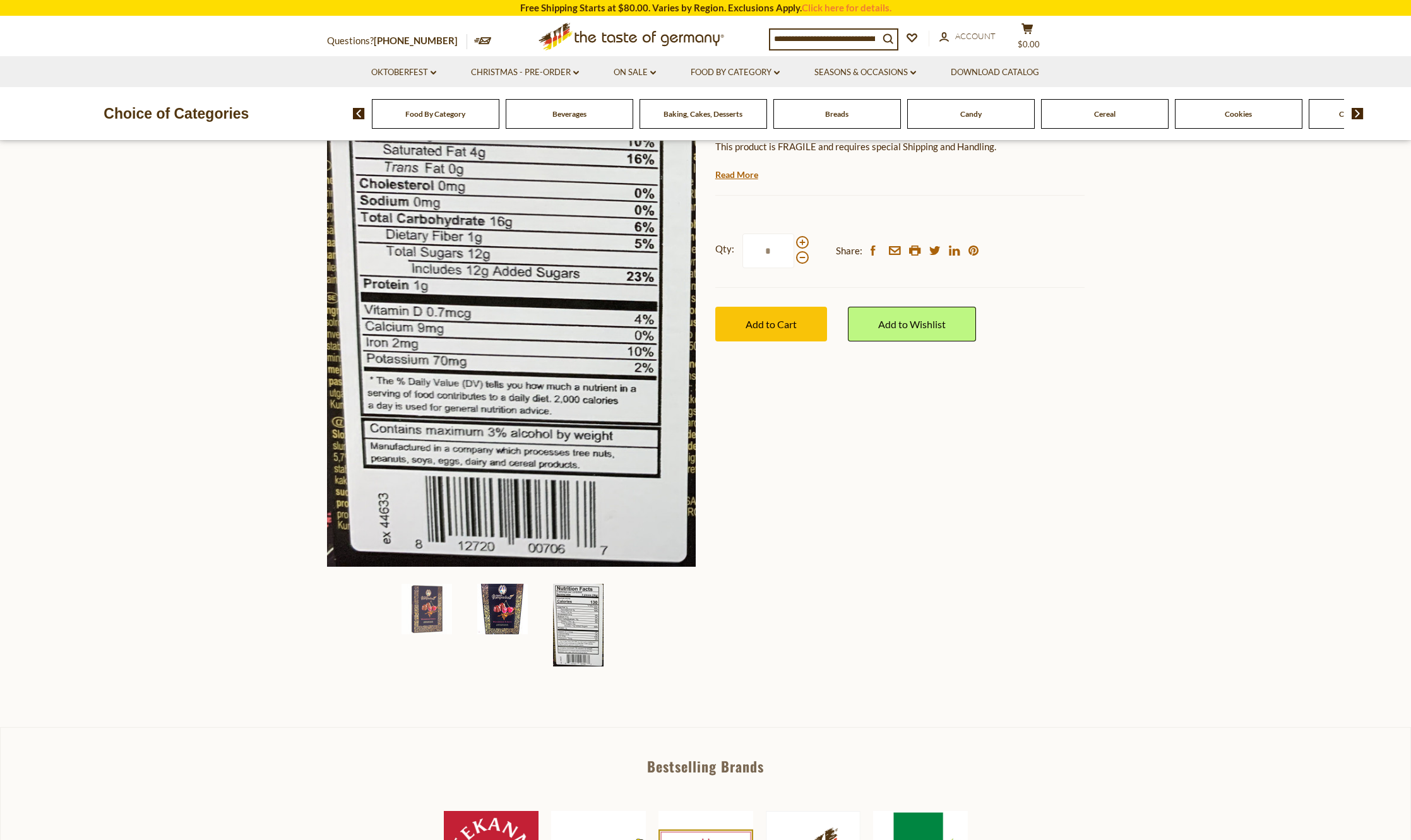
click at [512, 605] on img at bounding box center [503, 609] width 50 height 50
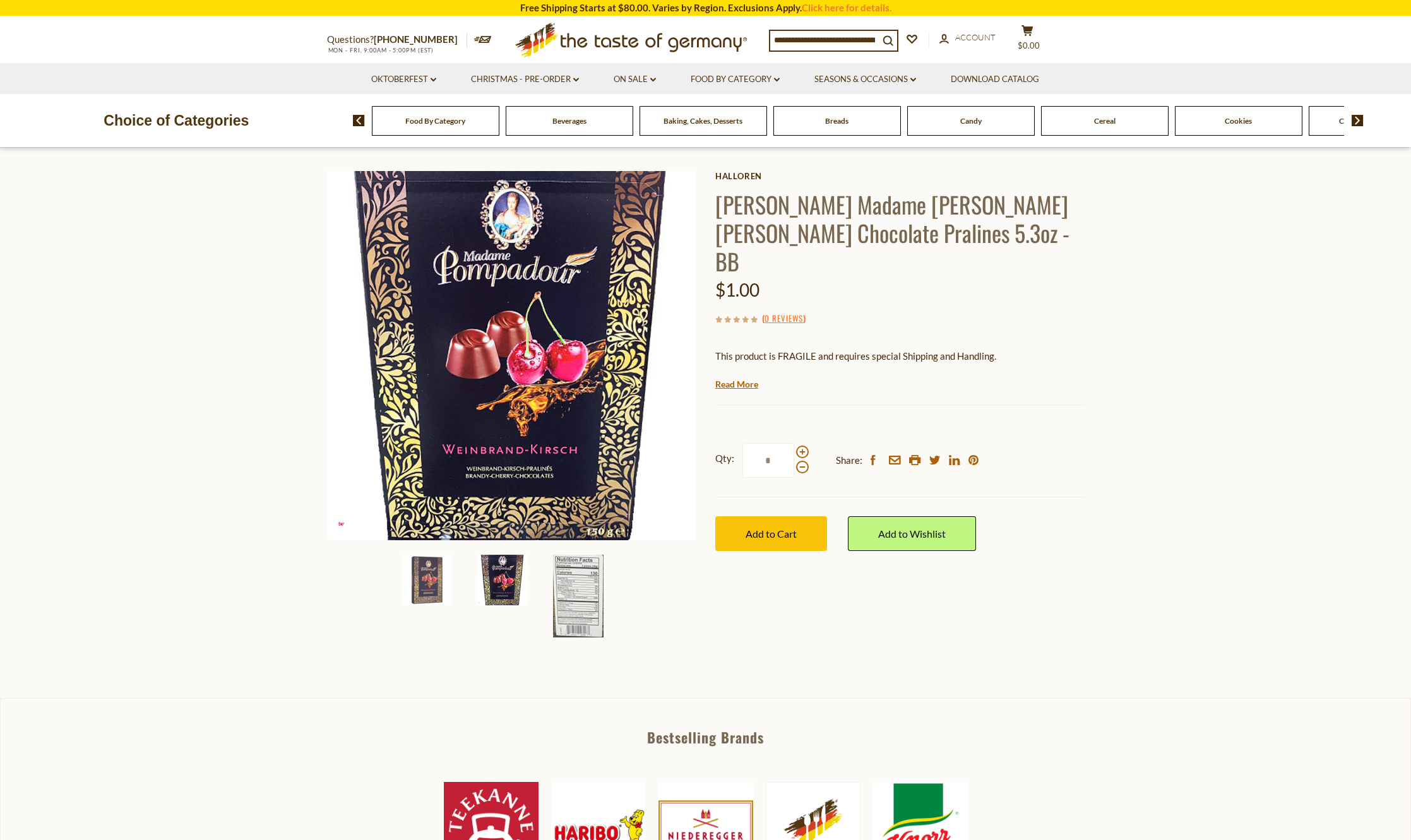
scroll to position [0, 0]
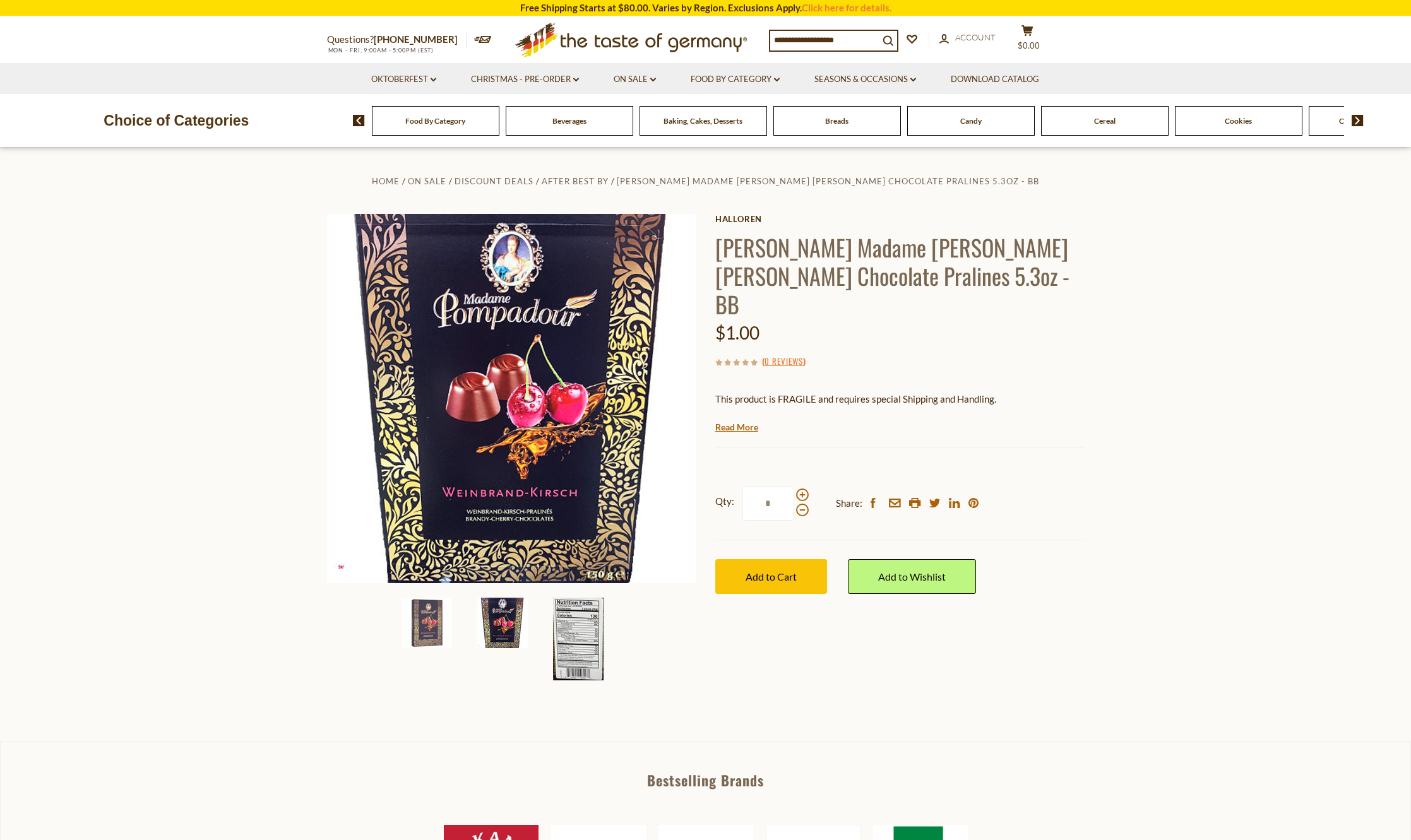
click at [570, 643] on img at bounding box center [578, 639] width 50 height 83
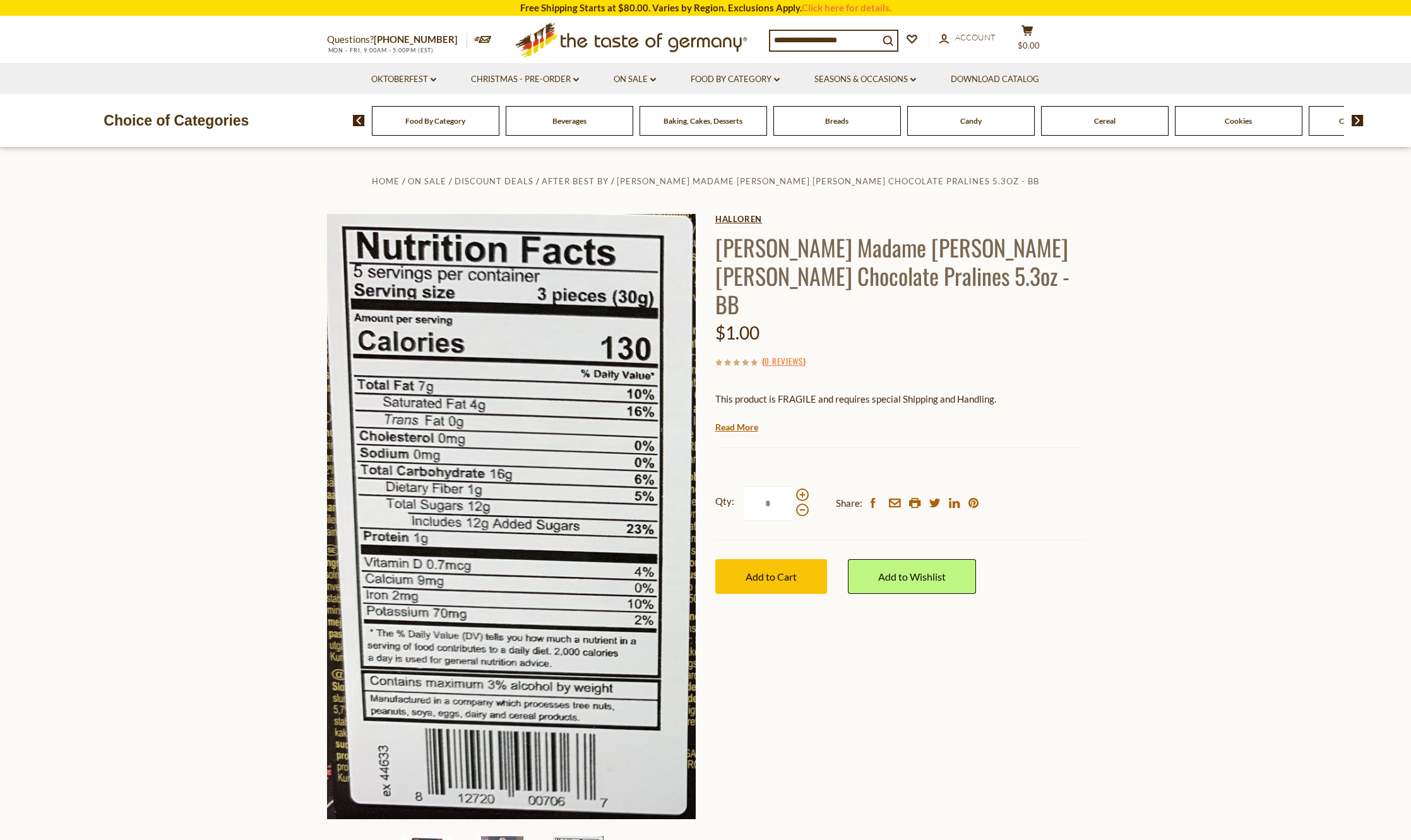
click at [725, 219] on link "Halloren" at bounding box center [900, 219] width 369 height 10
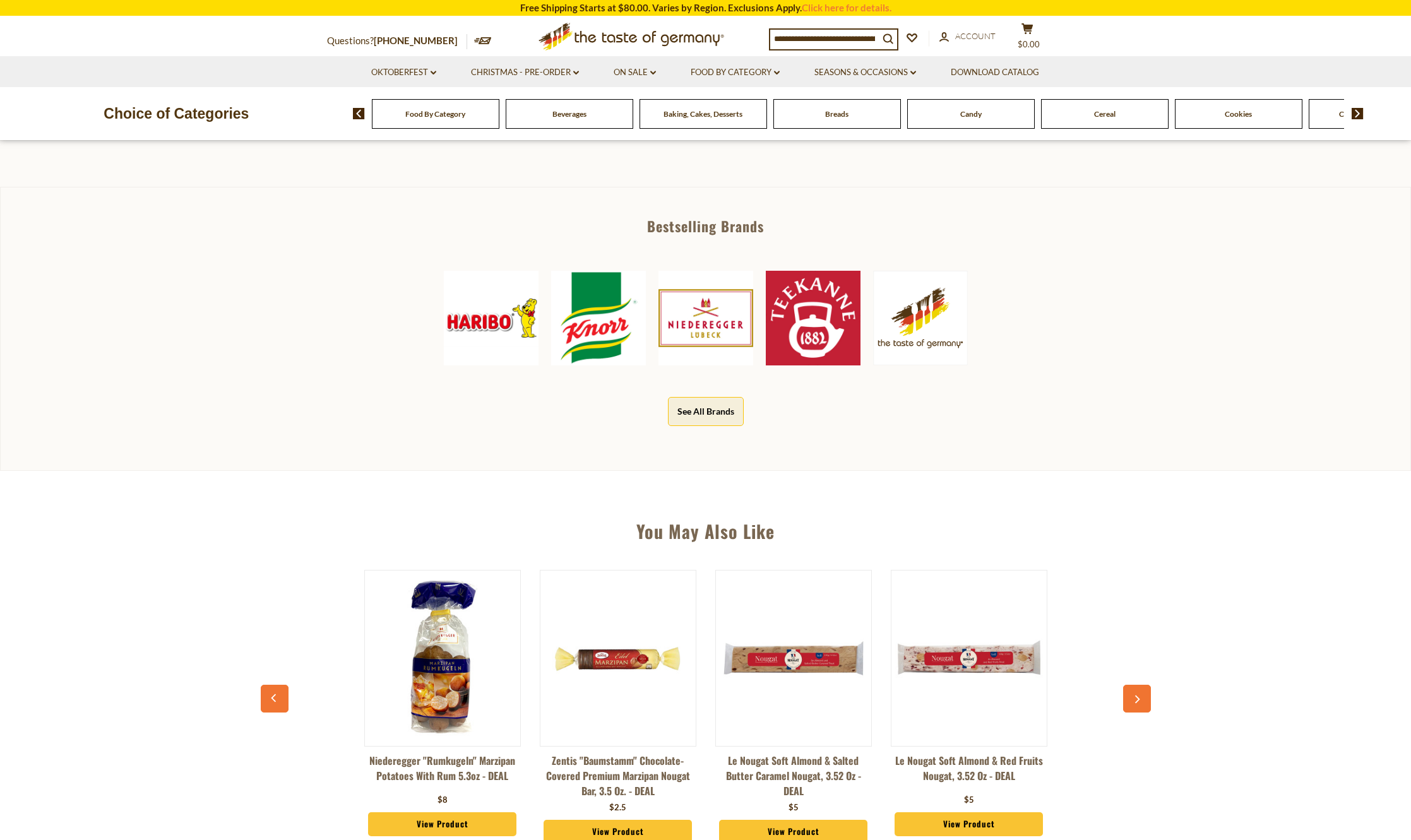
scroll to position [631, 0]
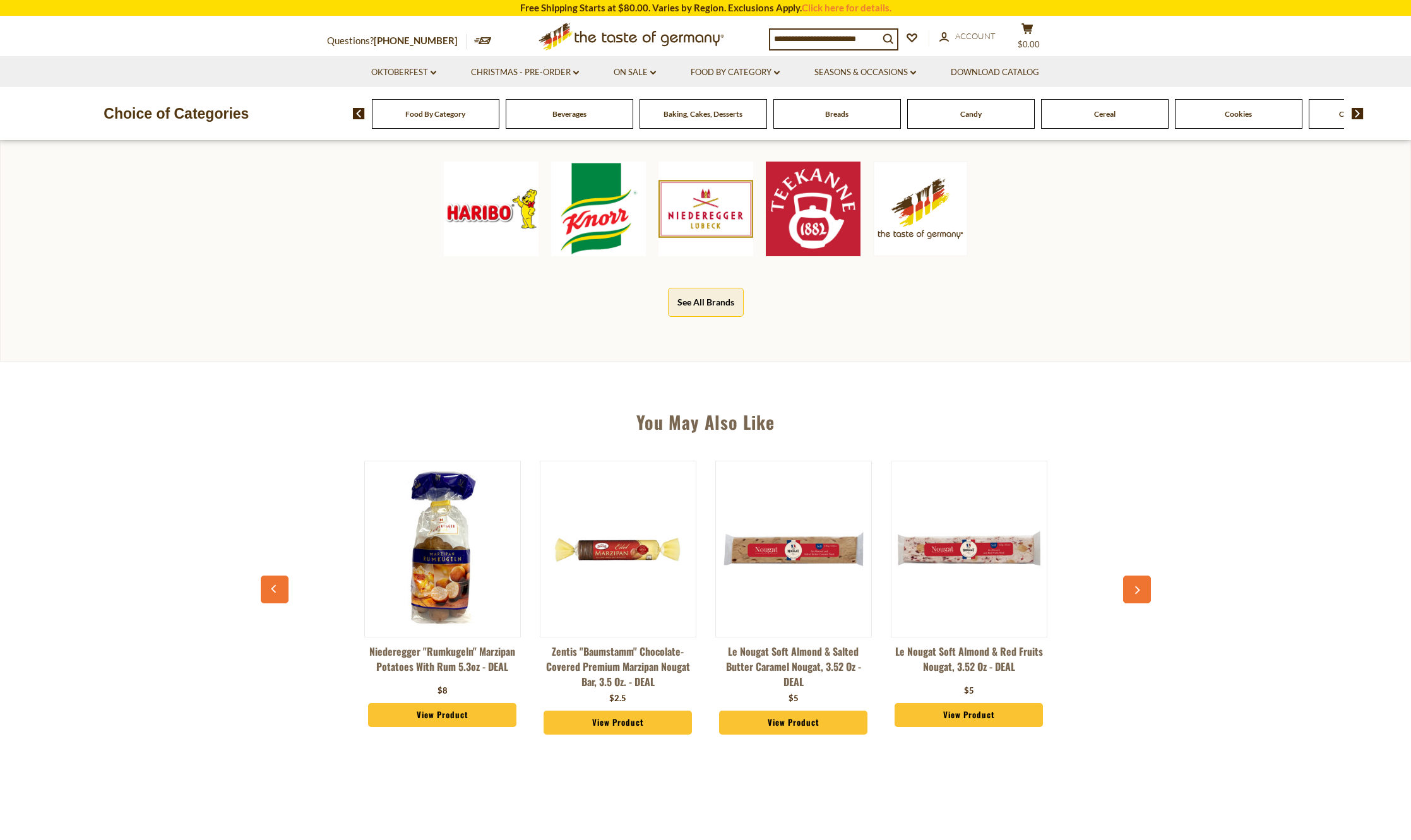
click at [798, 37] on input at bounding box center [824, 38] width 109 height 18
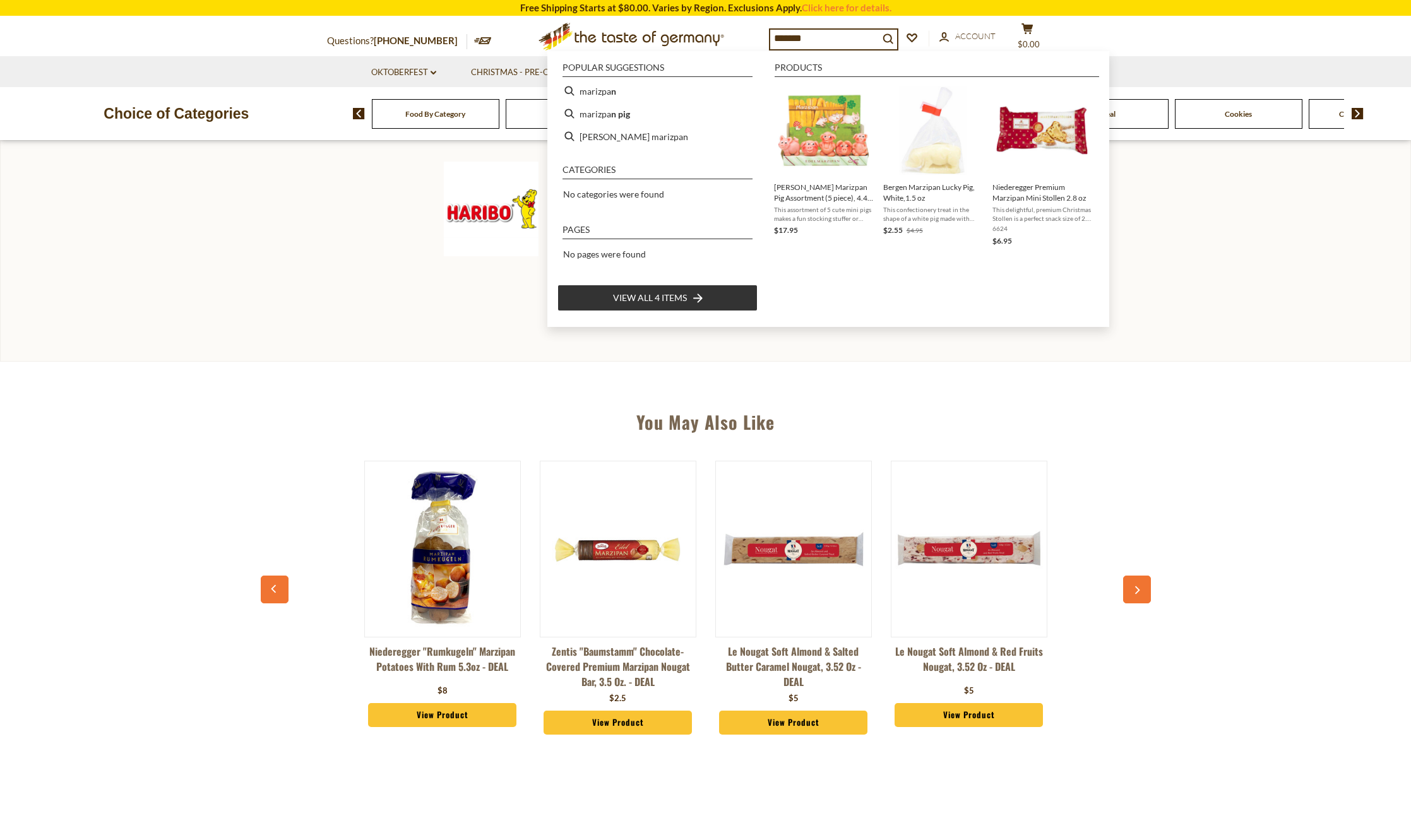
type input "********"
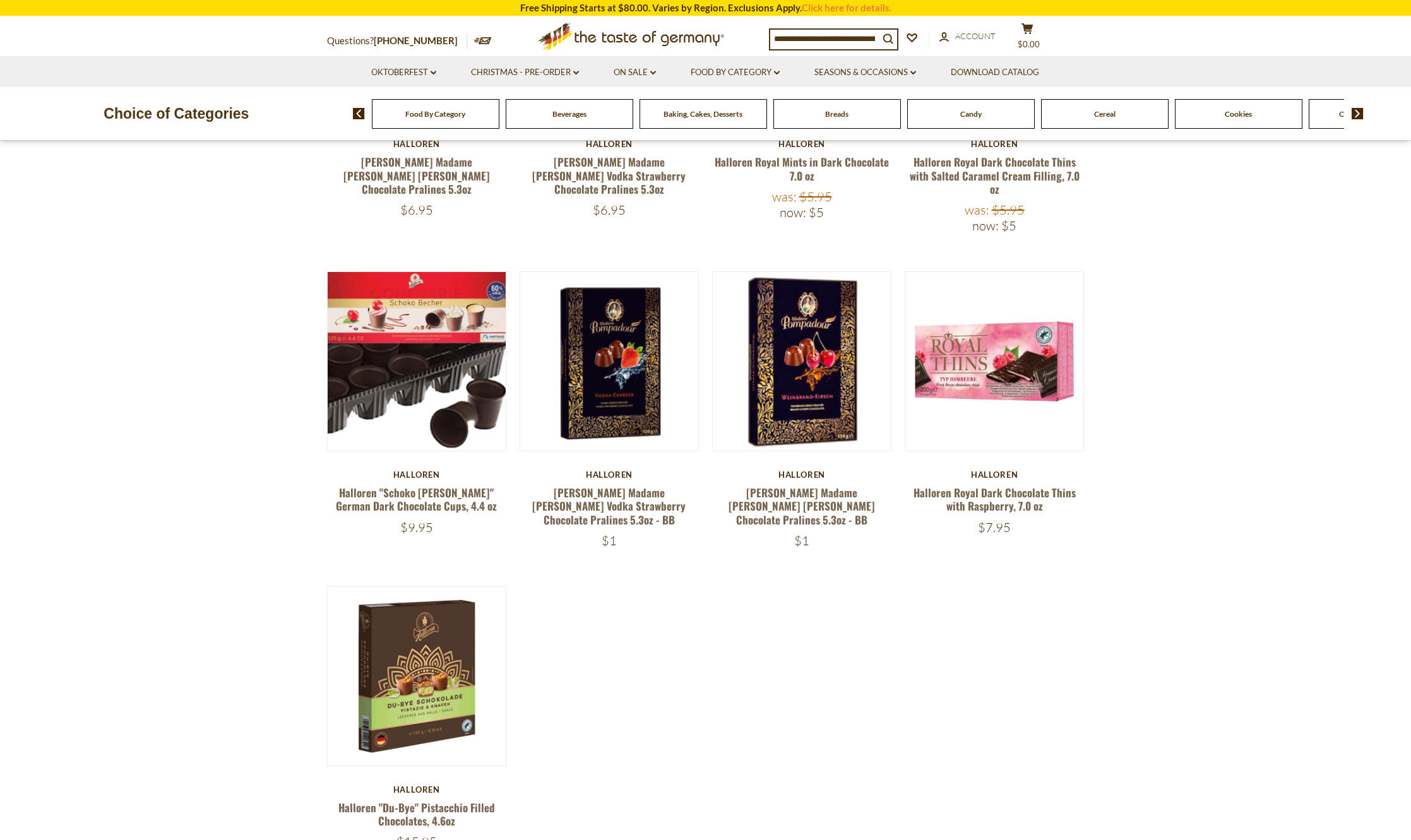
scroll to position [631, 0]
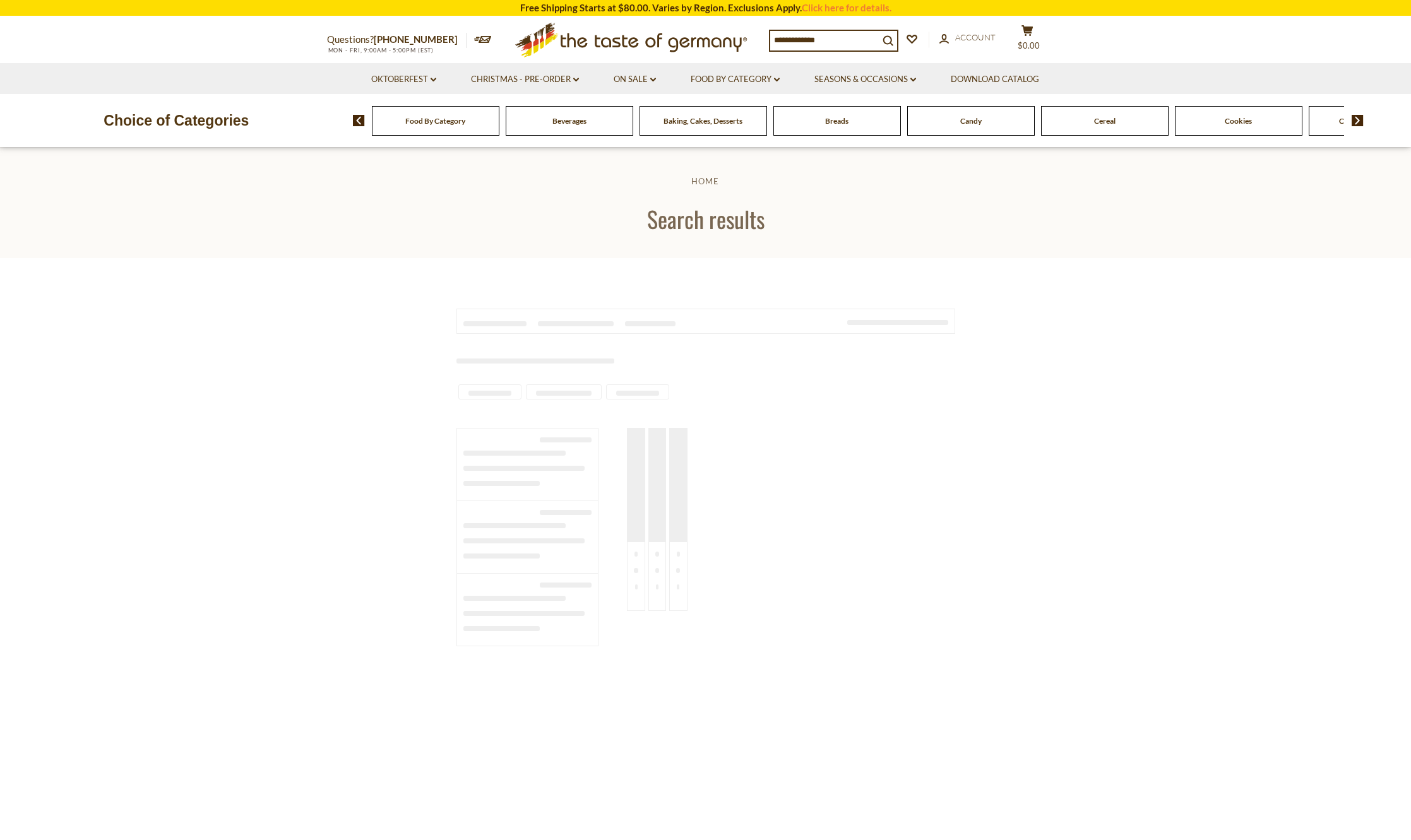
type input "********"
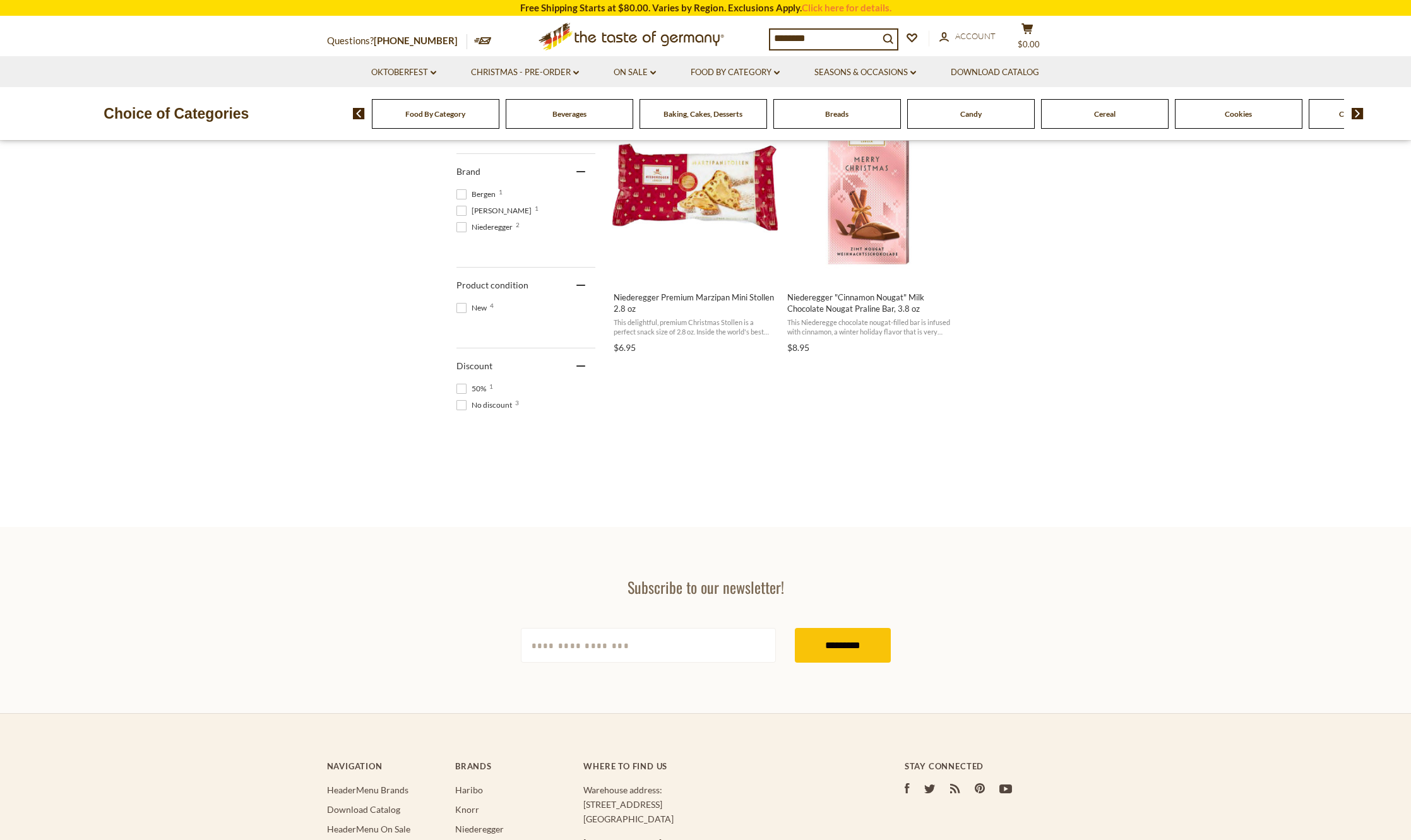
scroll to position [379, 0]
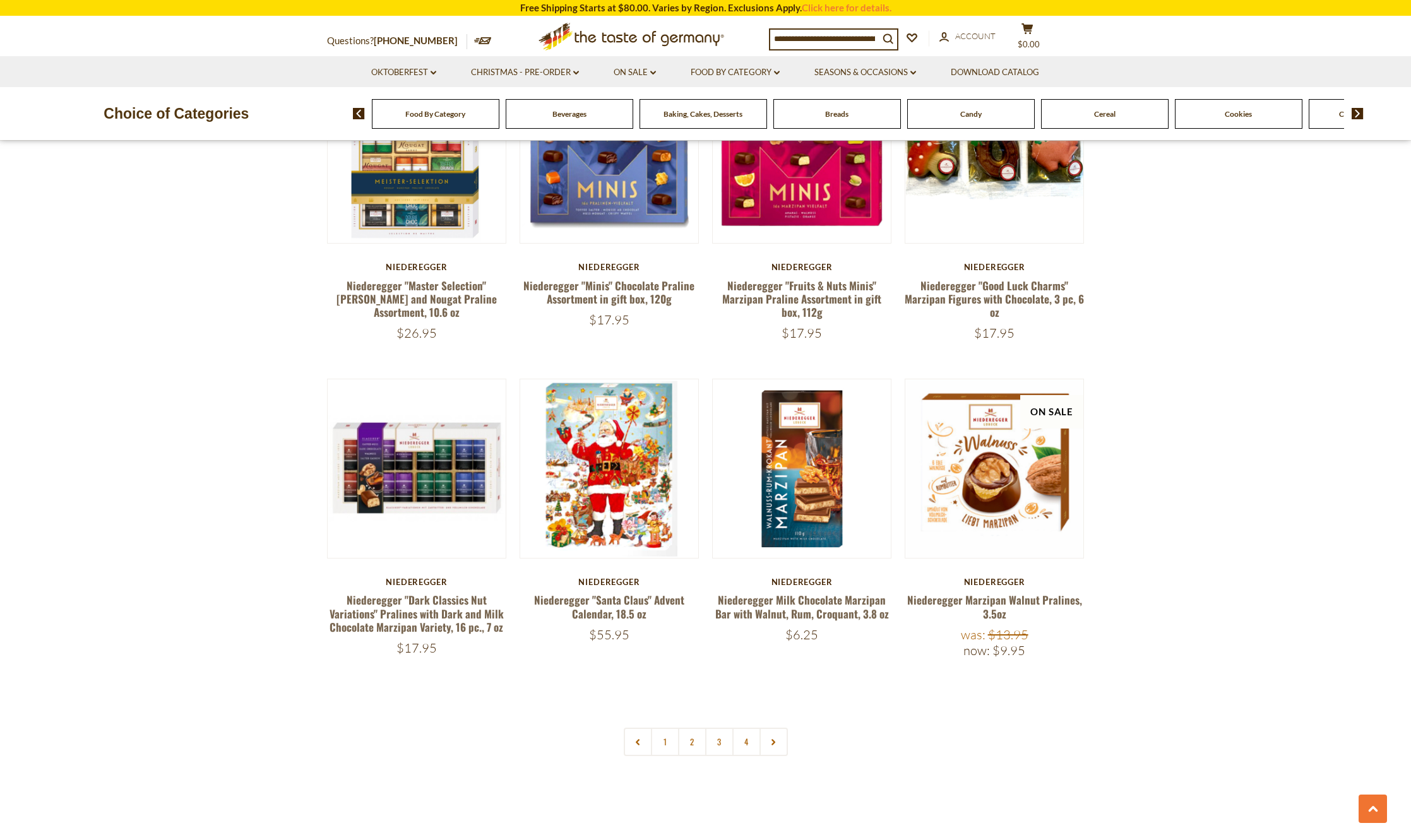
scroll to position [2399, 0]
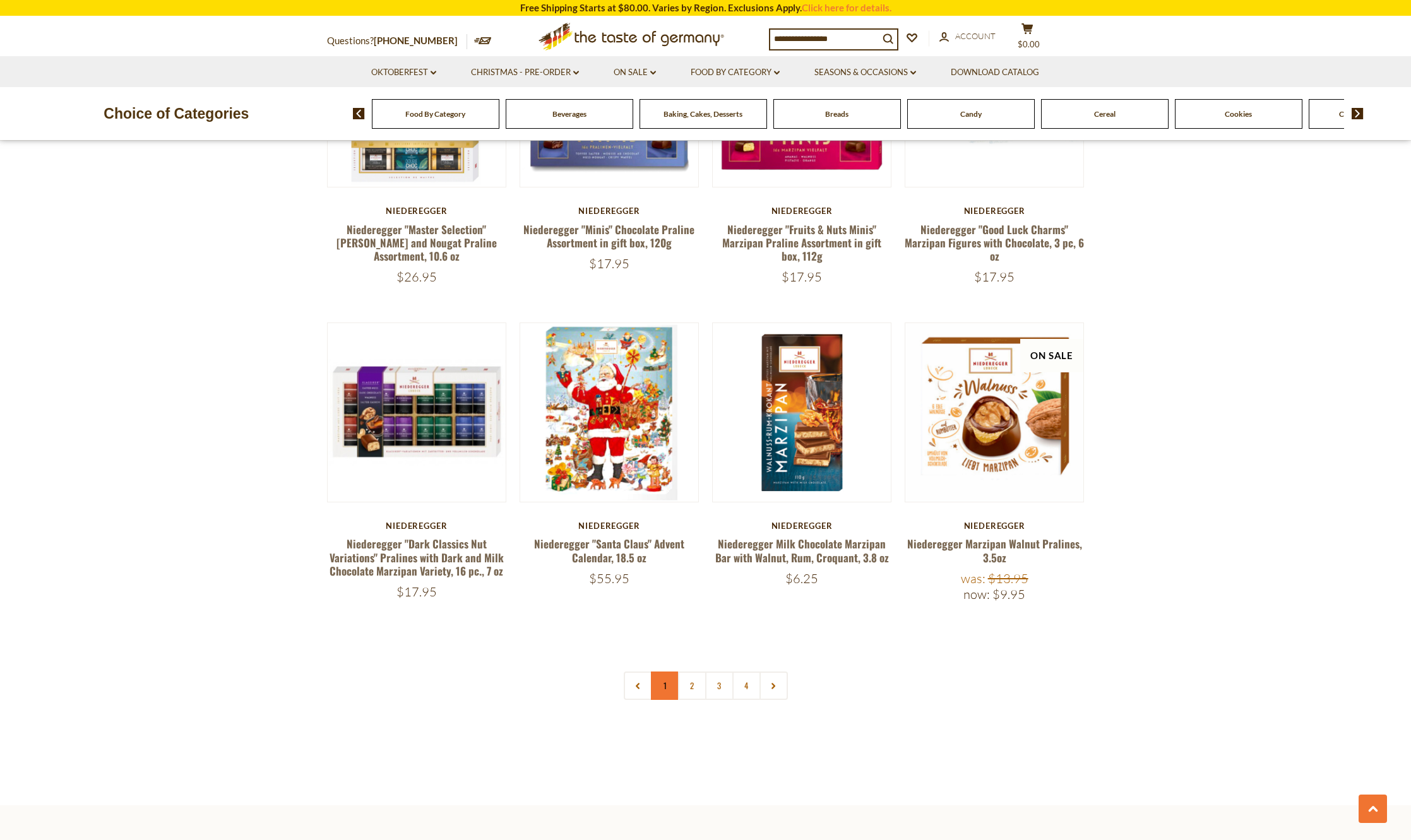
click at [664, 678] on link "1" at bounding box center [665, 686] width 28 height 28
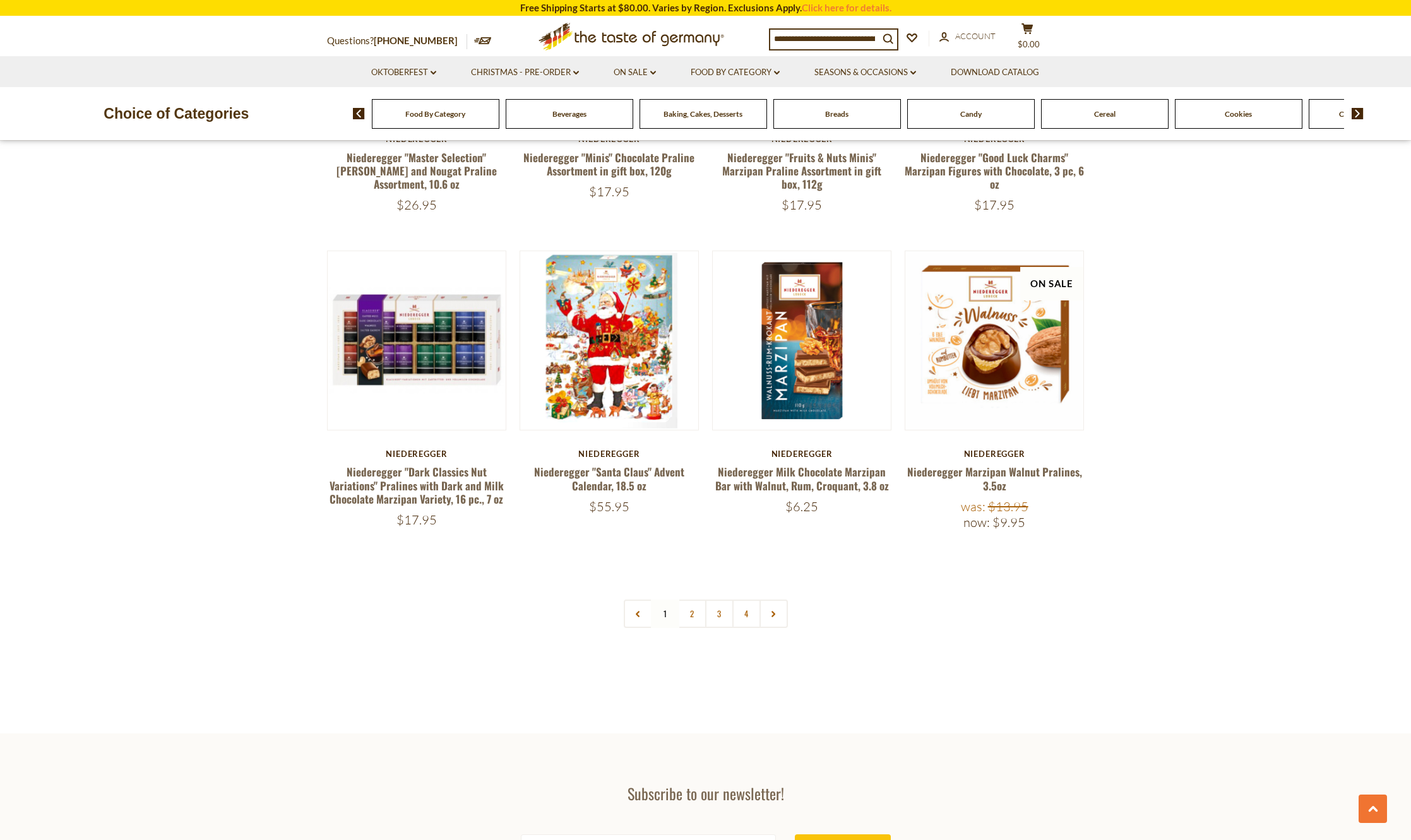
click at [687, 599] on link "2" at bounding box center [692, 614] width 28 height 28
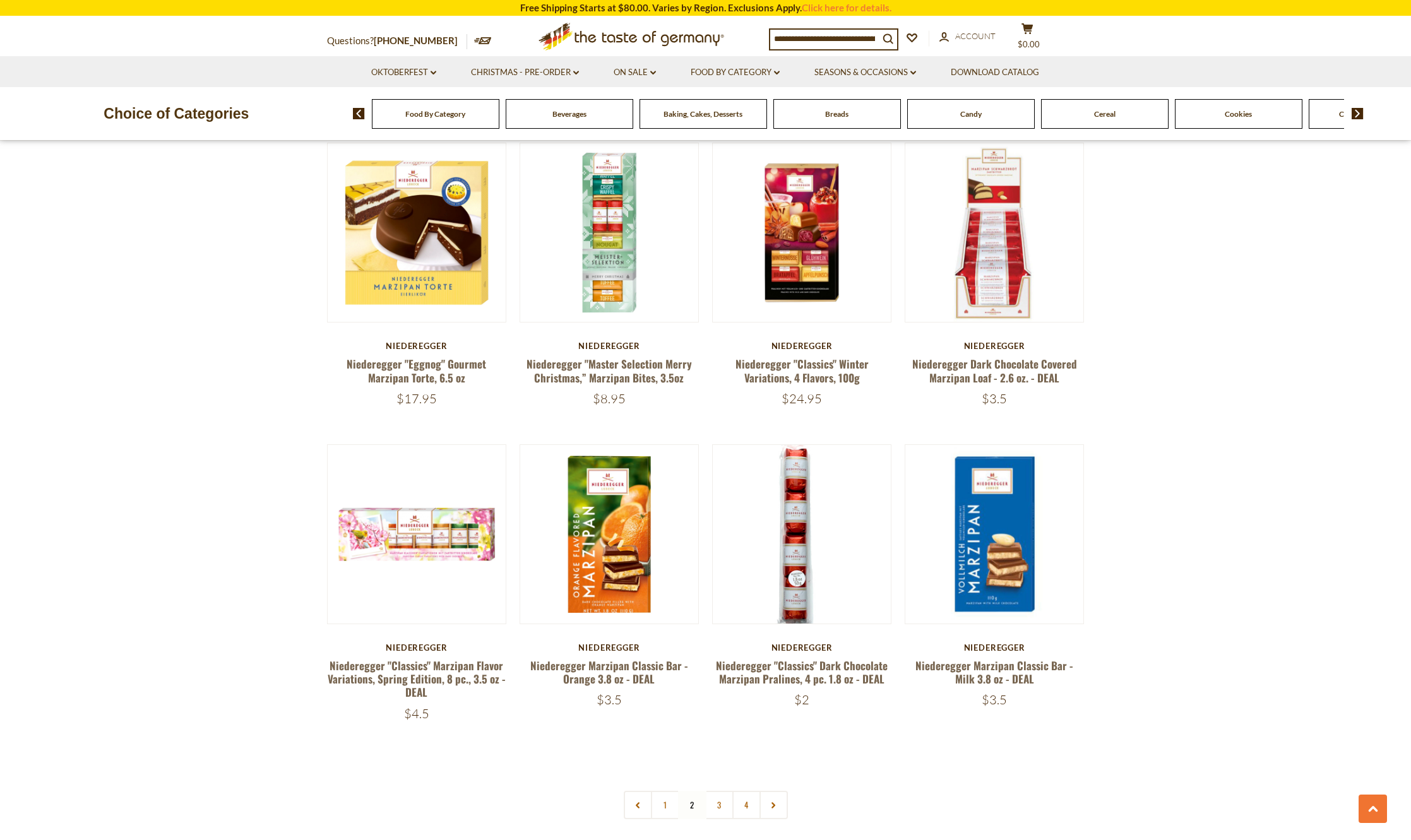
scroll to position [2407, 0]
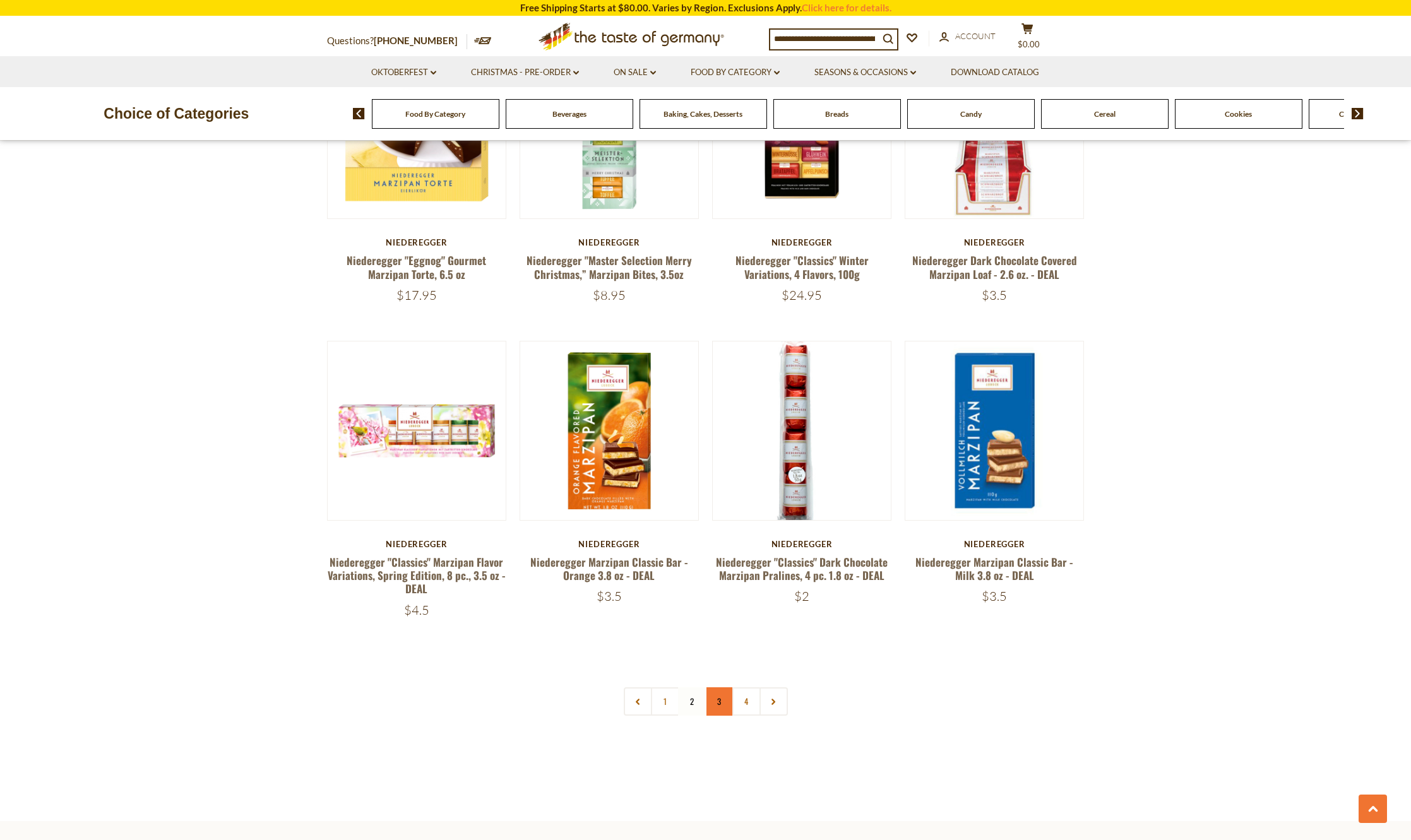
click at [714, 689] on link "3" at bounding box center [720, 702] width 28 height 28
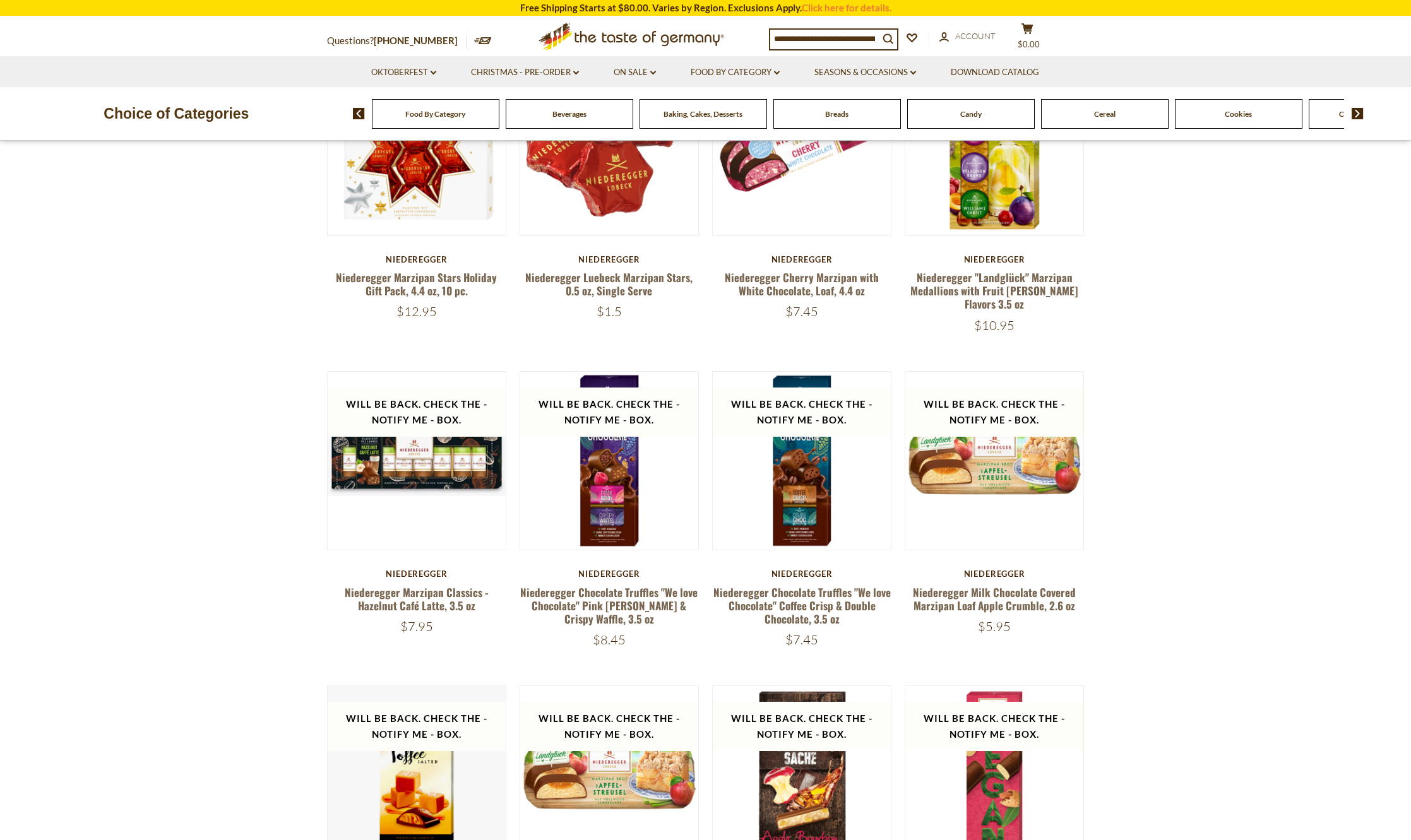
scroll to position [0, 0]
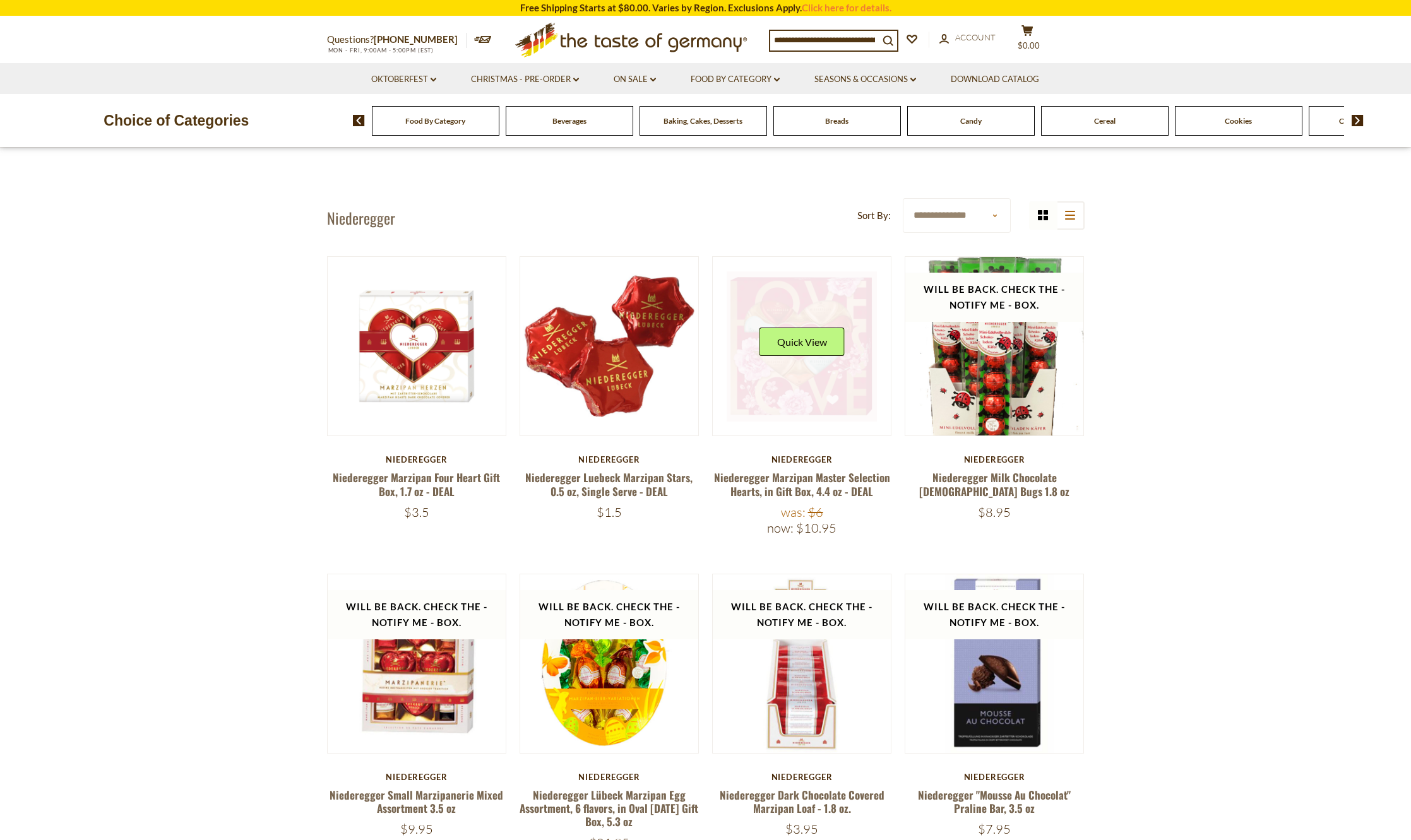
click at [801, 375] on link at bounding box center [802, 347] width 150 height 150
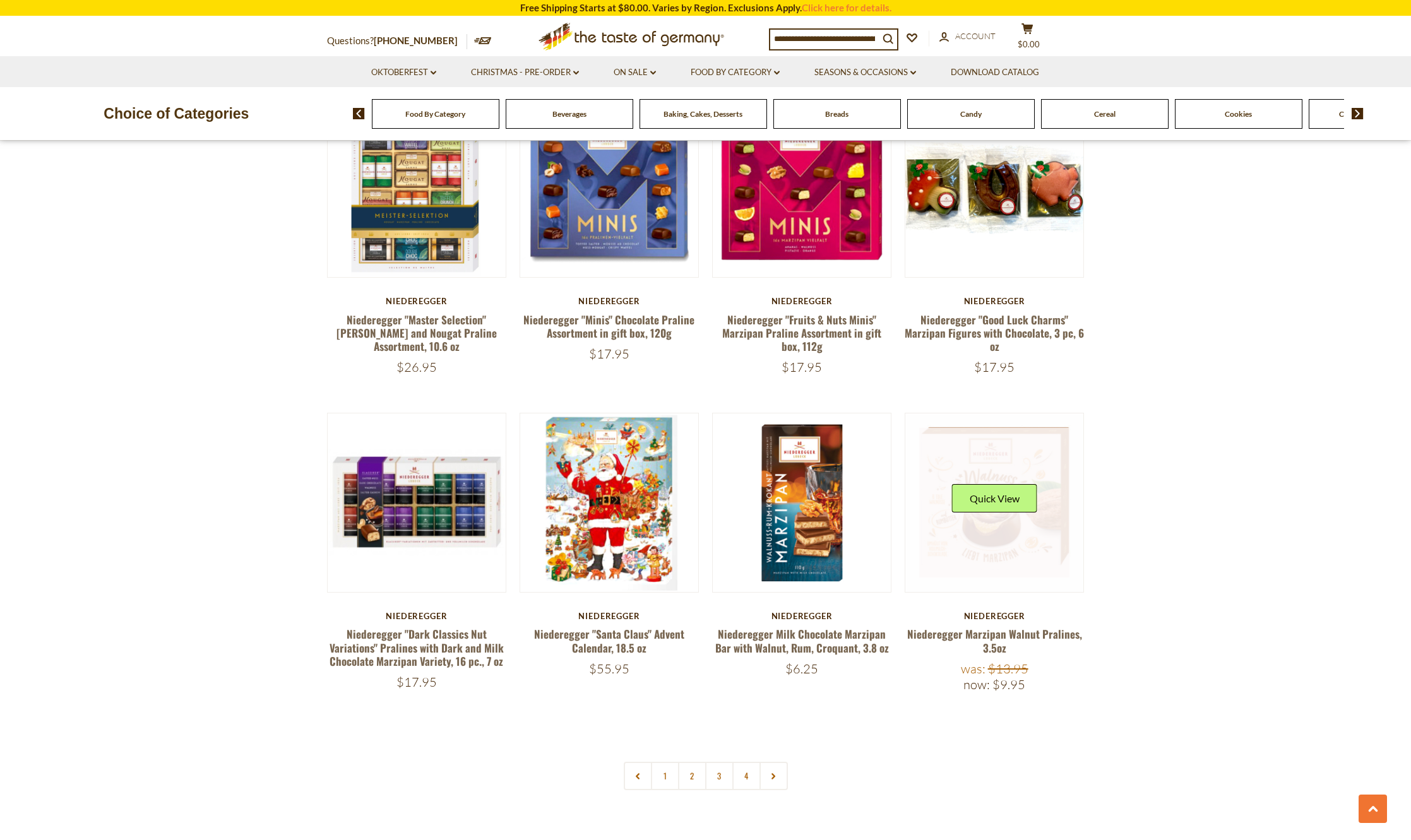
scroll to position [2399, 0]
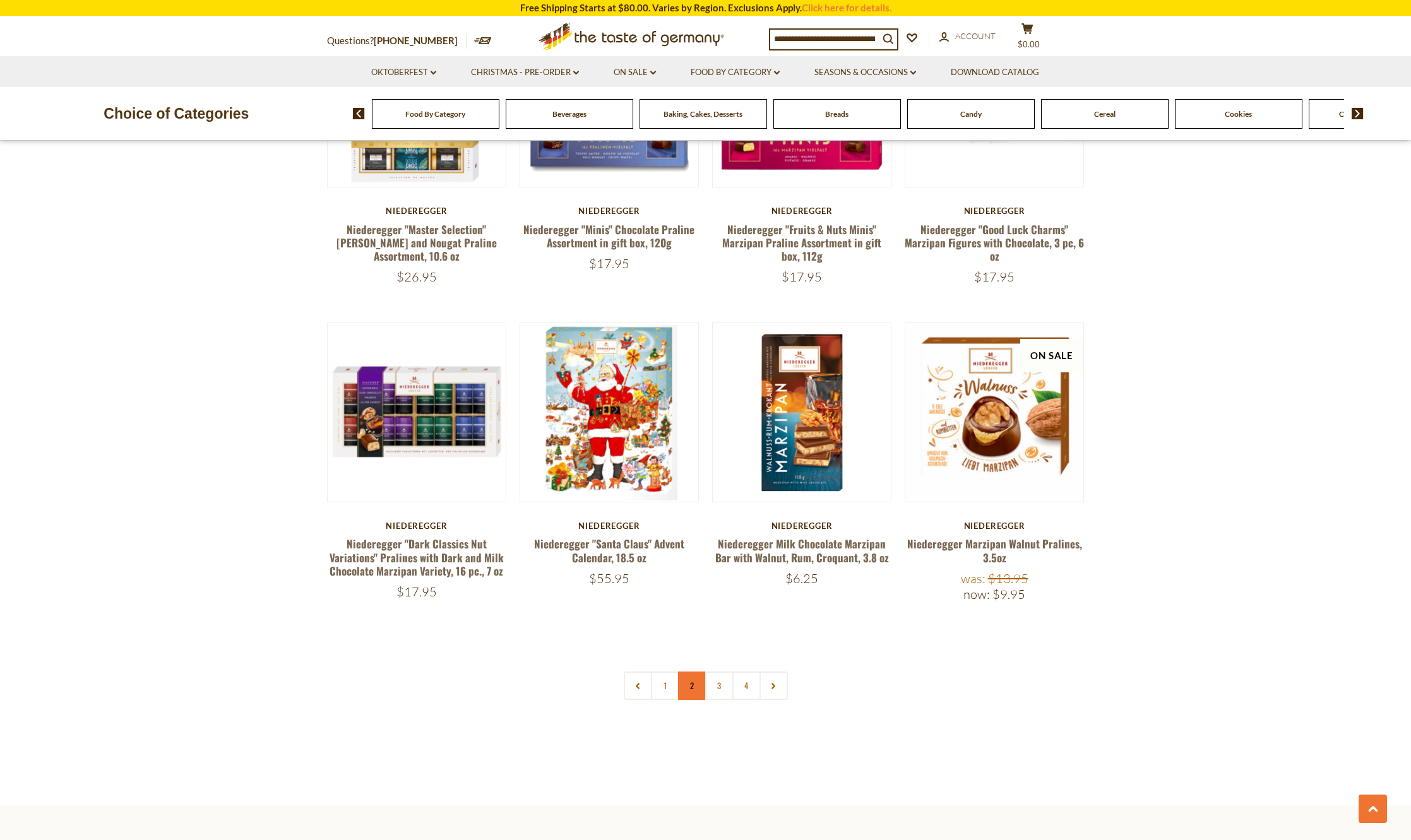
click at [689, 673] on link "2" at bounding box center [692, 686] width 28 height 28
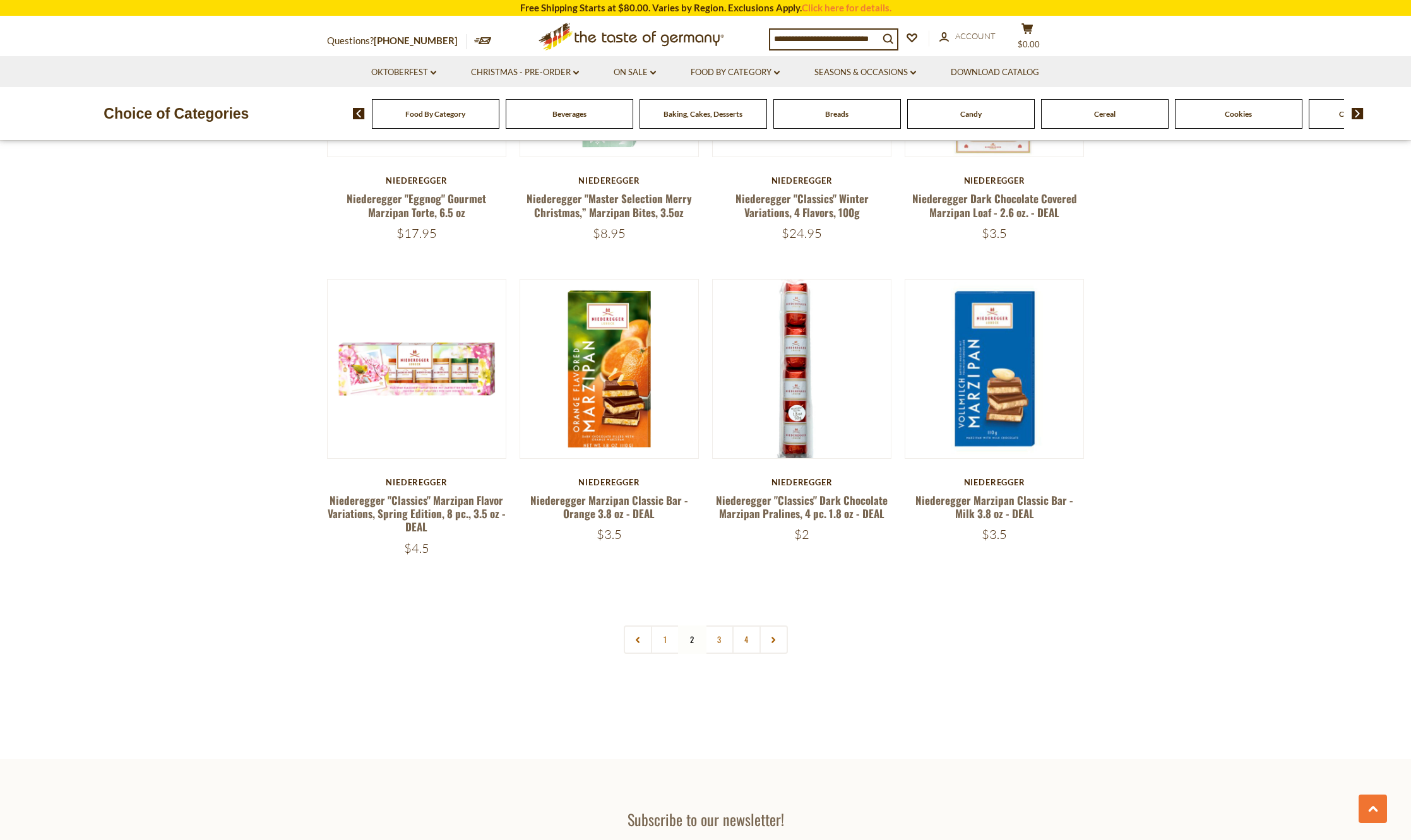
scroll to position [2470, 0]
click at [723, 624] on link "3" at bounding box center [720, 639] width 28 height 28
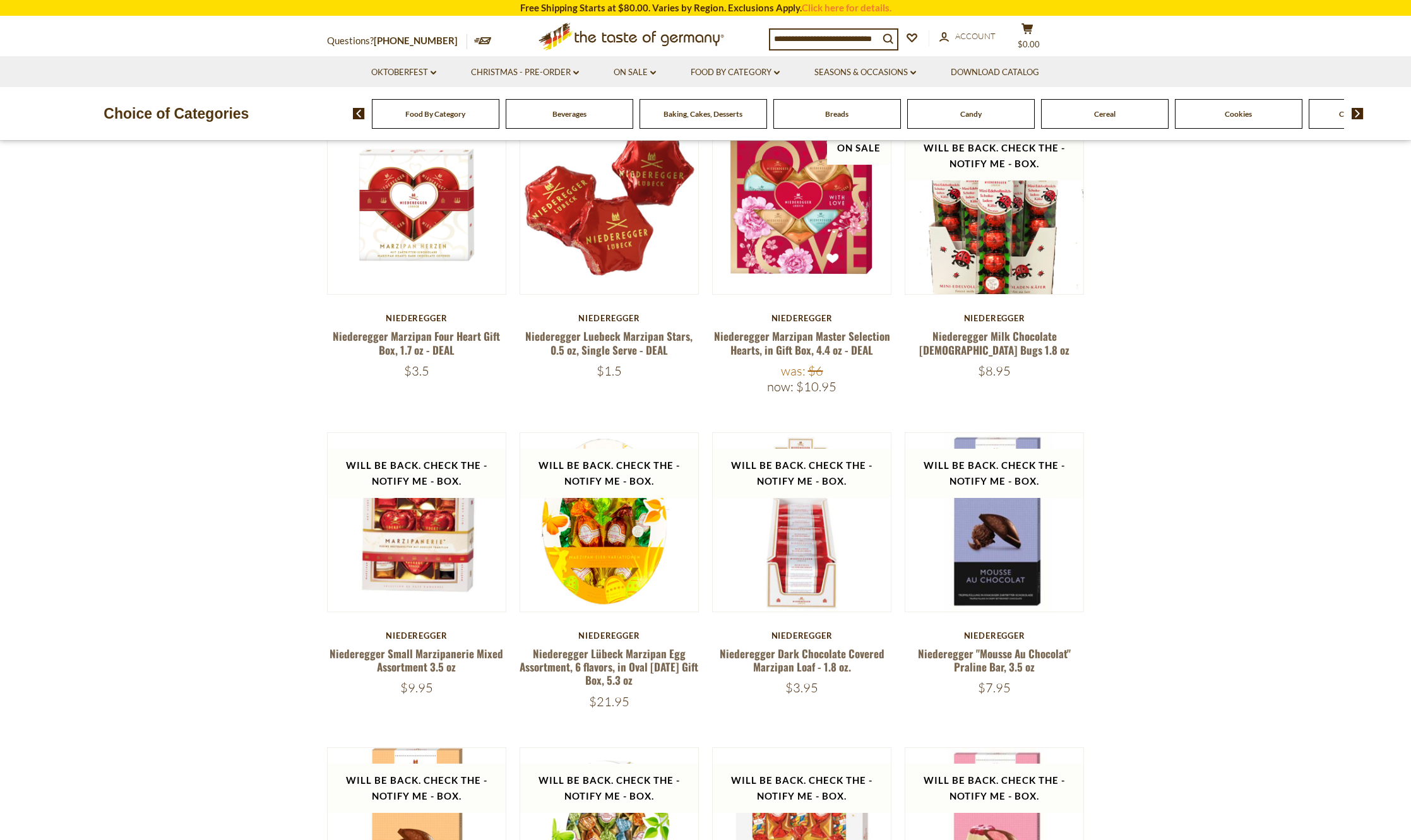
scroll to position [72, 0]
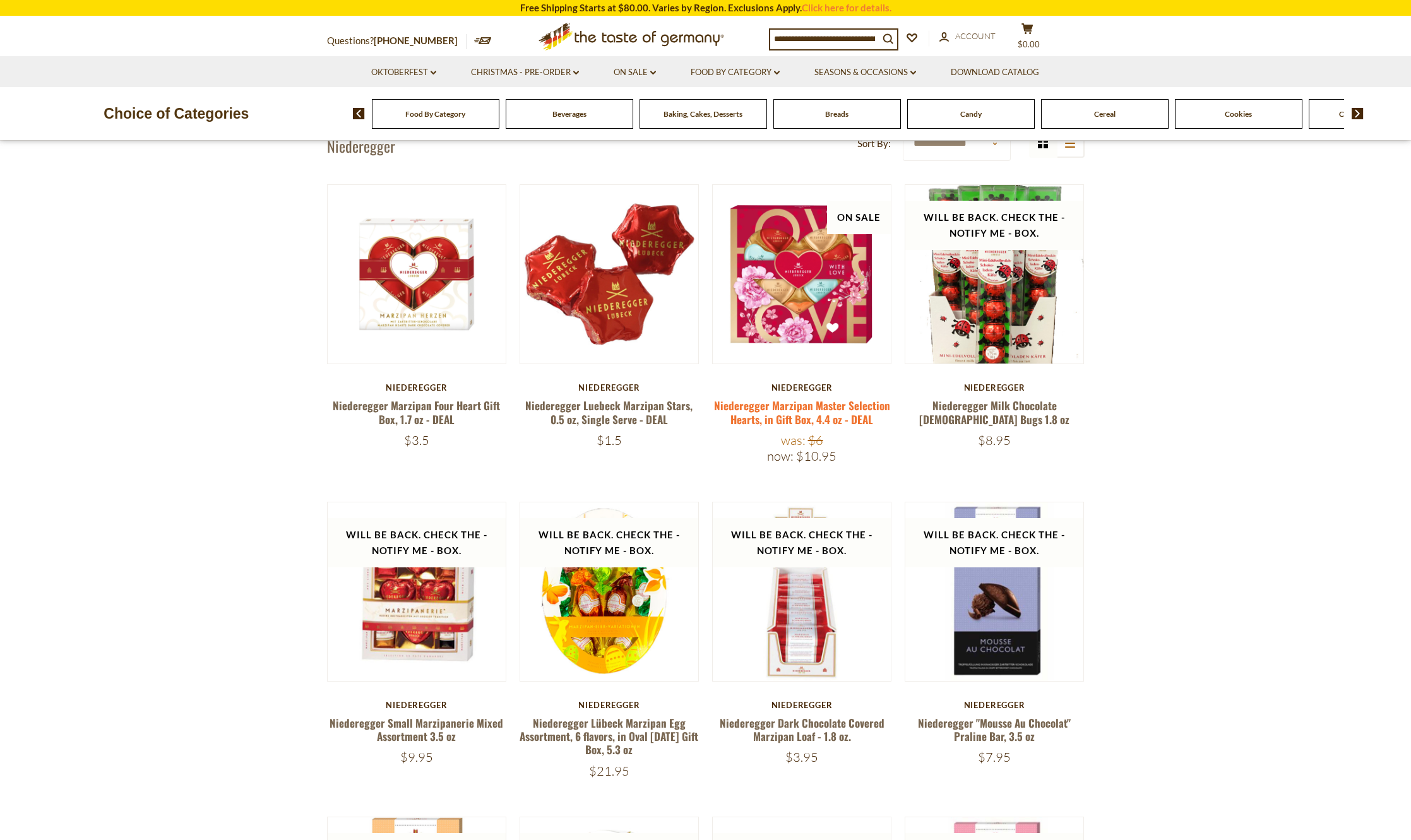
click at [833, 414] on link "Niederegger Marzipan Master Selection Hearts, in Gift Box, 4.4 oz - DEAL" at bounding box center [802, 411] width 176 height 29
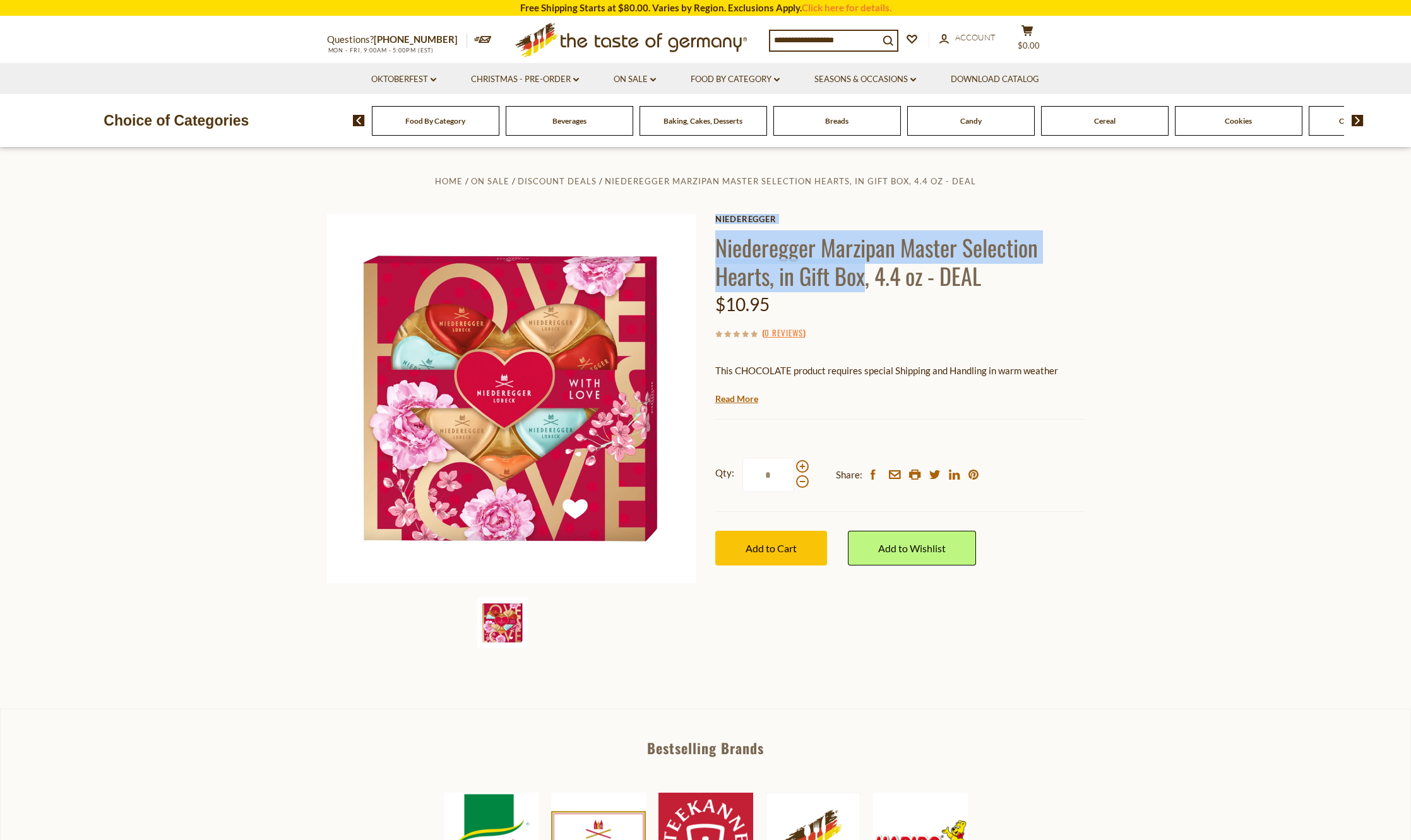
drag, startPoint x: 716, startPoint y: 244, endPoint x: 863, endPoint y: 280, distance: 151.3
click at [863, 280] on div "Home On Sale Discount Deals Niederegger Marzipan Master Selection Hearts, in Gi…" at bounding box center [706, 416] width 776 height 485
